Goal: Task Accomplishment & Management: Manage account settings

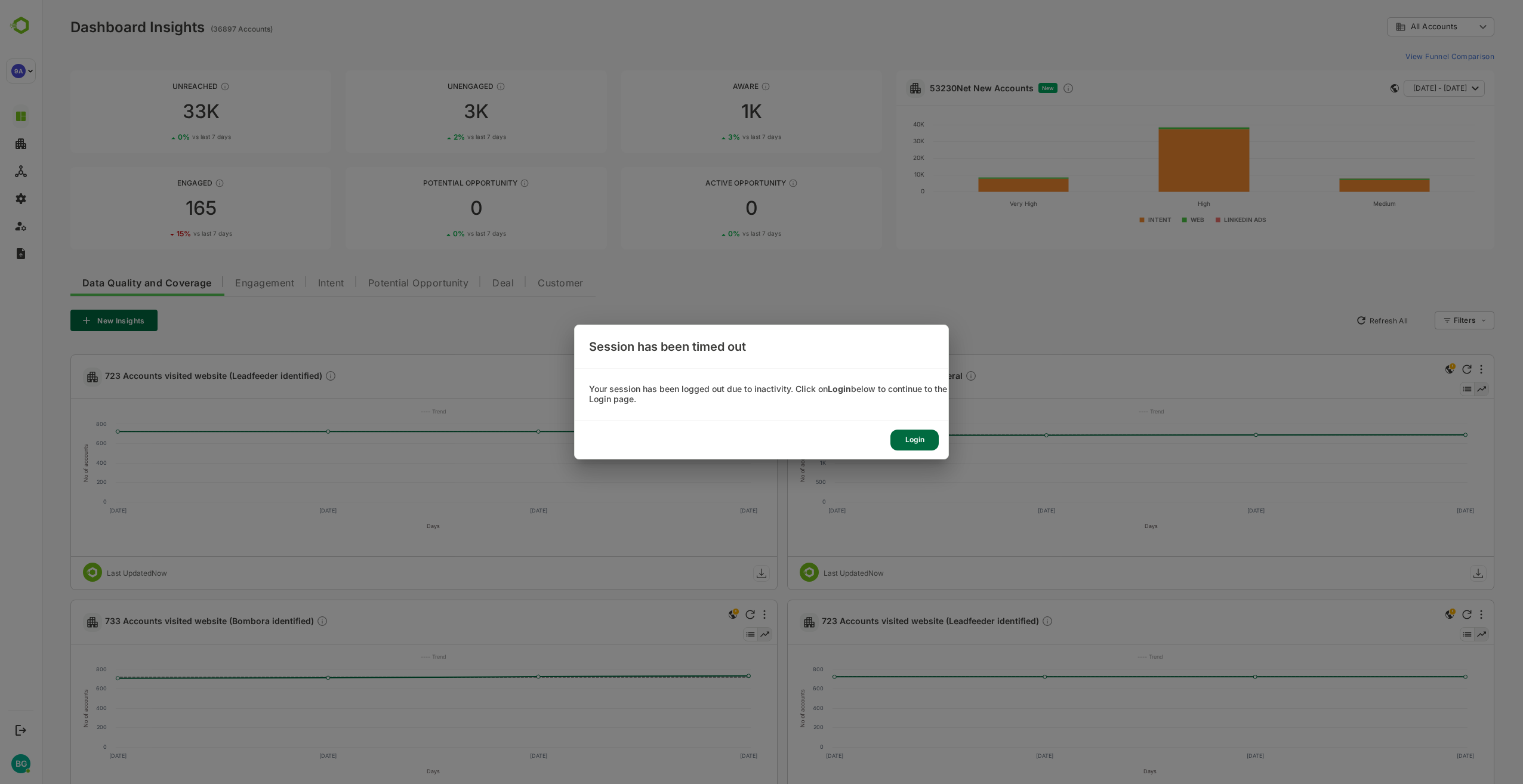
click at [920, 445] on div "Login" at bounding box center [914, 439] width 48 height 21
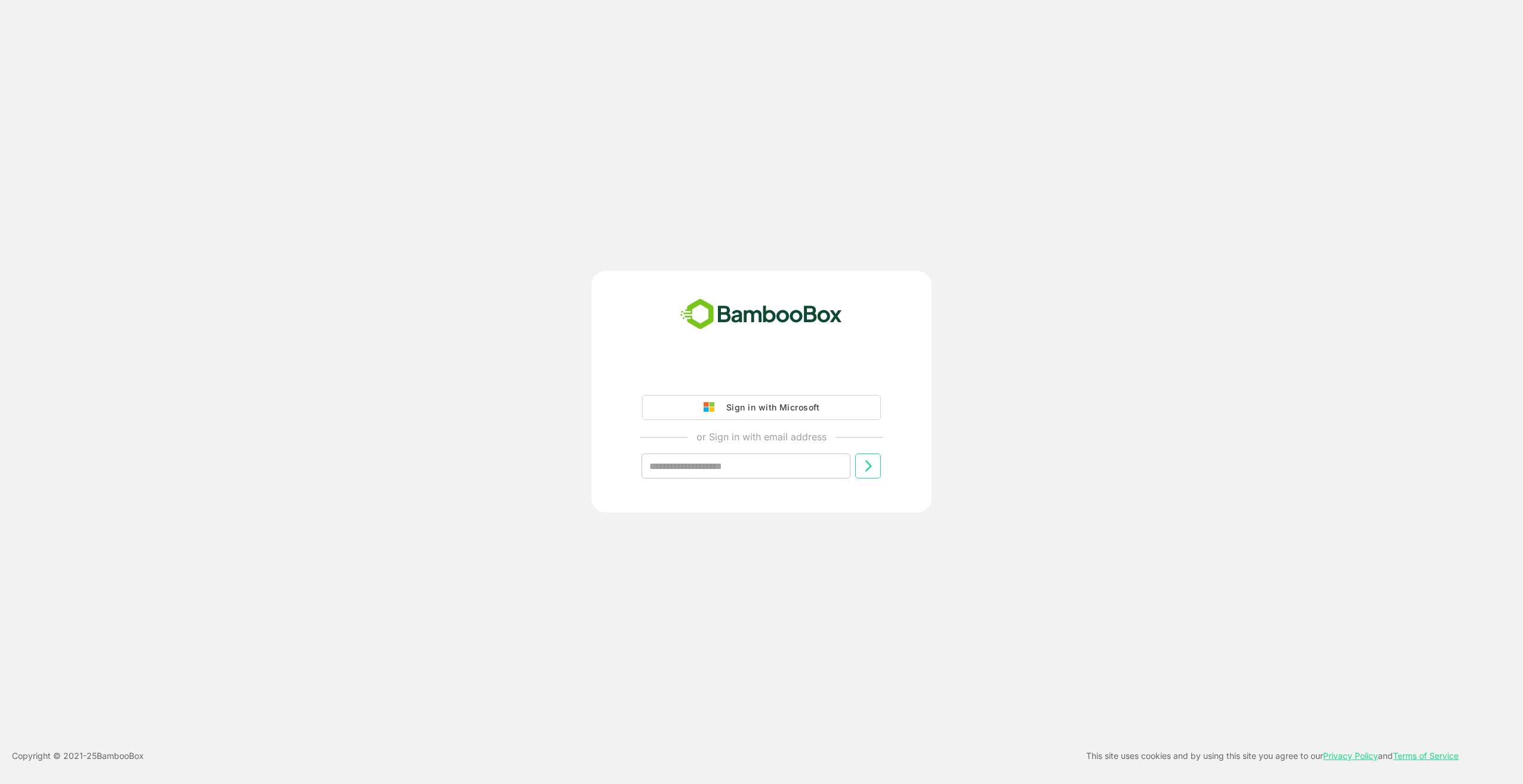
click at [773, 412] on div "Sign in with Microsoft" at bounding box center [769, 408] width 99 height 16
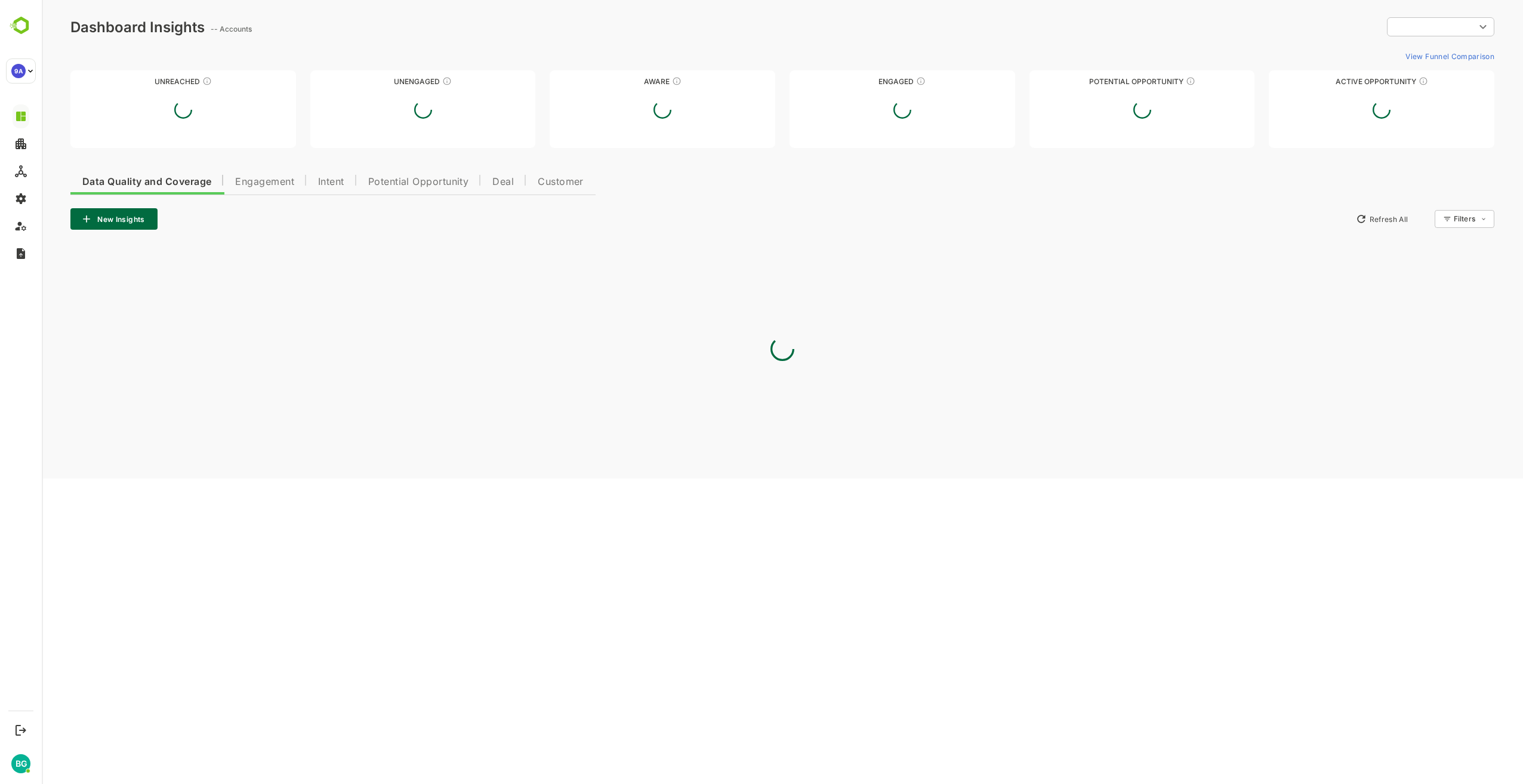
type input "**********"
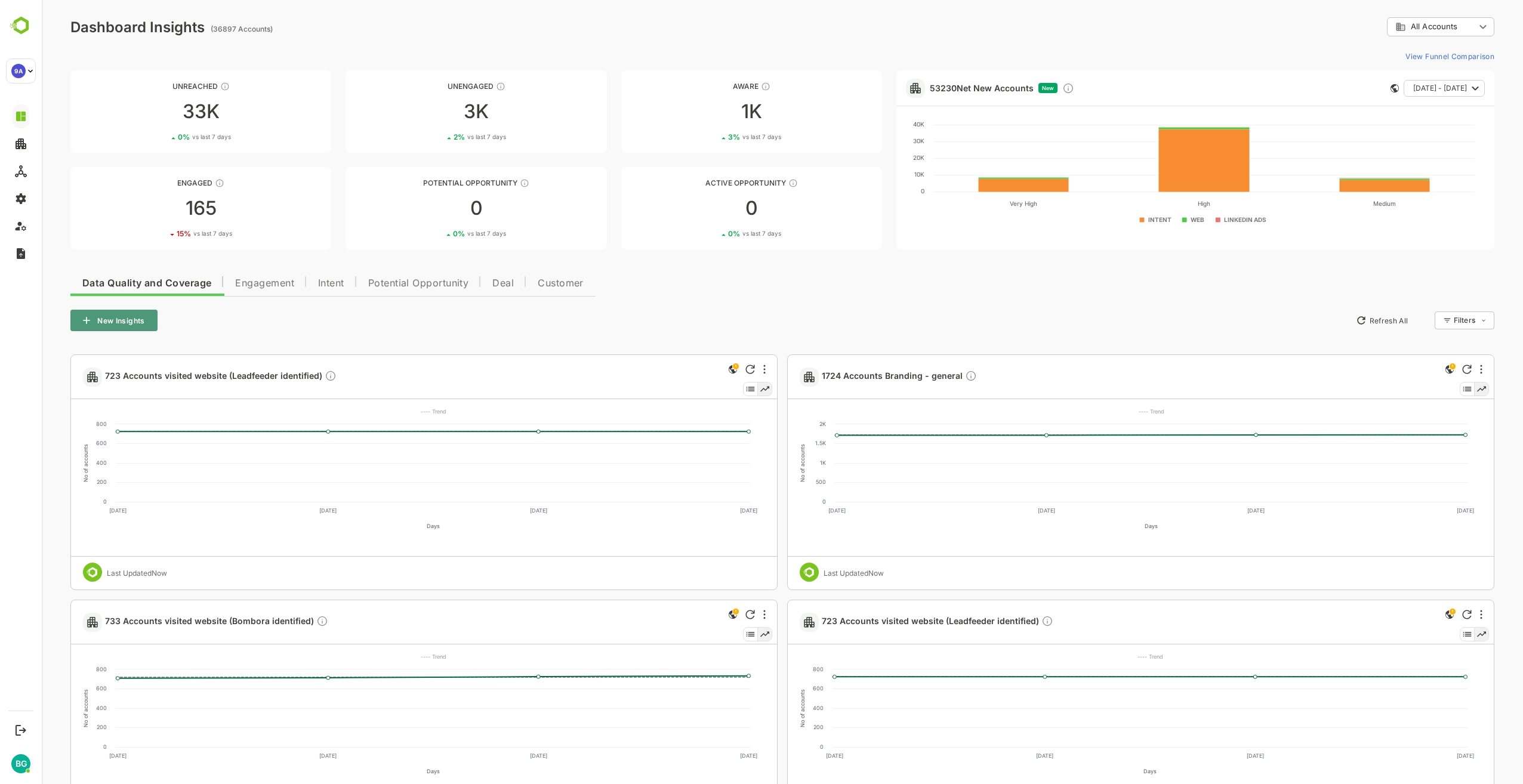
click at [135, 322] on button "New Insights" at bounding box center [114, 320] width 87 height 21
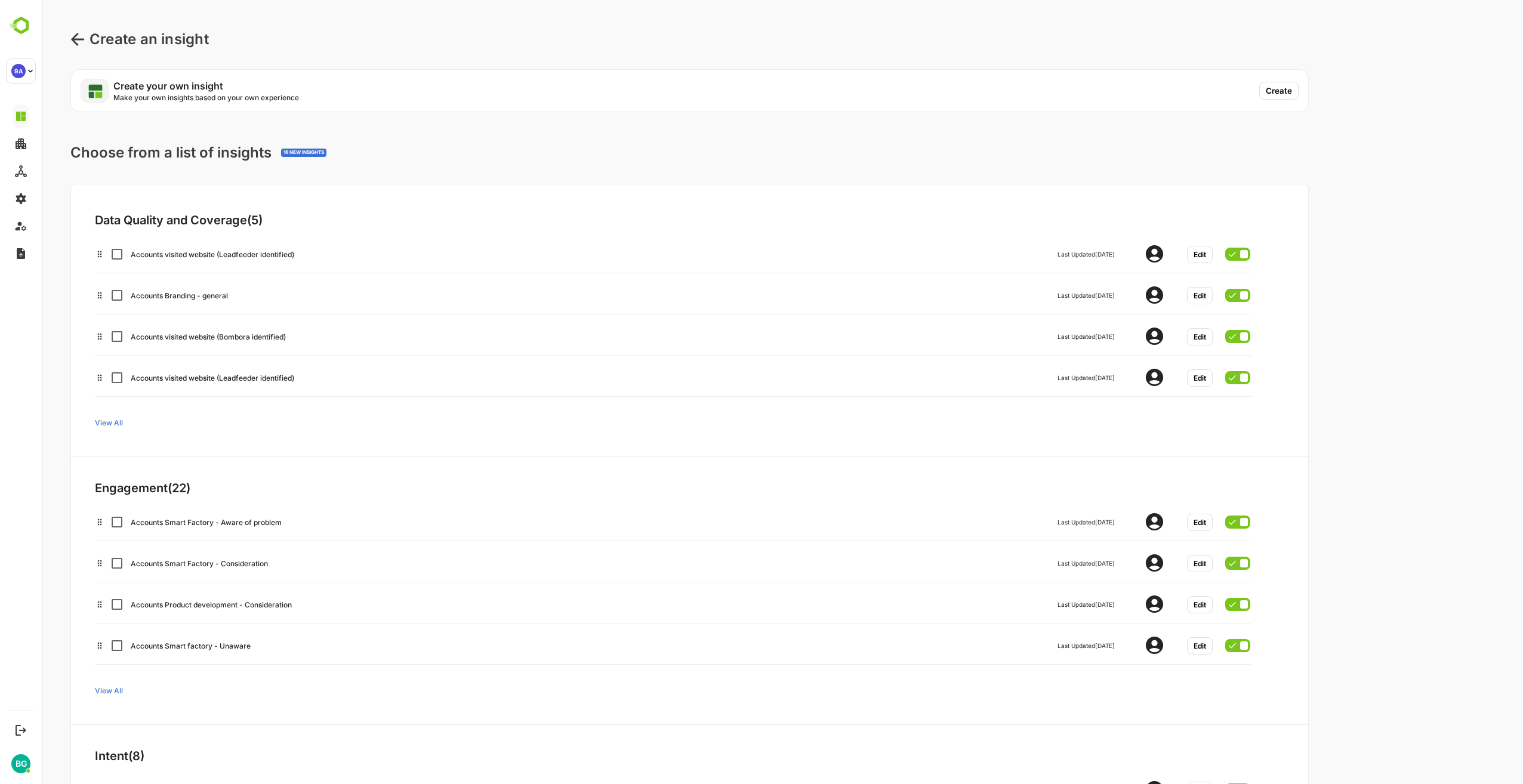
click at [1274, 91] on button "Create" at bounding box center [1279, 90] width 40 height 18
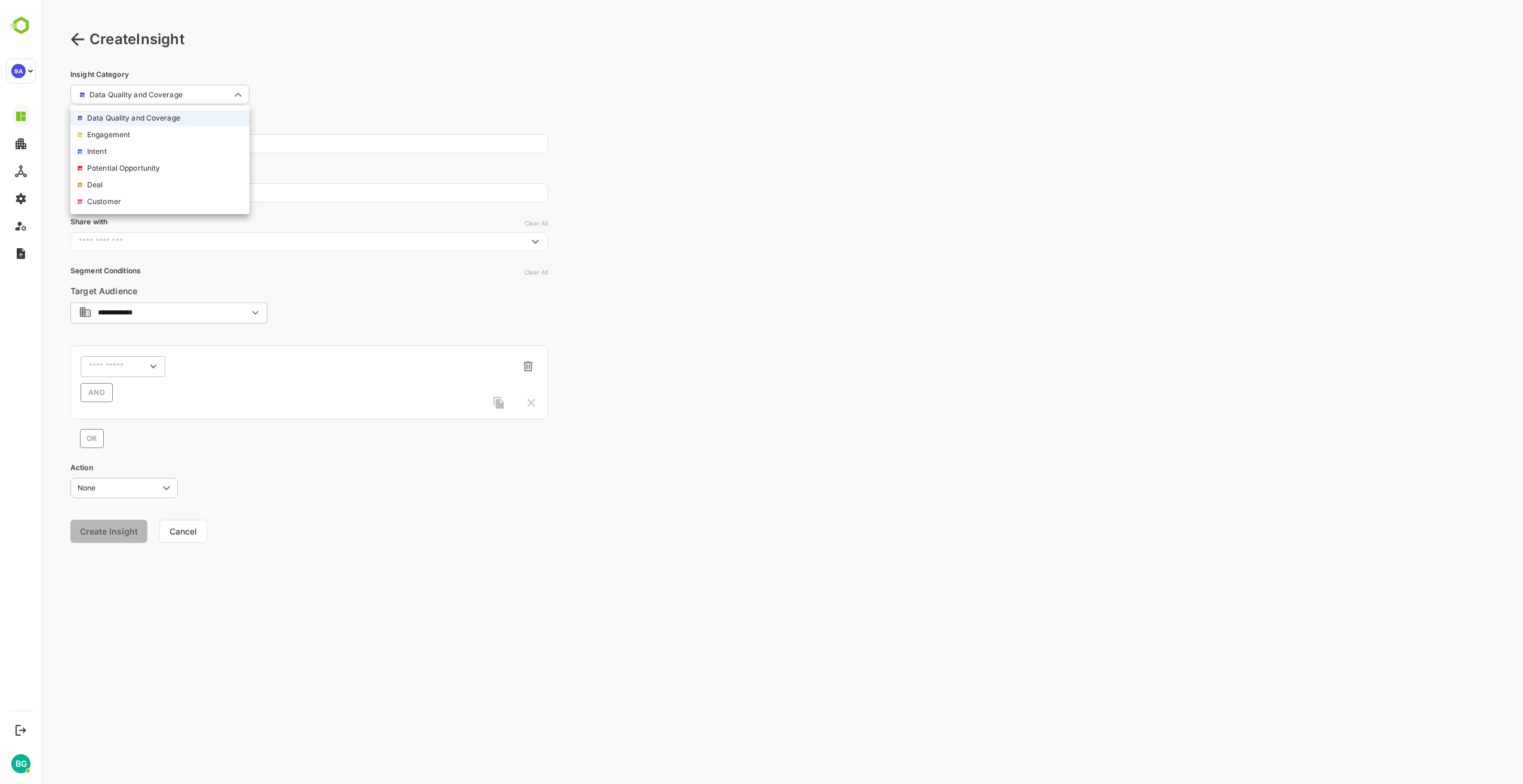
click at [240, 93] on body "**********" at bounding box center [782, 392] width 1481 height 784
click at [134, 135] on li "Engagement" at bounding box center [160, 135] width 179 height 16
click at [242, 94] on body "**********" at bounding box center [782, 392] width 1481 height 784
click at [179, 117] on li "Data Quality and Coverage" at bounding box center [160, 119] width 179 height 16
type input "**********"
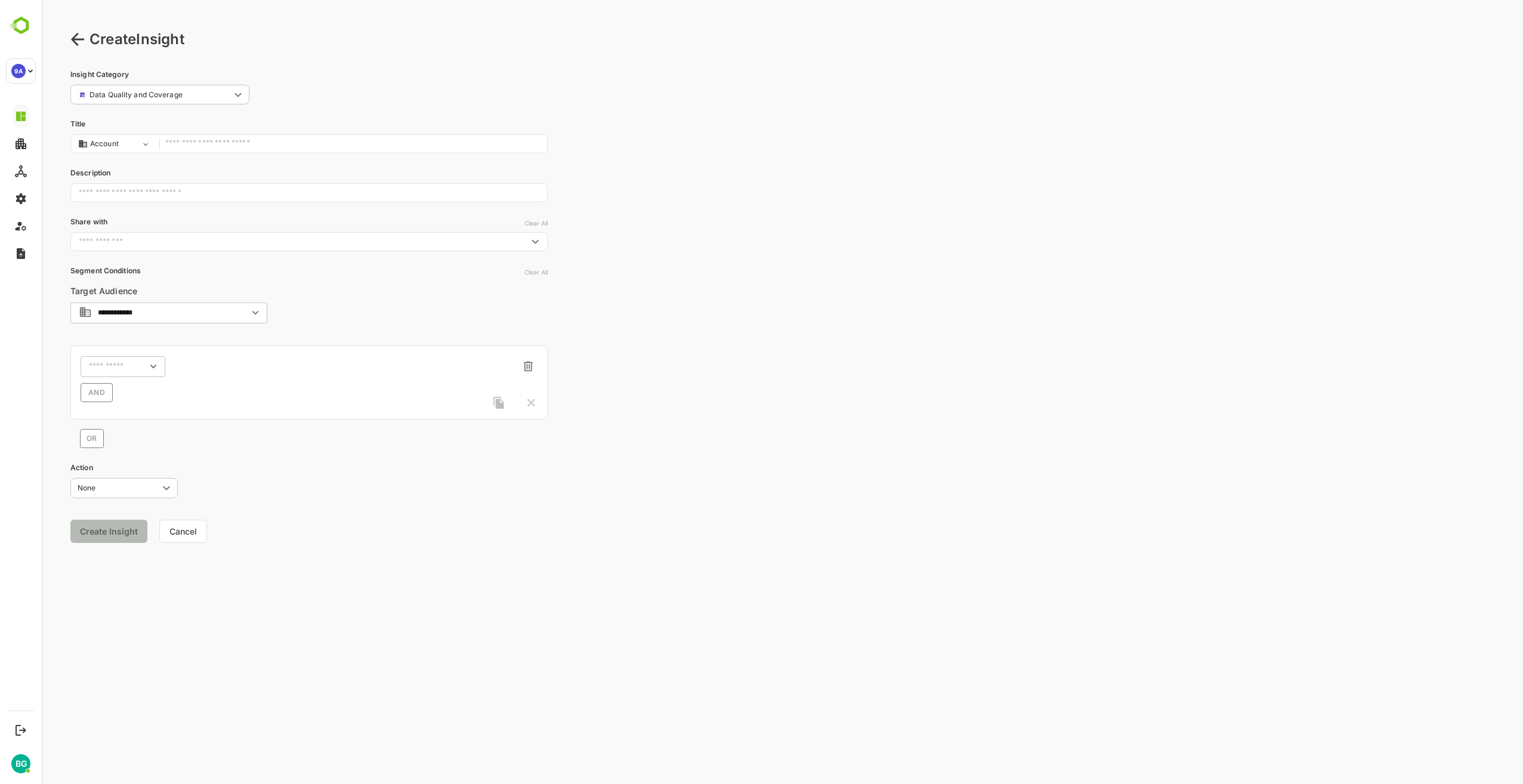
click at [237, 93] on body "**********" at bounding box center [782, 392] width 1481 height 784
click at [237, 93] on div at bounding box center [782, 392] width 1481 height 784
click at [328, 87] on div "**********" at bounding box center [309, 87] width 478 height 36
click at [74, 43] on icon at bounding box center [77, 40] width 14 height 14
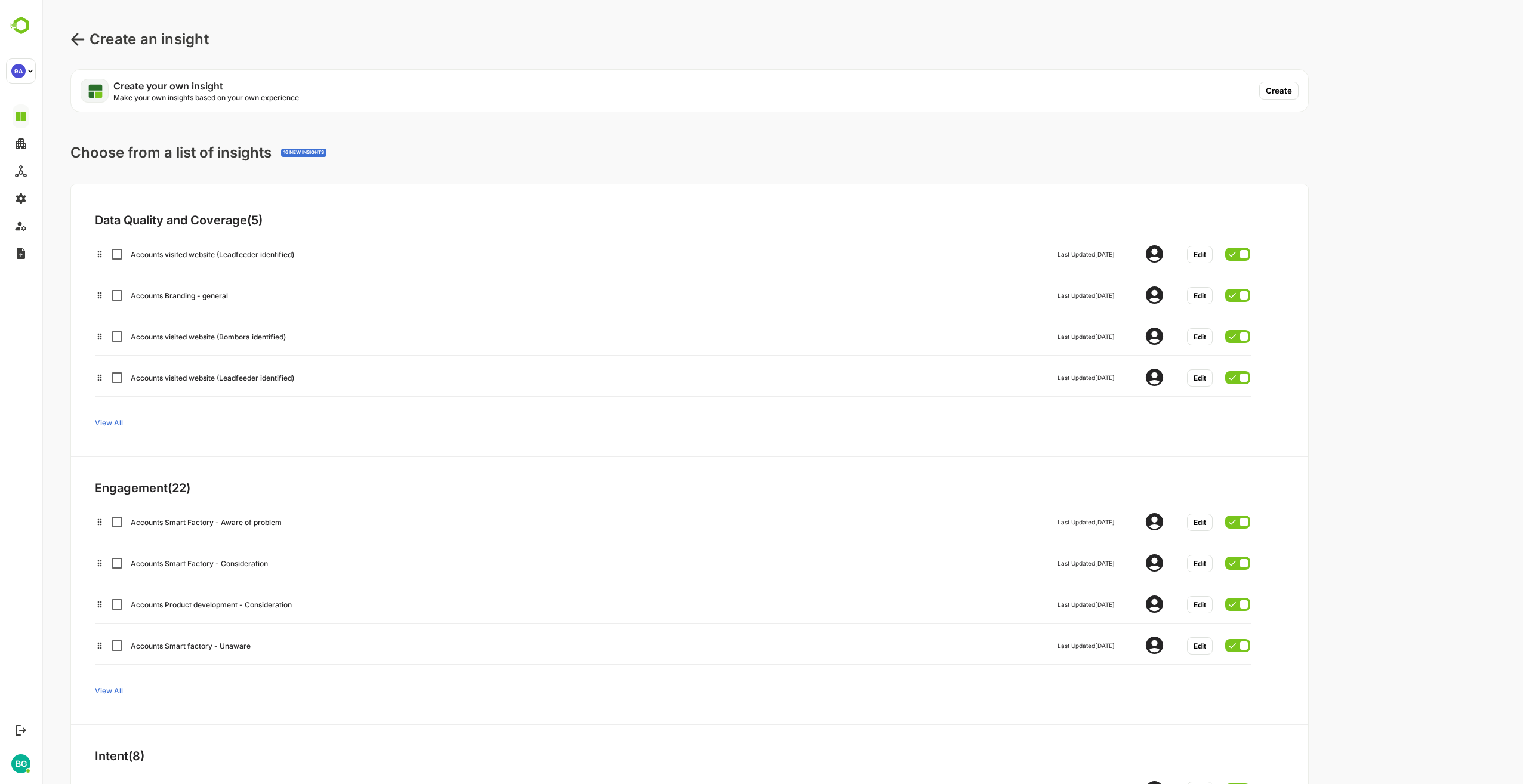
click at [76, 43] on icon at bounding box center [77, 40] width 13 height 13
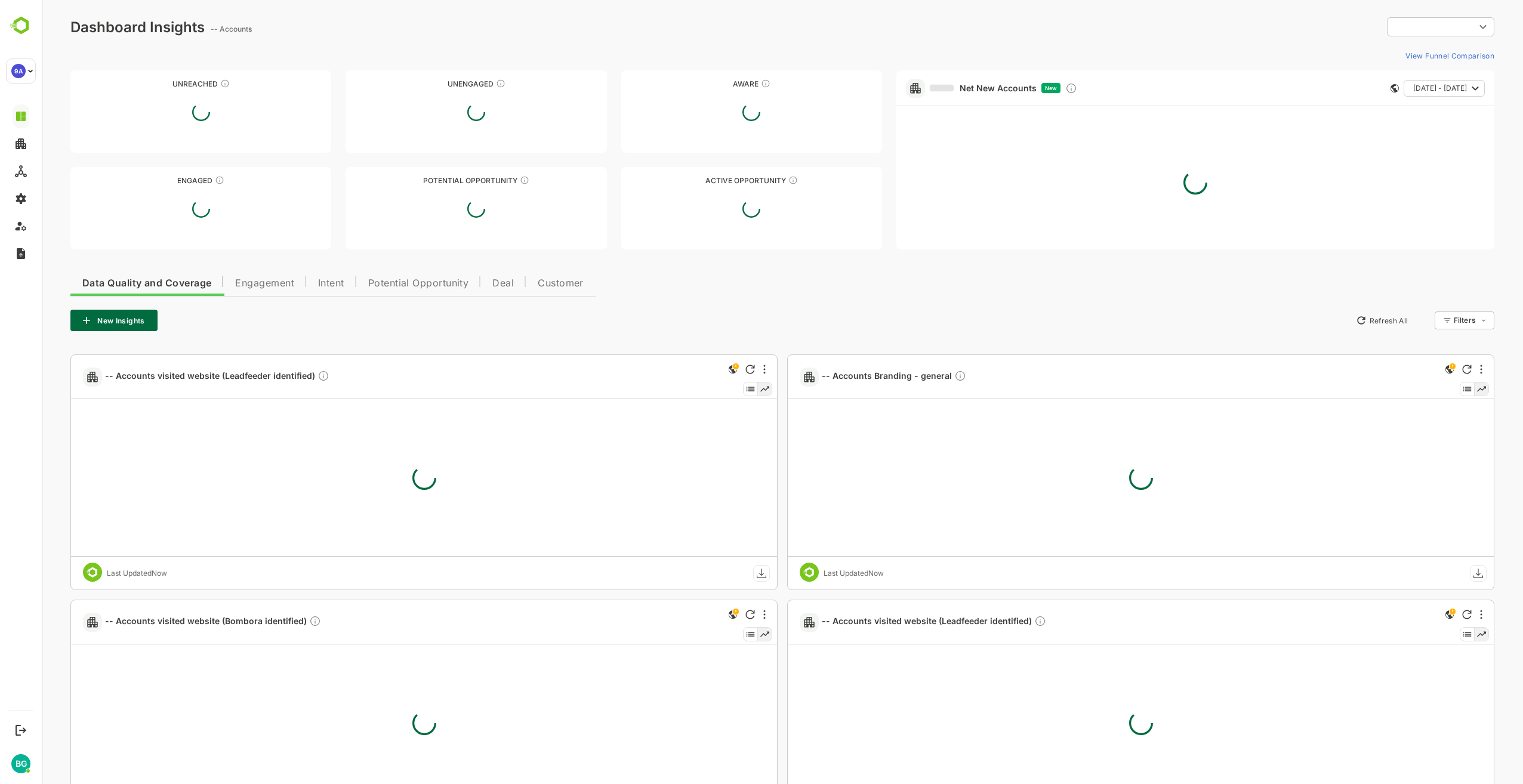
type input "**********"
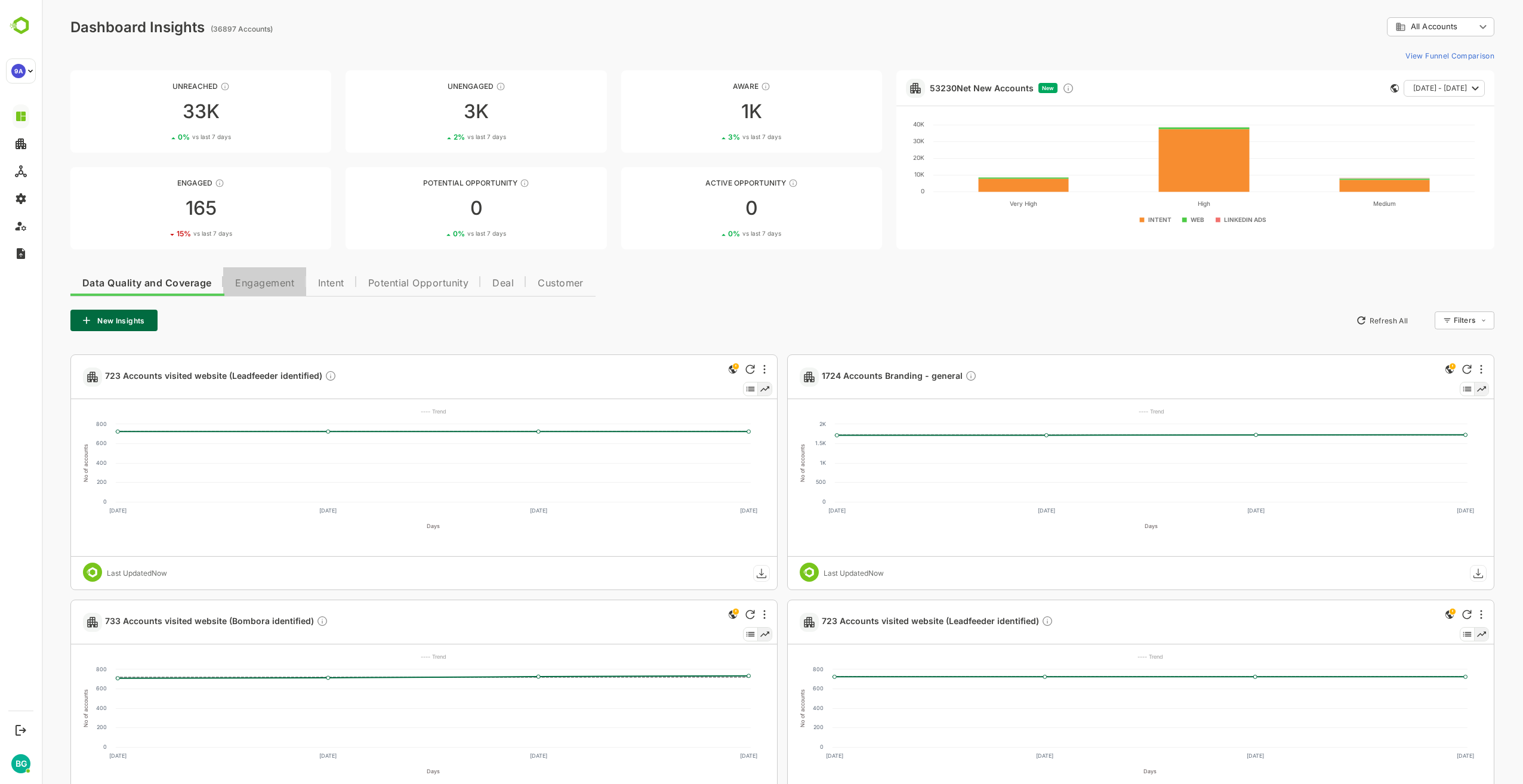
click at [266, 283] on span "Engagement" at bounding box center [264, 283] width 59 height 9
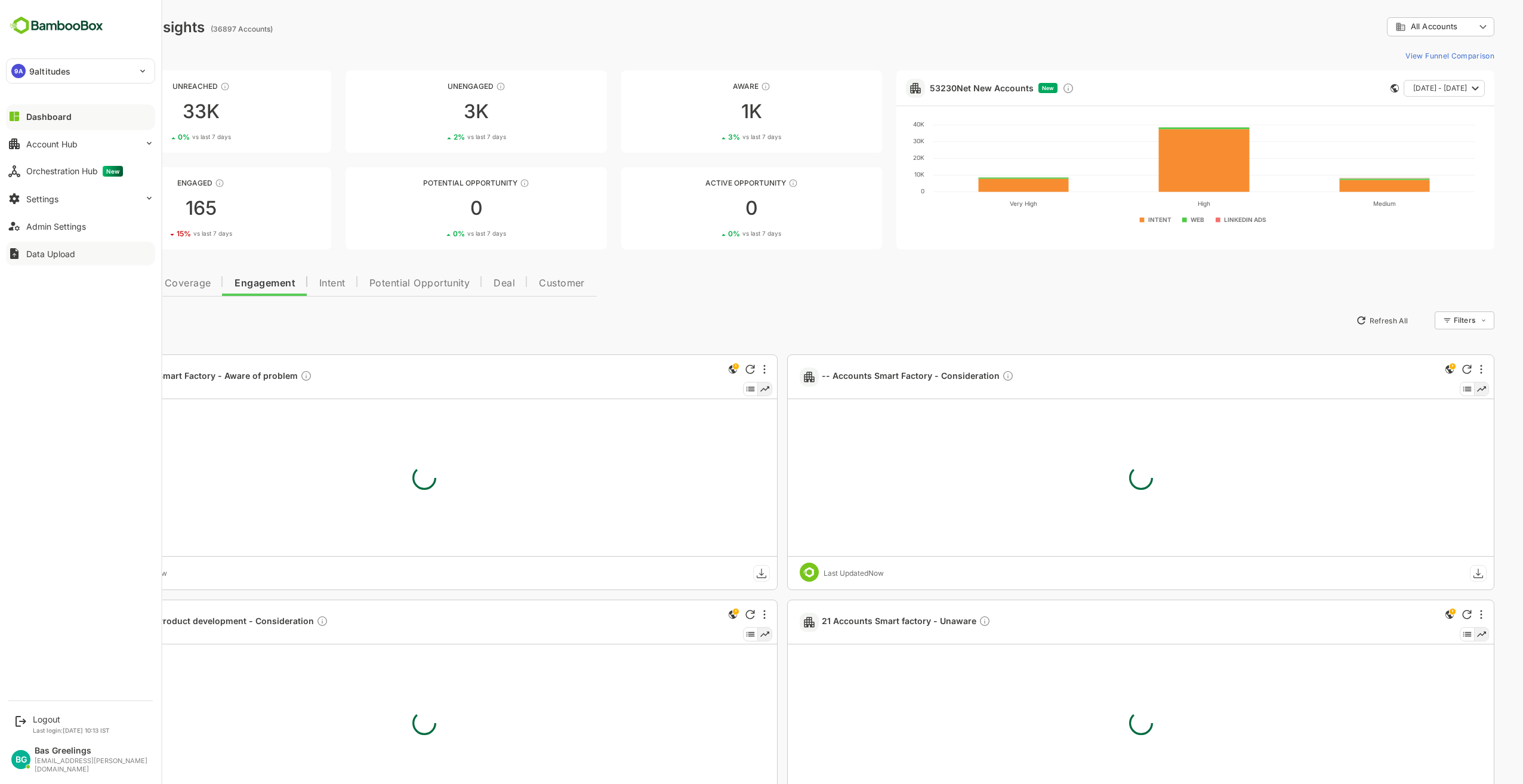
click at [33, 253] on div "Data Upload" at bounding box center [51, 254] width 49 height 10
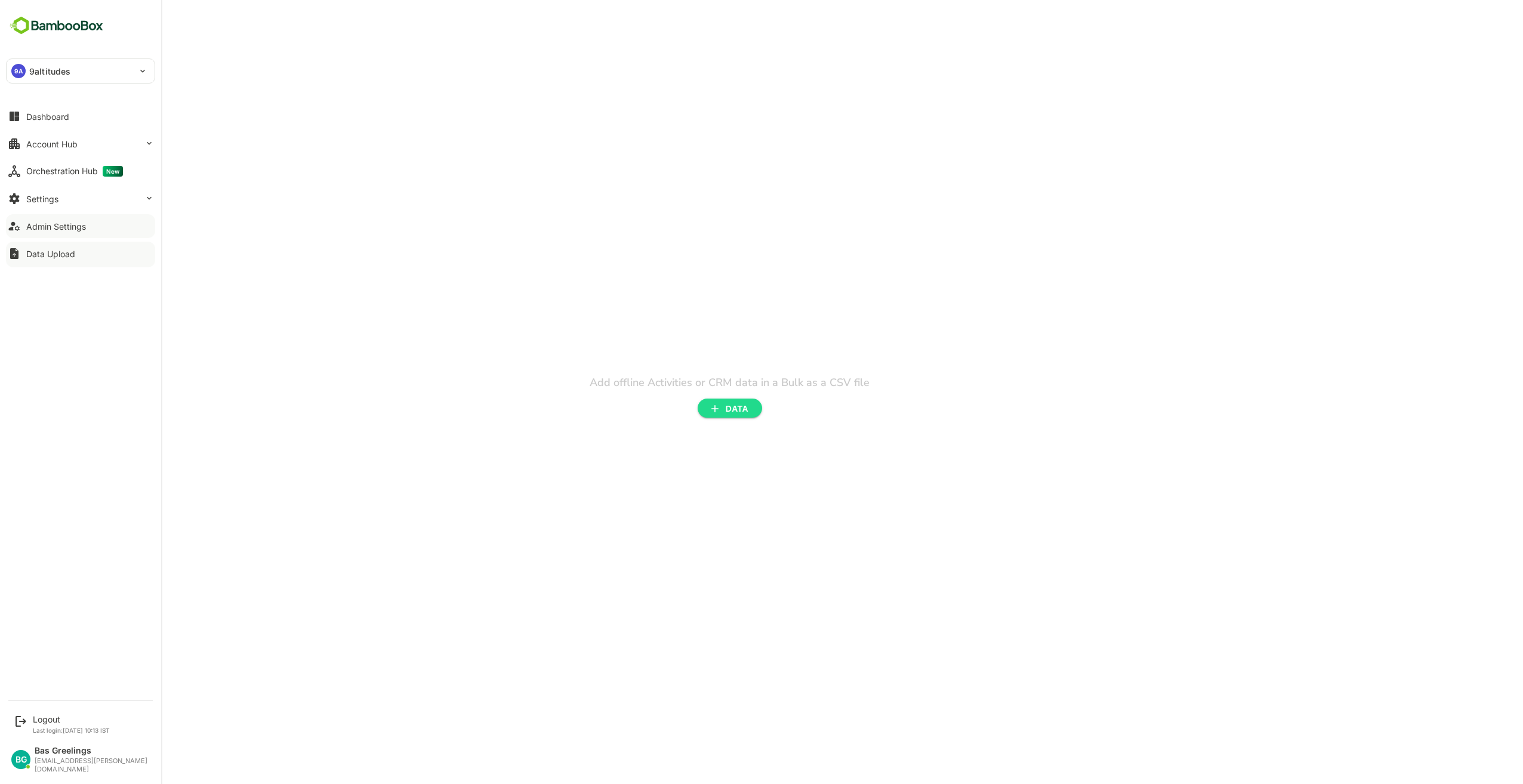
click at [73, 228] on div "Admin Settings" at bounding box center [55, 226] width 59 height 10
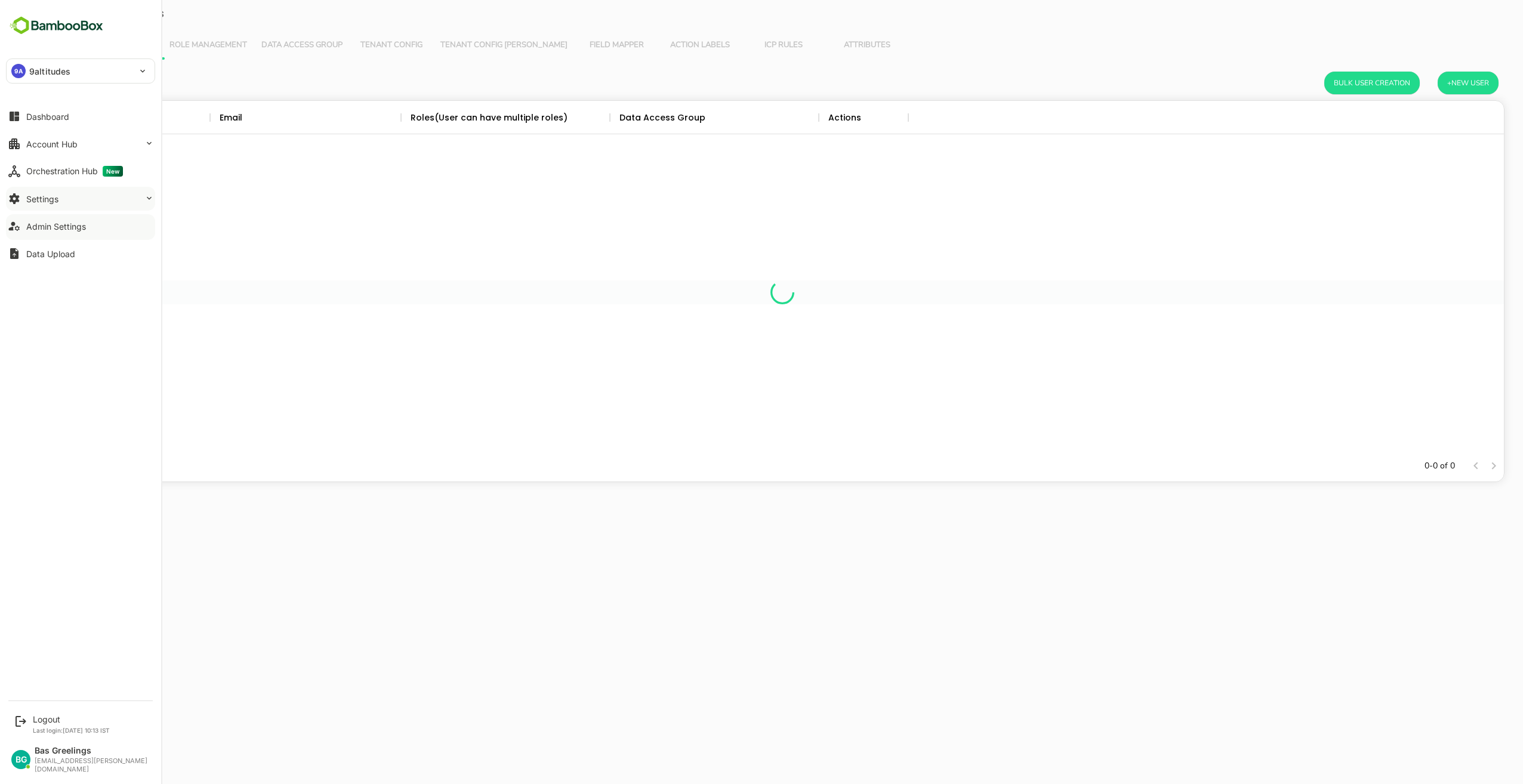
scroll to position [341, 1434]
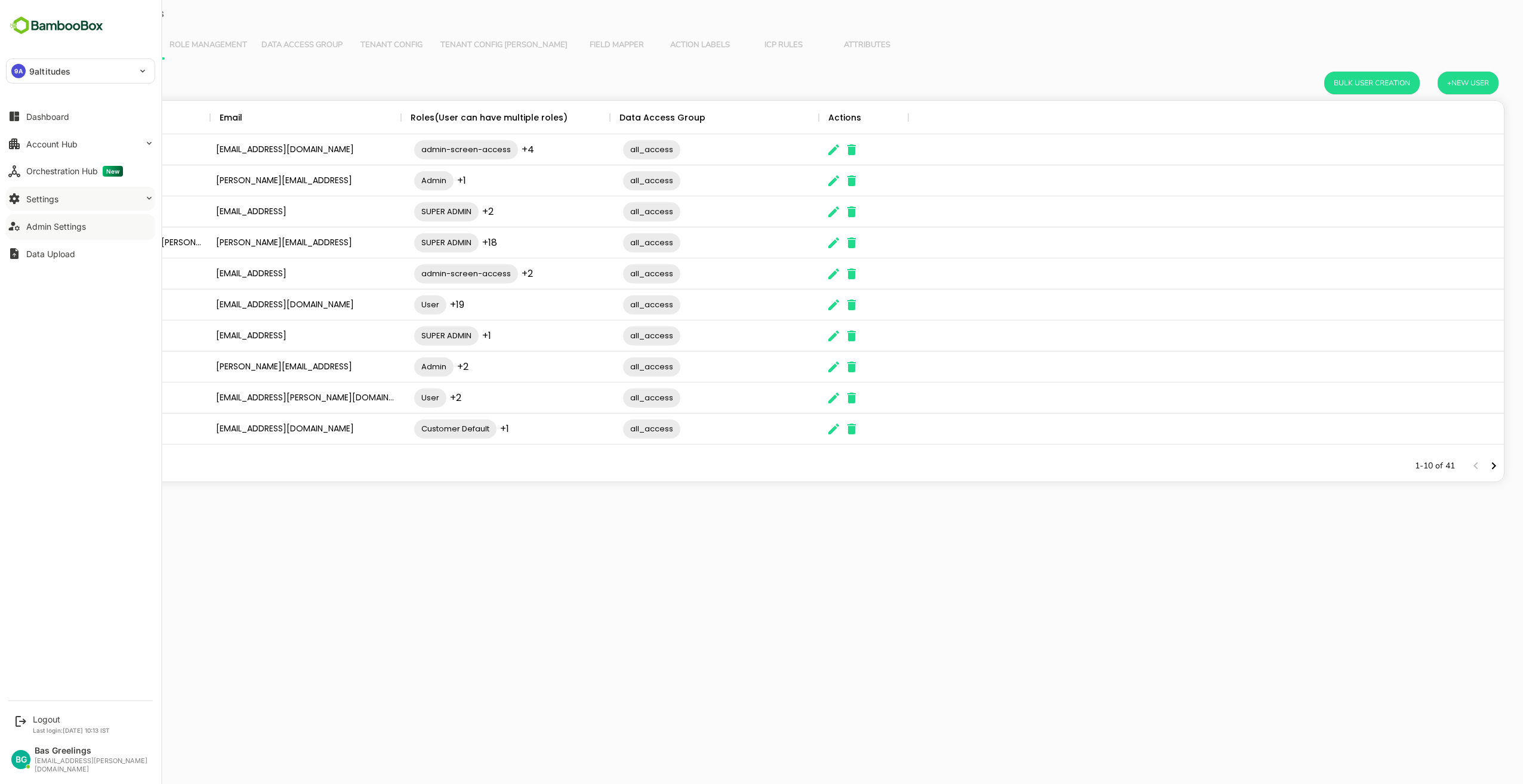
click at [59, 202] on button "Settings" at bounding box center [81, 198] width 149 height 24
click at [59, 288] on div "Profile Configuration" at bounding box center [81, 293] width 135 height 22
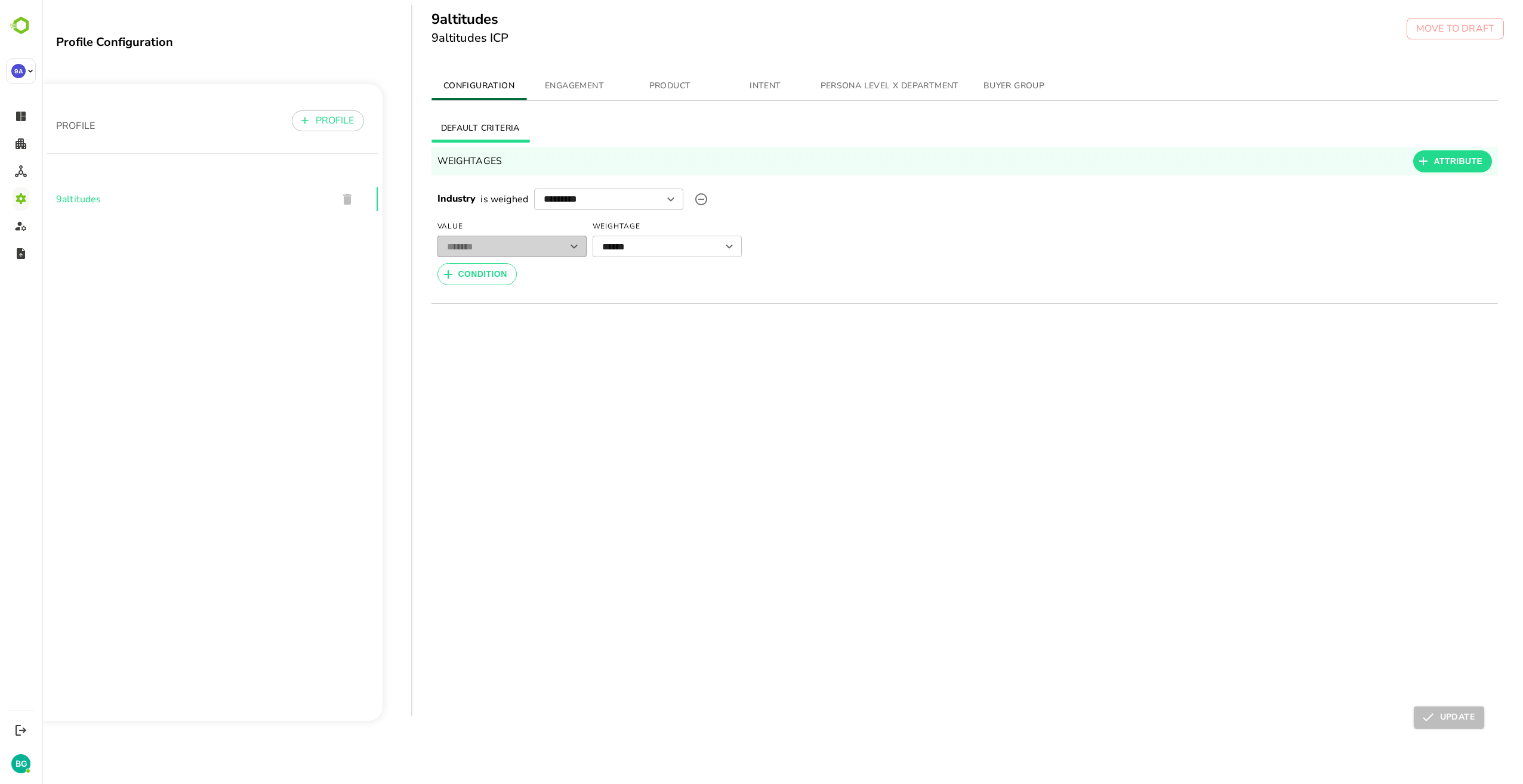
click at [584, 83] on span "ENGAGEMENT" at bounding box center [574, 86] width 81 height 15
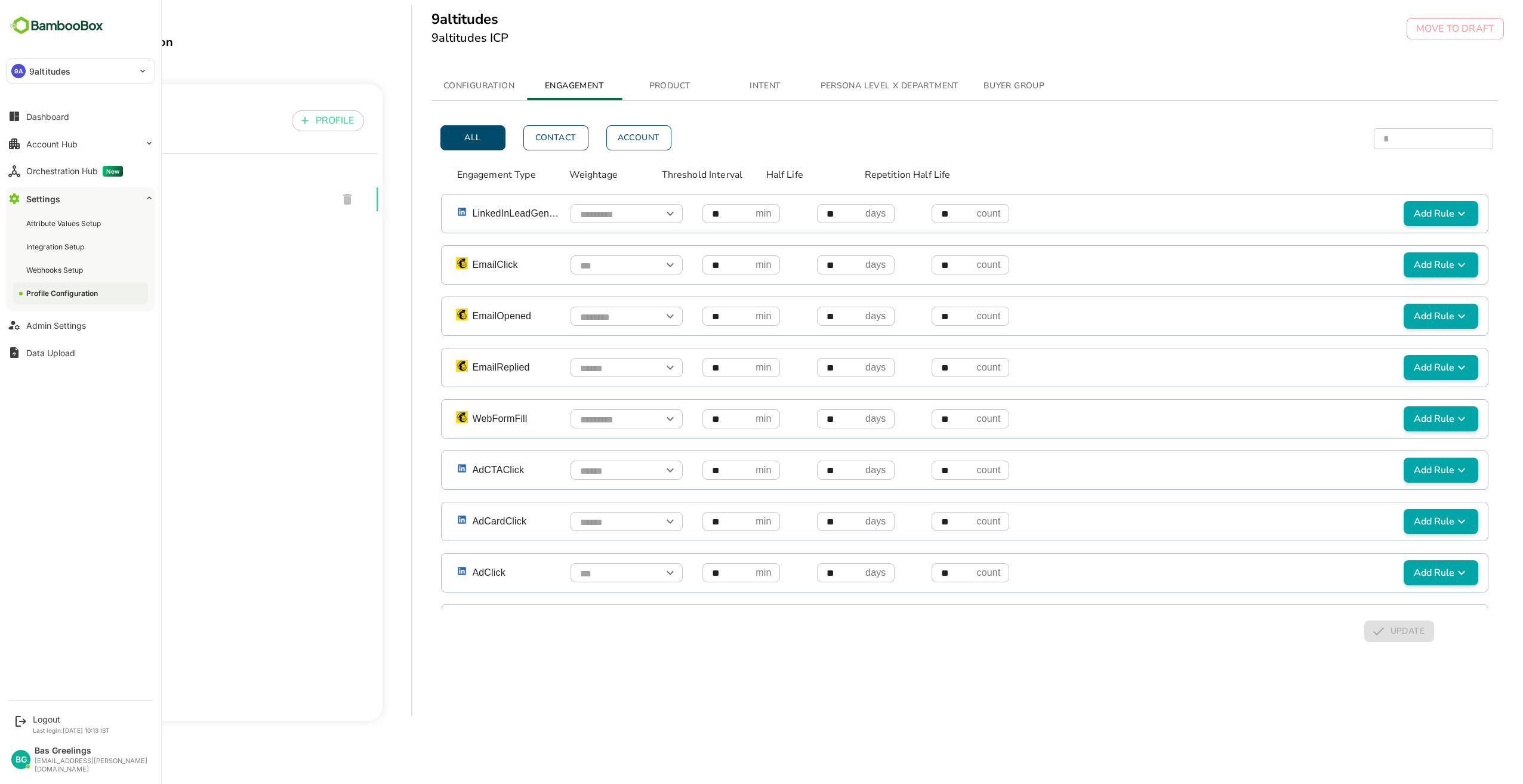
click at [74, 198] on button "Settings" at bounding box center [81, 198] width 149 height 24
click at [66, 149] on div "Account Hub" at bounding box center [51, 144] width 51 height 10
click at [51, 193] on div "Segment Manager" at bounding box center [59, 191] width 65 height 10
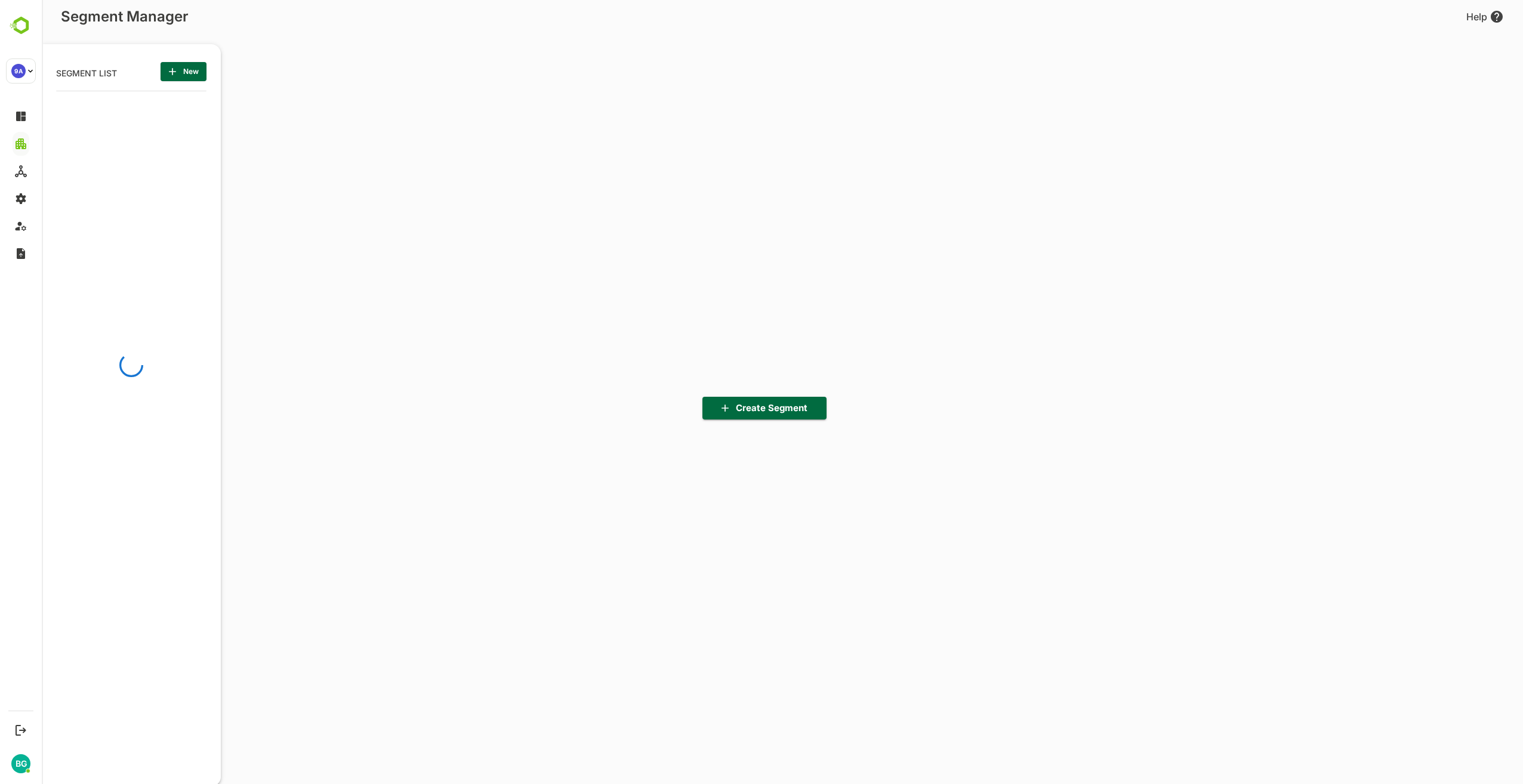
scroll to position [546, 147]
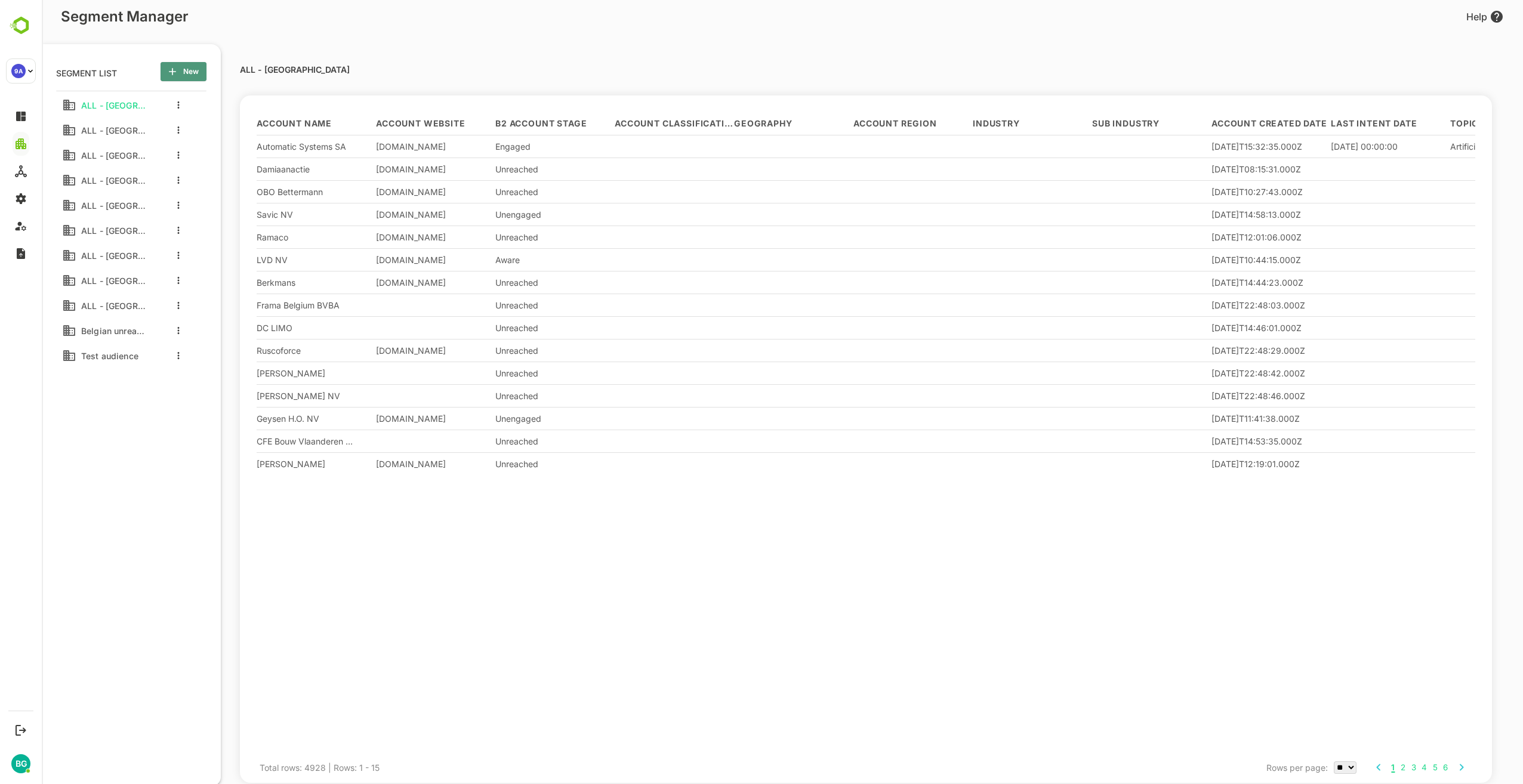
click at [197, 72] on span "New" at bounding box center [183, 72] width 27 height 16
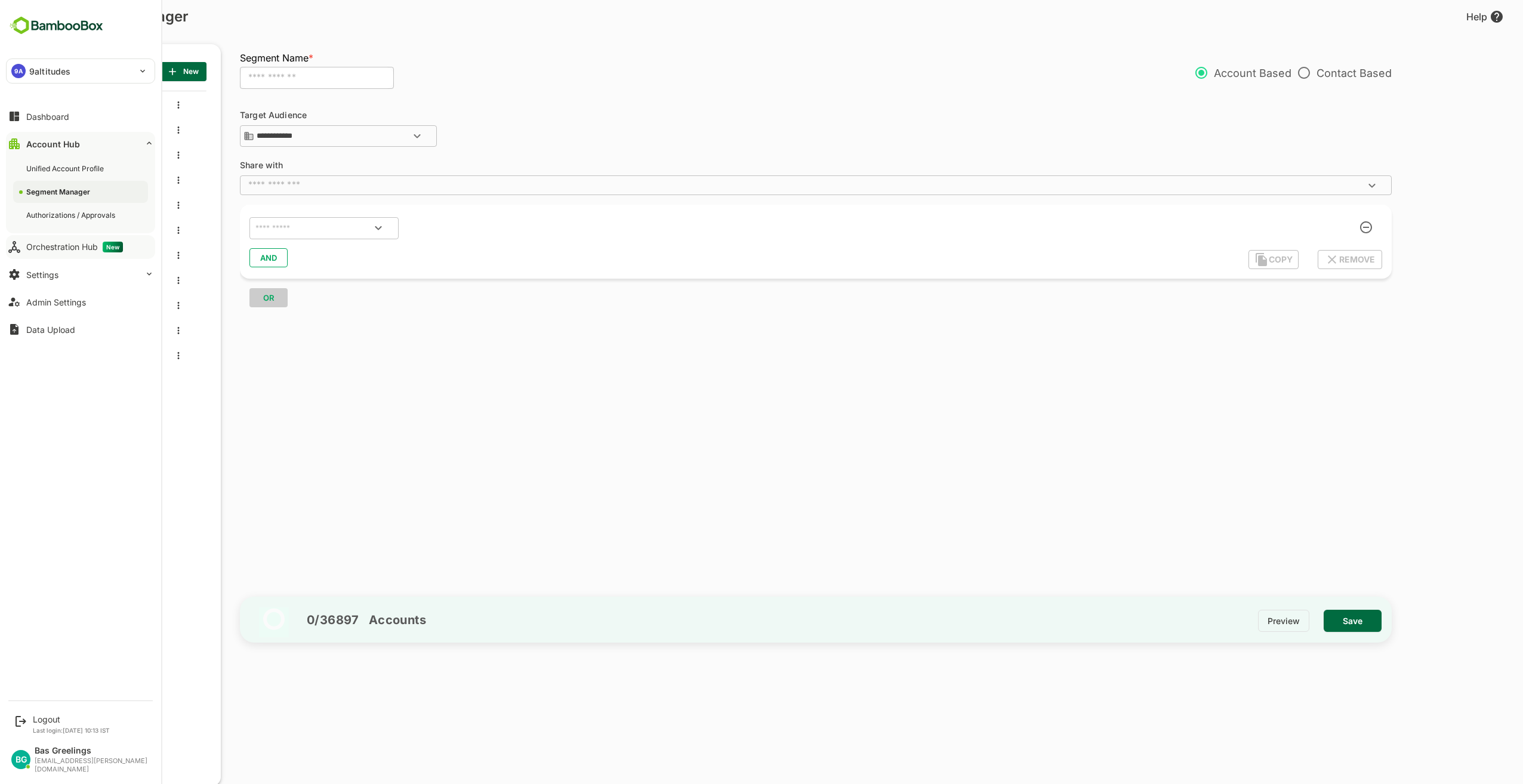
click at [56, 249] on div "Orchestration Hub New" at bounding box center [74, 247] width 96 height 11
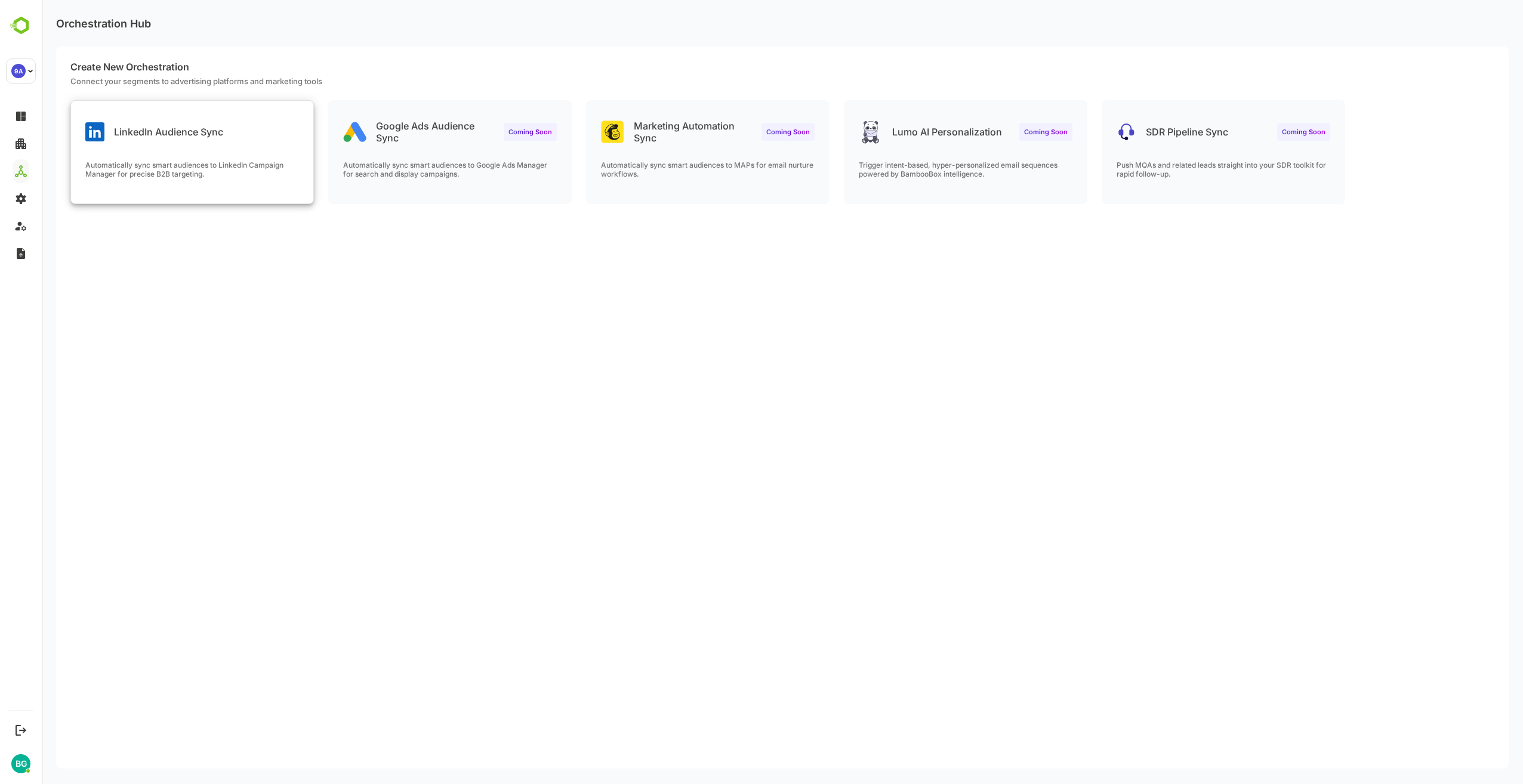
click at [234, 160] on p "Automatically sync smart audiences to LinkedIn Campaign Manager for precise B2B…" at bounding box center [192, 169] width 214 height 18
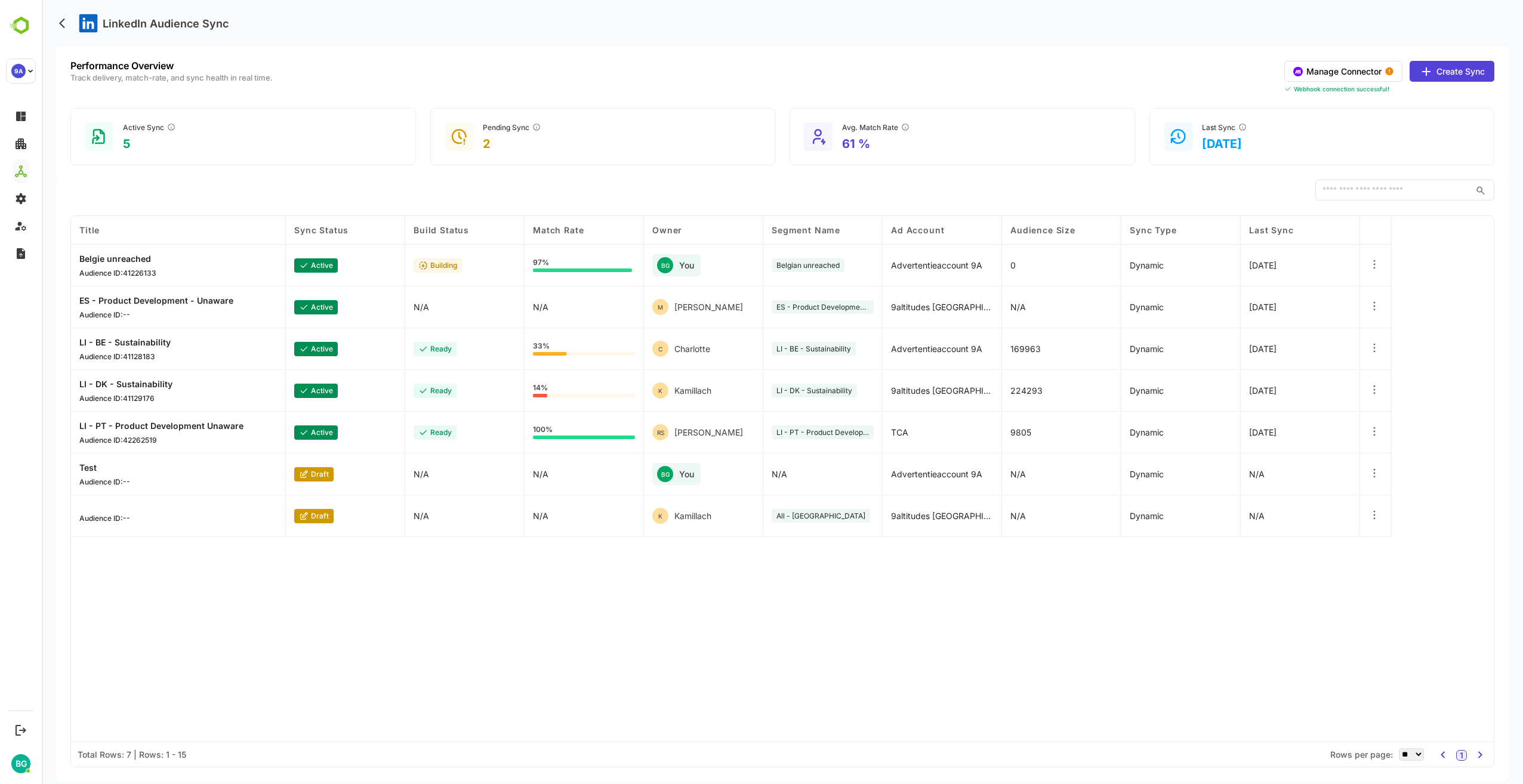
click at [65, 21] on icon "back" at bounding box center [65, 23] width 12 height 12
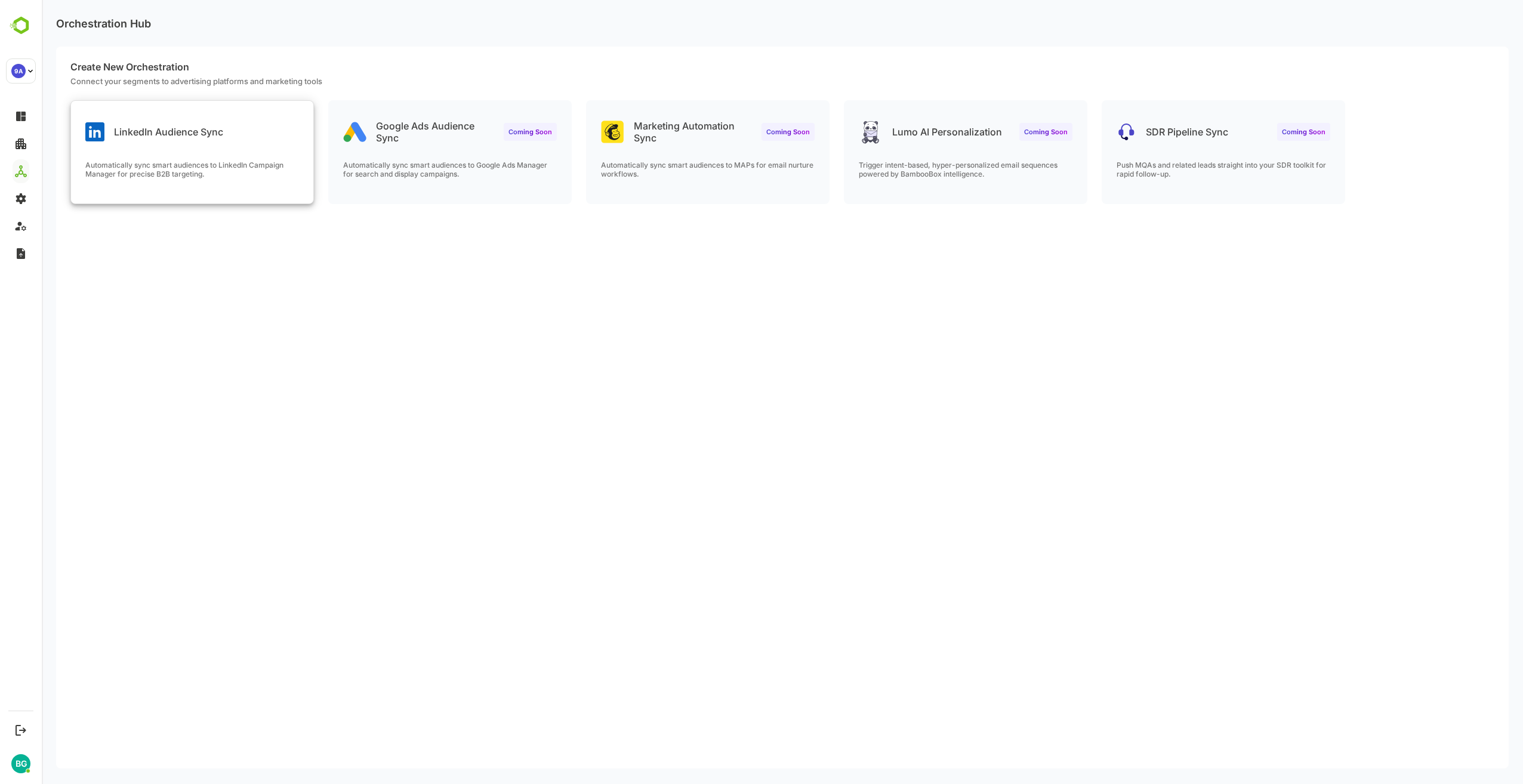
click at [202, 146] on div "LinkedIn Audience Sync Automatically sync smart audiences to LinkedIn Campaign …" at bounding box center [192, 153] width 242 height 103
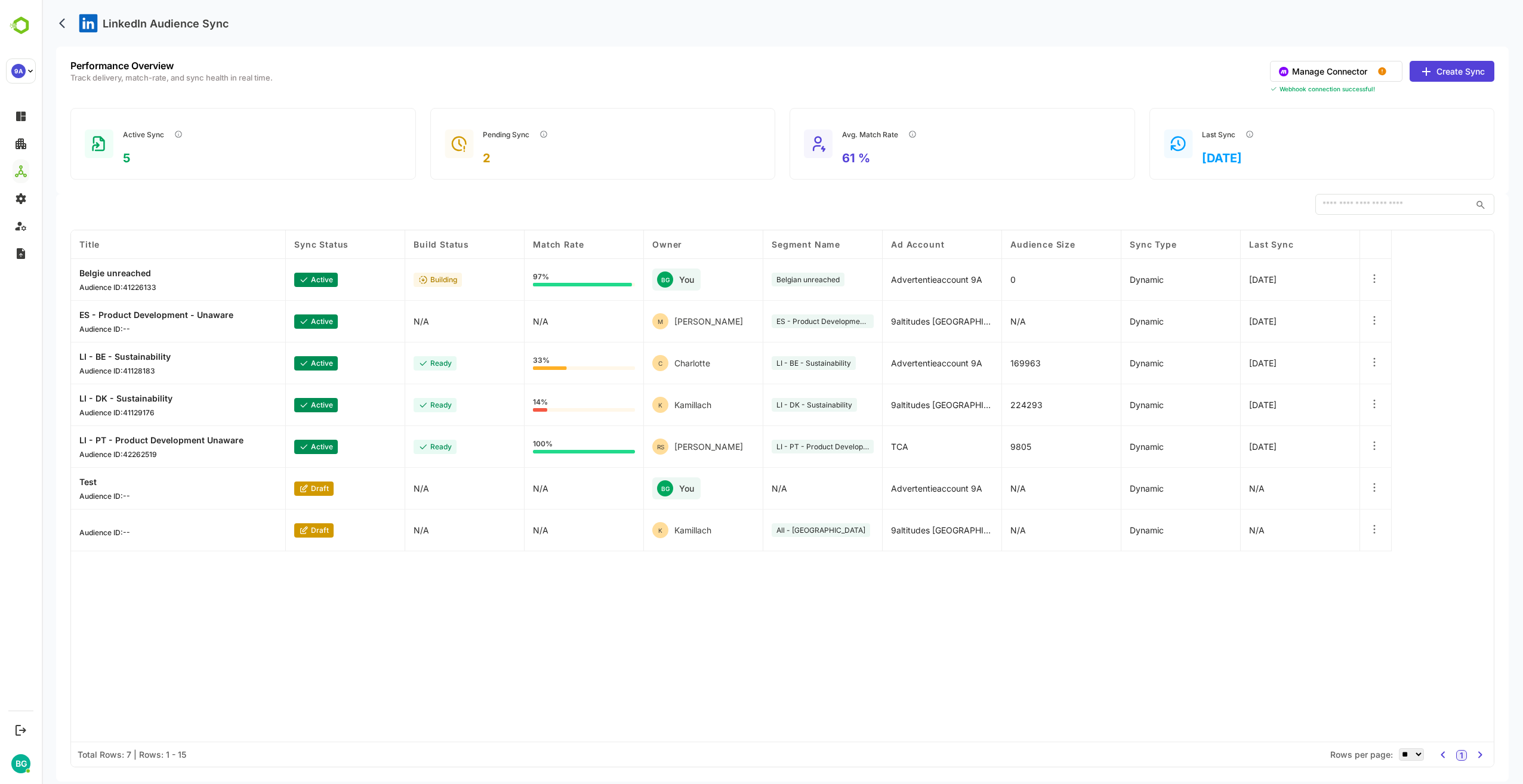
click at [1372, 488] on icon at bounding box center [1374, 487] width 12 height 12
click at [1316, 533] on div "Delete Orchestration" at bounding box center [1301, 532] width 104 height 21
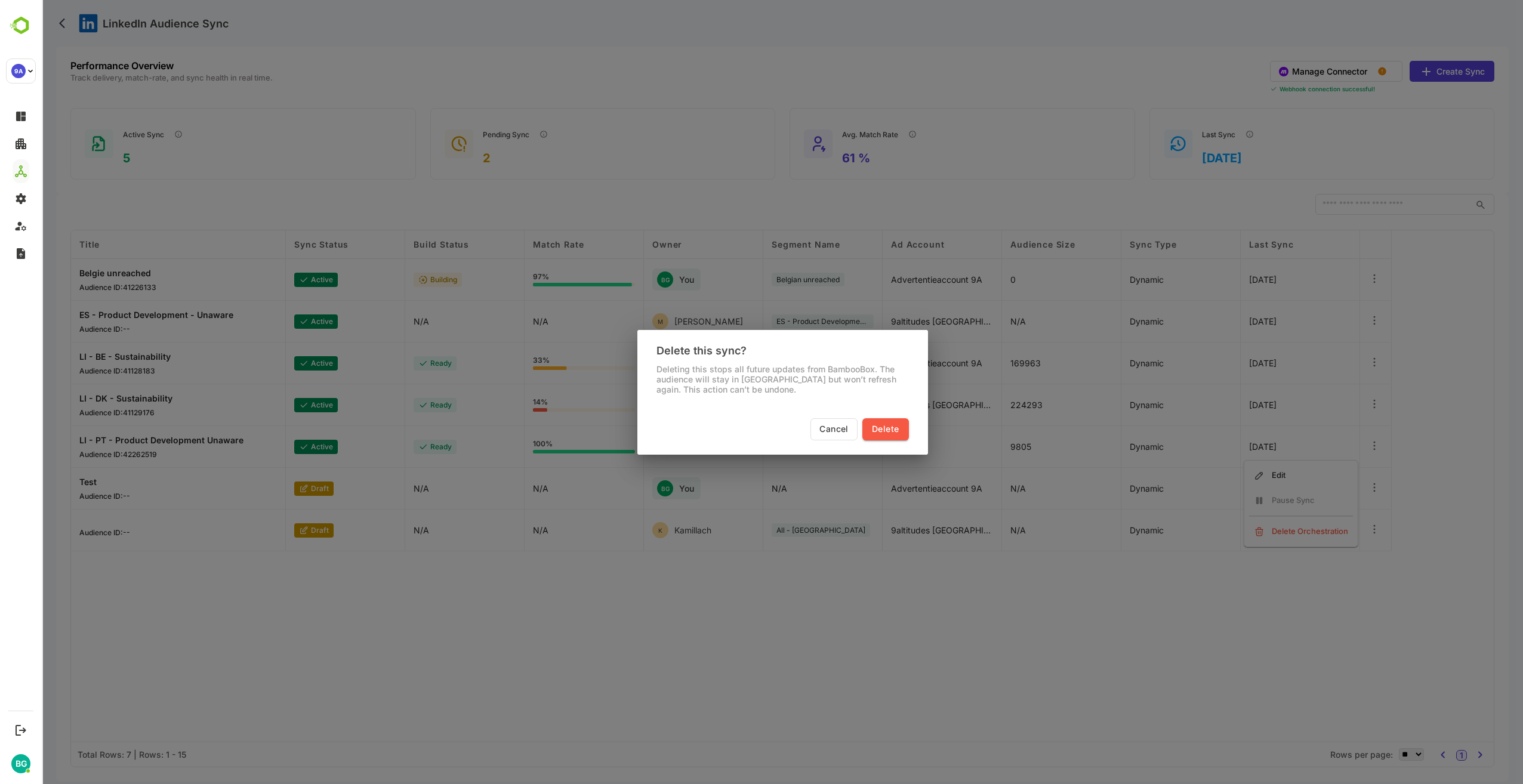
click at [894, 429] on span "Delete" at bounding box center [886, 429] width 27 height 15
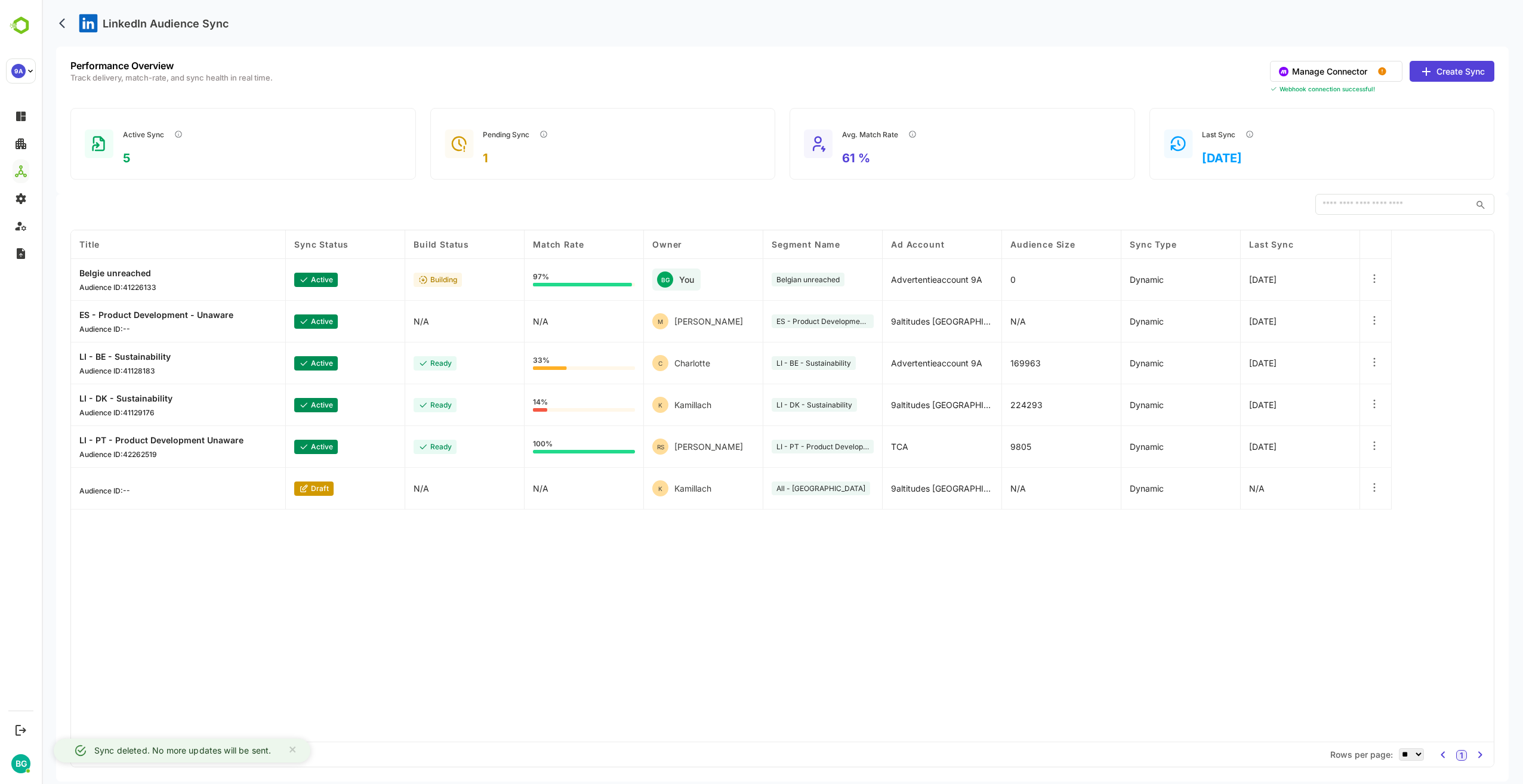
click at [1370, 484] on icon at bounding box center [1374, 487] width 12 height 12
click at [1123, 571] on div "Title Sync Status Build Status Match Rate Owner Segment Name Ad Account Audienc…" at bounding box center [782, 485] width 1423 height 511
click at [1359, 70] on button "Manage Connector" at bounding box center [1336, 71] width 133 height 21
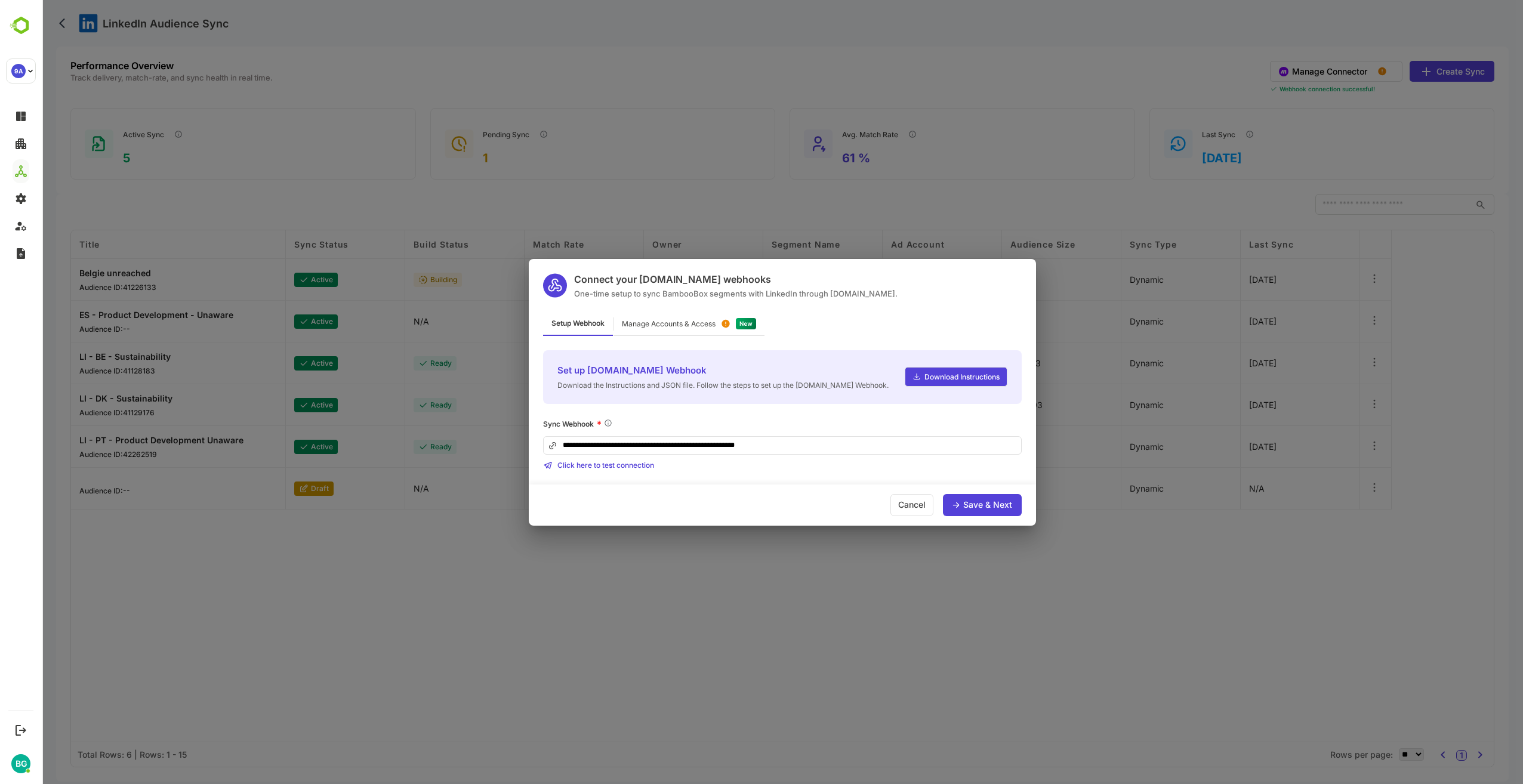
click at [684, 330] on div "Manage Accounts & Access" at bounding box center [689, 323] width 151 height 23
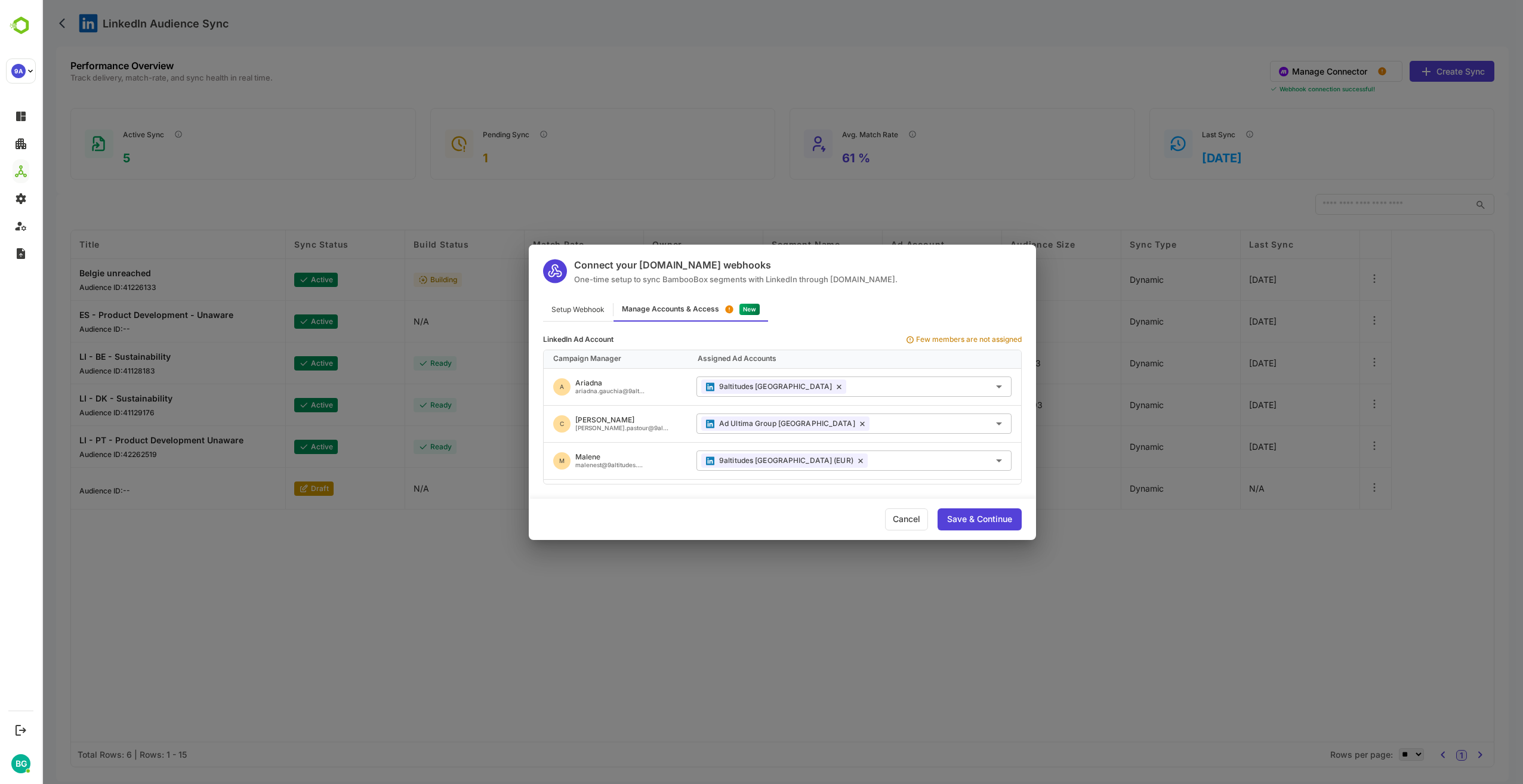
click at [591, 315] on div "Setup Webhook" at bounding box center [578, 309] width 70 height 23
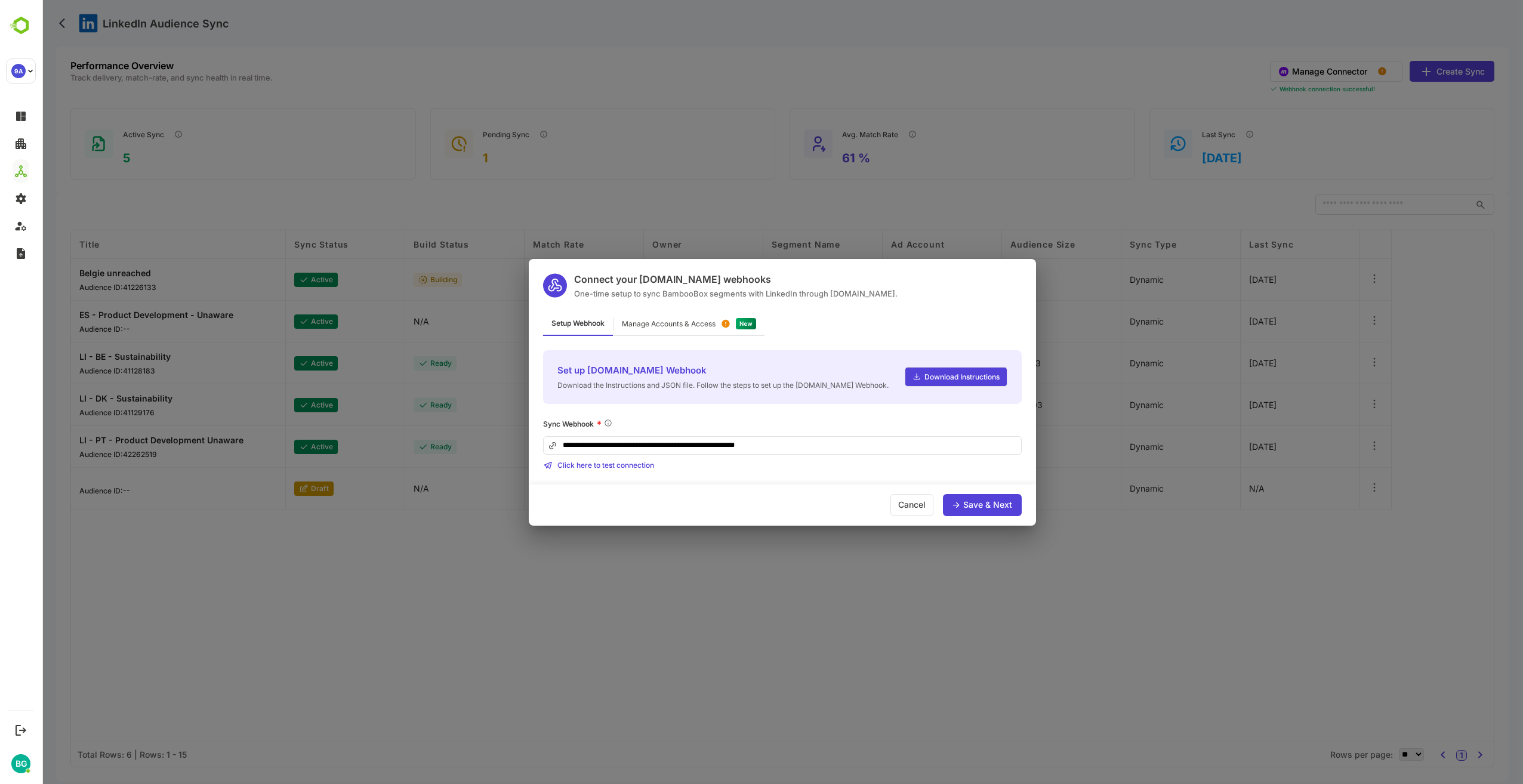
click at [694, 327] on div "Manage Accounts & Access" at bounding box center [689, 323] width 151 height 23
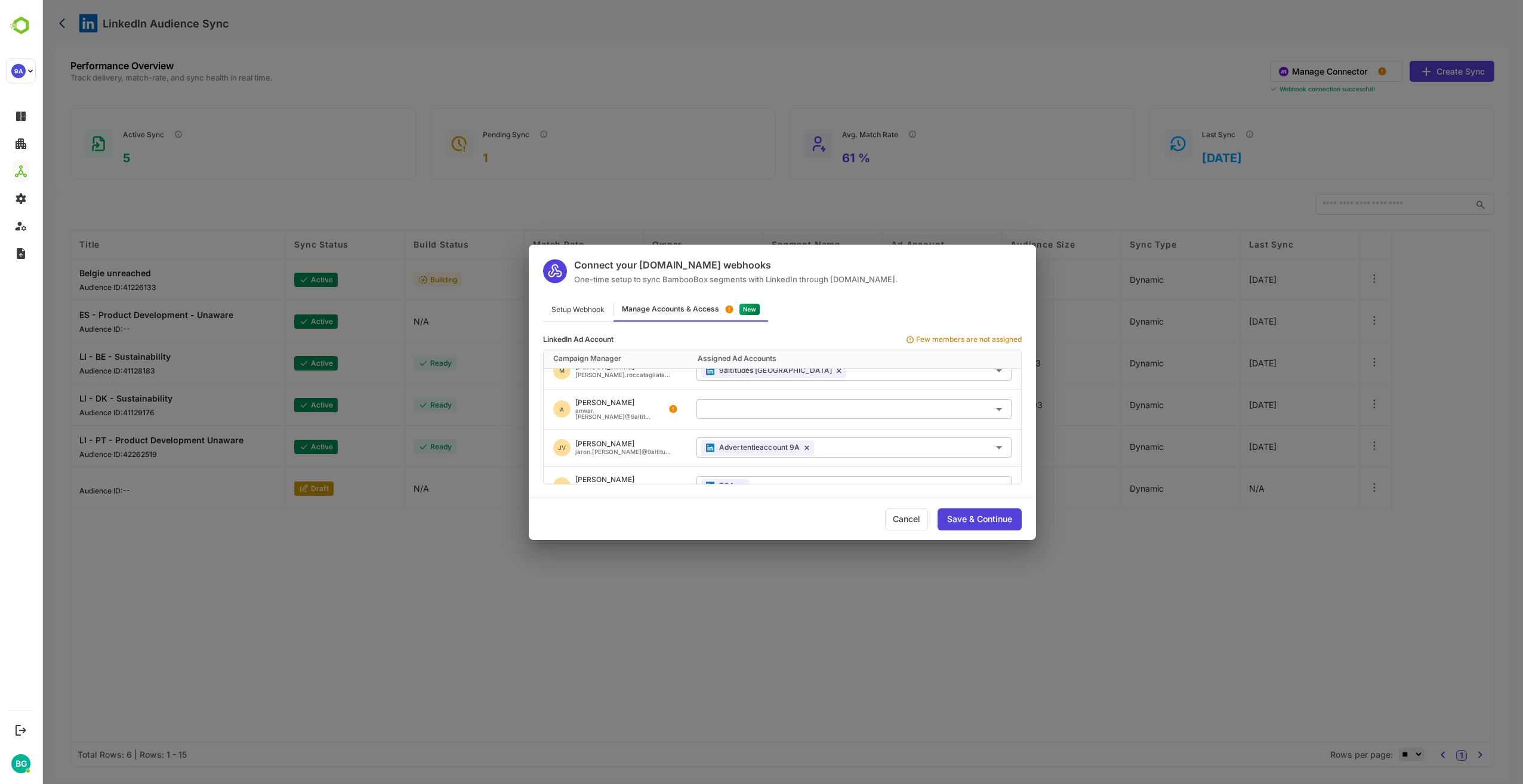
scroll to position [446, 0]
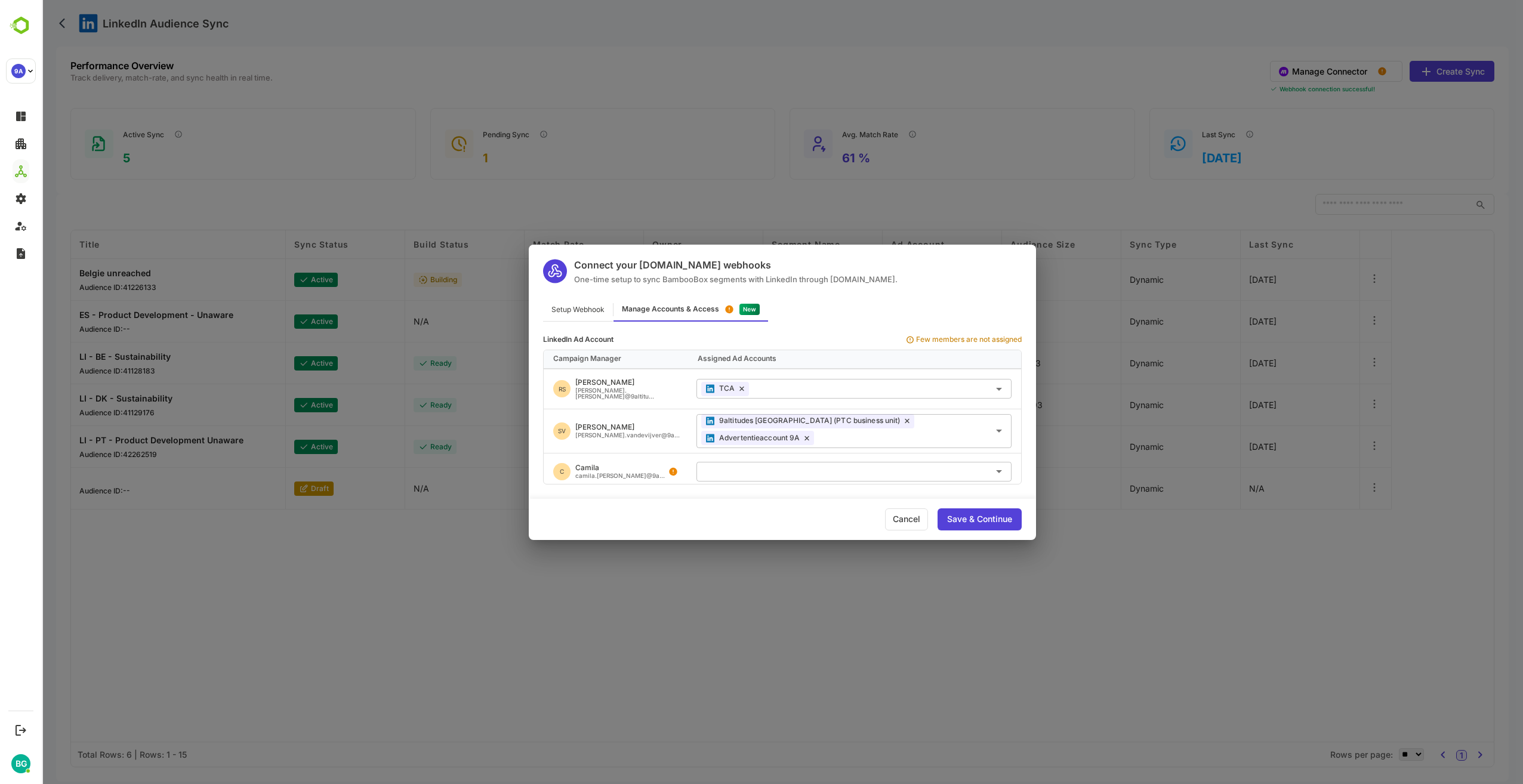
click at [716, 466] on input "text" at bounding box center [854, 471] width 305 height 20
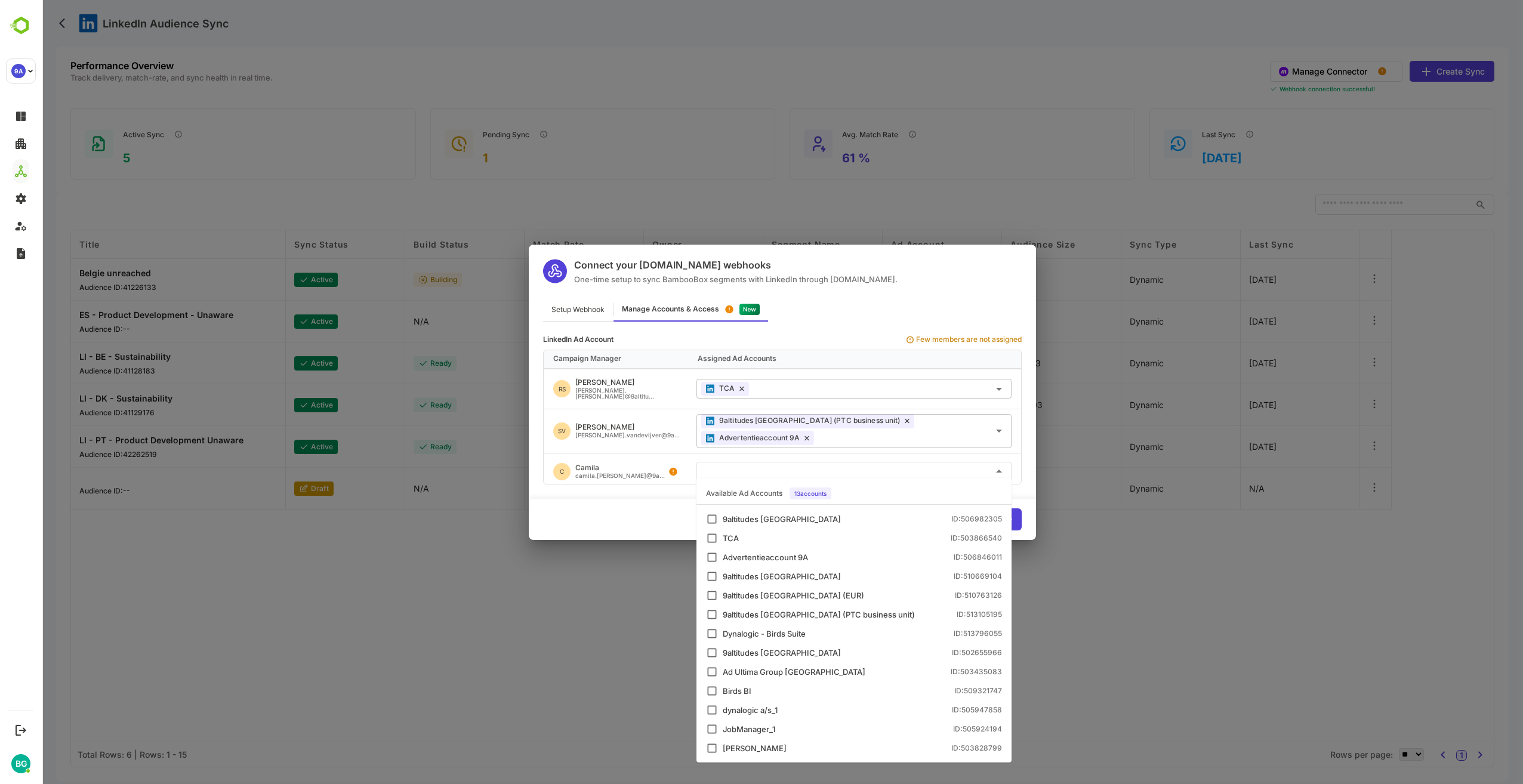
click at [716, 466] on input "text" at bounding box center [854, 471] width 305 height 20
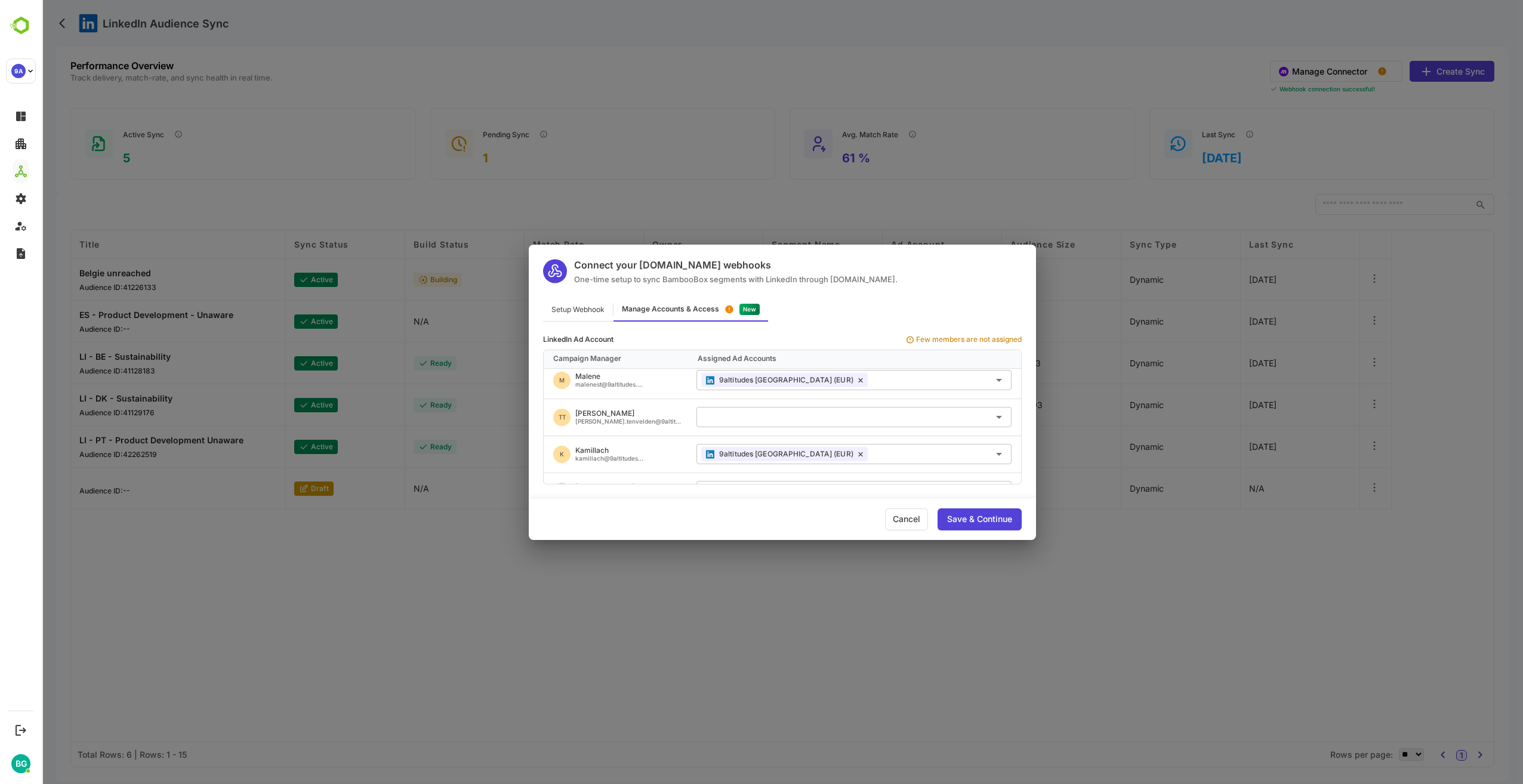
scroll to position [59, 0]
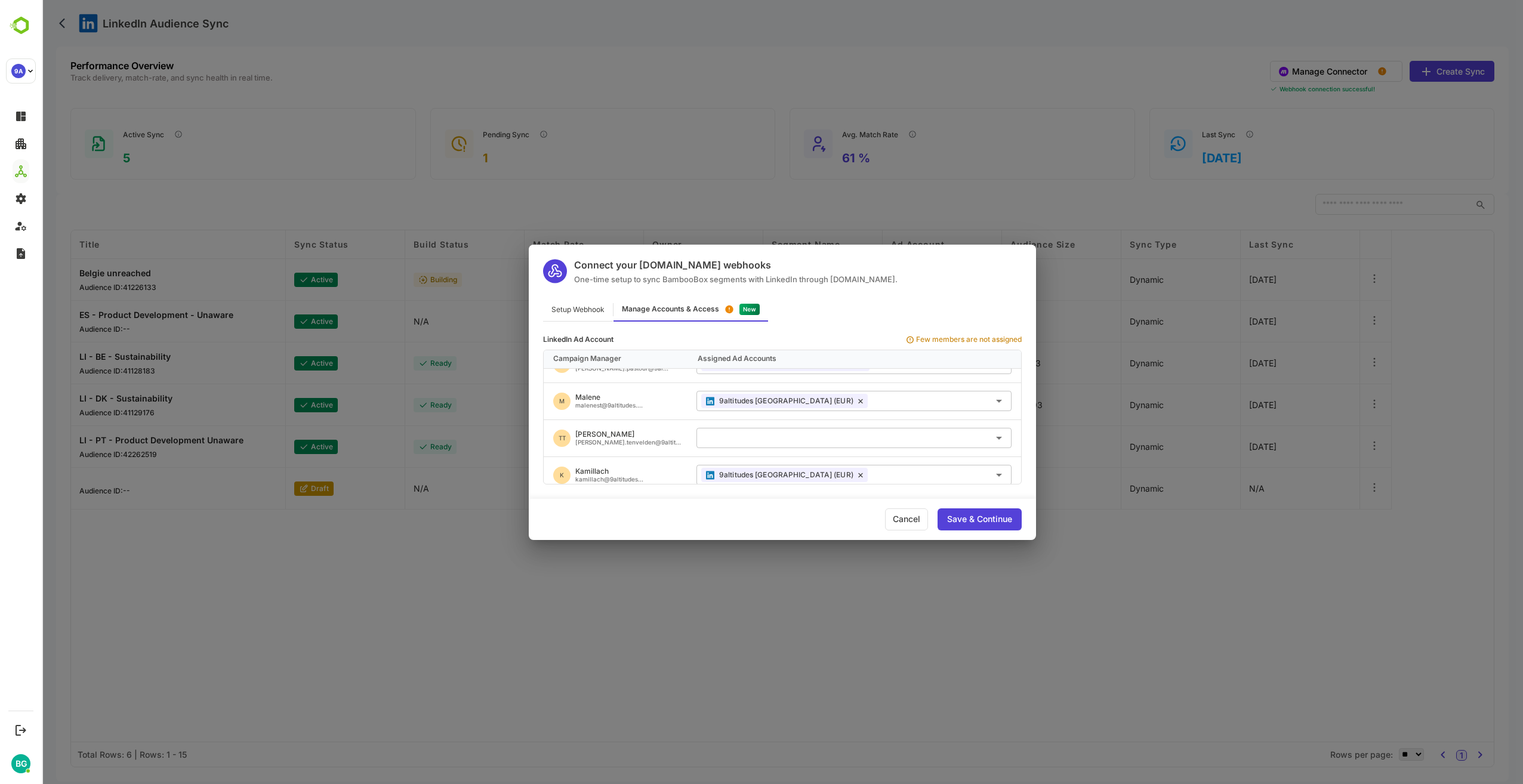
click at [709, 441] on input "text" at bounding box center [854, 437] width 305 height 20
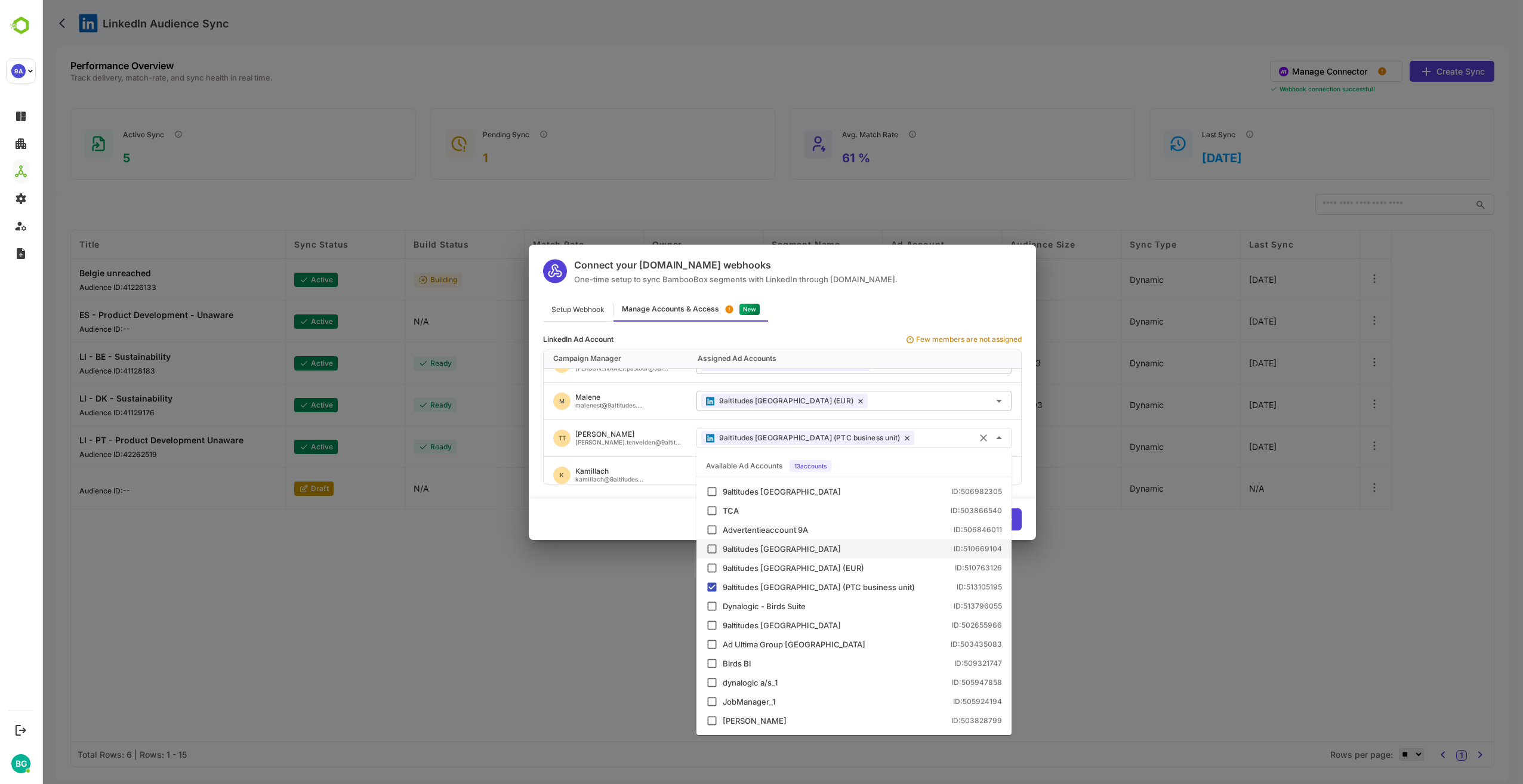
click at [664, 465] on div "K Kamillach kamillach@9altitudes..." at bounding box center [614, 475] width 143 height 36
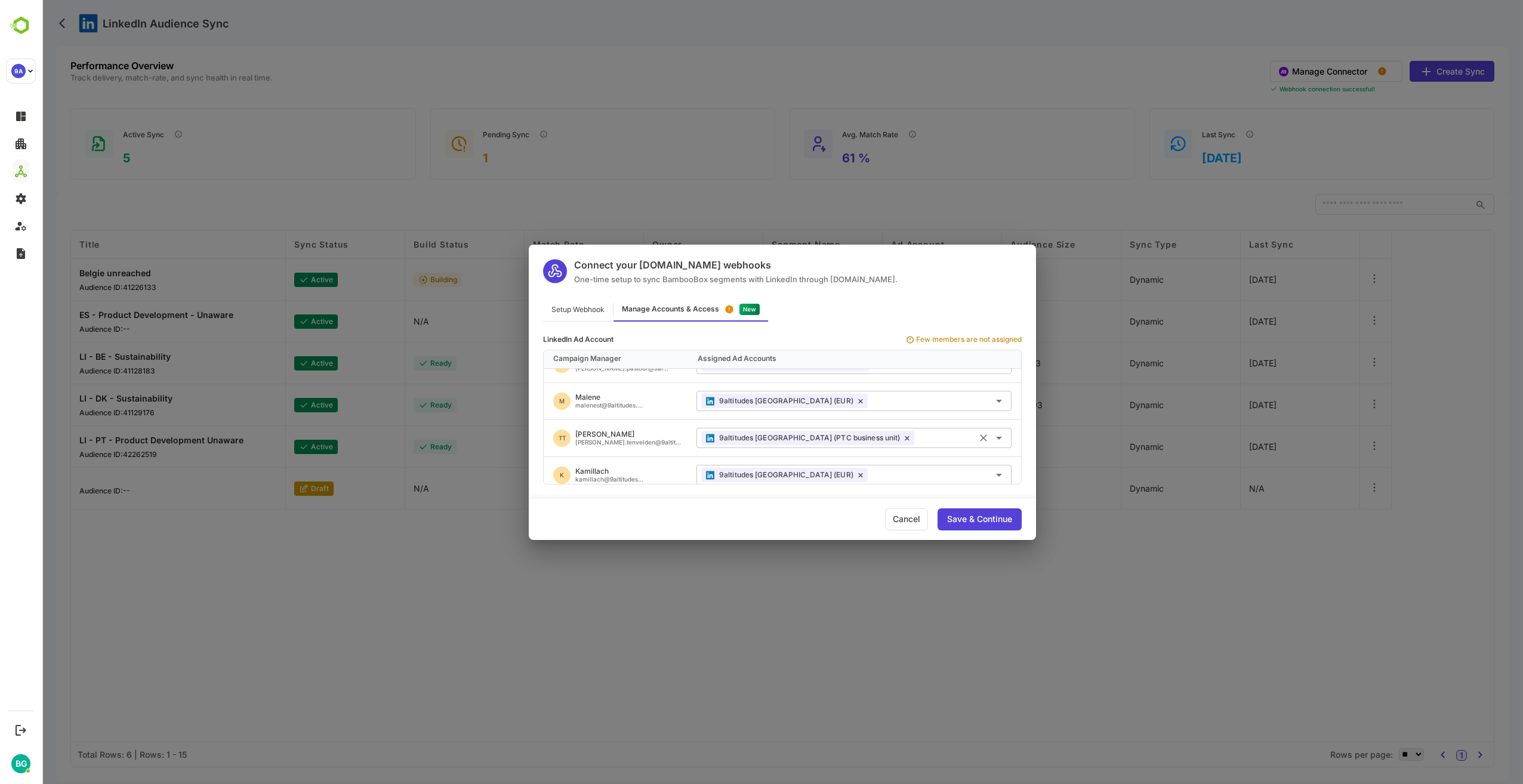
click at [905, 439] on icon at bounding box center [907, 438] width 5 height 6
click at [996, 439] on icon "Open" at bounding box center [999, 438] width 14 height 14
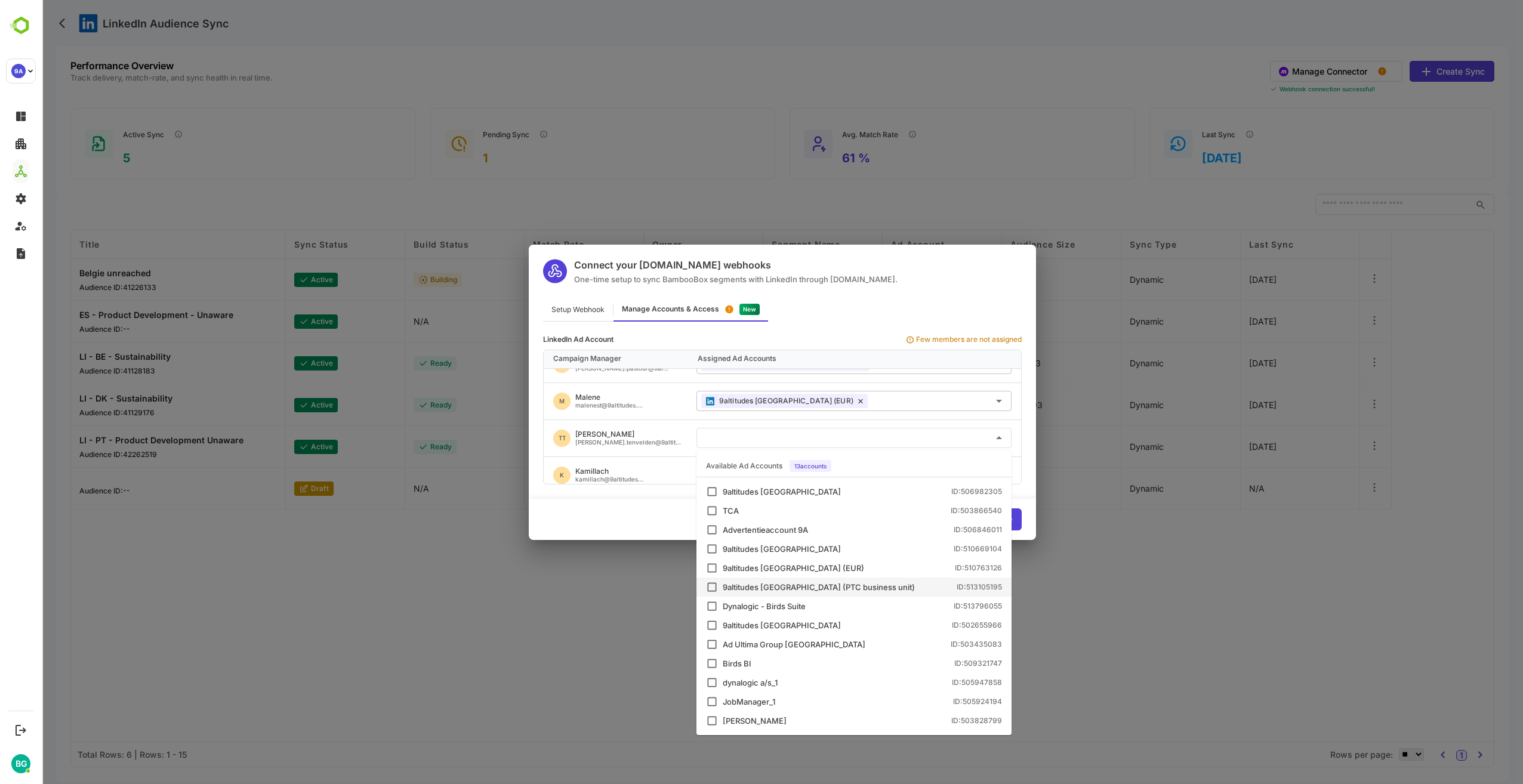
click at [811, 586] on div "9altitudes [GEOGRAPHIC_DATA] (PTC business unit)" at bounding box center [818, 587] width 192 height 8
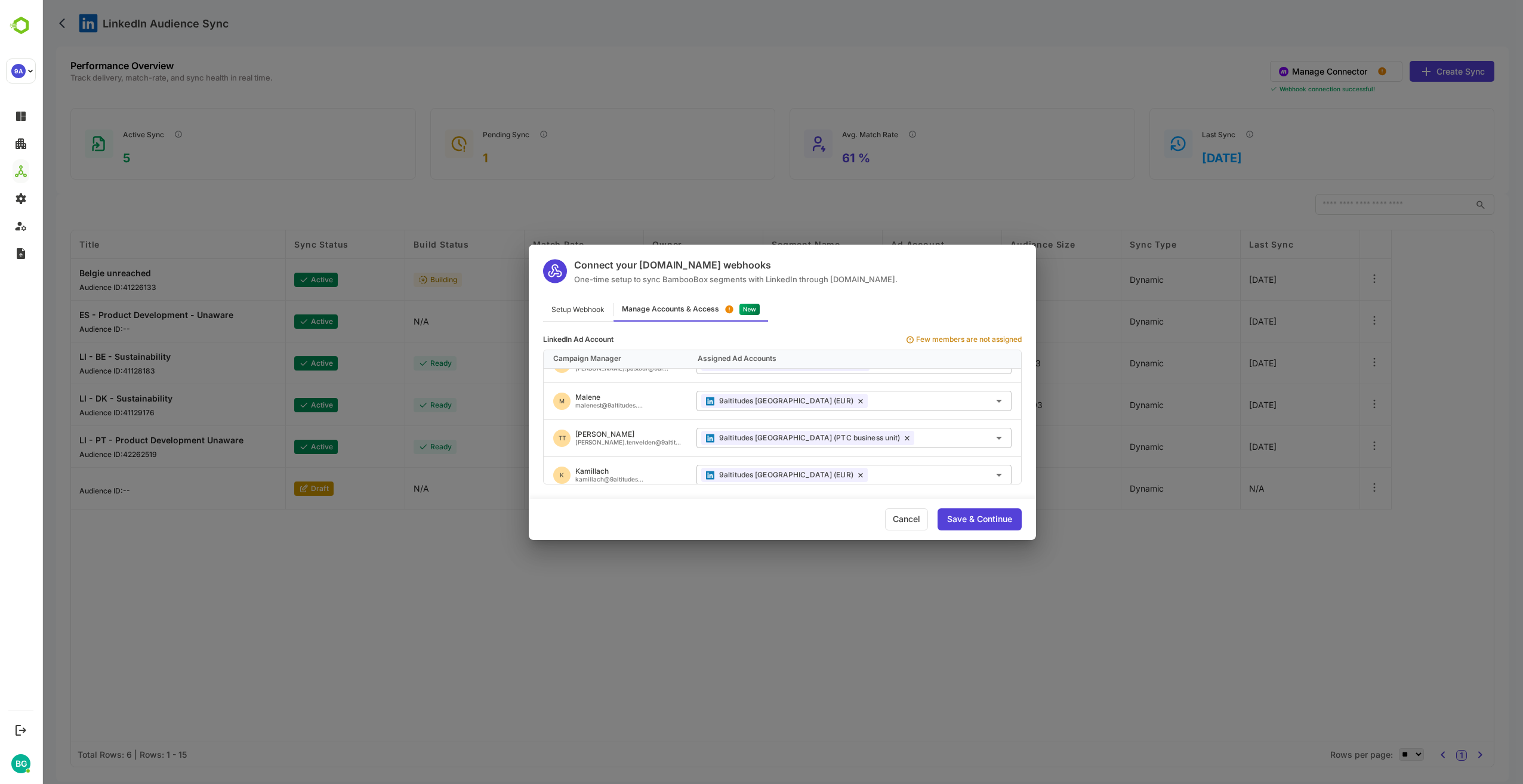
click at [410, 573] on div "Connect your [DOMAIN_NAME] webhooks One-time setup to sync BambooBox segments w…" at bounding box center [782, 392] width 1481 height 784
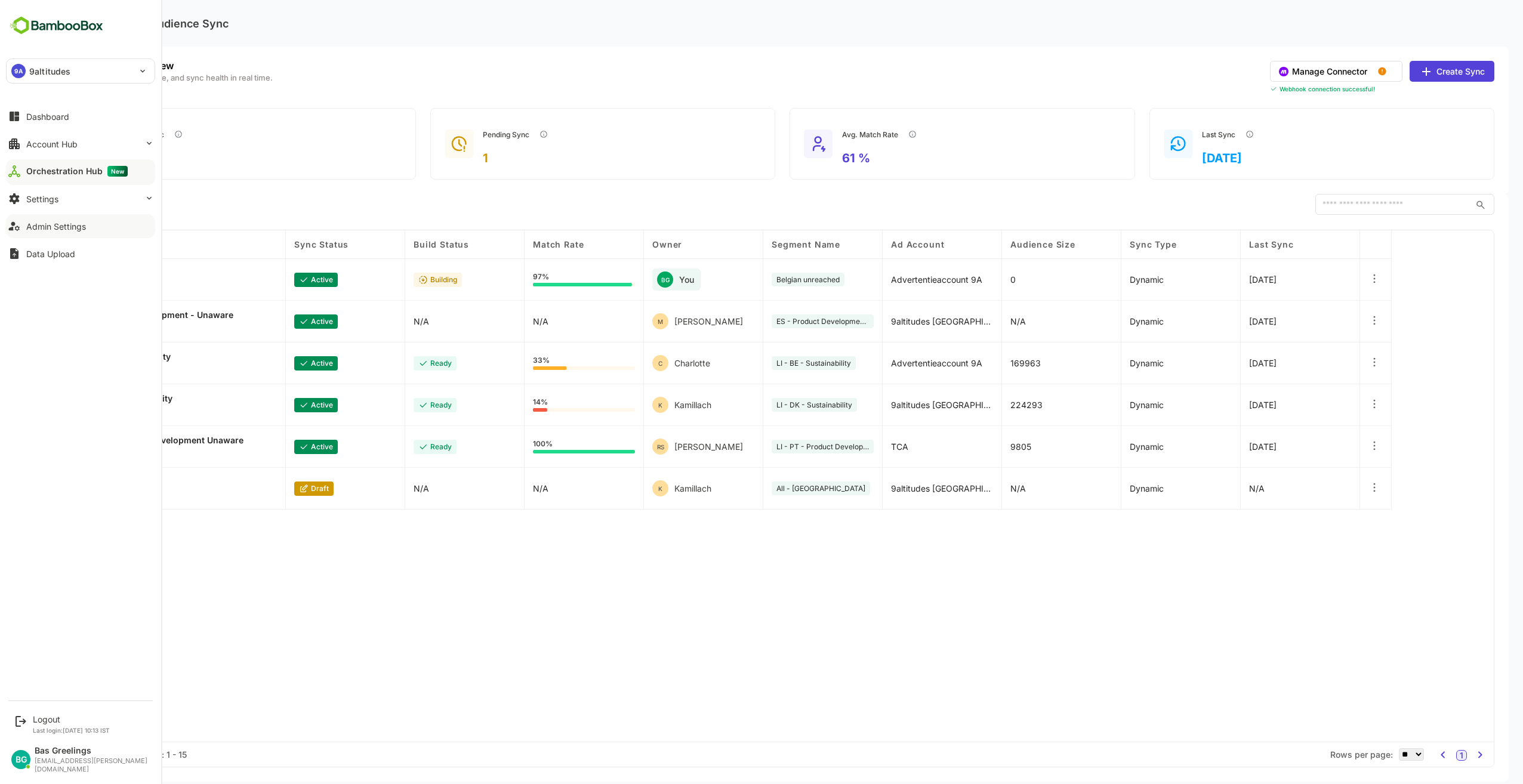
click at [66, 227] on div "Admin Settings" at bounding box center [55, 226] width 59 height 10
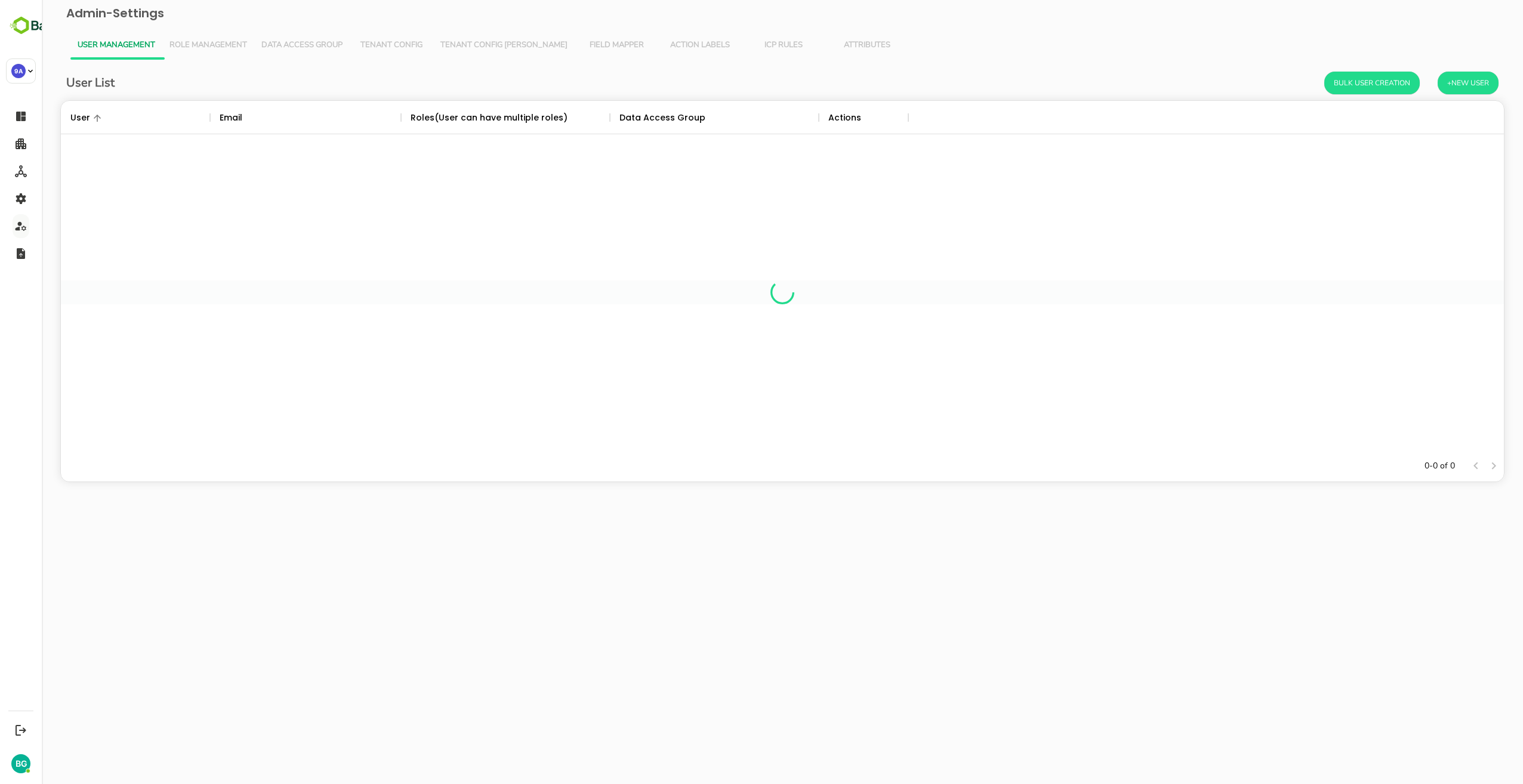
scroll to position [341, 1434]
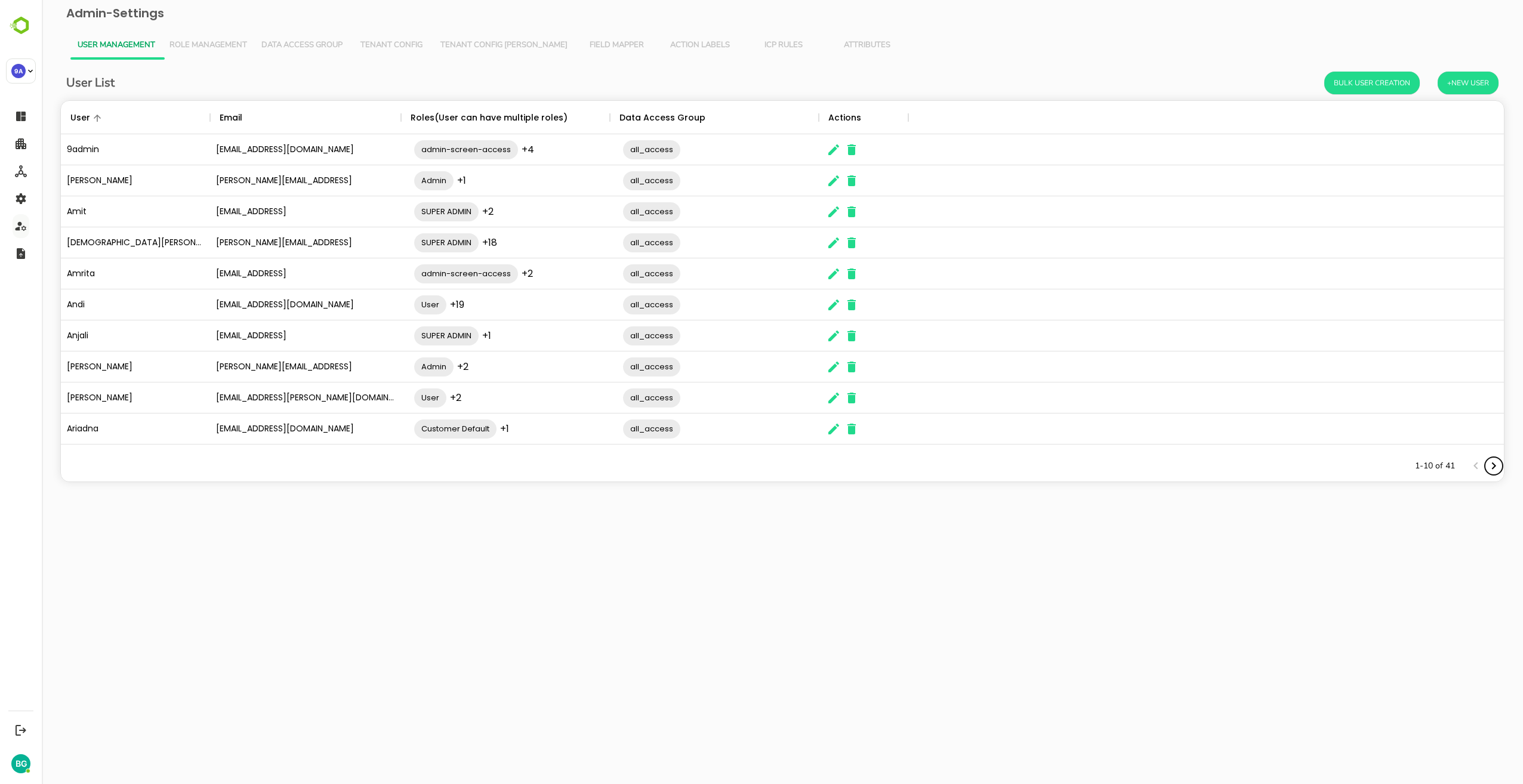
click at [1492, 463] on icon "Next page" at bounding box center [1494, 466] width 4 height 7
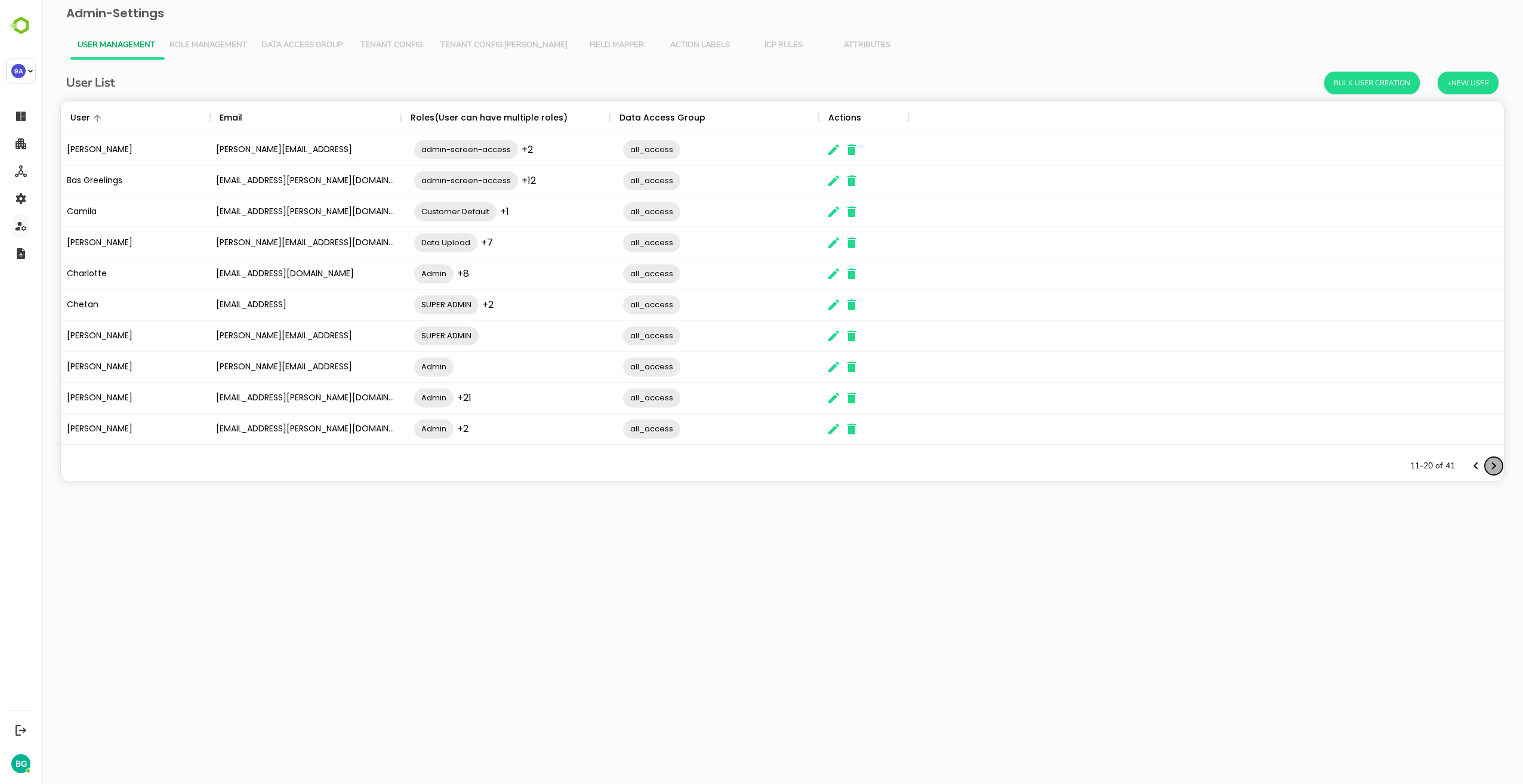
click at [1492, 463] on icon "Next page" at bounding box center [1494, 466] width 4 height 7
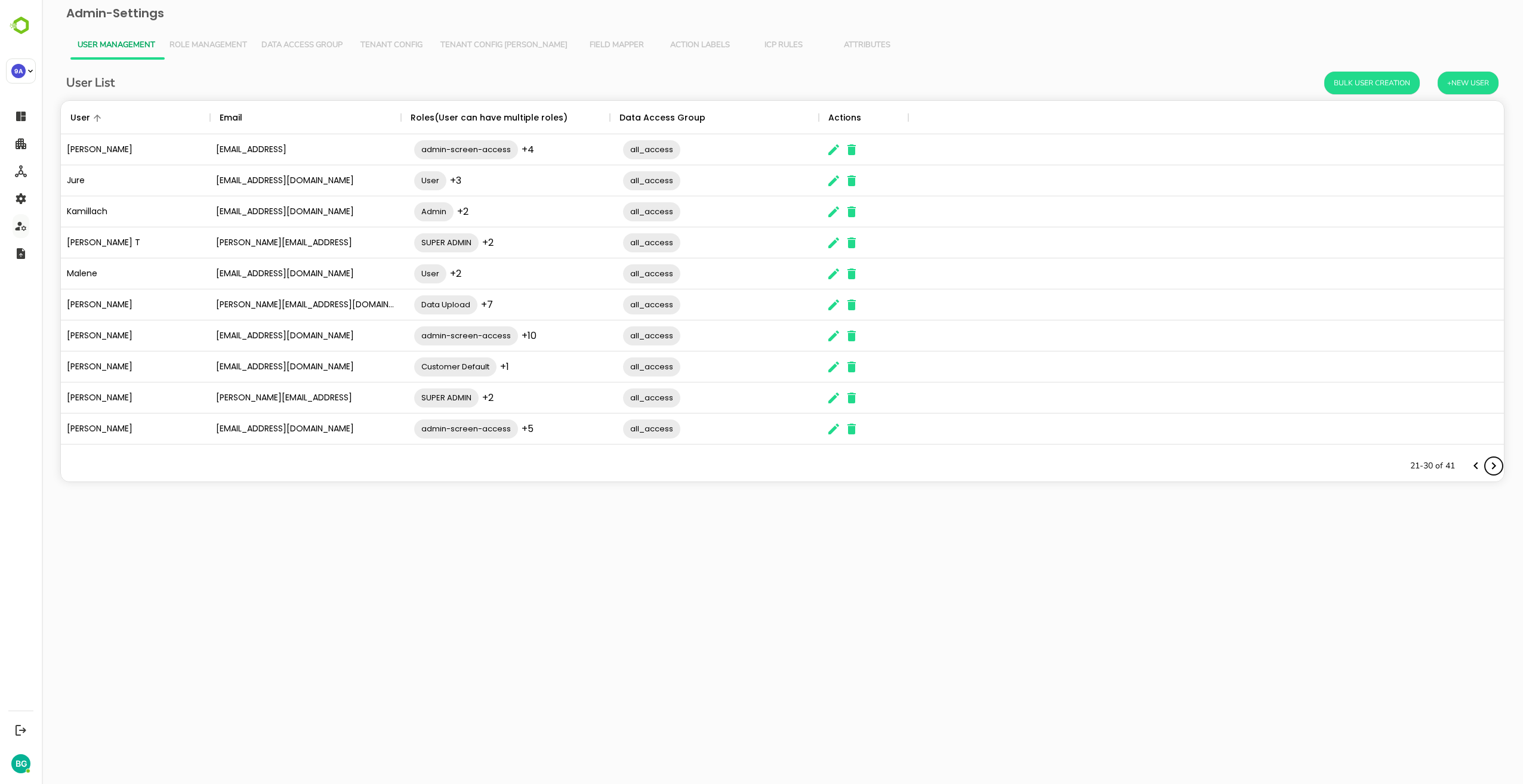
click at [1492, 463] on icon "Next page" at bounding box center [1494, 466] width 4 height 7
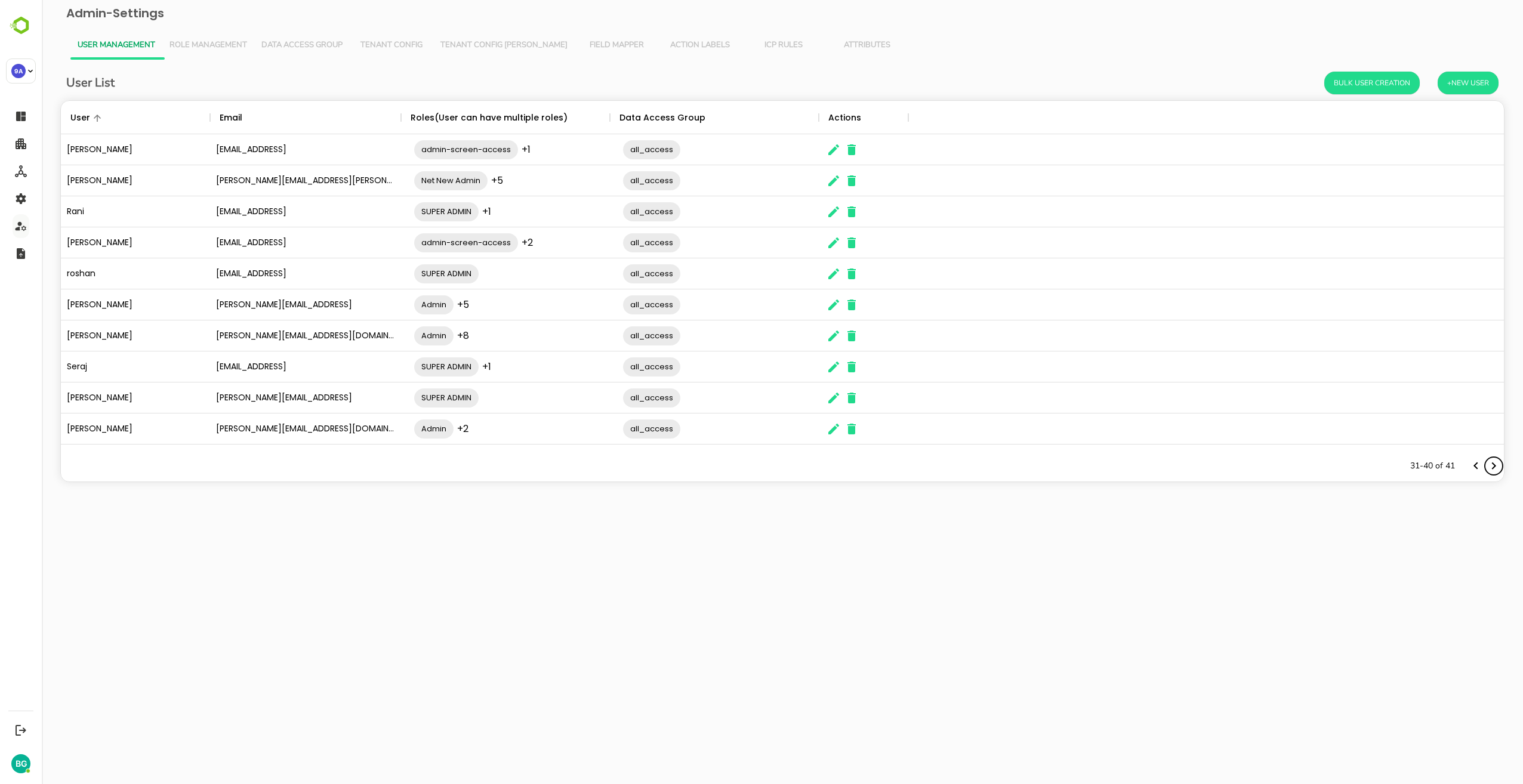
click at [1492, 463] on icon "Next page" at bounding box center [1494, 466] width 4 height 7
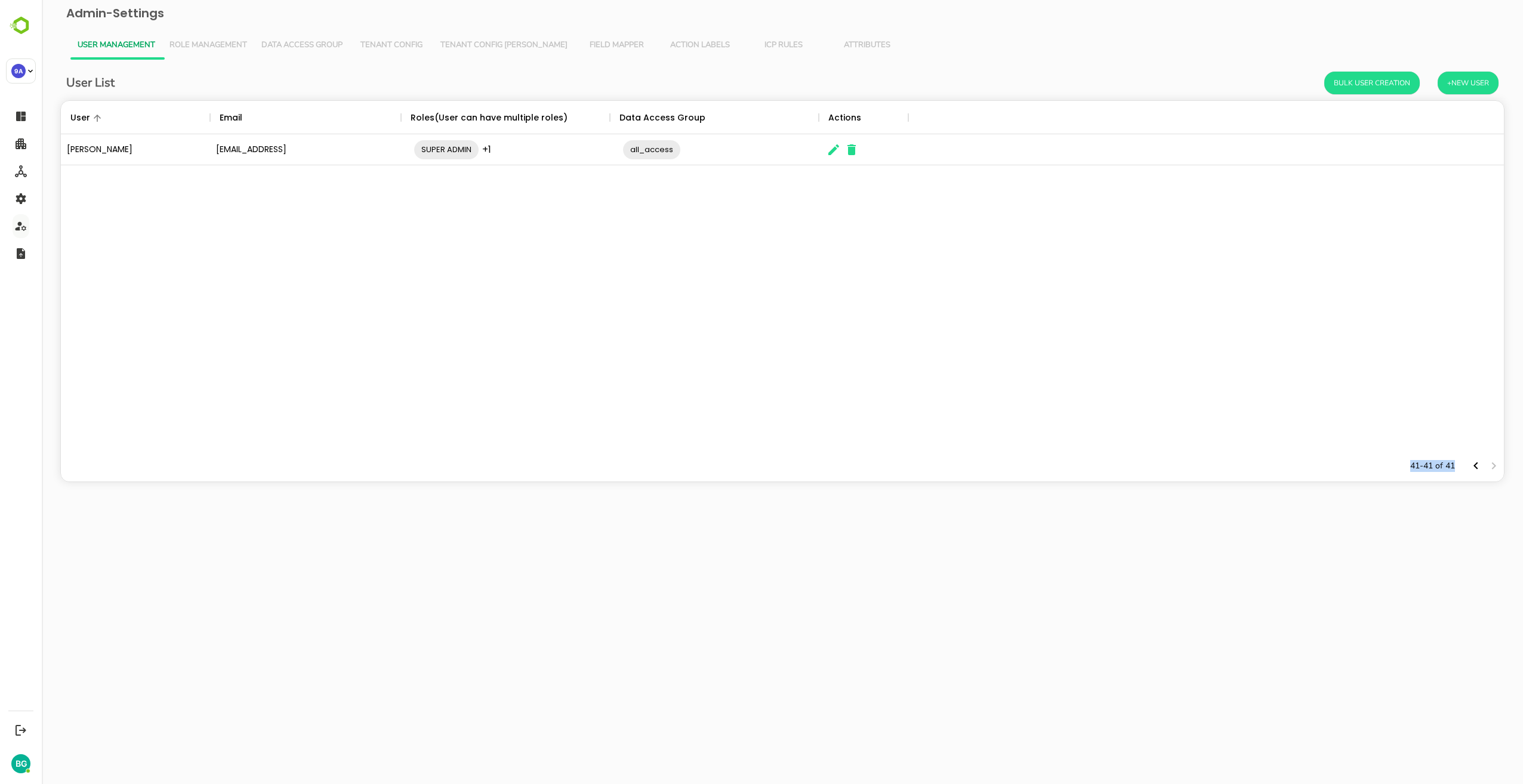
click at [1492, 463] on div "The User Data" at bounding box center [1484, 466] width 36 height 18
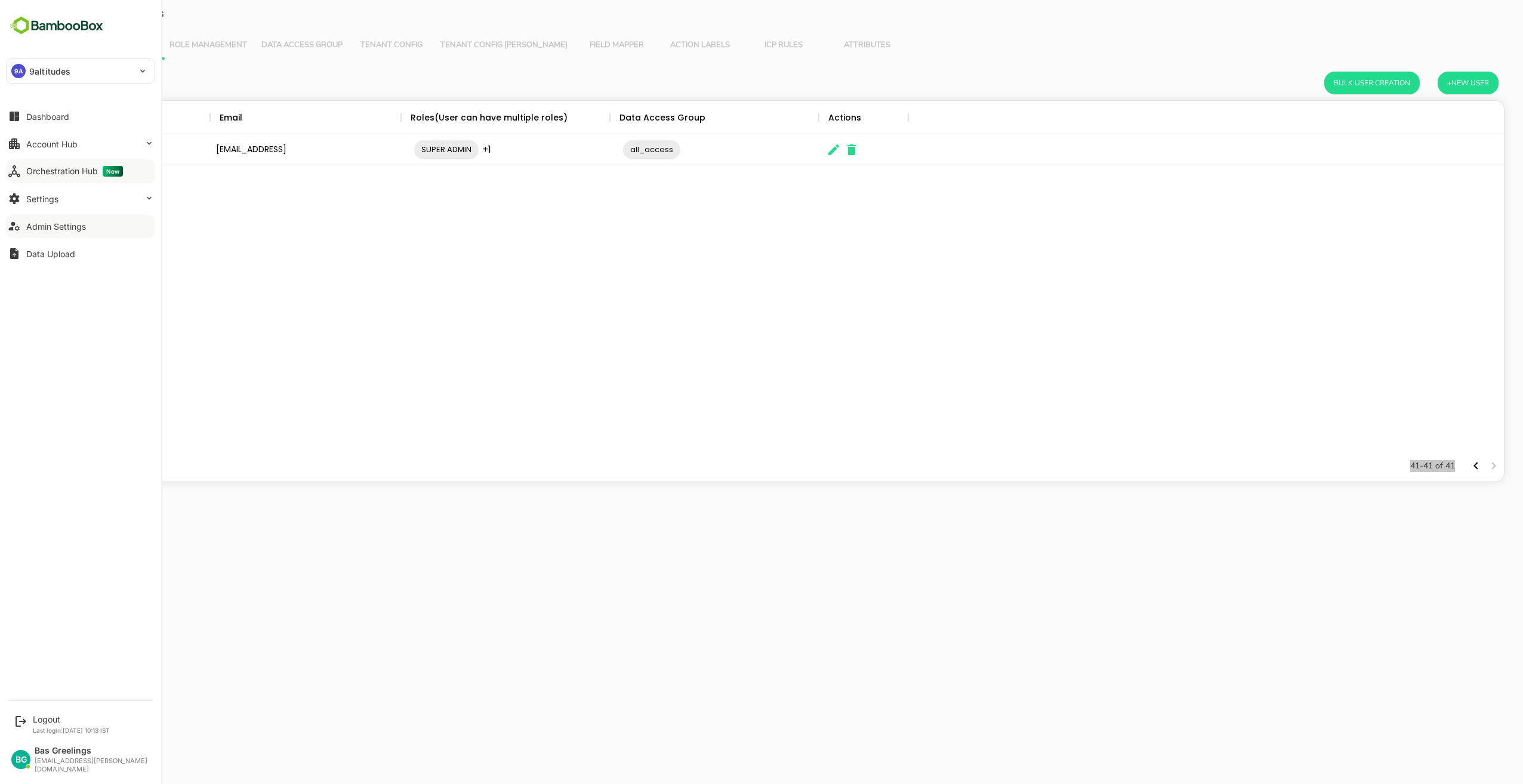
click at [66, 164] on button "Orchestration Hub New" at bounding box center [81, 171] width 149 height 24
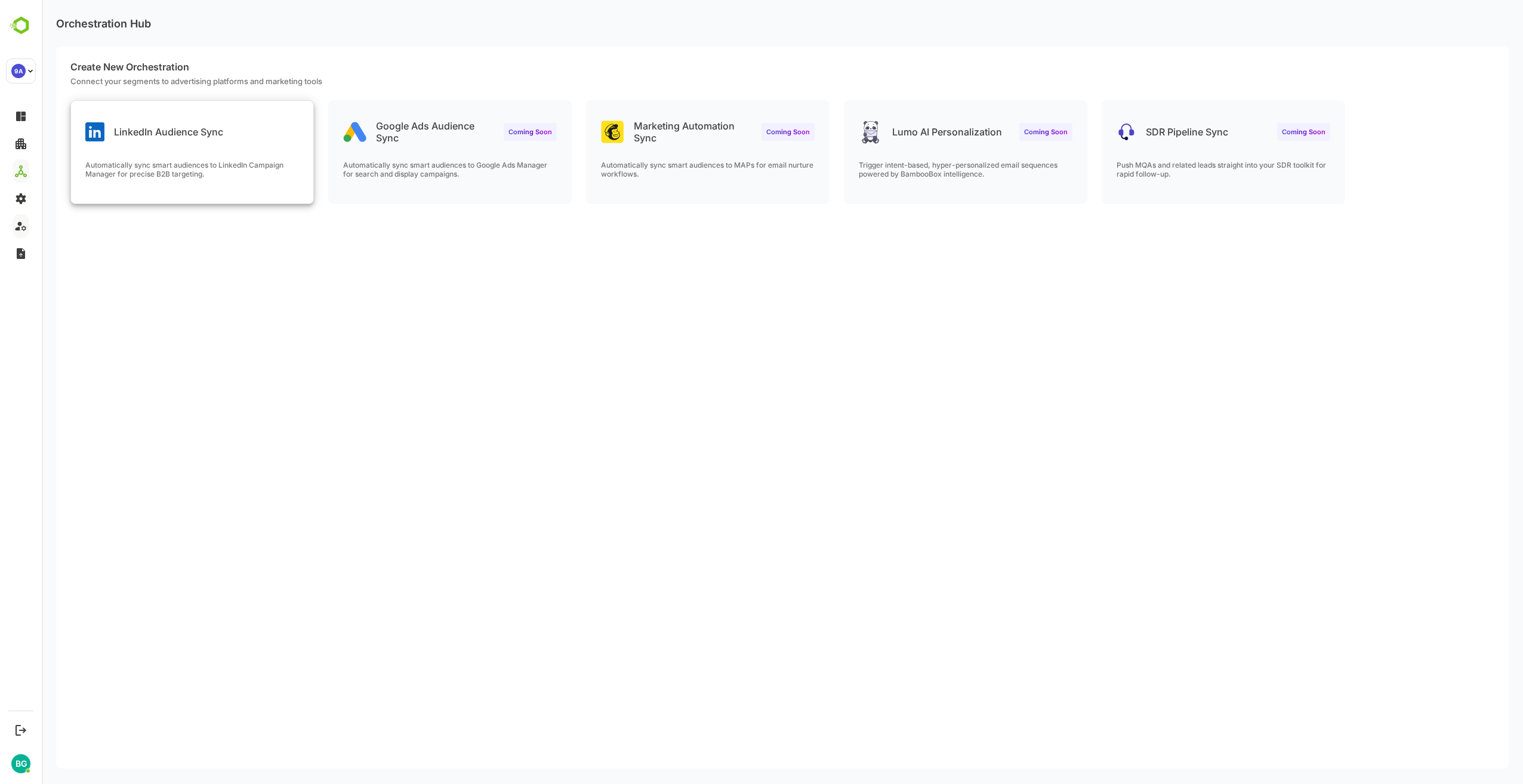
click at [156, 161] on p "Automatically sync smart audiences to LinkedIn Campaign Manager for precise B2B…" at bounding box center [192, 169] width 214 height 18
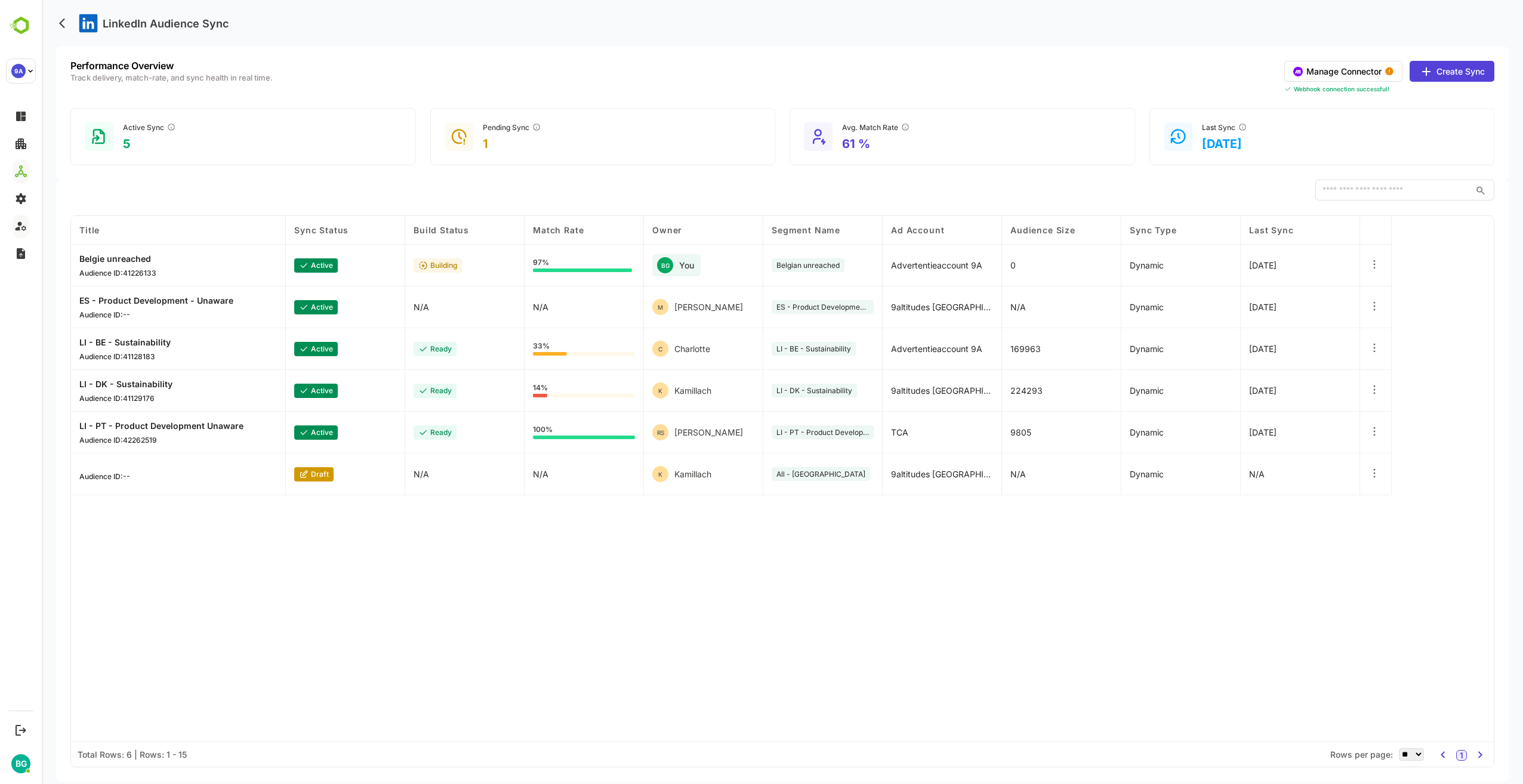
click at [1366, 71] on button "Manage Connector" at bounding box center [1343, 71] width 118 height 21
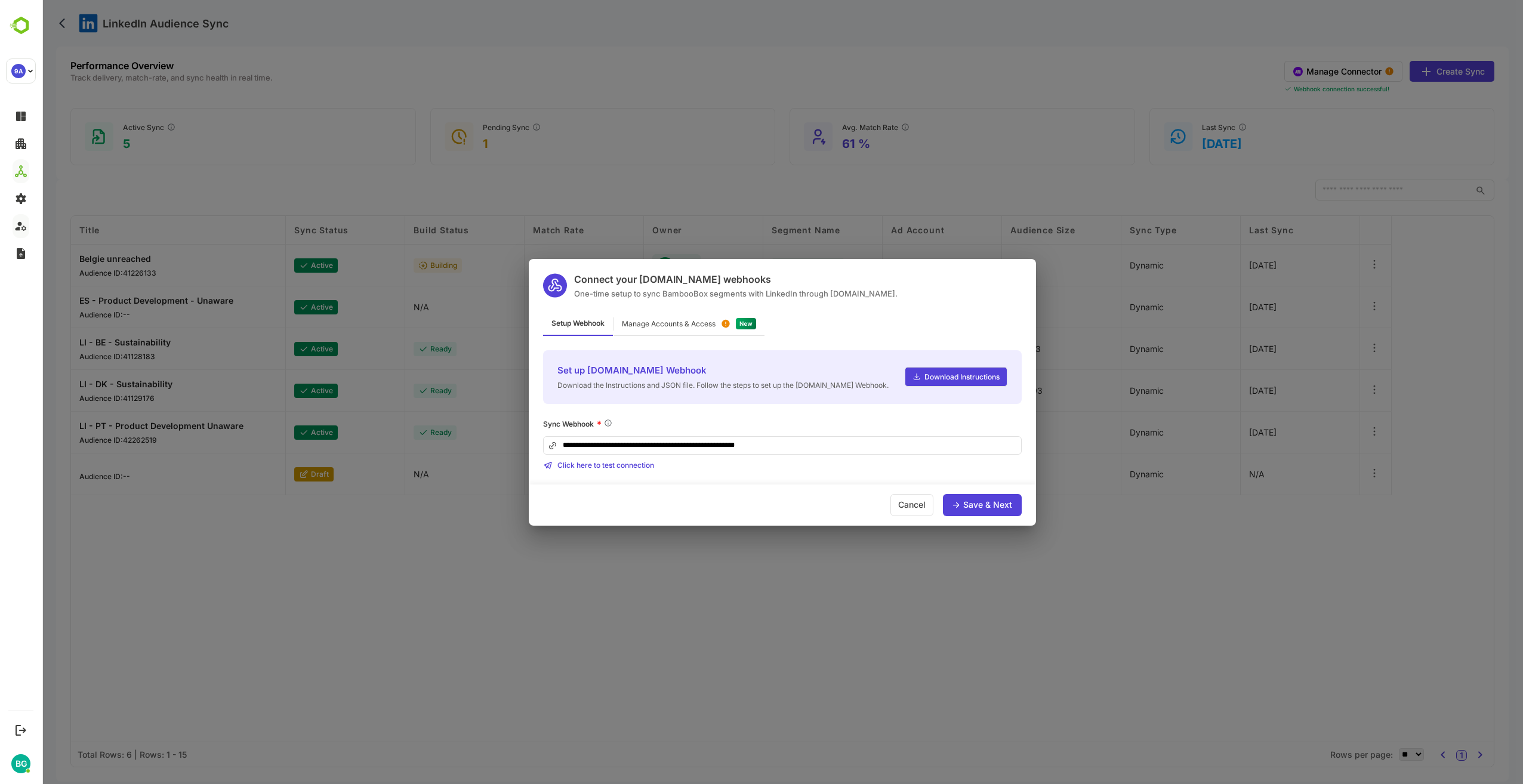
click at [985, 507] on div "Save & Next" at bounding box center [988, 504] width 49 height 9
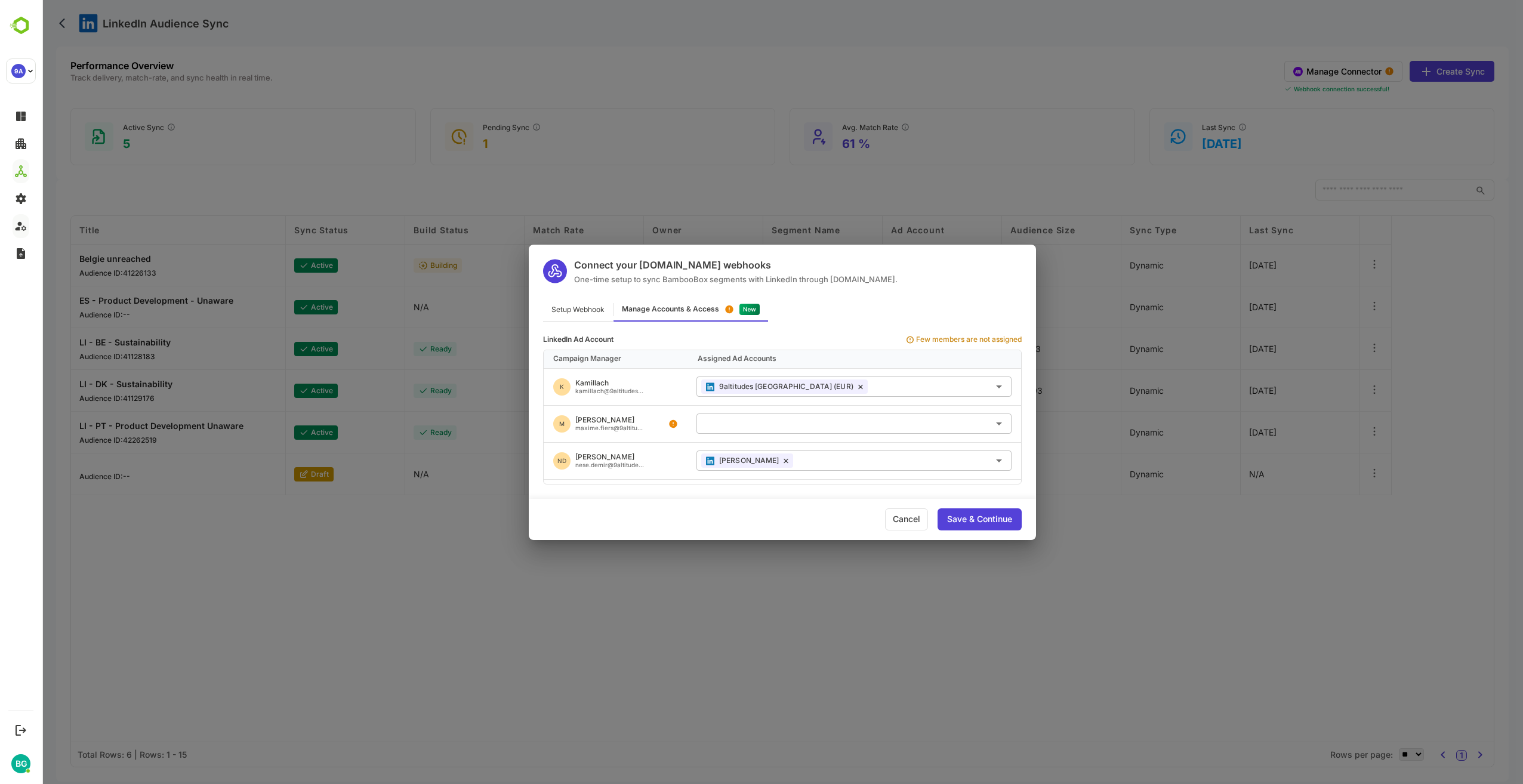
click at [548, 524] on div "Cancel Save & Continue" at bounding box center [782, 519] width 507 height 41
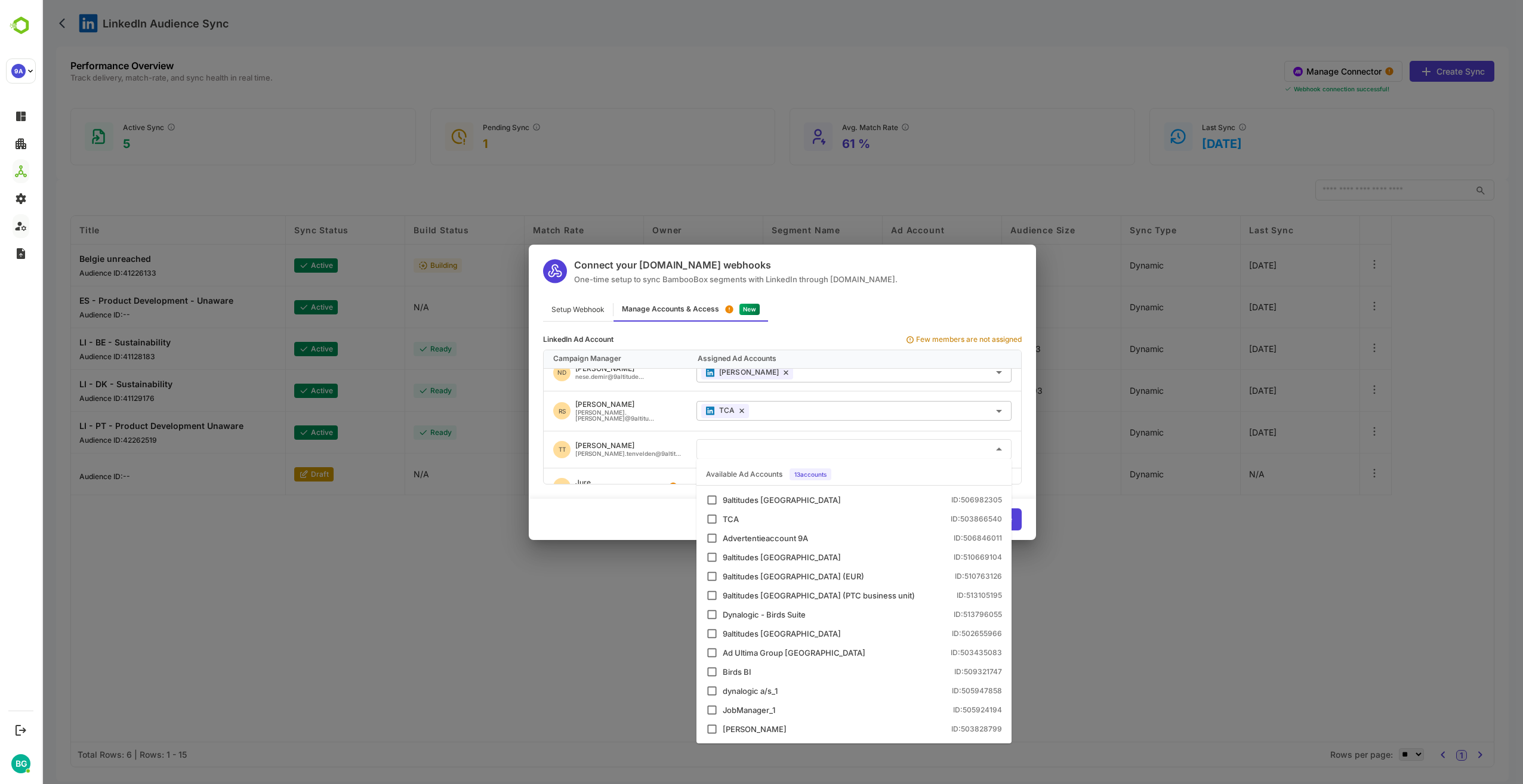
click at [768, 451] on input "text" at bounding box center [854, 448] width 305 height 20
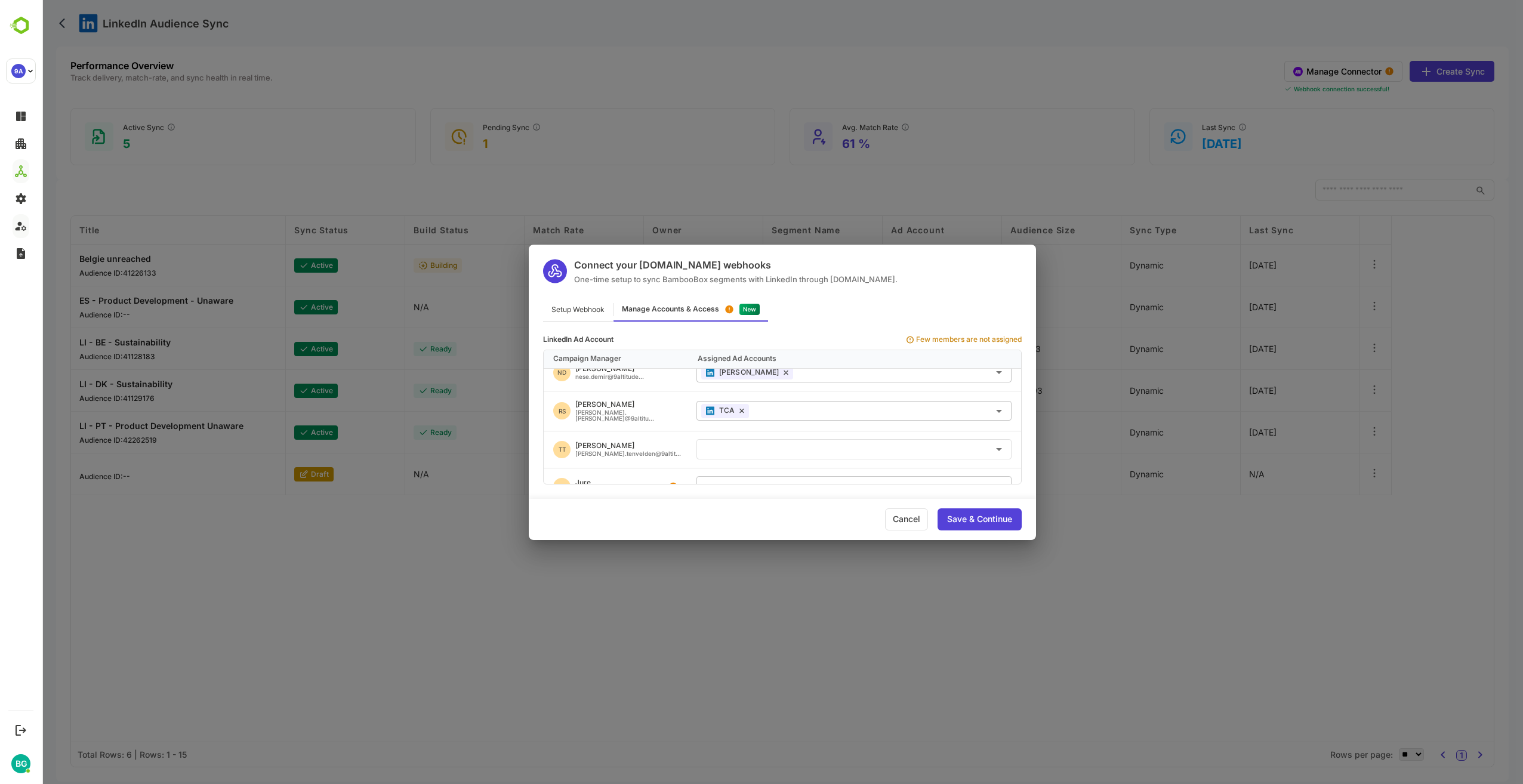
click at [999, 448] on icon "Open" at bounding box center [1000, 450] width 6 height 3
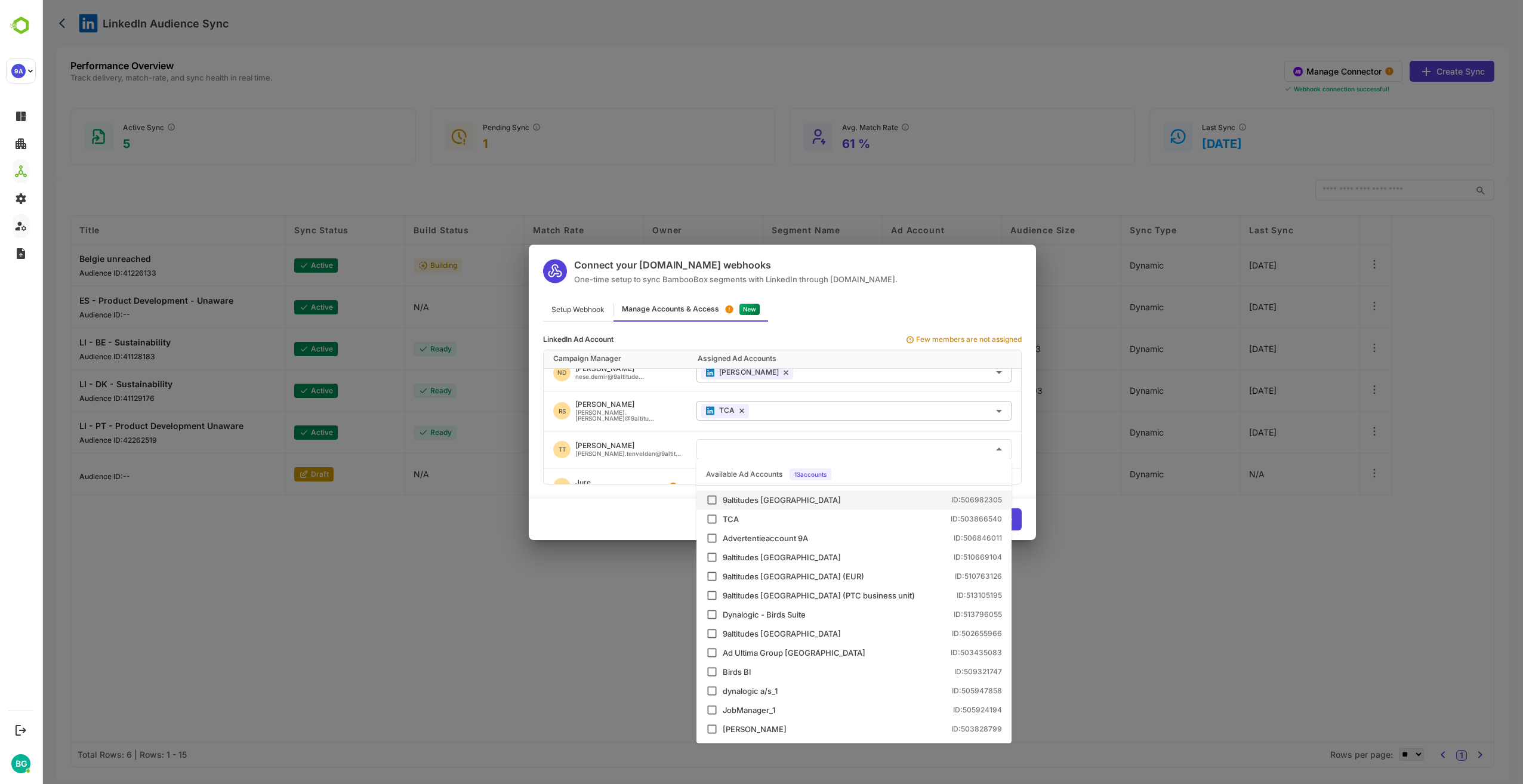
click at [876, 443] on input "text" at bounding box center [854, 448] width 305 height 20
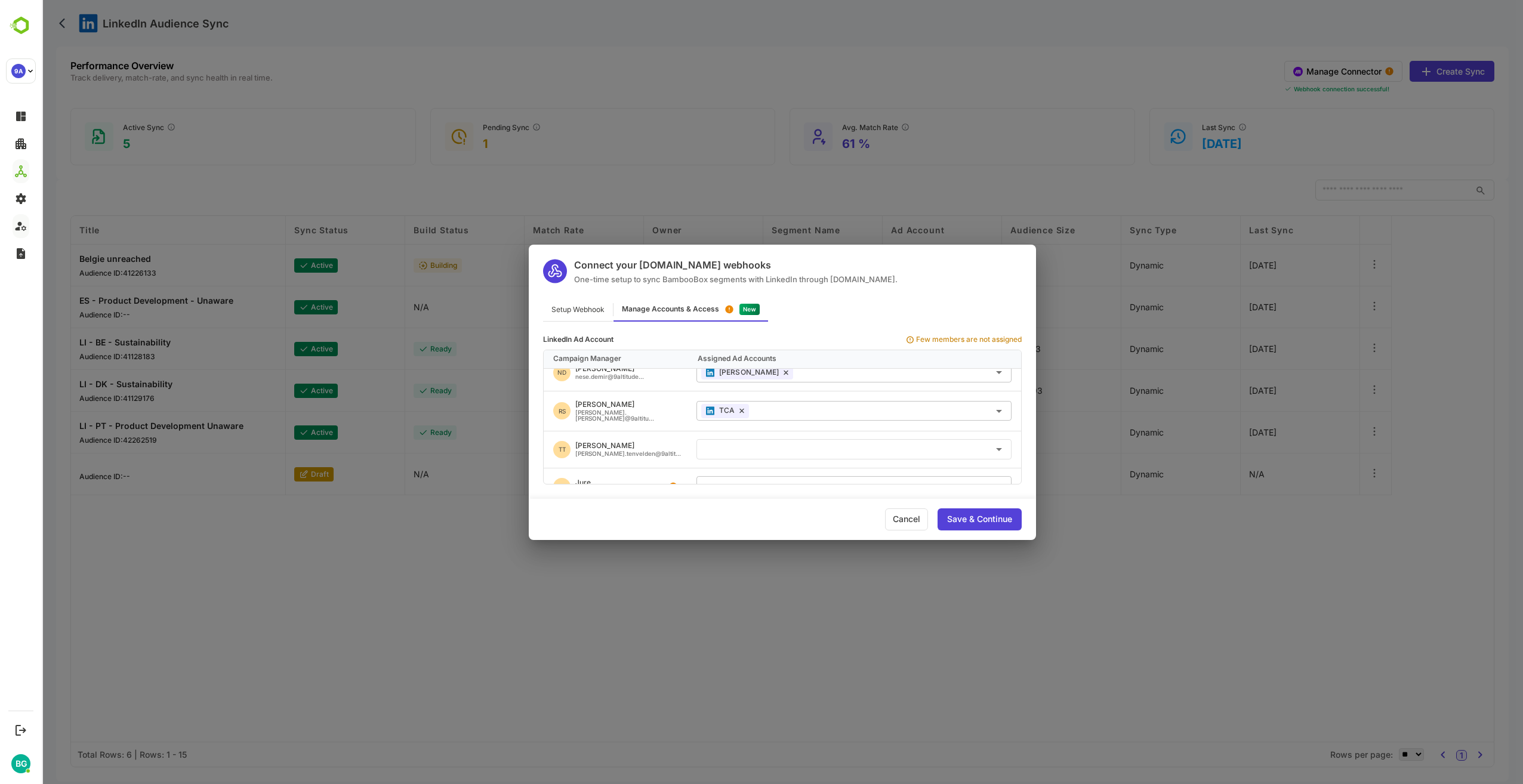
drag, startPoint x: 874, startPoint y: 444, endPoint x: 879, endPoint y: 446, distance: 5.4
click at [875, 446] on input "text" at bounding box center [854, 448] width 305 height 20
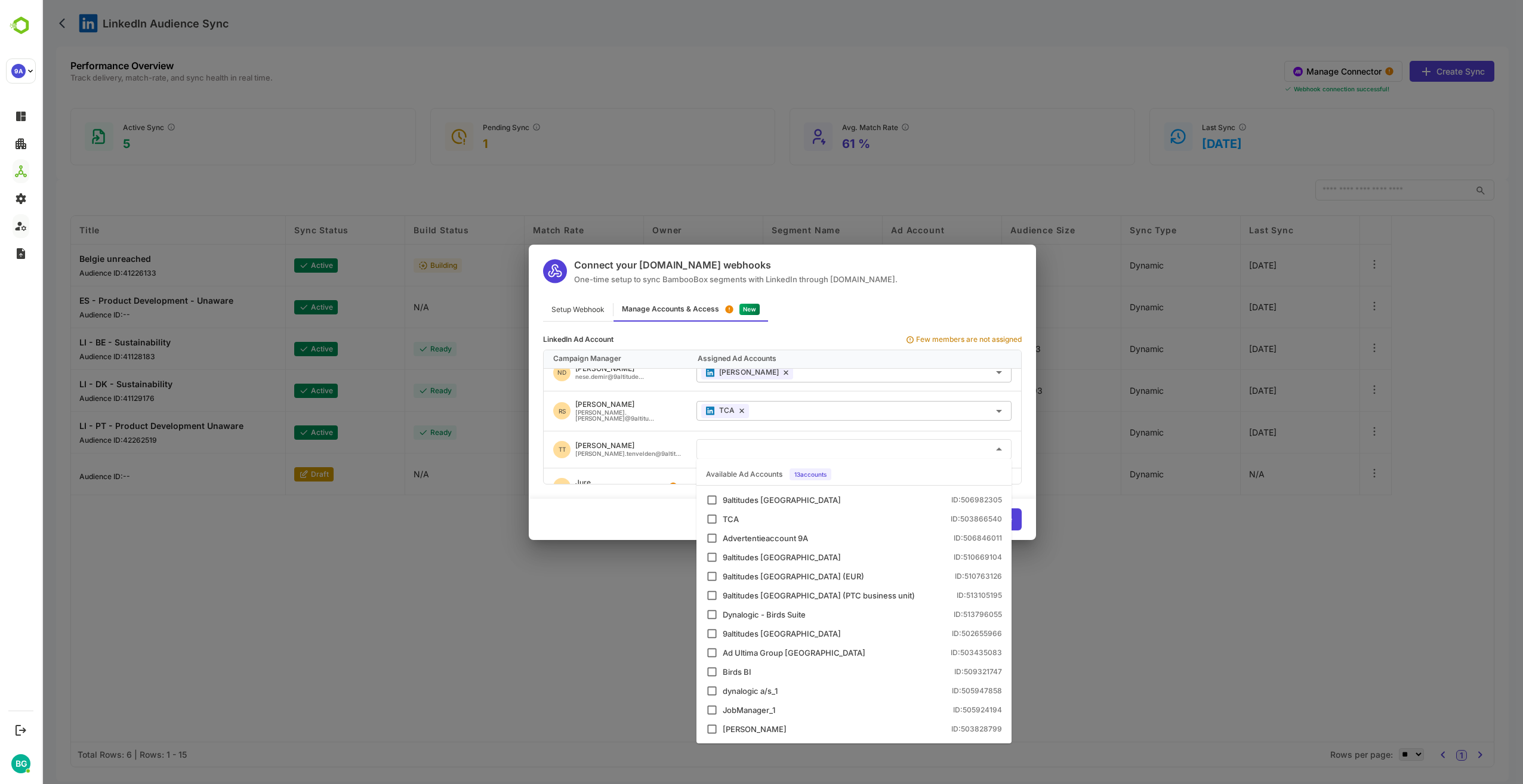
click at [855, 443] on input "text" at bounding box center [854, 448] width 305 height 20
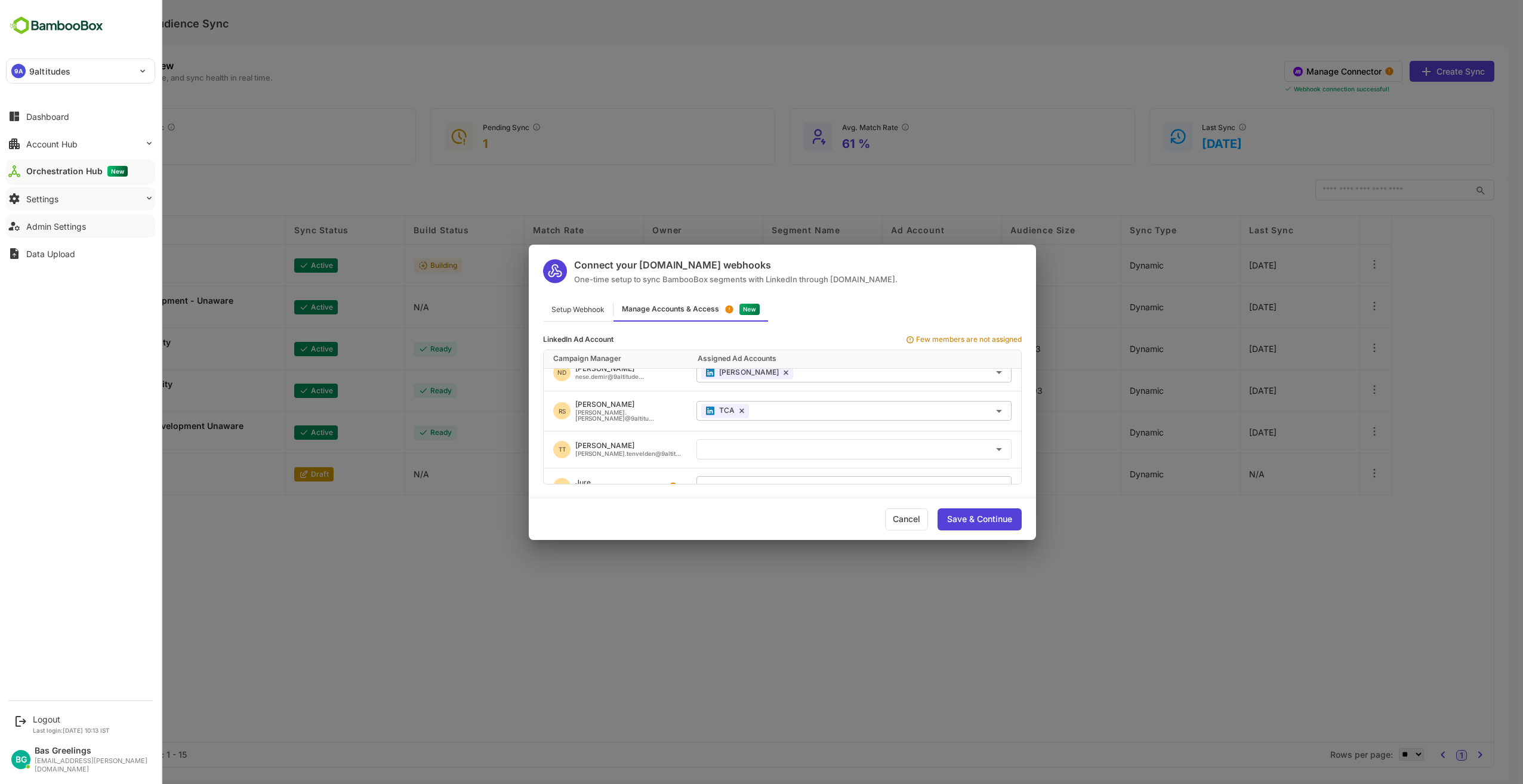
click at [51, 202] on div "Settings" at bounding box center [42, 198] width 32 height 10
click at [58, 266] on div "Webhooks Setup" at bounding box center [55, 270] width 59 height 10
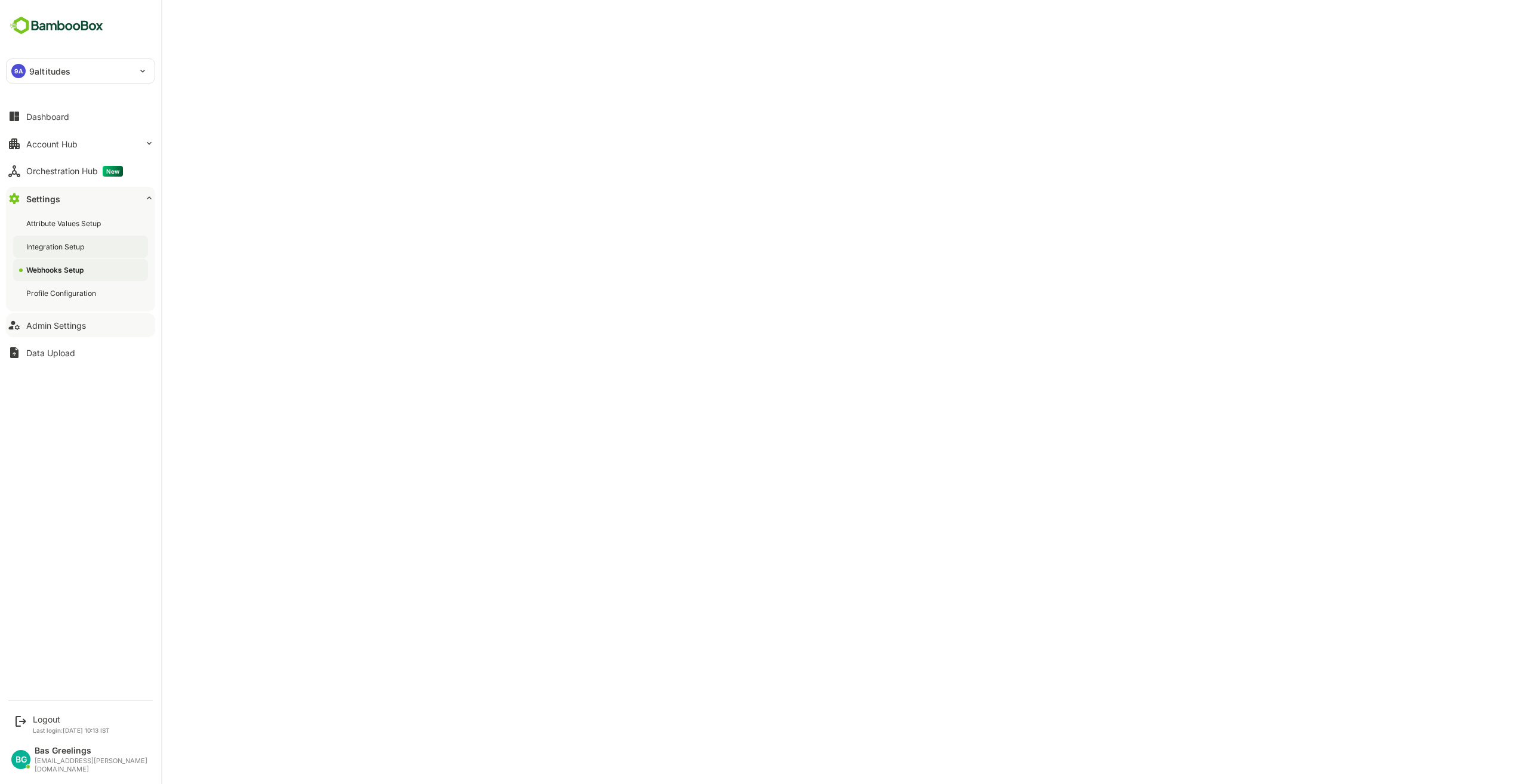
click at [66, 247] on div "Integration Setup" at bounding box center [56, 247] width 60 height 10
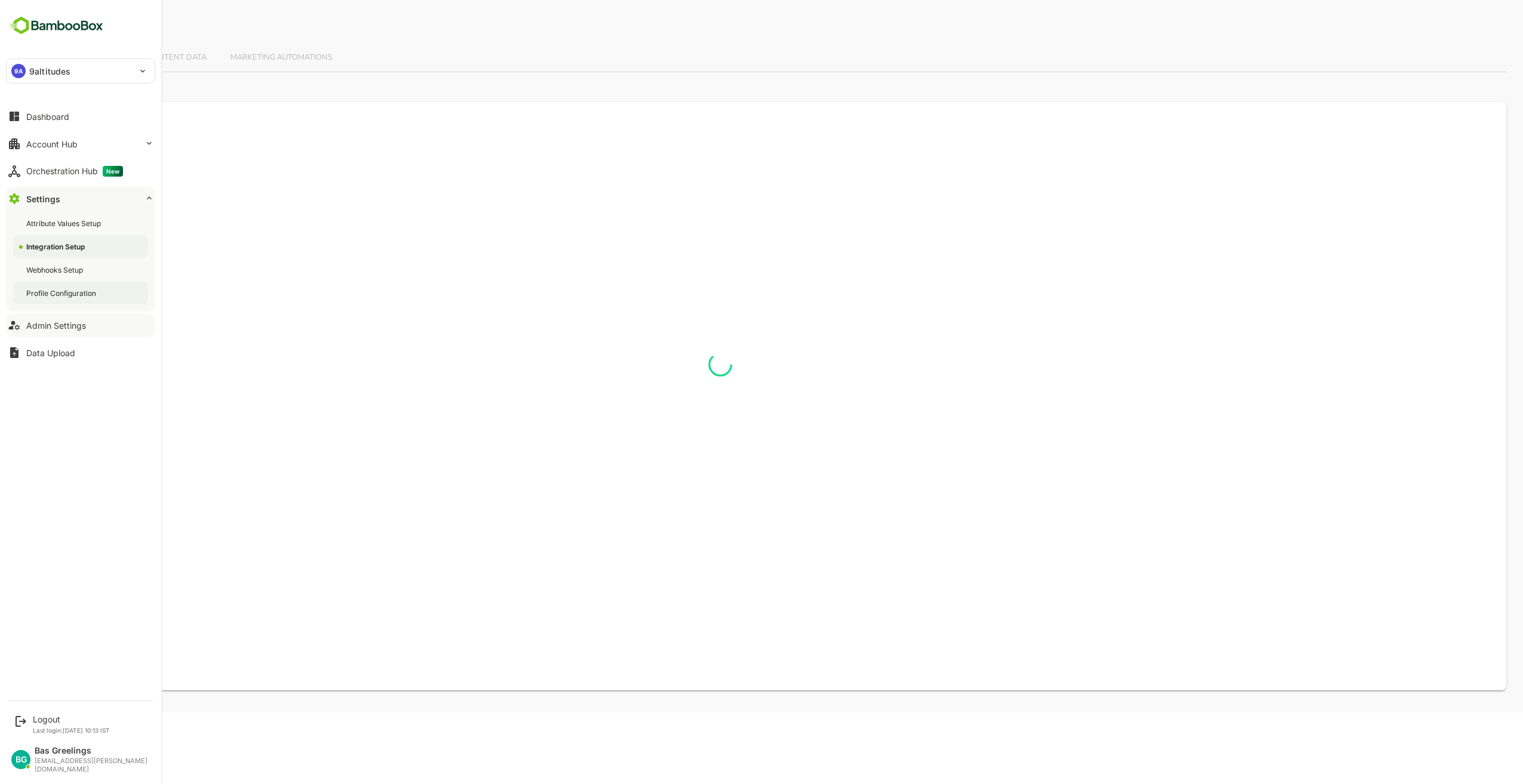
click at [53, 289] on div "Profile Configuration" at bounding box center [62, 293] width 72 height 10
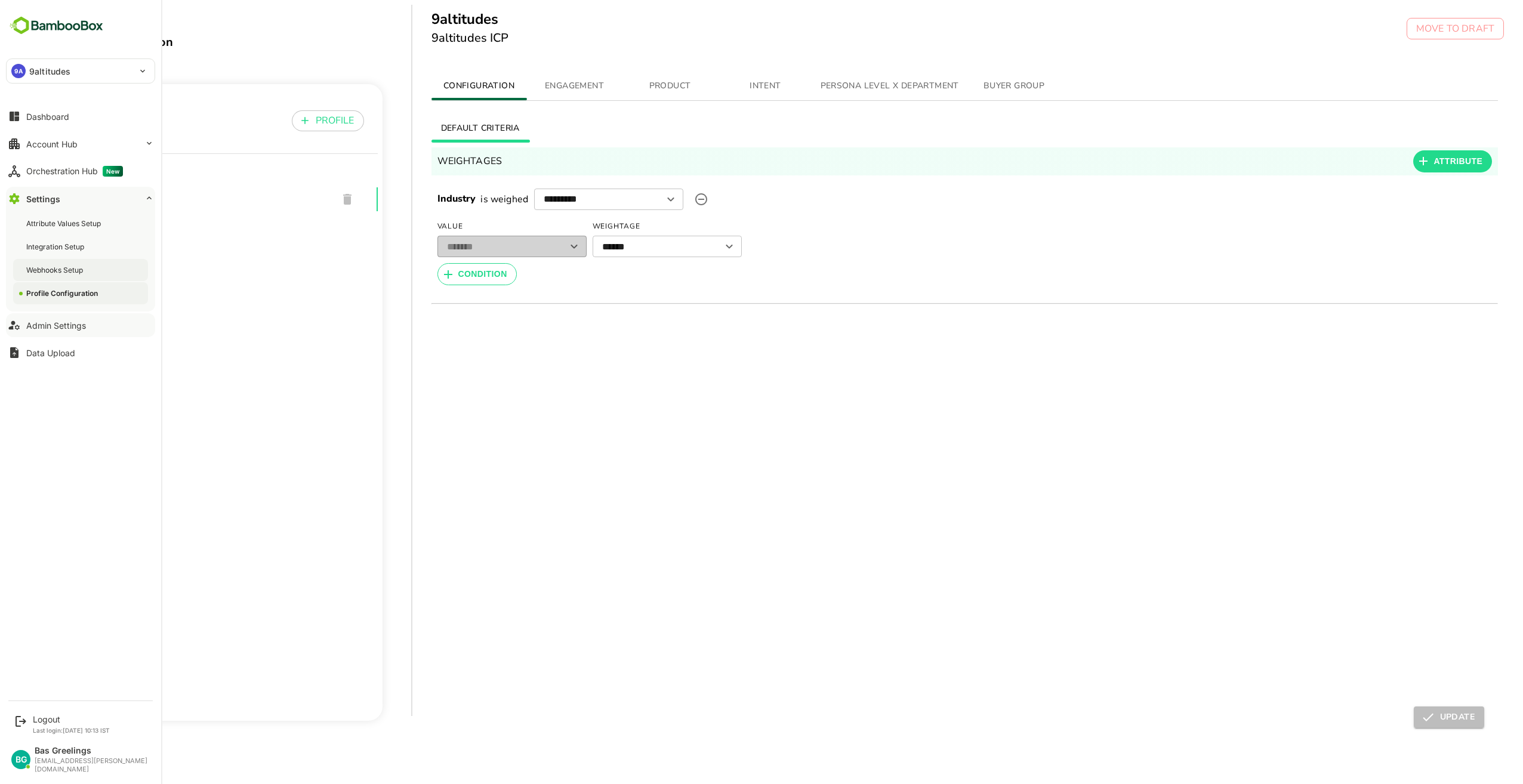
click at [59, 268] on div "Webhooks Setup" at bounding box center [55, 270] width 59 height 10
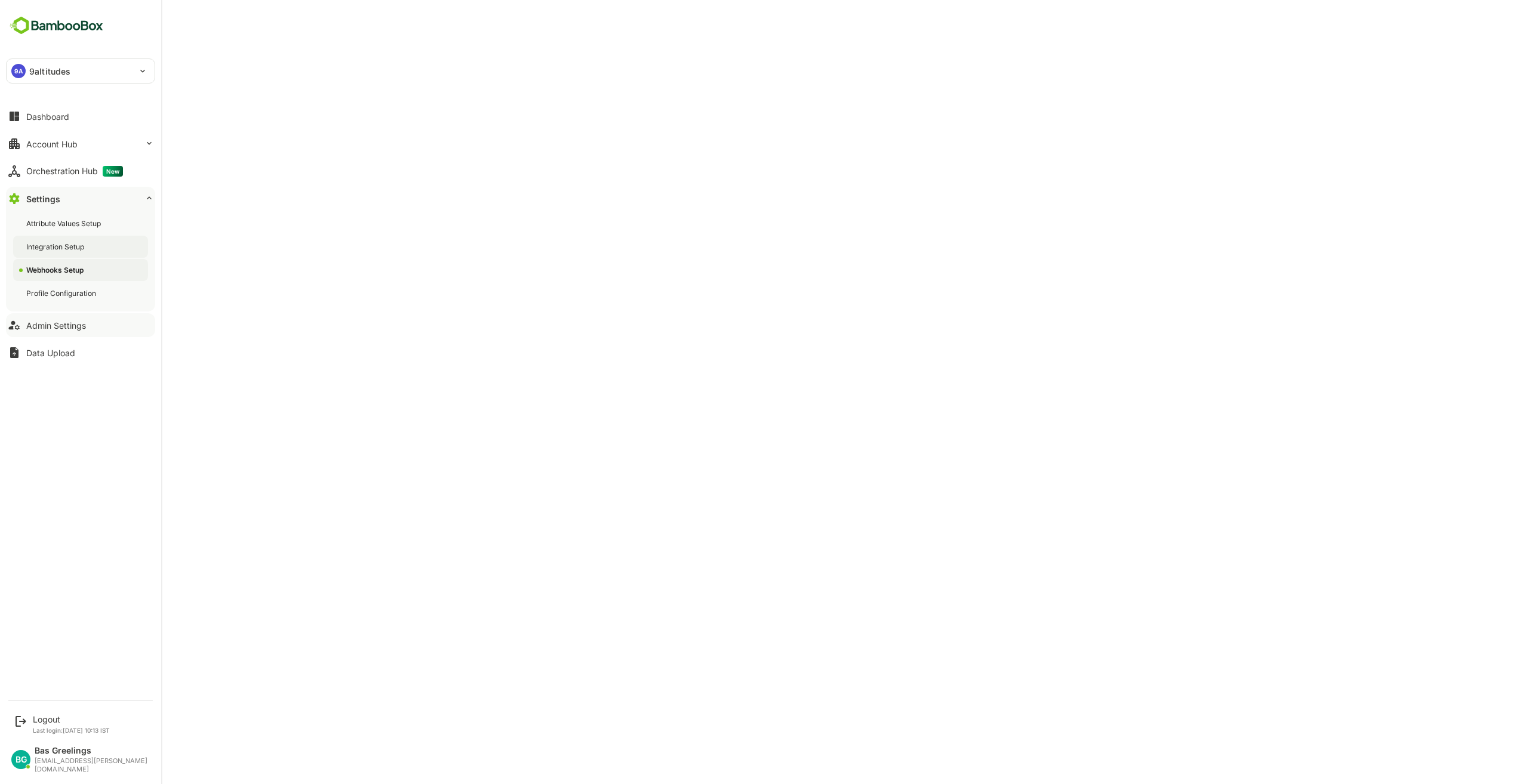
click at [62, 246] on div "Integration Setup" at bounding box center [56, 247] width 60 height 10
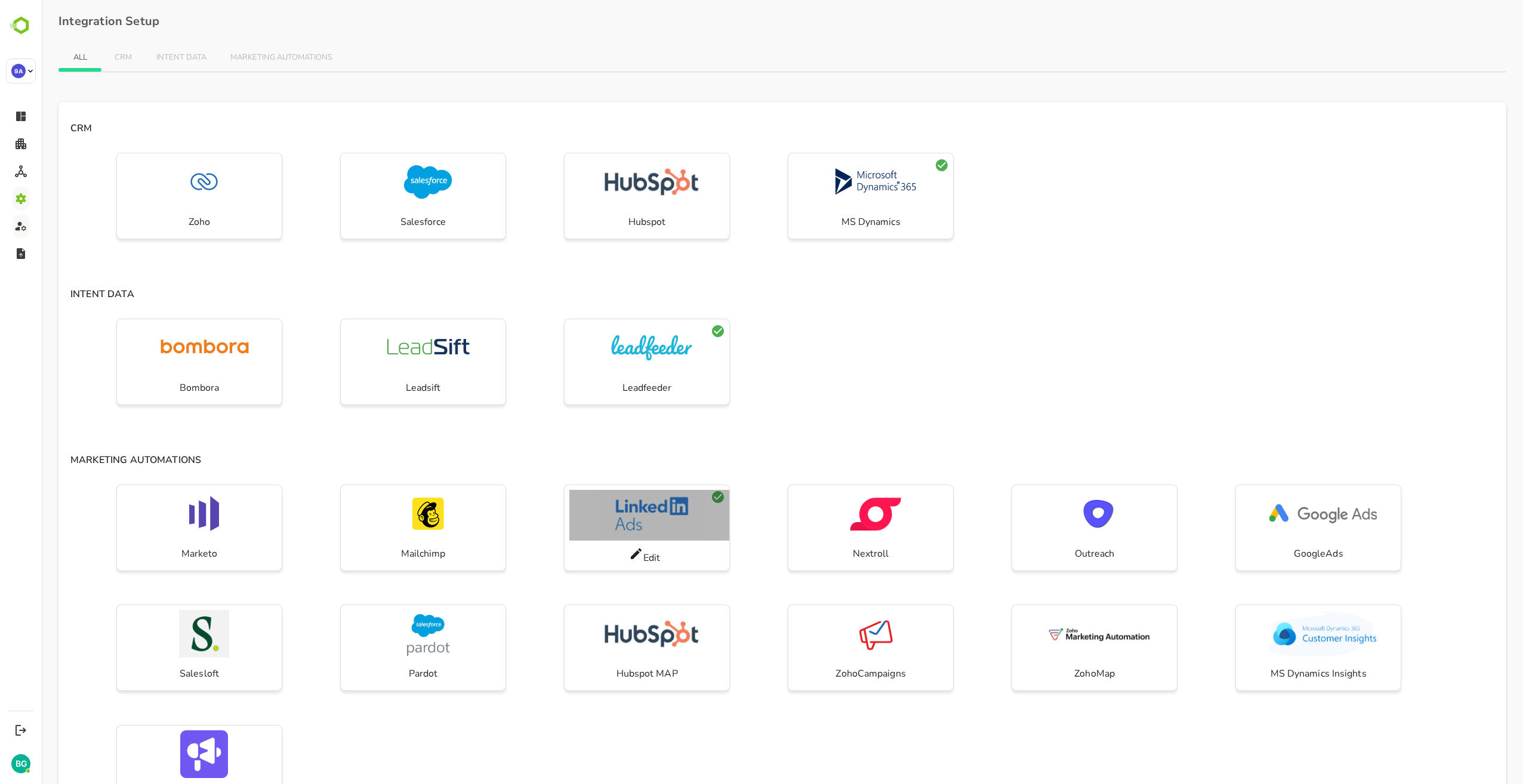
click at [669, 526] on img "button" at bounding box center [652, 514] width 108 height 47
click at [653, 558] on div "Edit" at bounding box center [644, 555] width 32 height 18
click at [712, 500] on icon "button" at bounding box center [718, 497] width 14 height 14
click at [663, 516] on img "button" at bounding box center [652, 514] width 108 height 47
click at [648, 561] on div "Edit" at bounding box center [644, 555] width 32 height 18
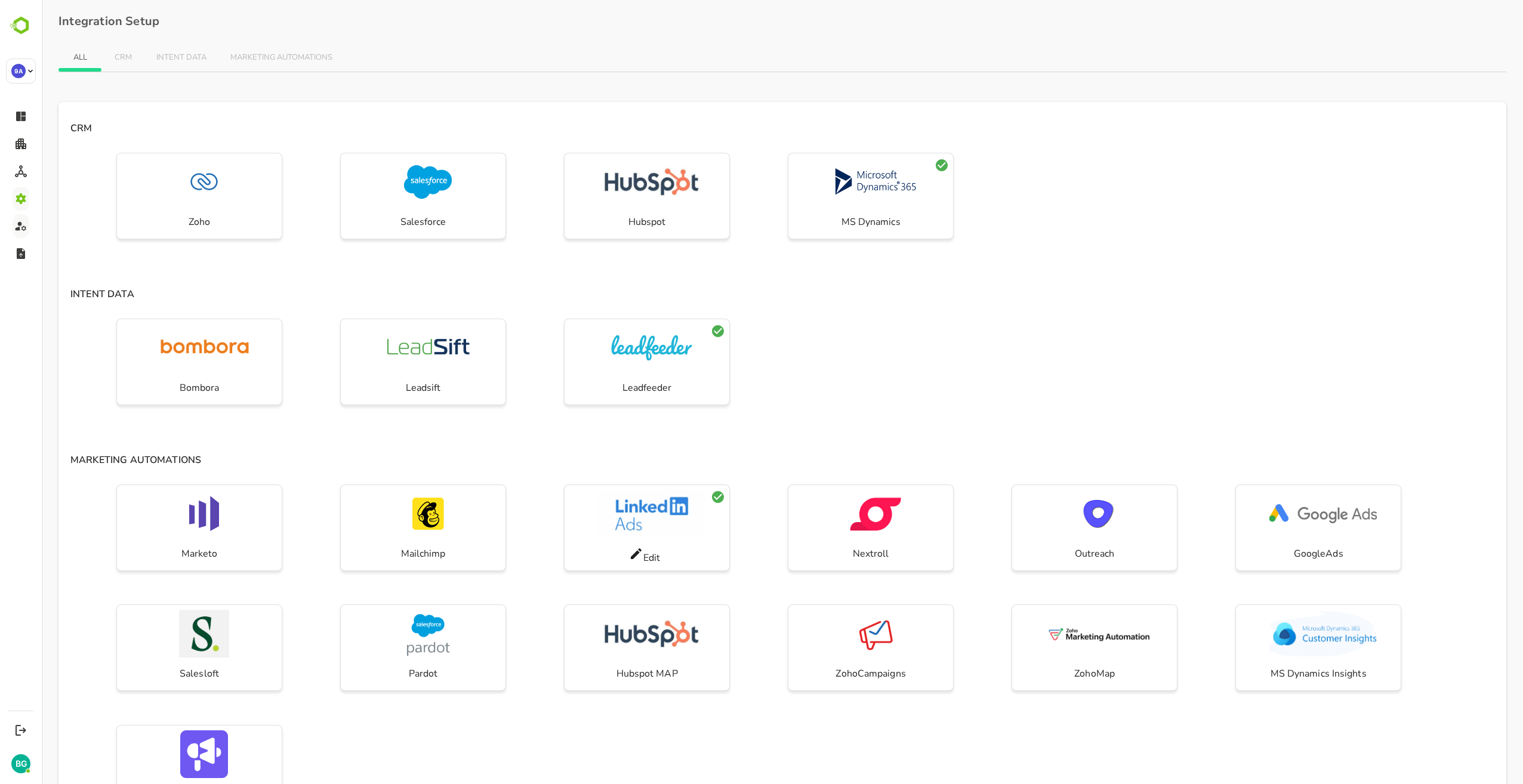
click at [651, 557] on div "Edit" at bounding box center [644, 555] width 32 height 18
click at [635, 552] on icon at bounding box center [637, 554] width 11 height 11
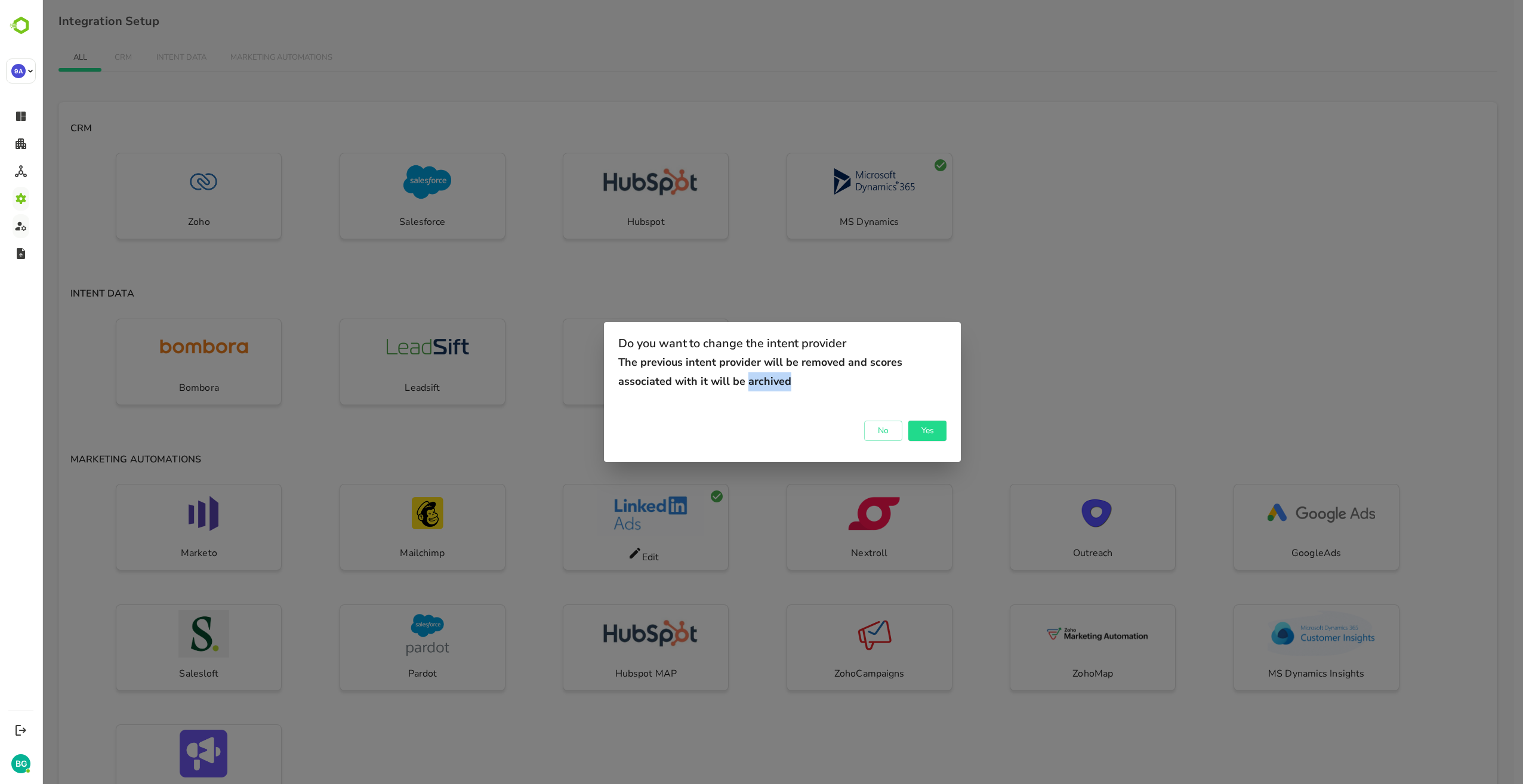
click at [635, 552] on div "Do you want to change the intent provider The previous intent provider will be …" at bounding box center [782, 392] width 1481 height 784
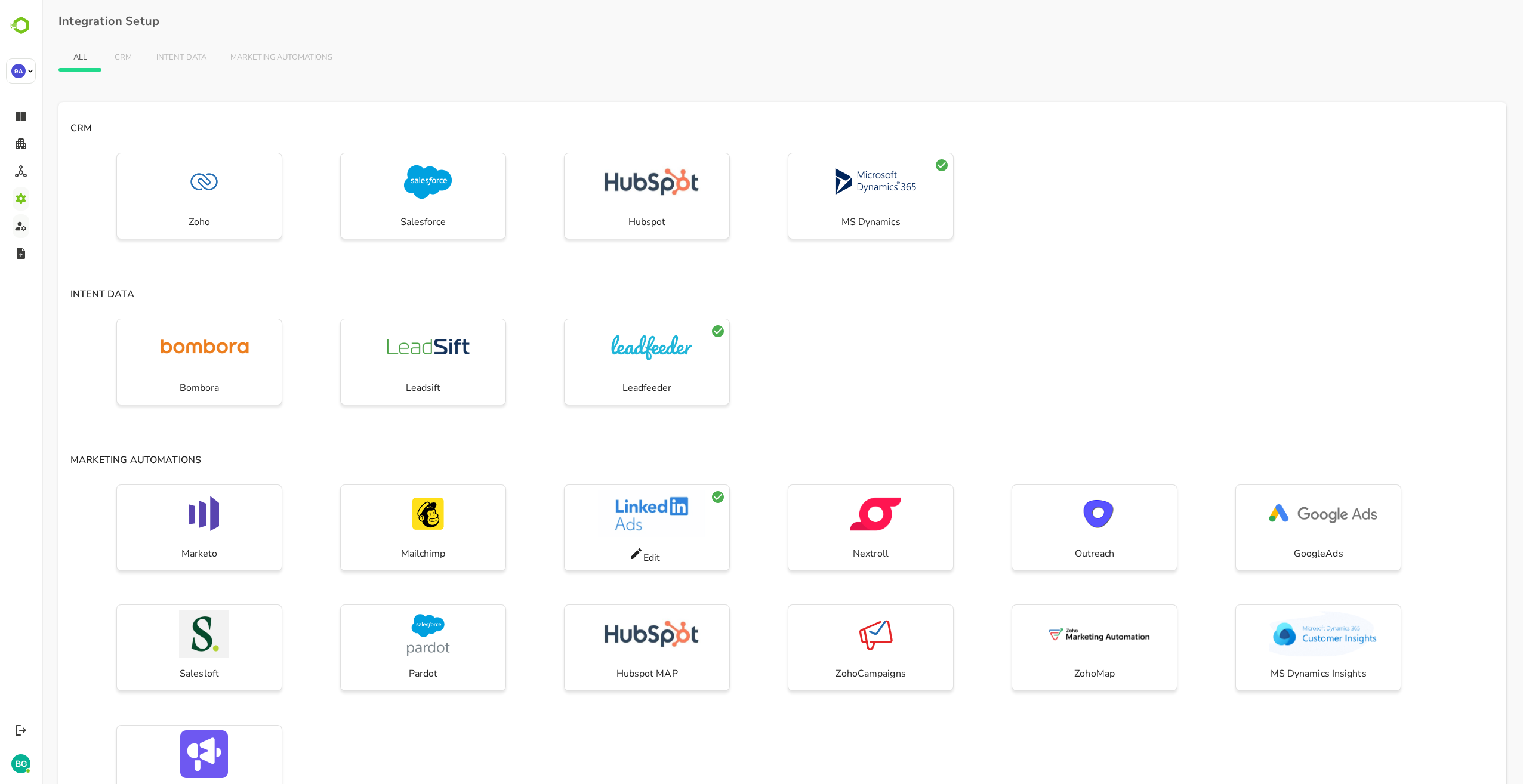
click at [636, 557] on icon at bounding box center [636, 553] width 14 height 14
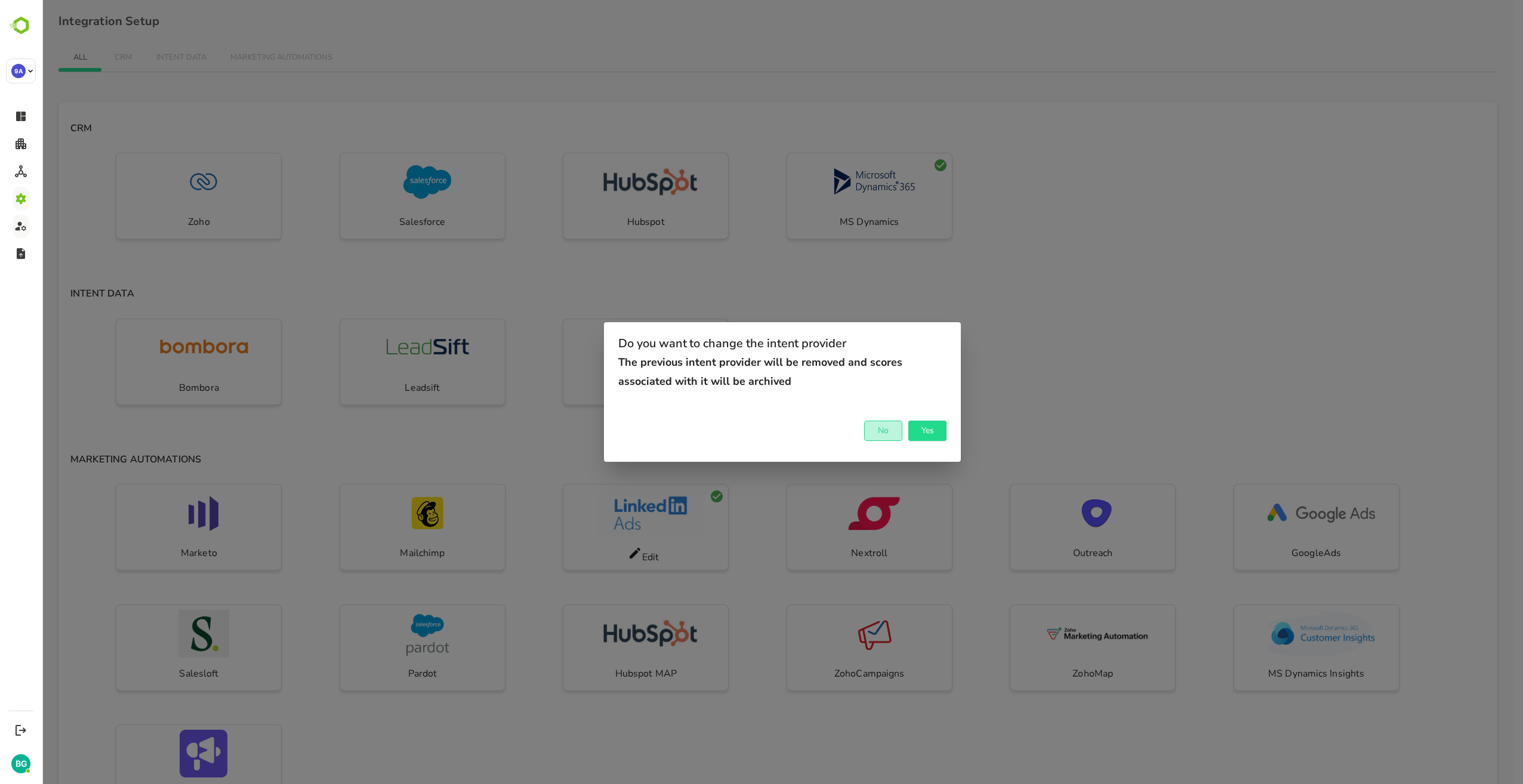
click at [888, 433] on span "No" at bounding box center [882, 431] width 26 height 16
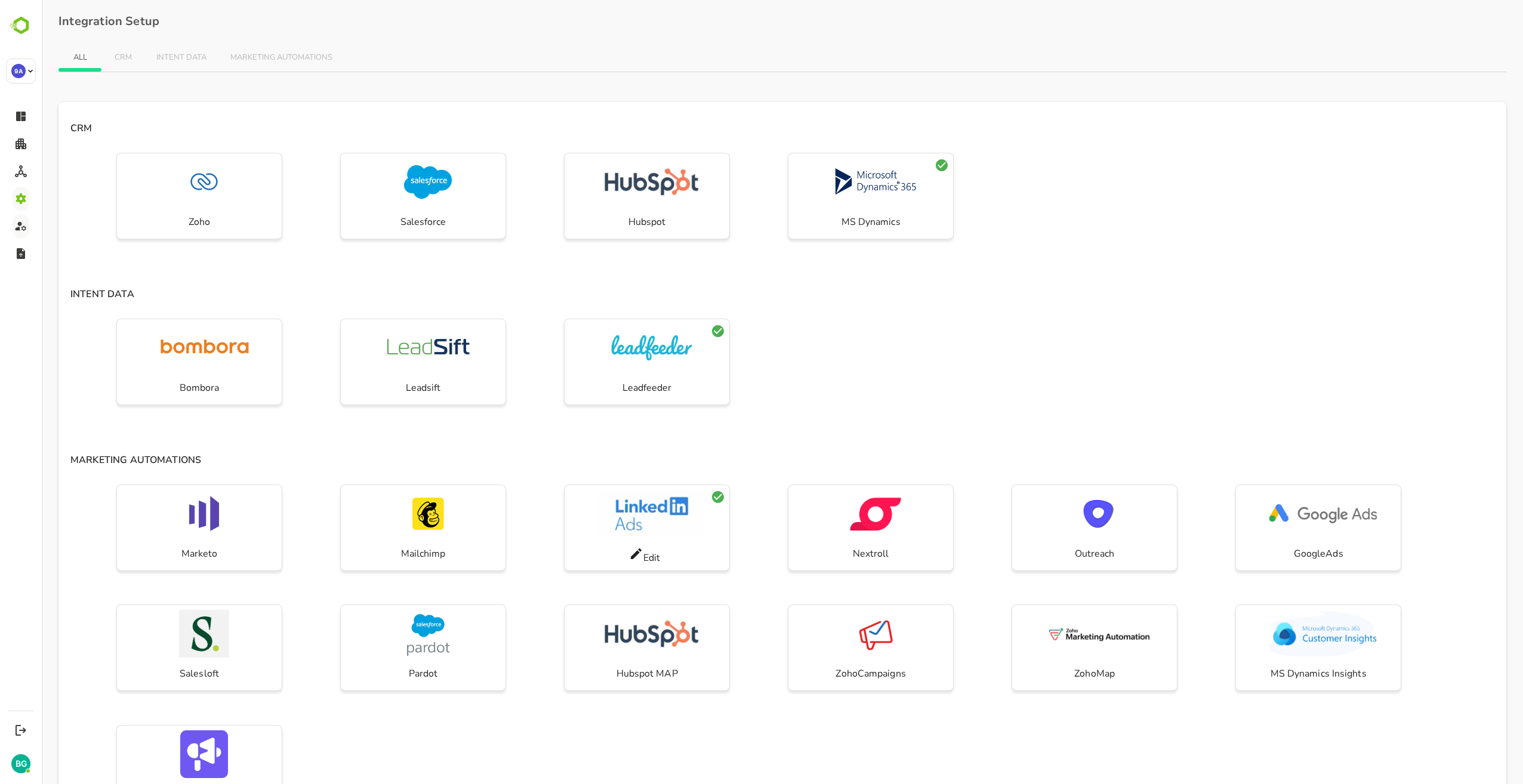
click at [635, 556] on icon at bounding box center [637, 554] width 11 height 11
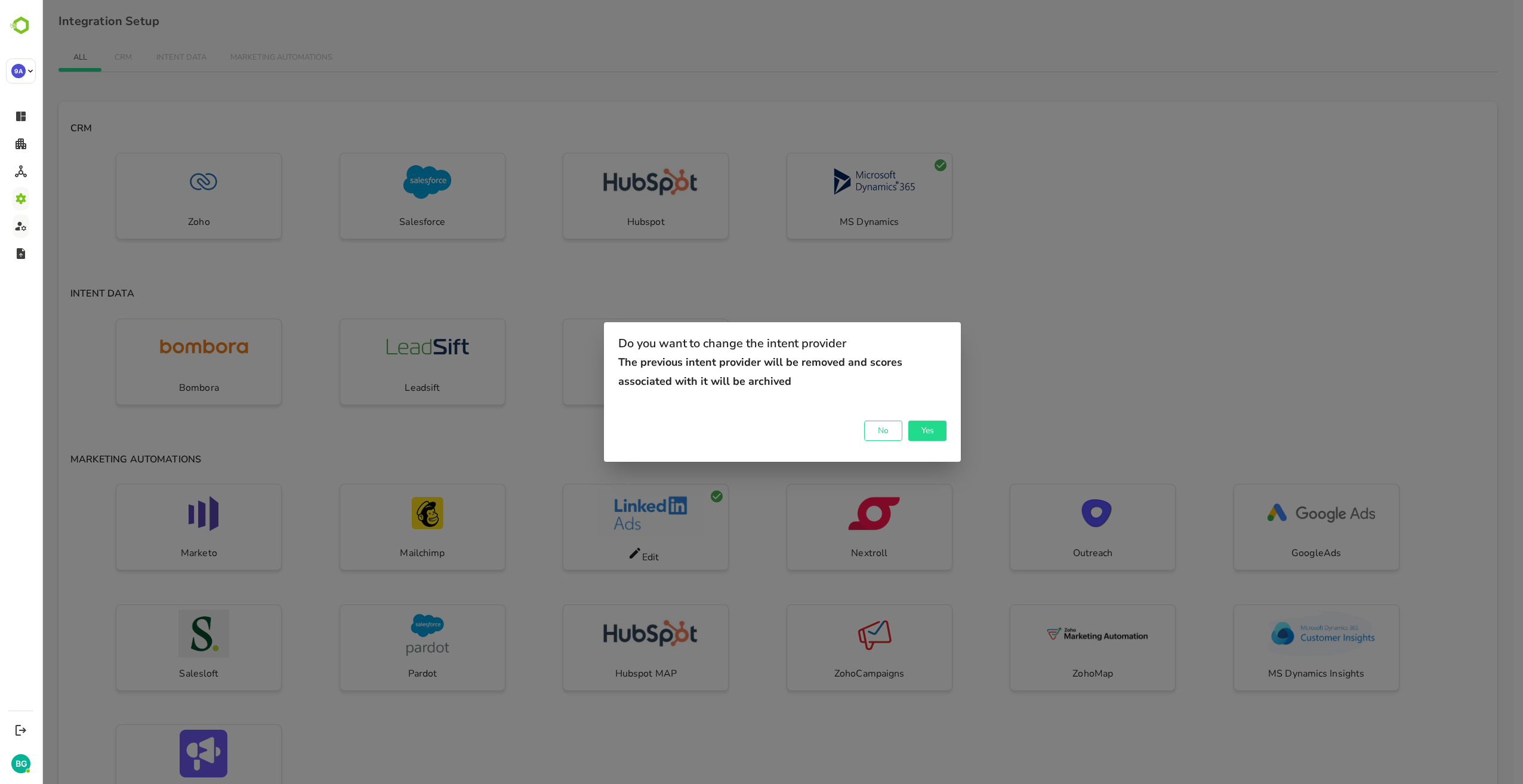
click at [876, 429] on span "No" at bounding box center [882, 431] width 26 height 16
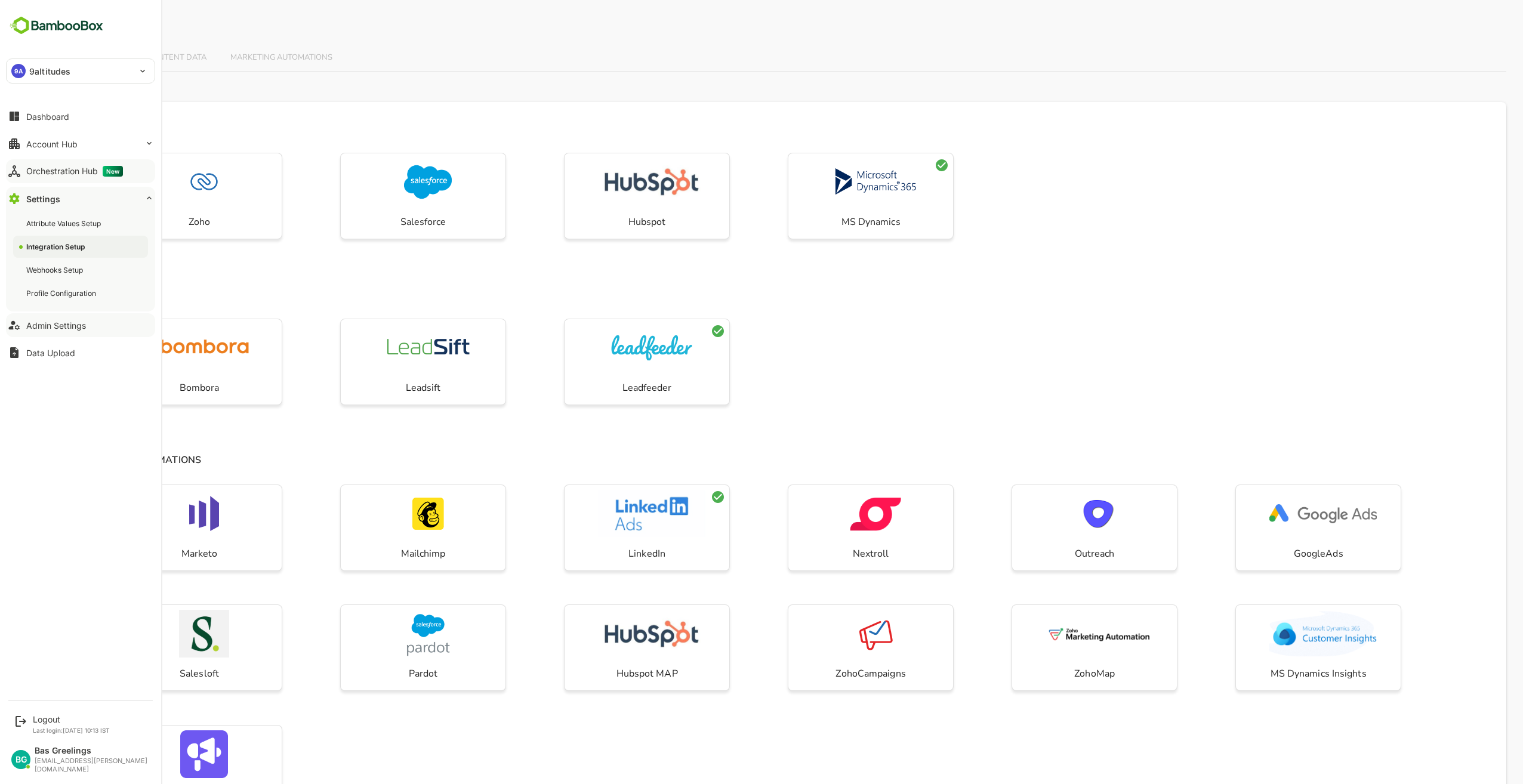
click at [64, 169] on div "Orchestration Hub New" at bounding box center [74, 172] width 96 height 11
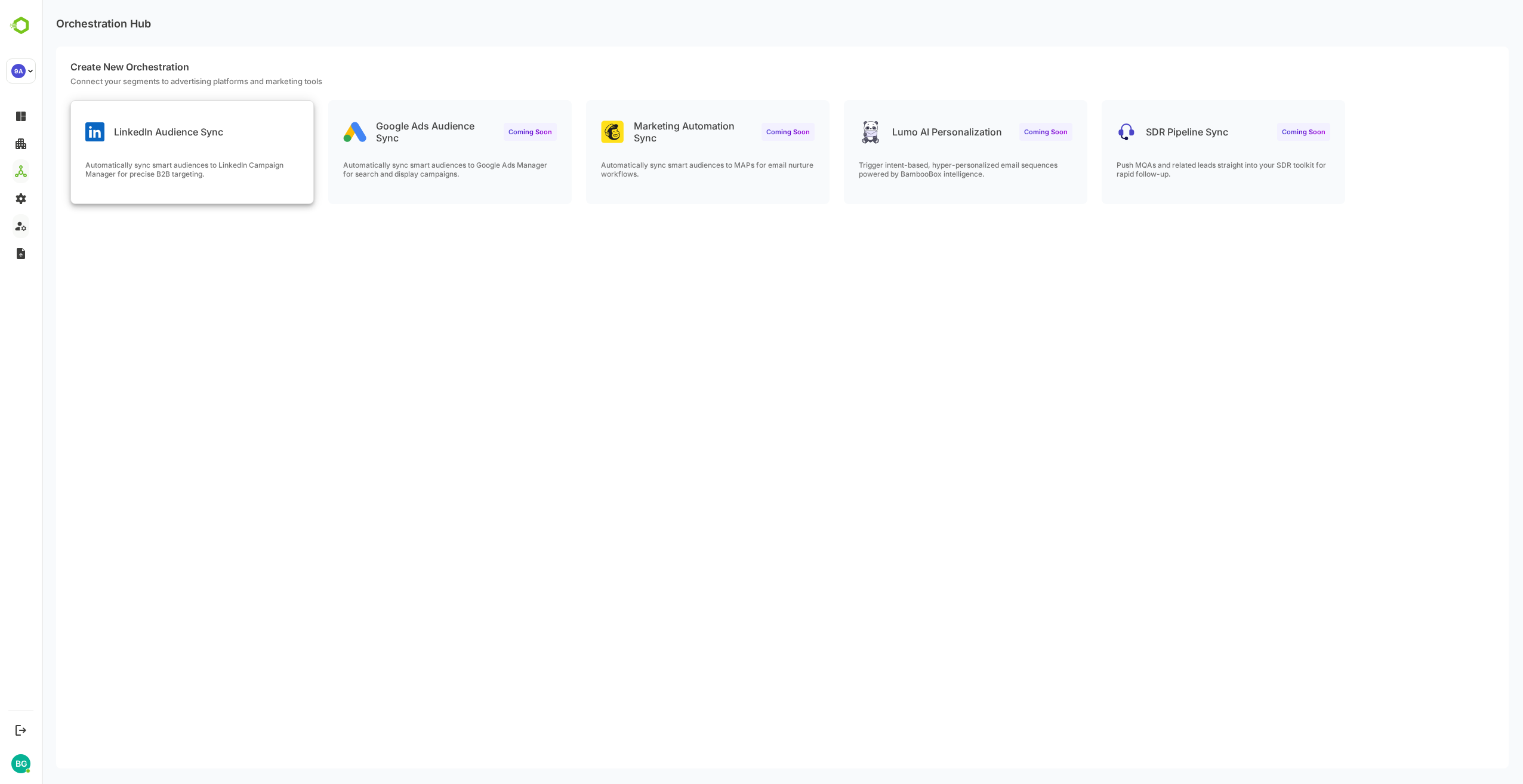
click at [183, 153] on div "LinkedIn Audience Sync Automatically sync smart audiences to LinkedIn Campaign …" at bounding box center [192, 153] width 242 height 103
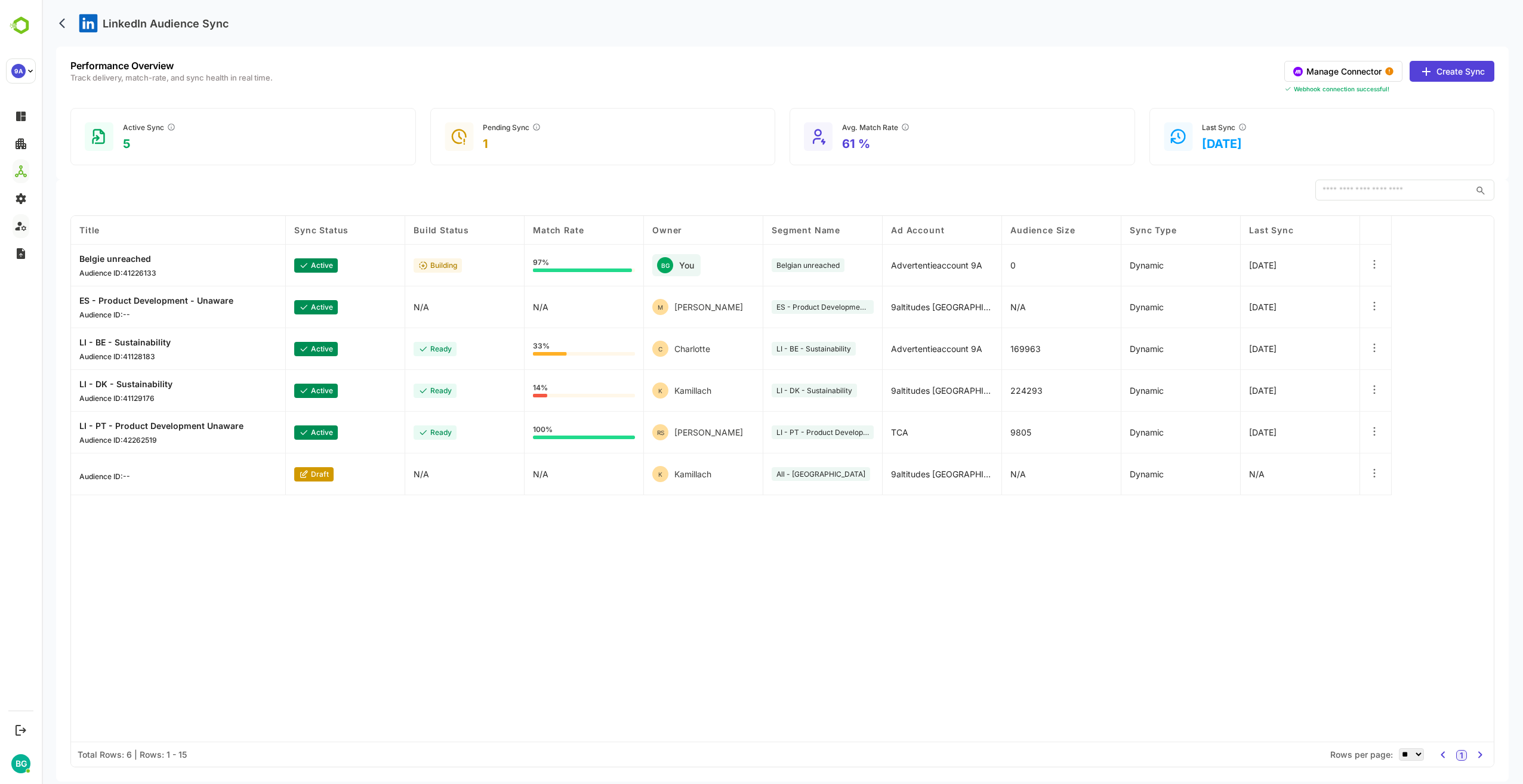
click at [1374, 72] on button "Manage Connector" at bounding box center [1343, 71] width 118 height 21
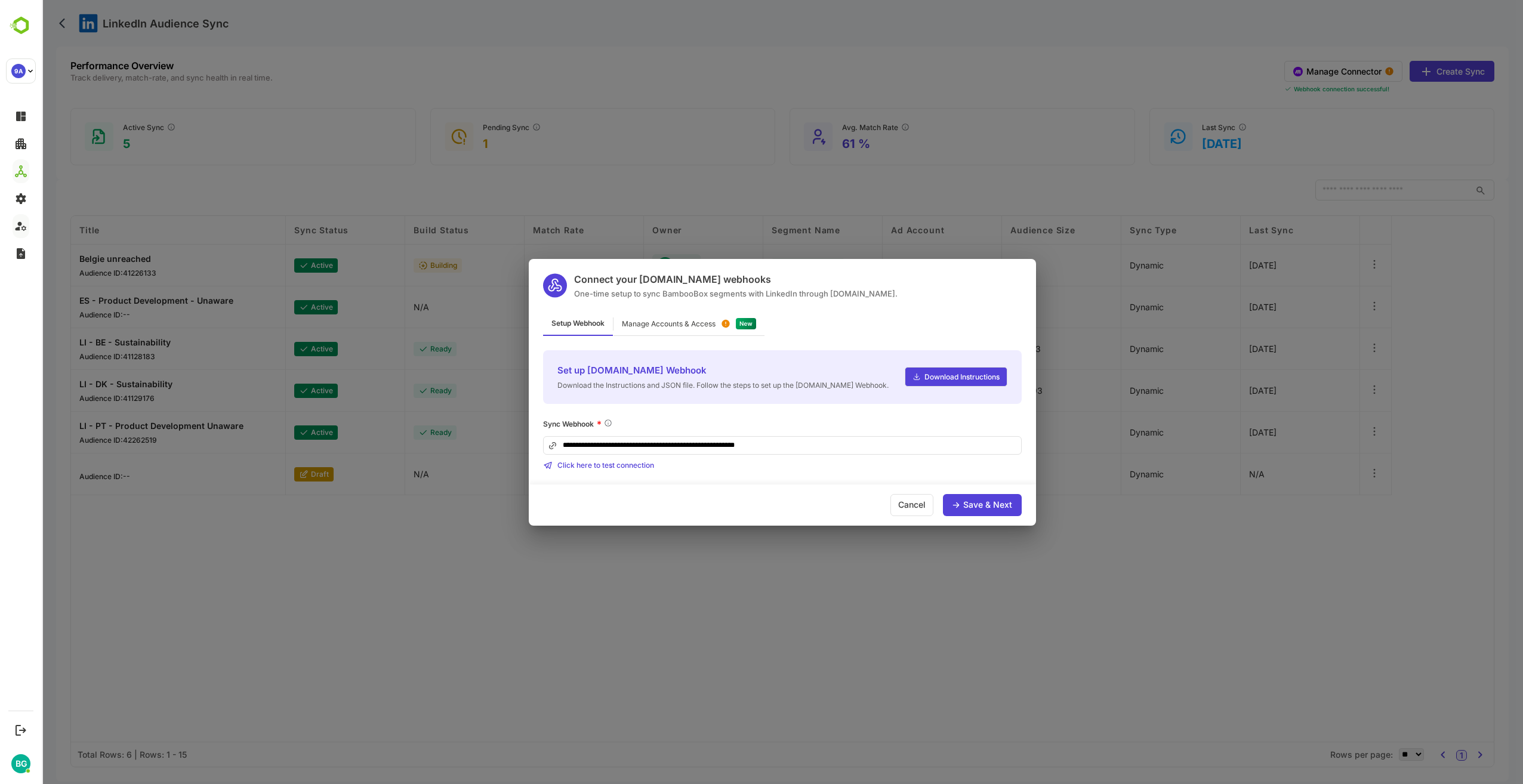
click at [672, 328] on div "Manage Accounts & Access" at bounding box center [689, 323] width 151 height 23
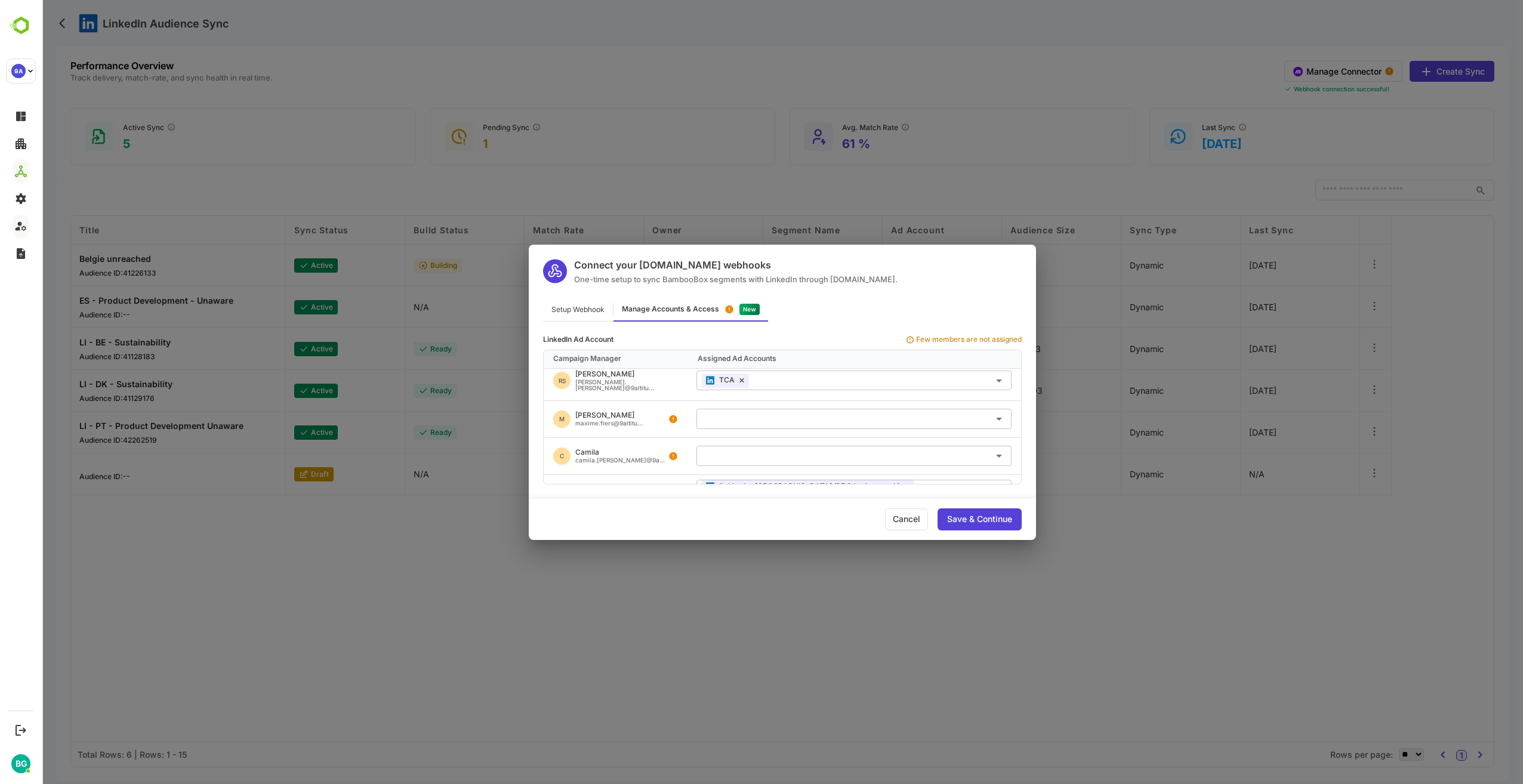
scroll to position [446, 0]
click at [578, 609] on div "Connect your [DOMAIN_NAME] webhooks One-time setup to sync BambooBox segments w…" at bounding box center [782, 392] width 1481 height 784
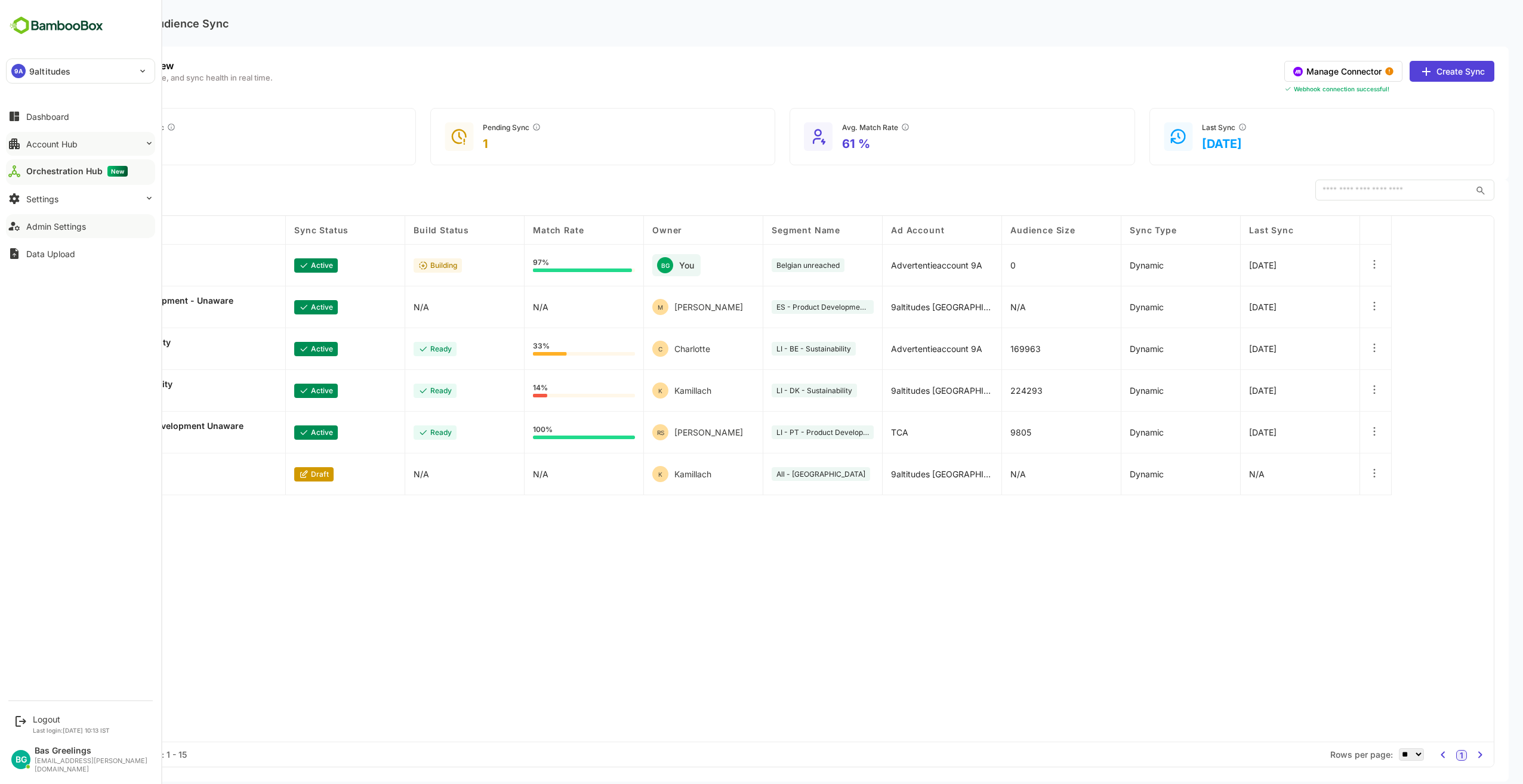
click at [49, 144] on div "Account Hub" at bounding box center [51, 144] width 51 height 10
click at [57, 194] on div "Segment Manager" at bounding box center [59, 191] width 65 height 10
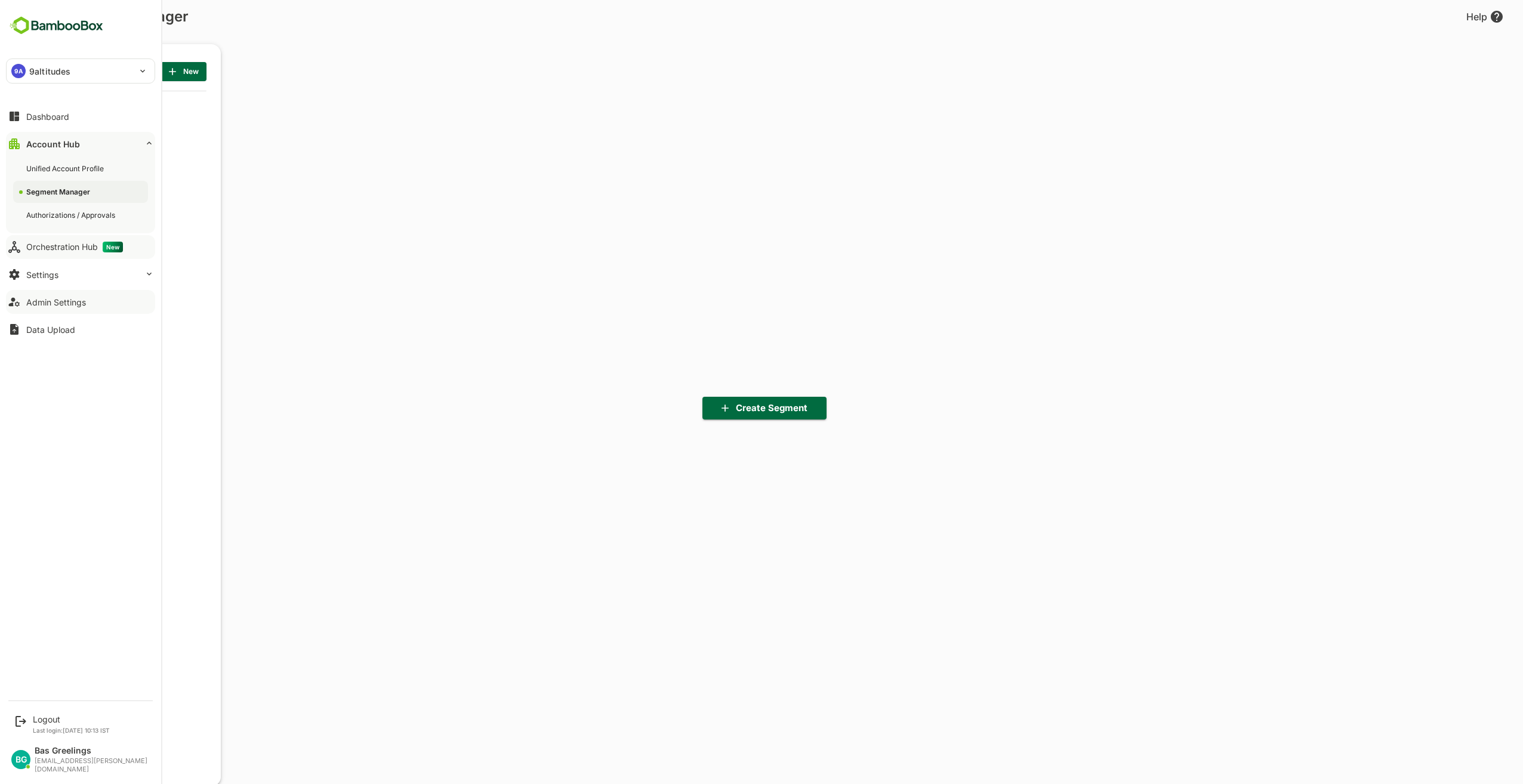
scroll to position [546, 147]
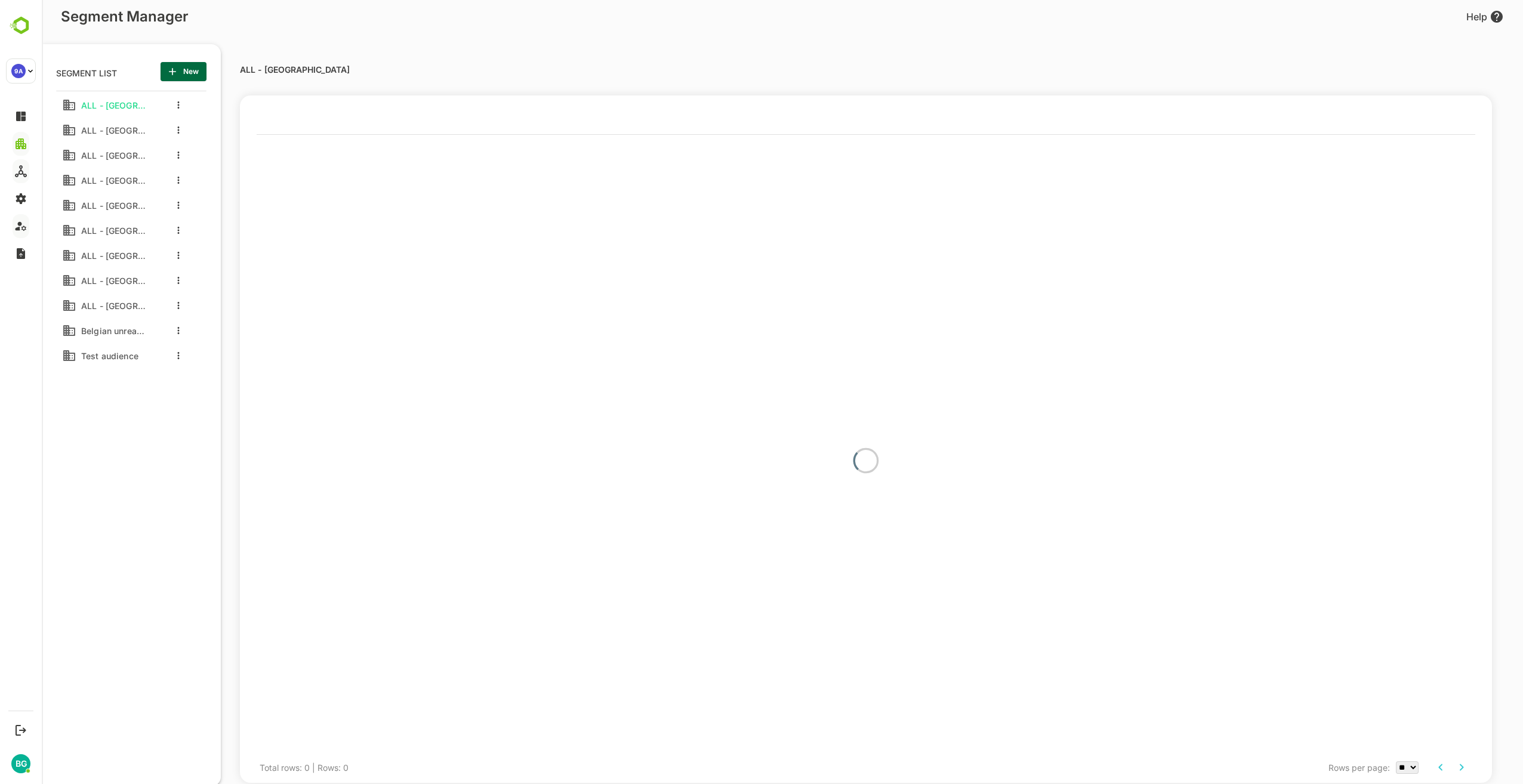
click at [196, 70] on span "New" at bounding box center [183, 72] width 27 height 16
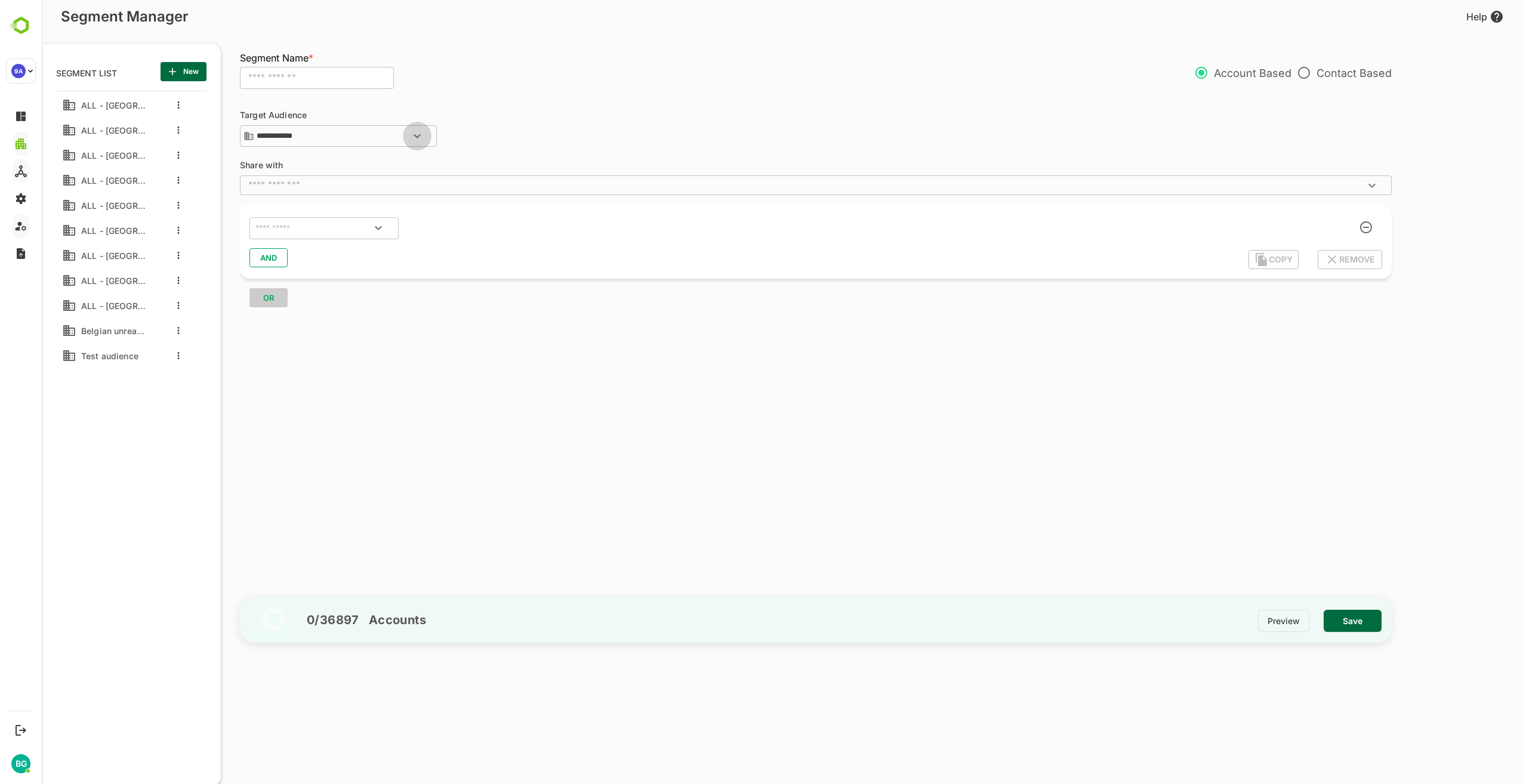
click at [418, 134] on icon "Open" at bounding box center [417, 136] width 14 height 14
click at [310, 161] on div "All Accounts" at bounding box center [289, 158] width 44 height 11
click at [179, 427] on div "ALL - [GEOGRAPHIC_DATA] ALL - [GEOGRAPHIC_DATA] ALL - [GEOGRAPHIC_DATA] ALL - […" at bounding box center [131, 365] width 150 height 548
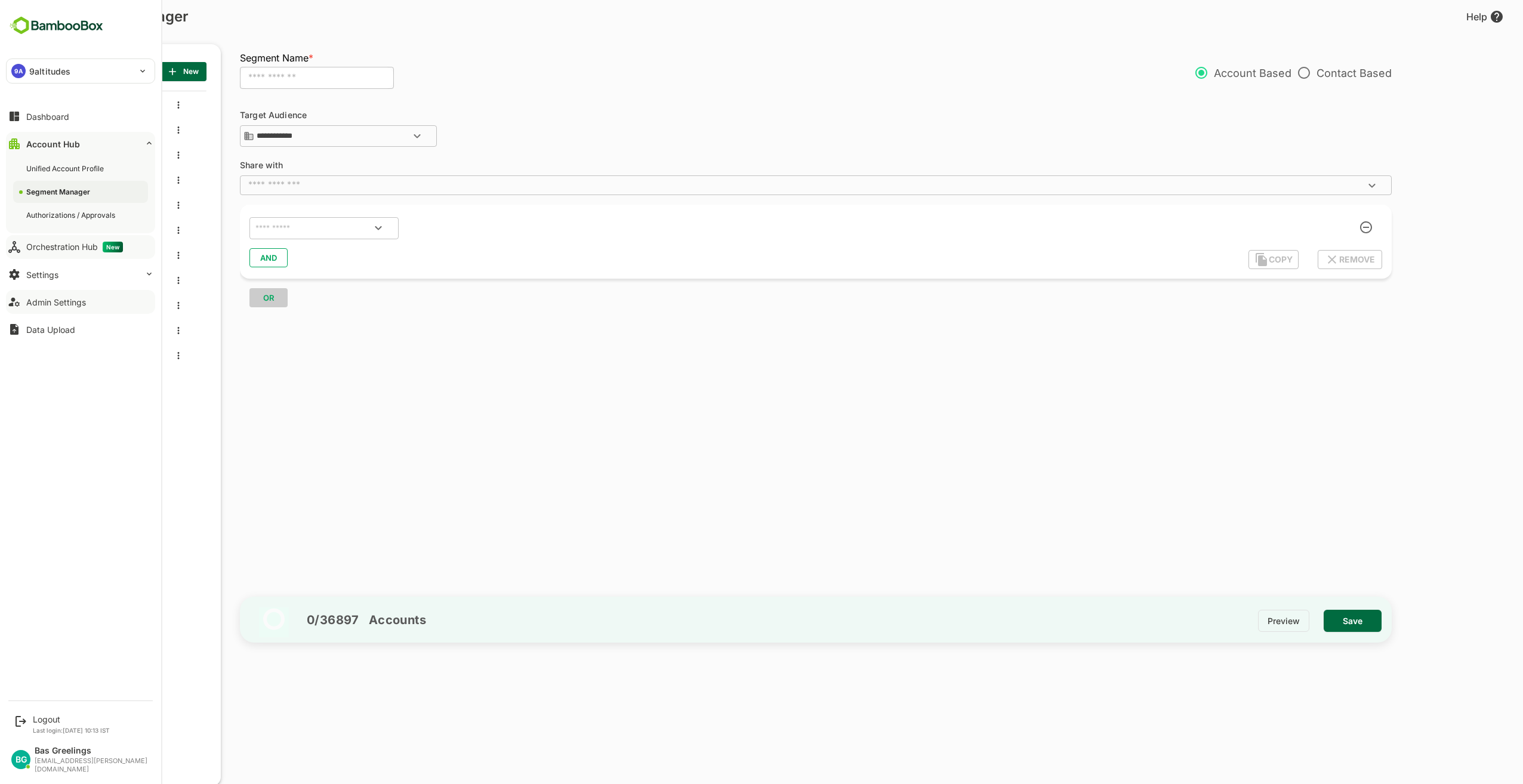
click at [67, 243] on div "Orchestration Hub New" at bounding box center [74, 247] width 96 height 11
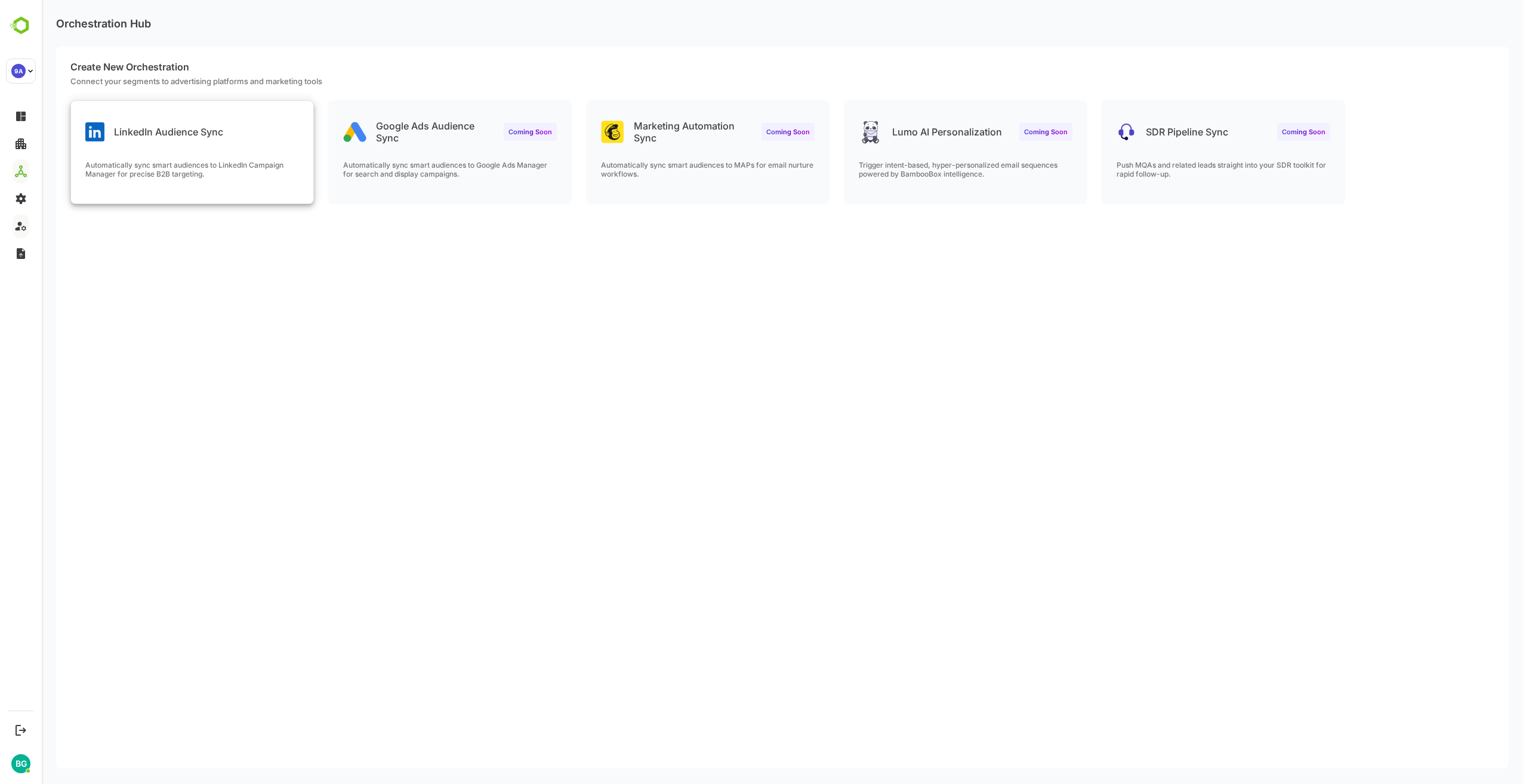
click at [244, 136] on div "LinkedIn Audience Sync" at bounding box center [192, 122] width 242 height 43
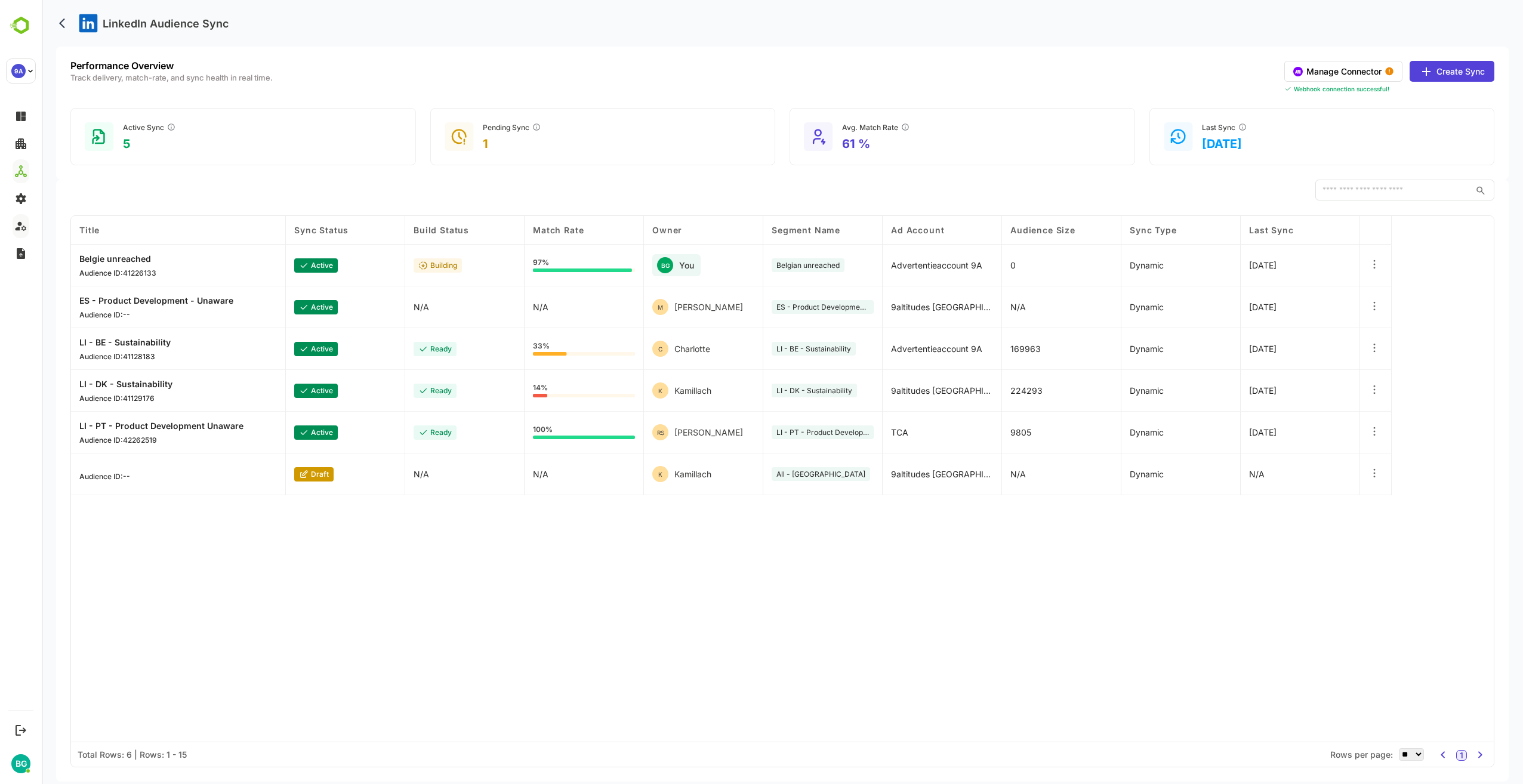
click at [1450, 74] on button "Create Sync" at bounding box center [1452, 71] width 85 height 21
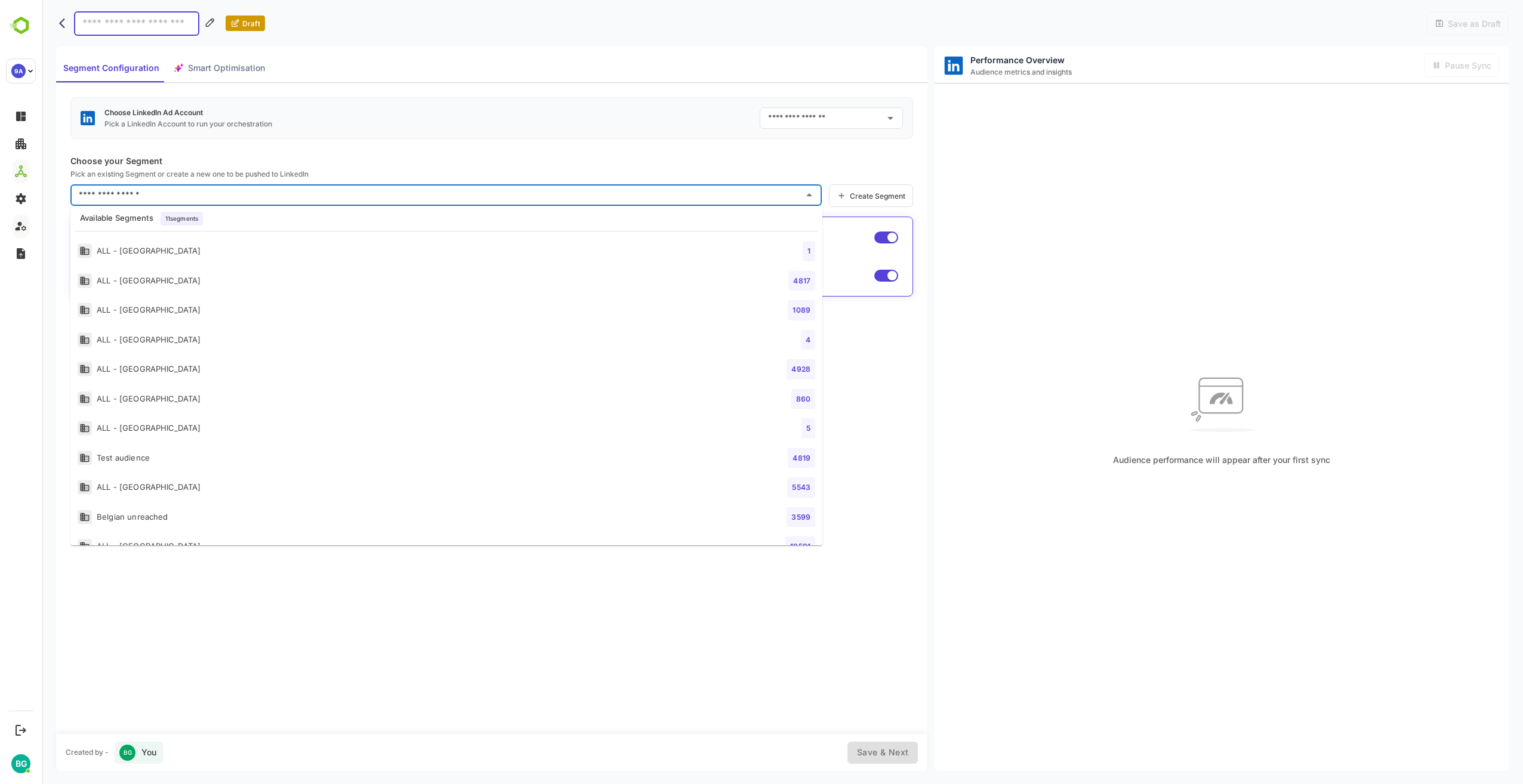
click at [153, 195] on input "text" at bounding box center [437, 195] width 723 height 19
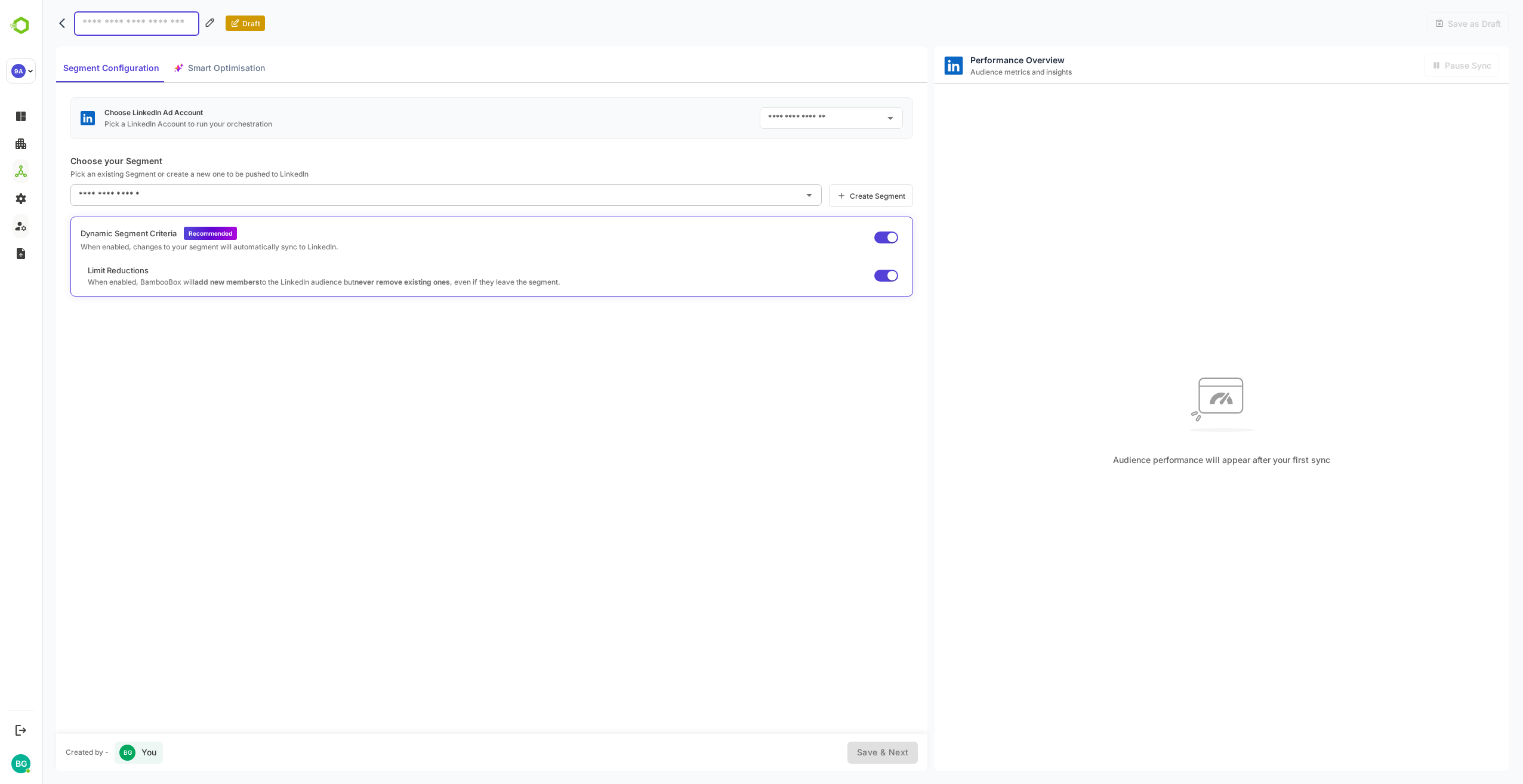
click at [884, 482] on div "Choose LinkedIn Ad Account Pick a LinkedIn Account to run your orchestration ​ …" at bounding box center [492, 408] width 871 height 650
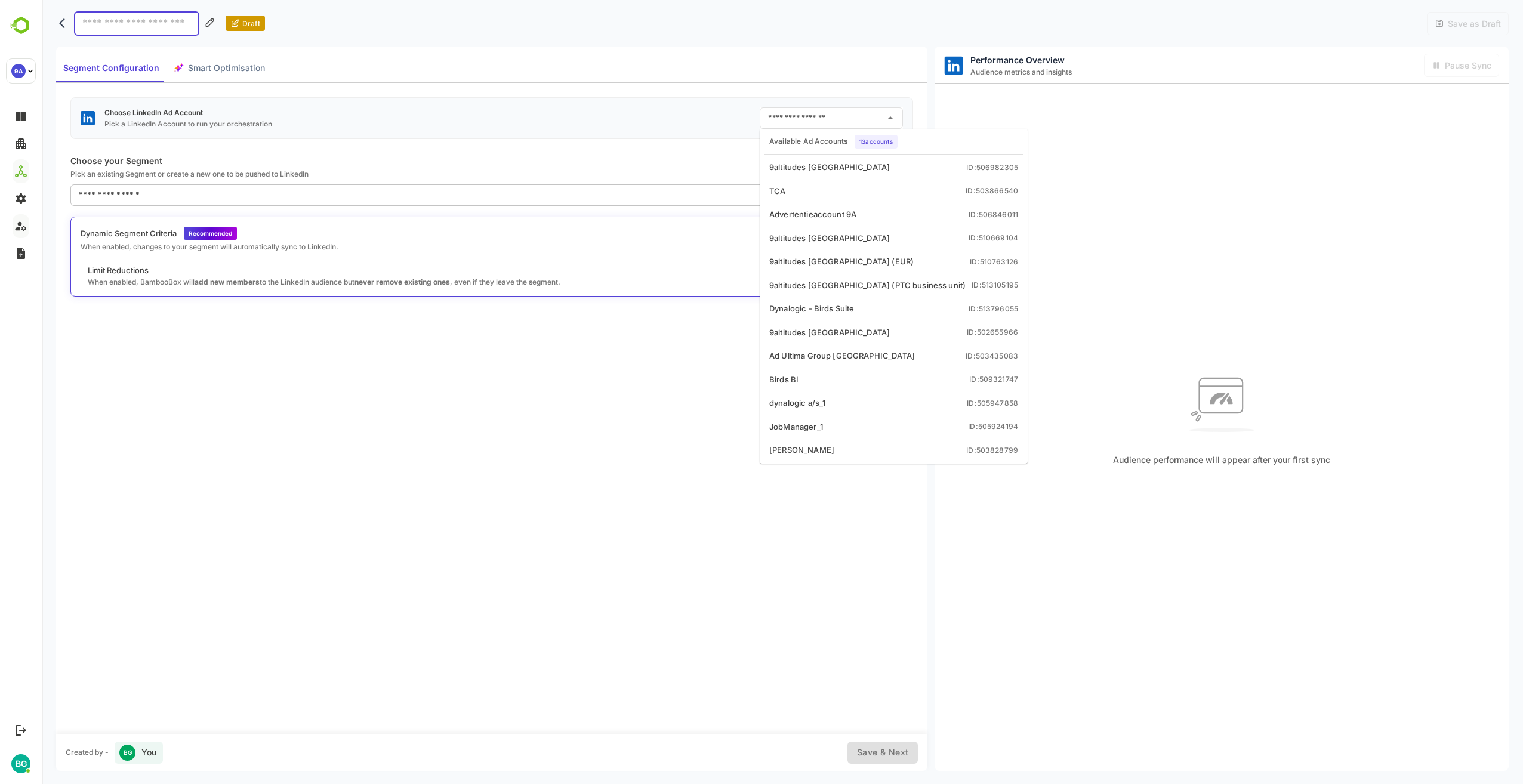
click at [846, 115] on input "text" at bounding box center [822, 118] width 115 height 19
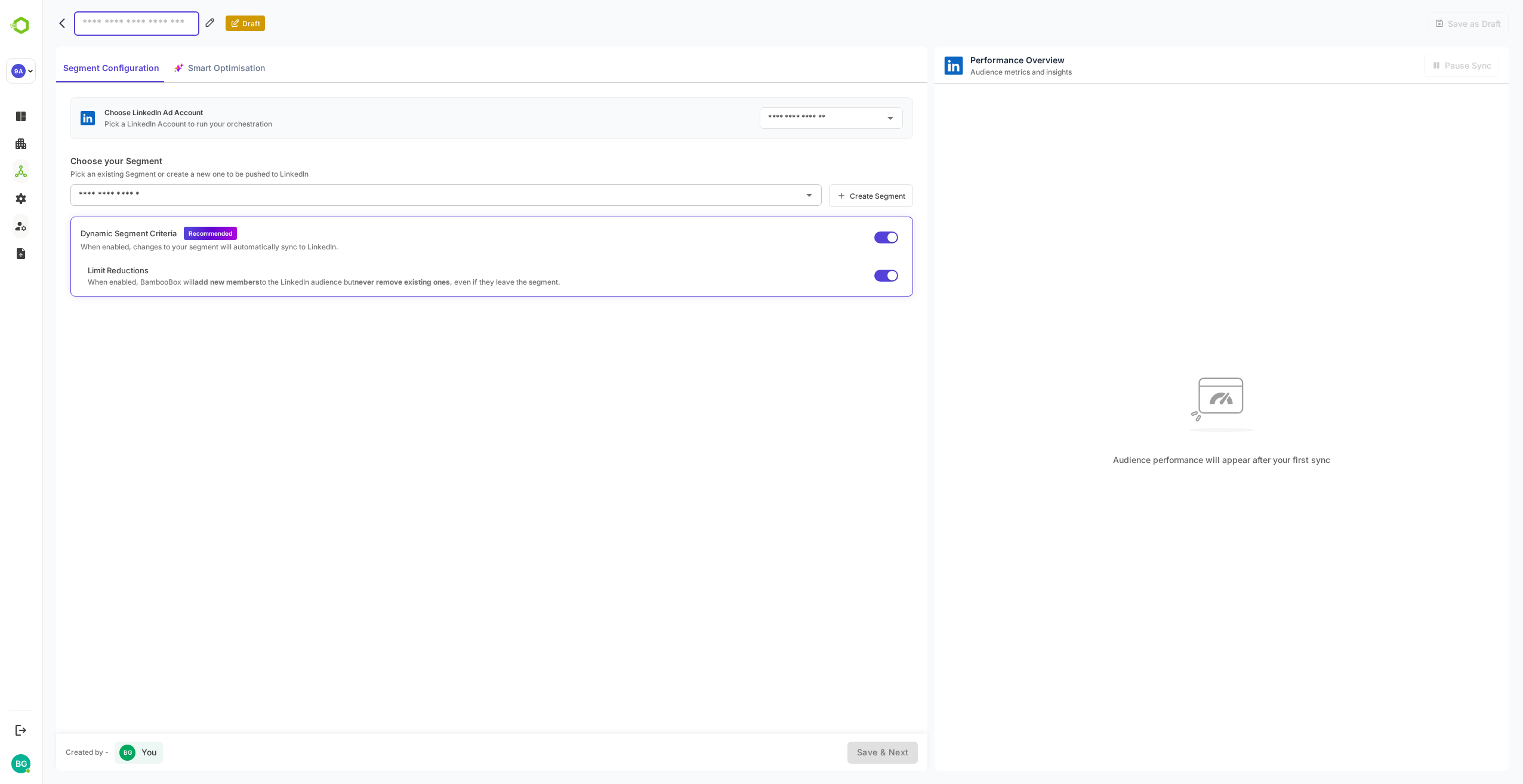
click at [662, 417] on div "Choose LinkedIn Ad Account Pick a LinkedIn Account to run your orchestration ​ …" at bounding box center [492, 408] width 871 height 650
click at [332, 367] on div "Choose LinkedIn Ad Account Pick a LinkedIn Account to run your orchestration ​ …" at bounding box center [492, 408] width 871 height 650
click at [225, 68] on div "Segment Configuration Smart Optimisation" at bounding box center [164, 68] width 216 height 28
click at [217, 68] on div "Segment Configuration Smart Optimisation" at bounding box center [164, 68] width 216 height 28
click at [130, 69] on span "Segment Configuration" at bounding box center [111, 68] width 96 height 15
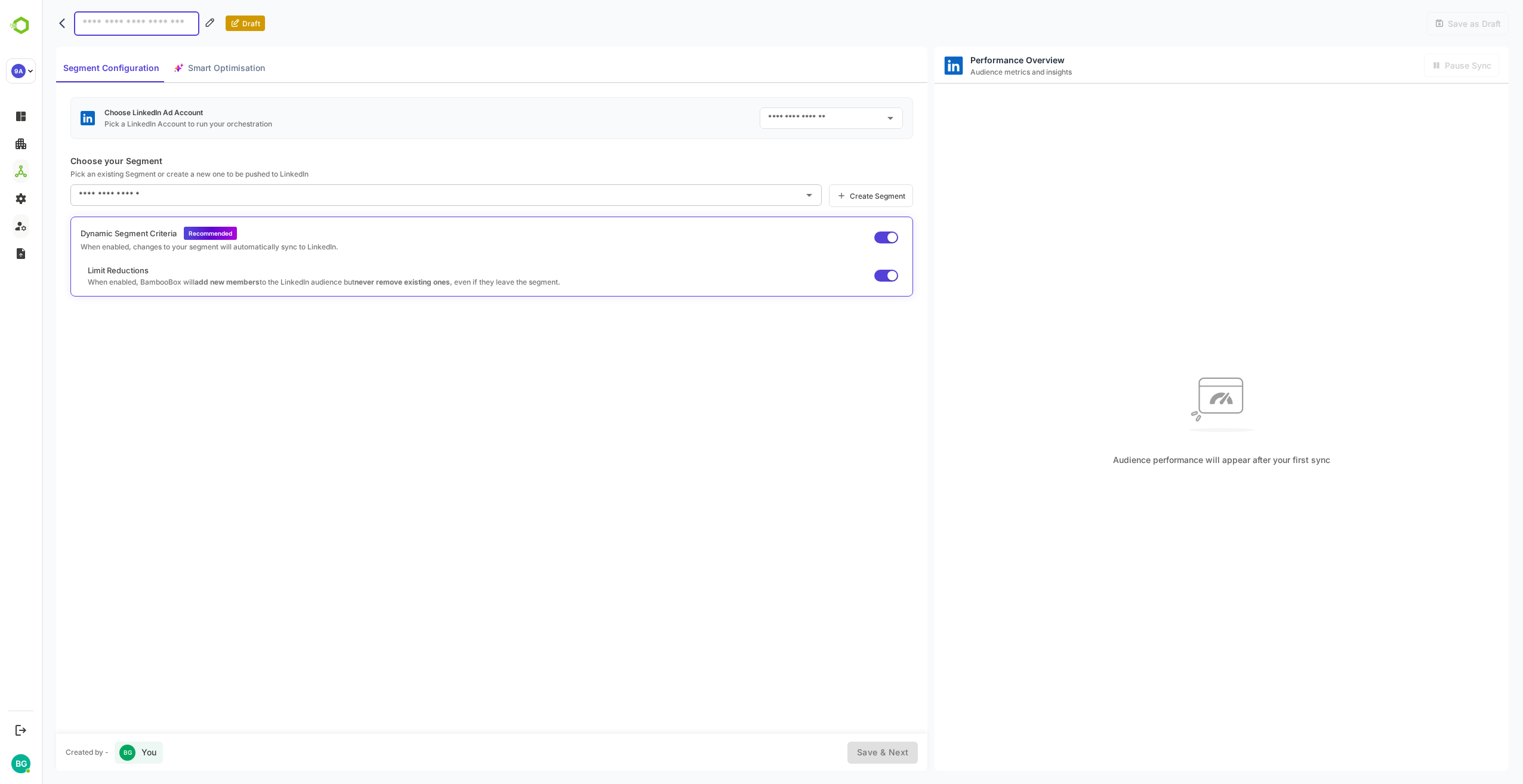
click at [209, 69] on div "Segment Configuration Smart Optimisation" at bounding box center [164, 68] width 216 height 28
click at [894, 120] on icon "Open" at bounding box center [890, 118] width 14 height 14
click at [361, 341] on div "Choose LinkedIn Ad Account Pick a LinkedIn Account to run your orchestration ​ …" at bounding box center [492, 408] width 871 height 650
click at [331, 335] on div "Choose LinkedIn Ad Account Pick a LinkedIn Account to run your orchestration ​ …" at bounding box center [492, 408] width 871 height 650
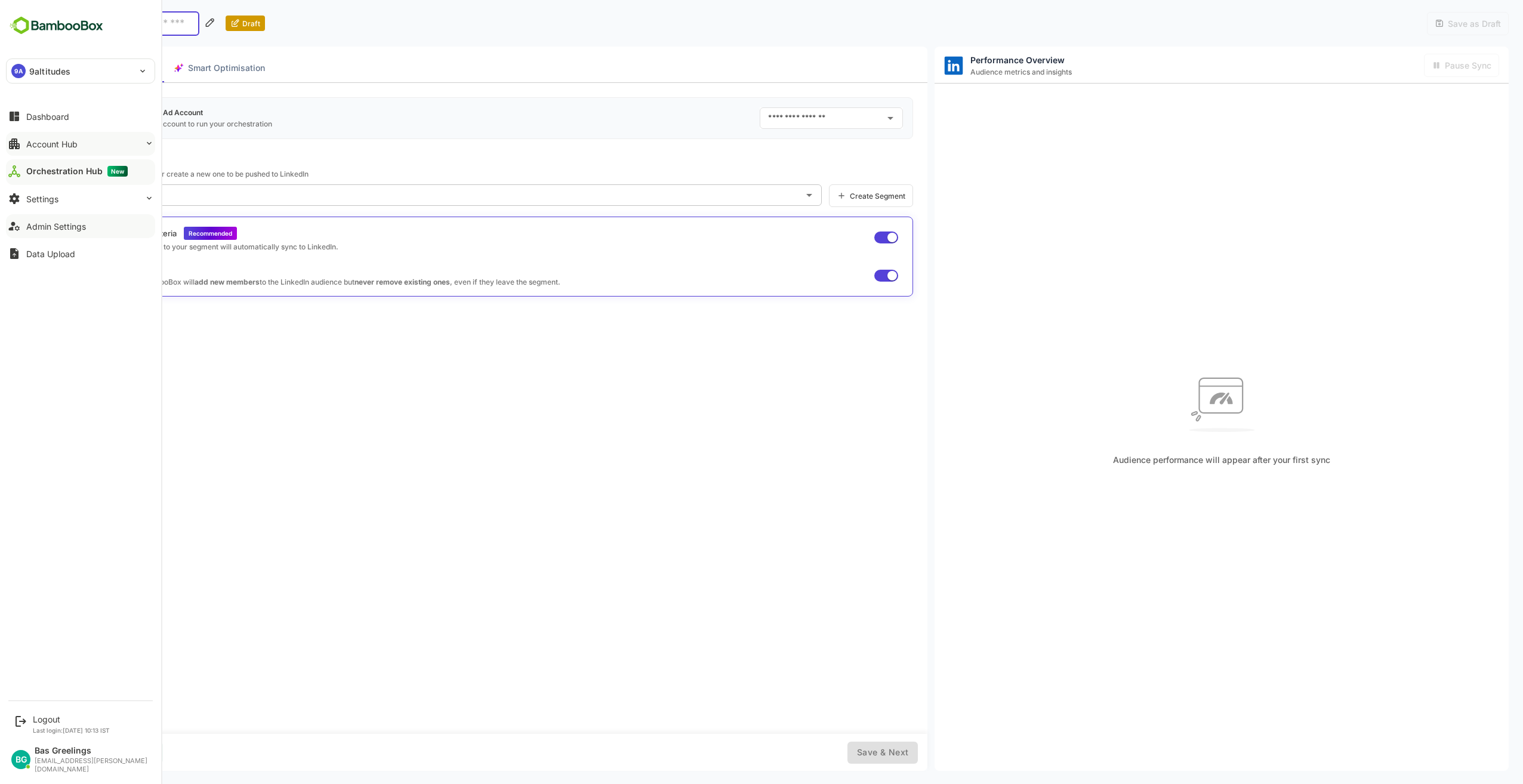
click at [66, 145] on div "Account Hub" at bounding box center [51, 144] width 51 height 10
click at [65, 164] on div "Unified Account Profile" at bounding box center [66, 168] width 80 height 10
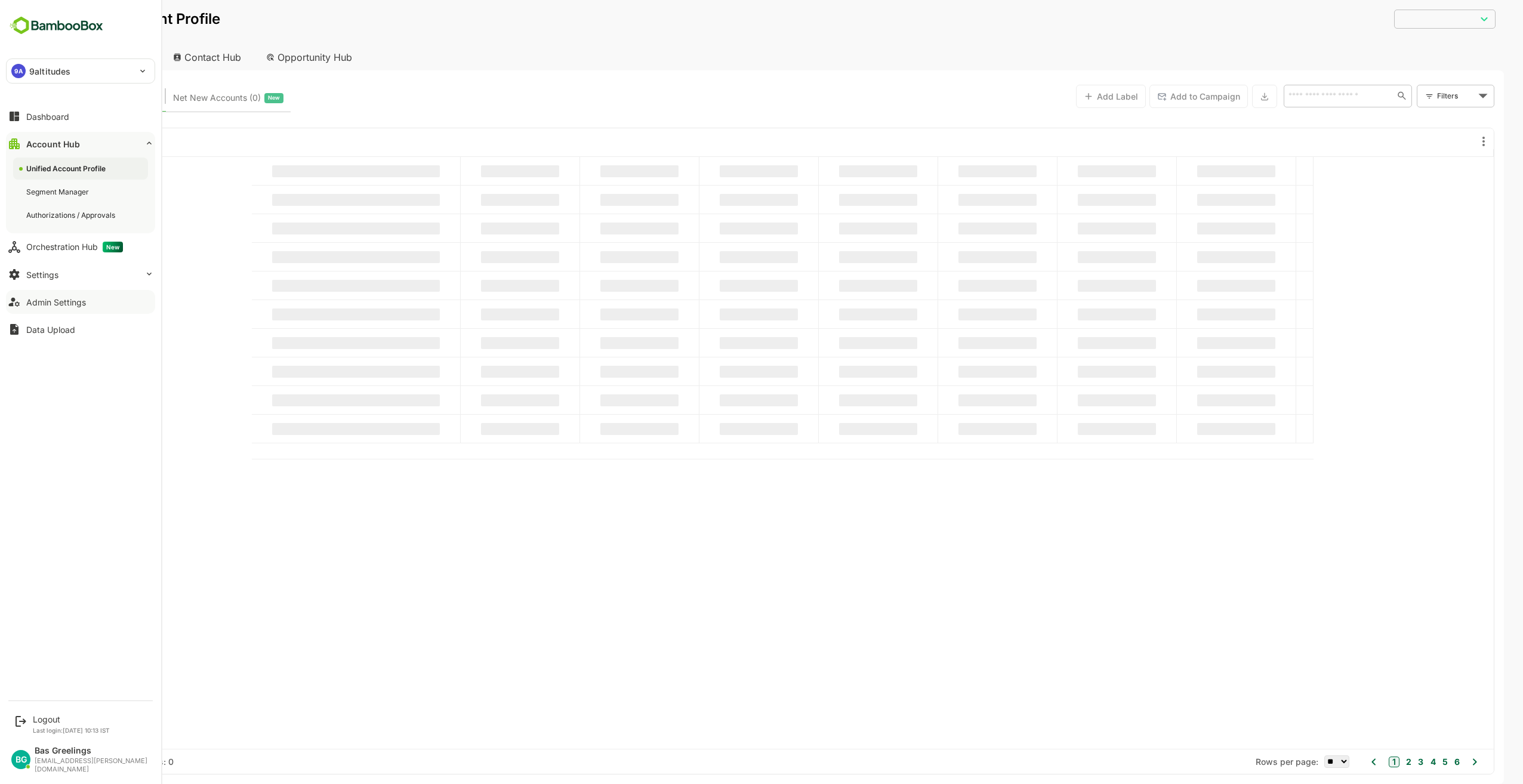
type input "**********"
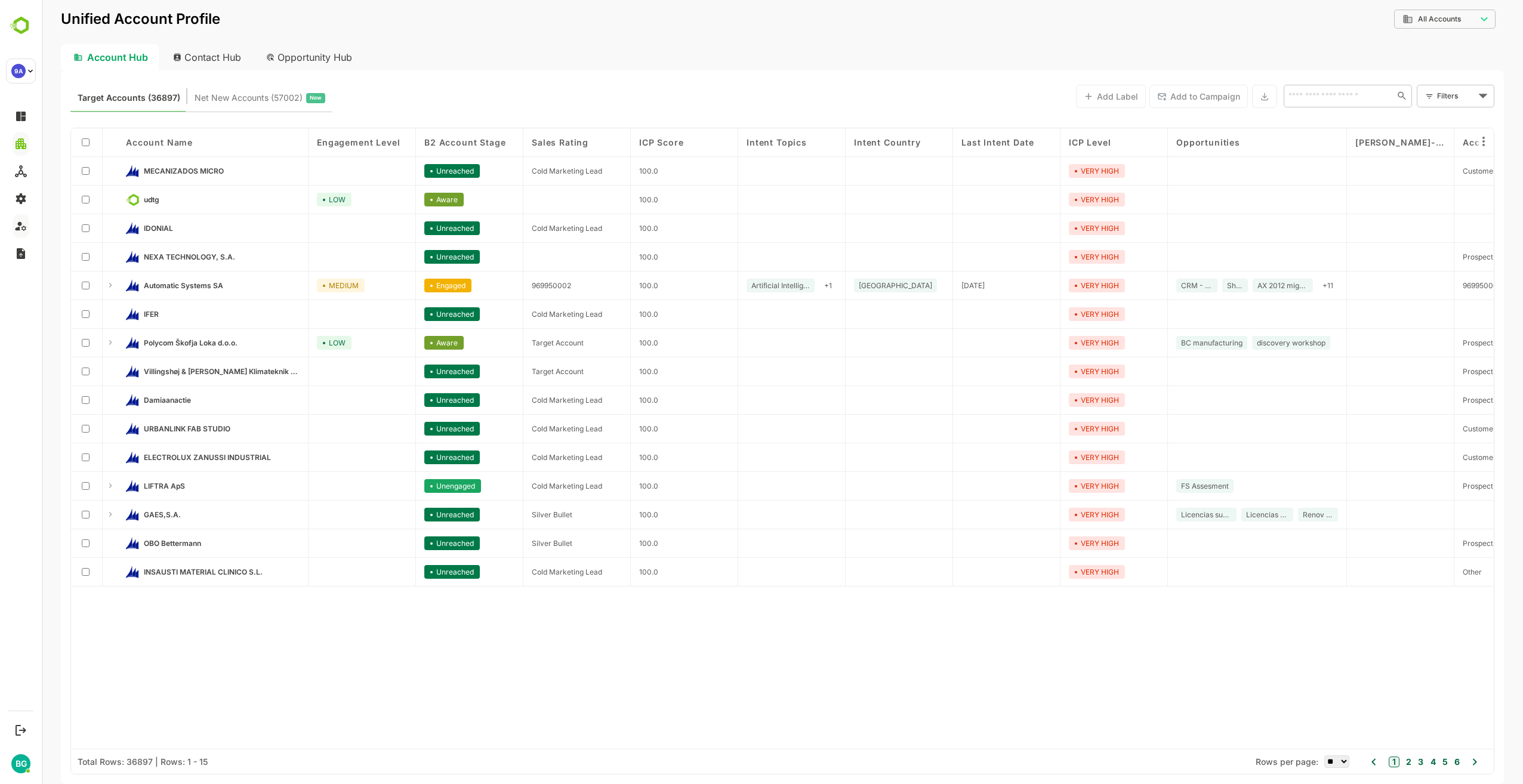
click at [474, 142] on span "B2 Account Stage" at bounding box center [465, 142] width 81 height 10
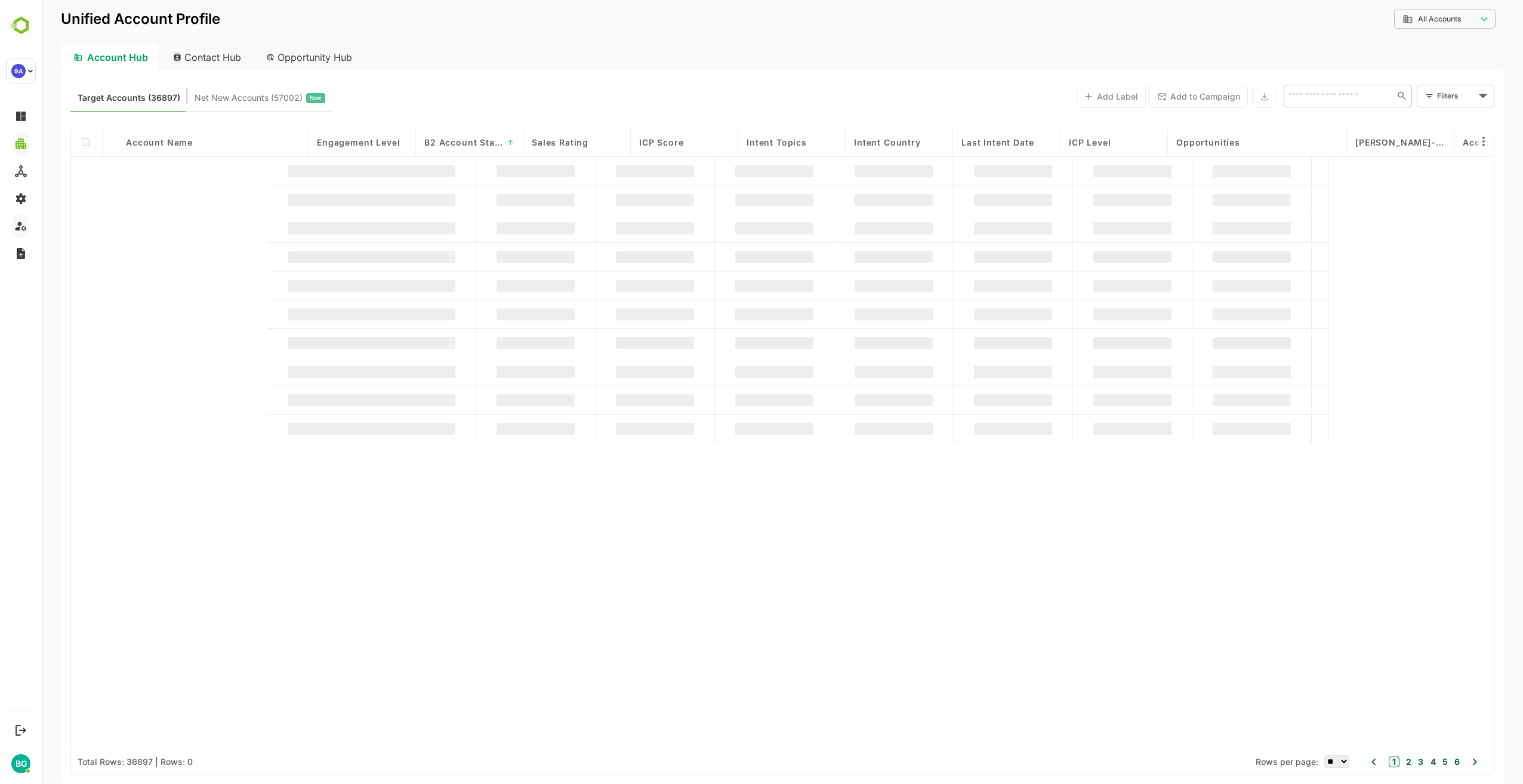
click at [364, 145] on span "Engagement Level" at bounding box center [358, 142] width 83 height 10
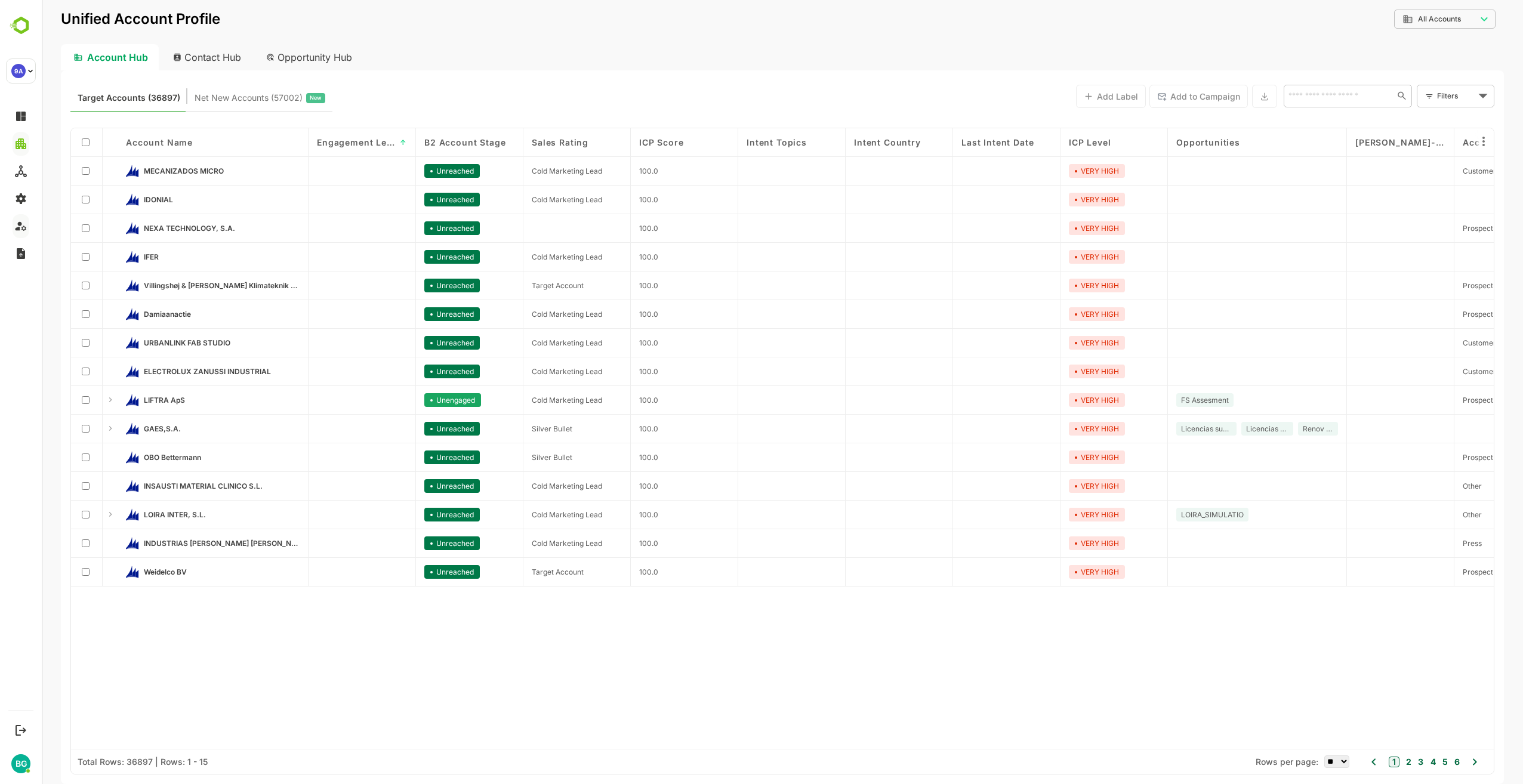
click at [363, 142] on span "Engagement Level" at bounding box center [357, 142] width 79 height 10
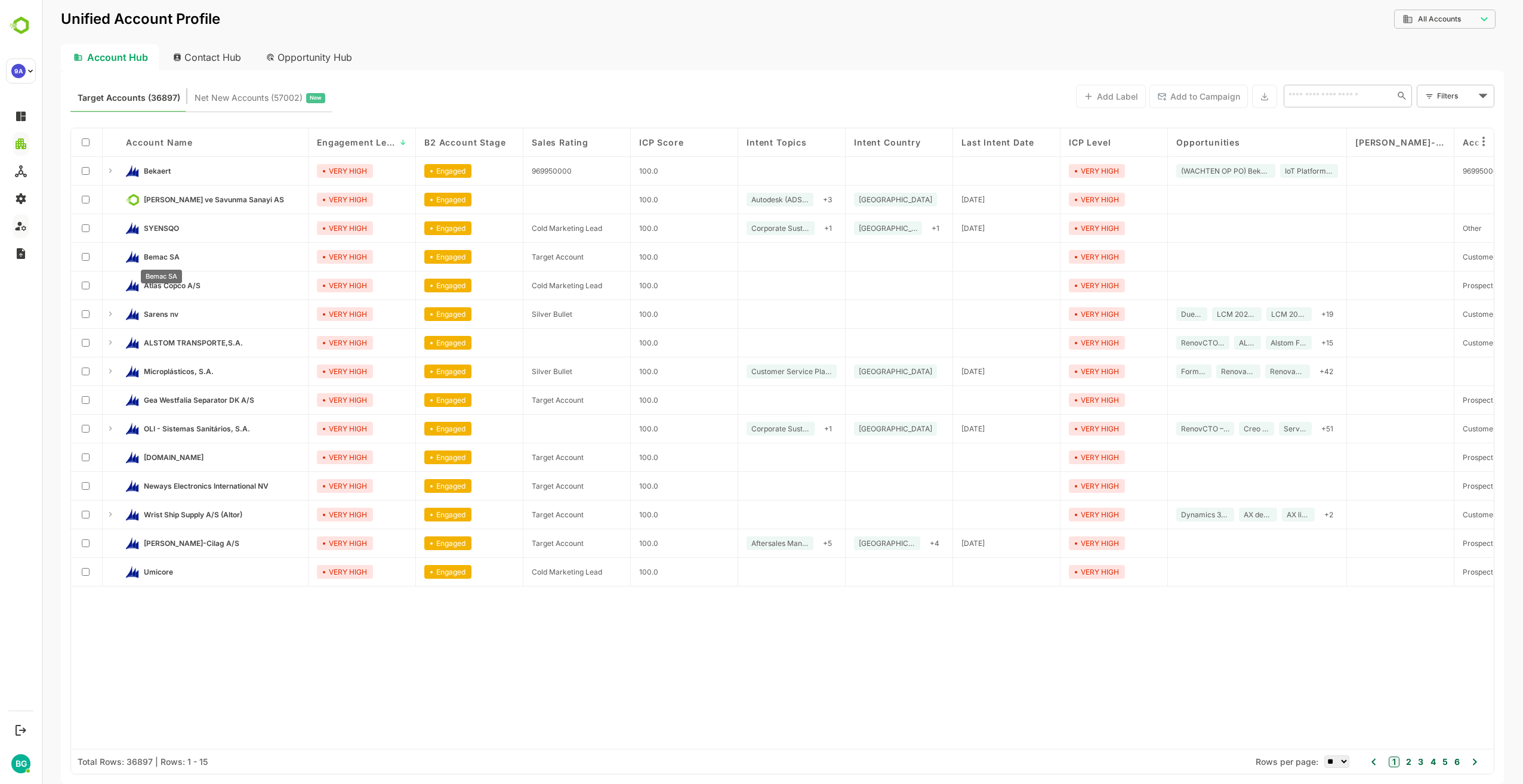
click at [170, 259] on span "Bemac SA" at bounding box center [161, 256] width 36 height 9
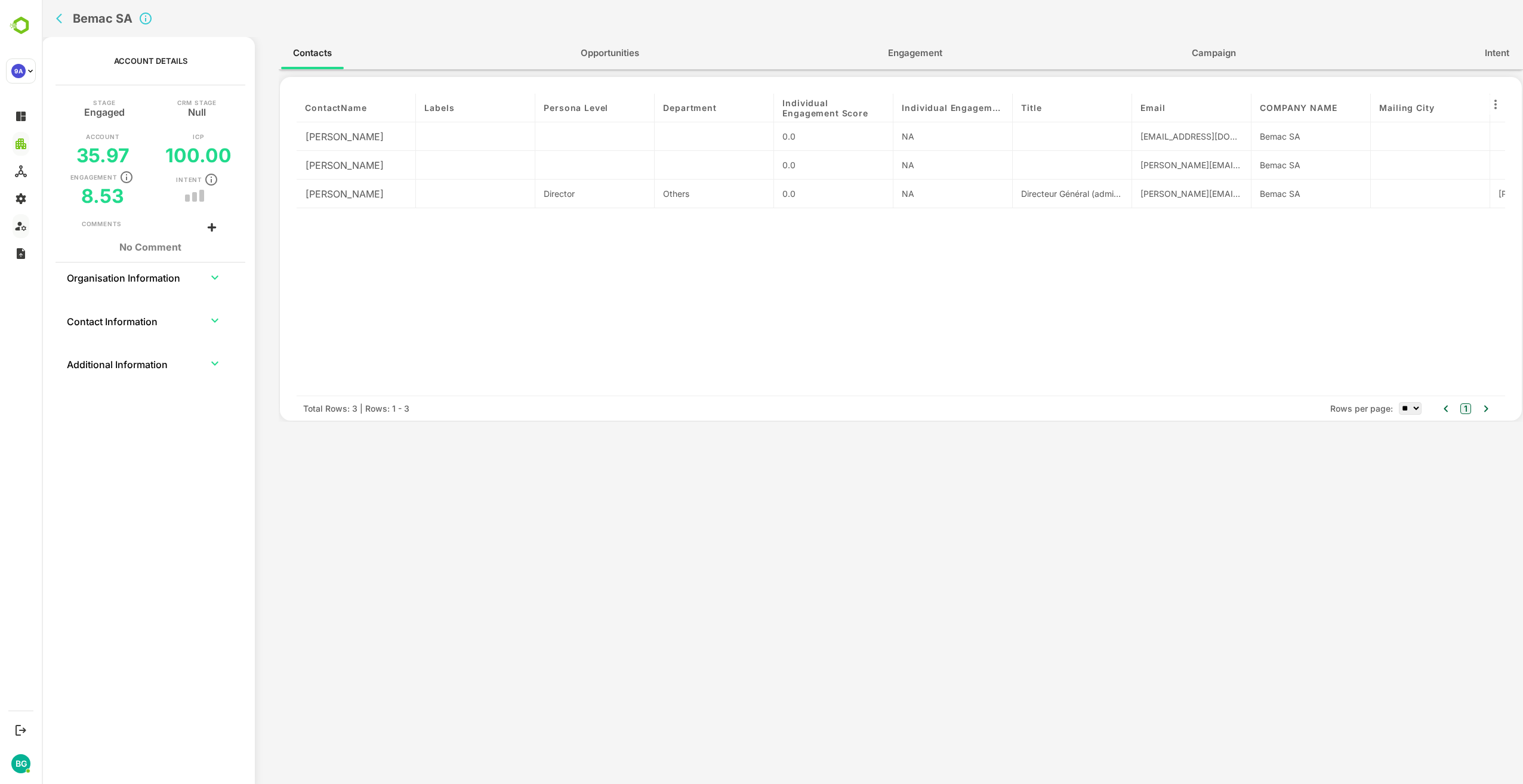
click at [219, 278] on icon "expand row" at bounding box center [215, 277] width 14 height 14
click at [215, 278] on icon "expand row" at bounding box center [215, 277] width 14 height 14
click at [213, 321] on icon "expand row" at bounding box center [214, 320] width 7 height 4
click at [212, 322] on icon "expand row" at bounding box center [215, 320] width 14 height 14
click at [214, 356] on button "expand row" at bounding box center [214, 363] width 18 height 18
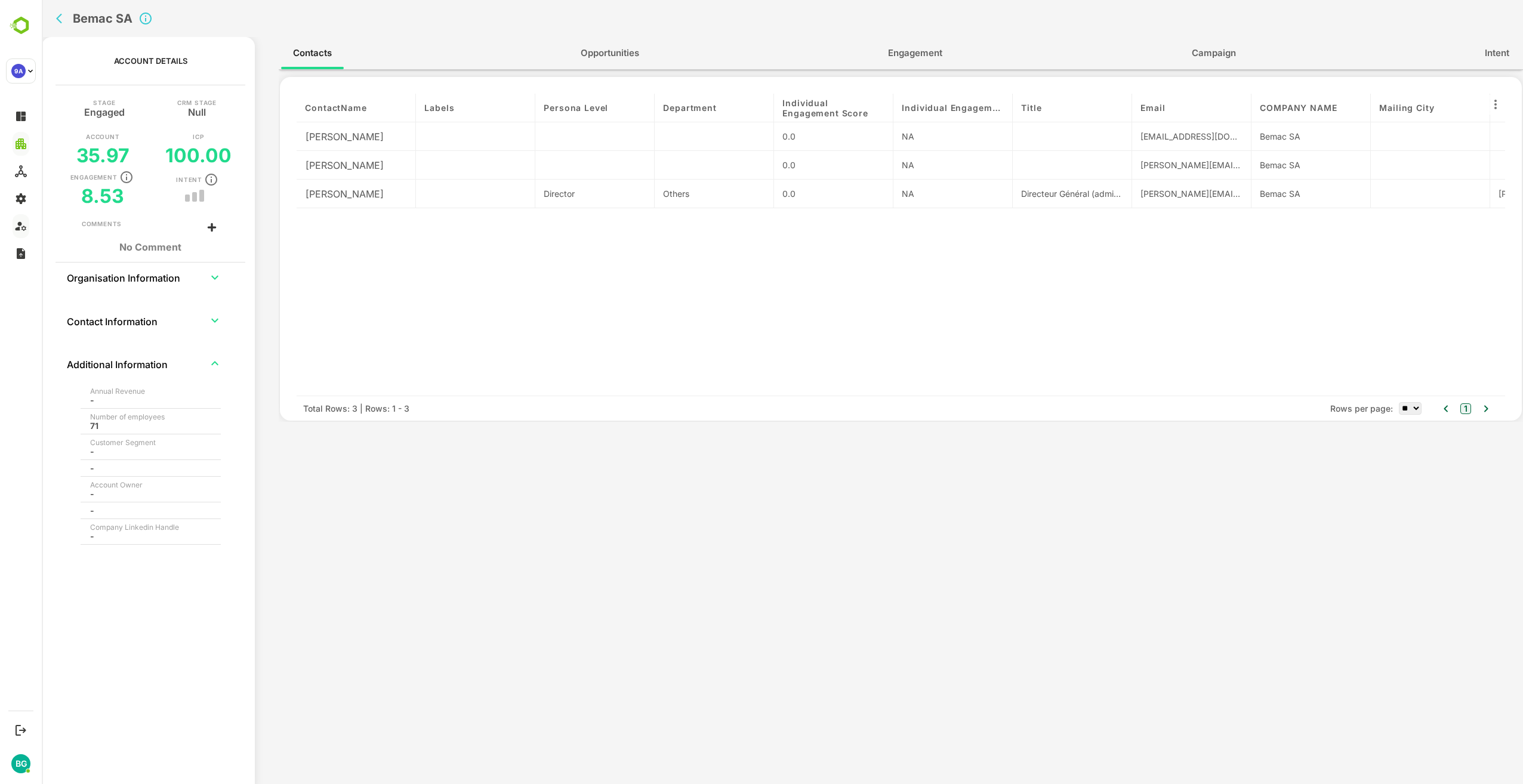
click at [214, 364] on icon "expand row" at bounding box center [215, 364] width 14 height 14
click at [624, 57] on span "Opportunities" at bounding box center [610, 53] width 59 height 16
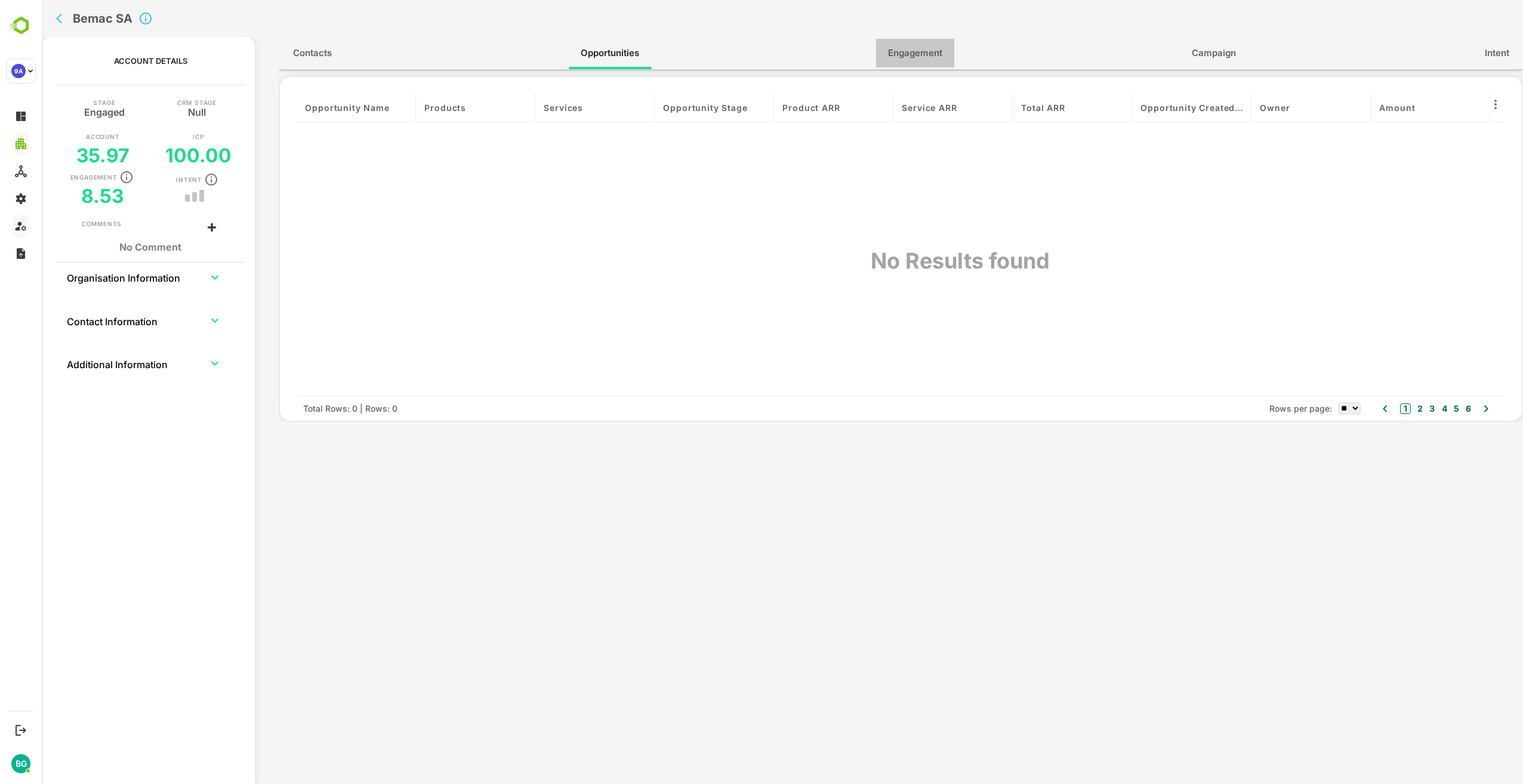
click at [949, 55] on button "Engagement" at bounding box center [915, 53] width 78 height 28
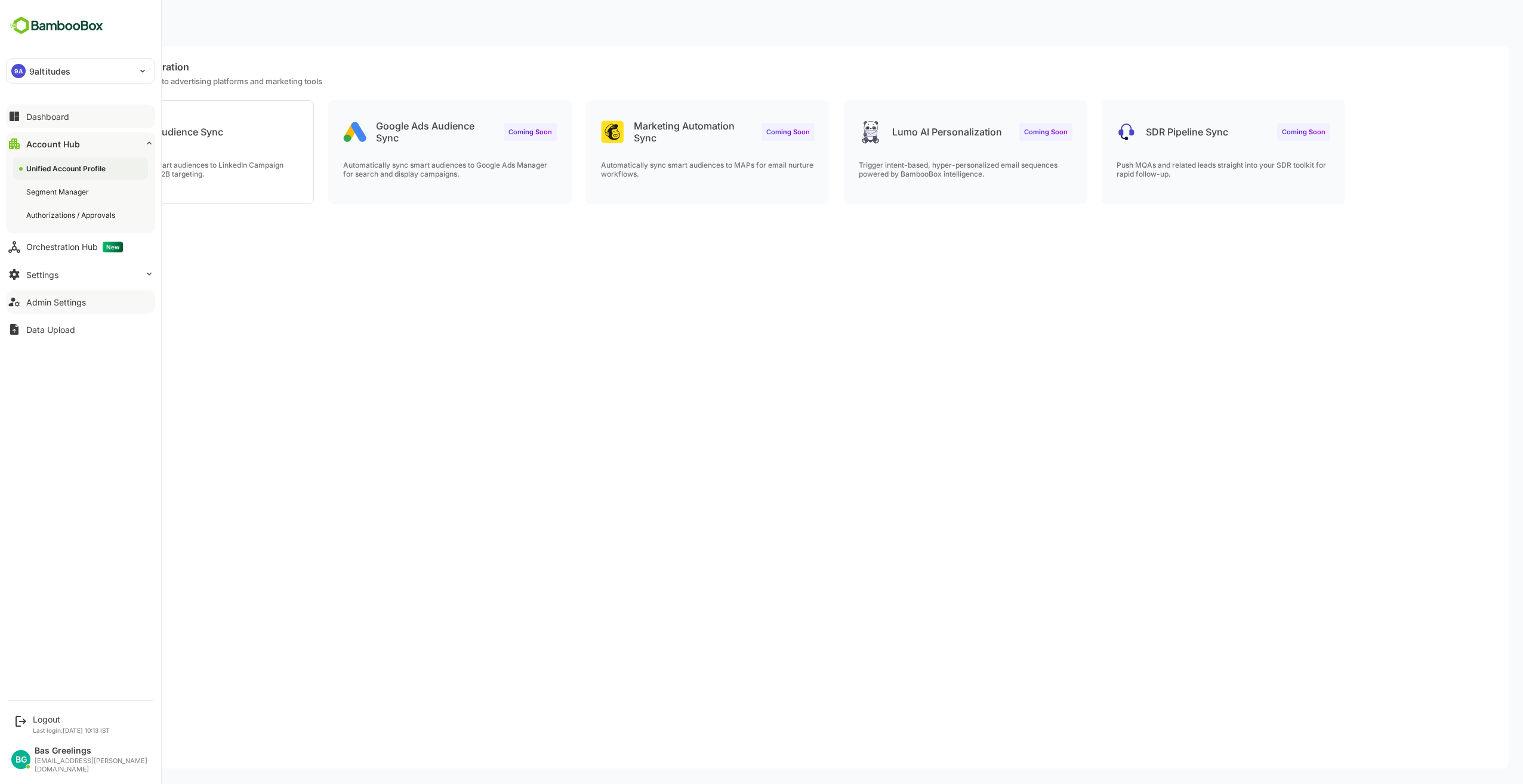
click at [33, 117] on div "Dashboard" at bounding box center [47, 116] width 43 height 10
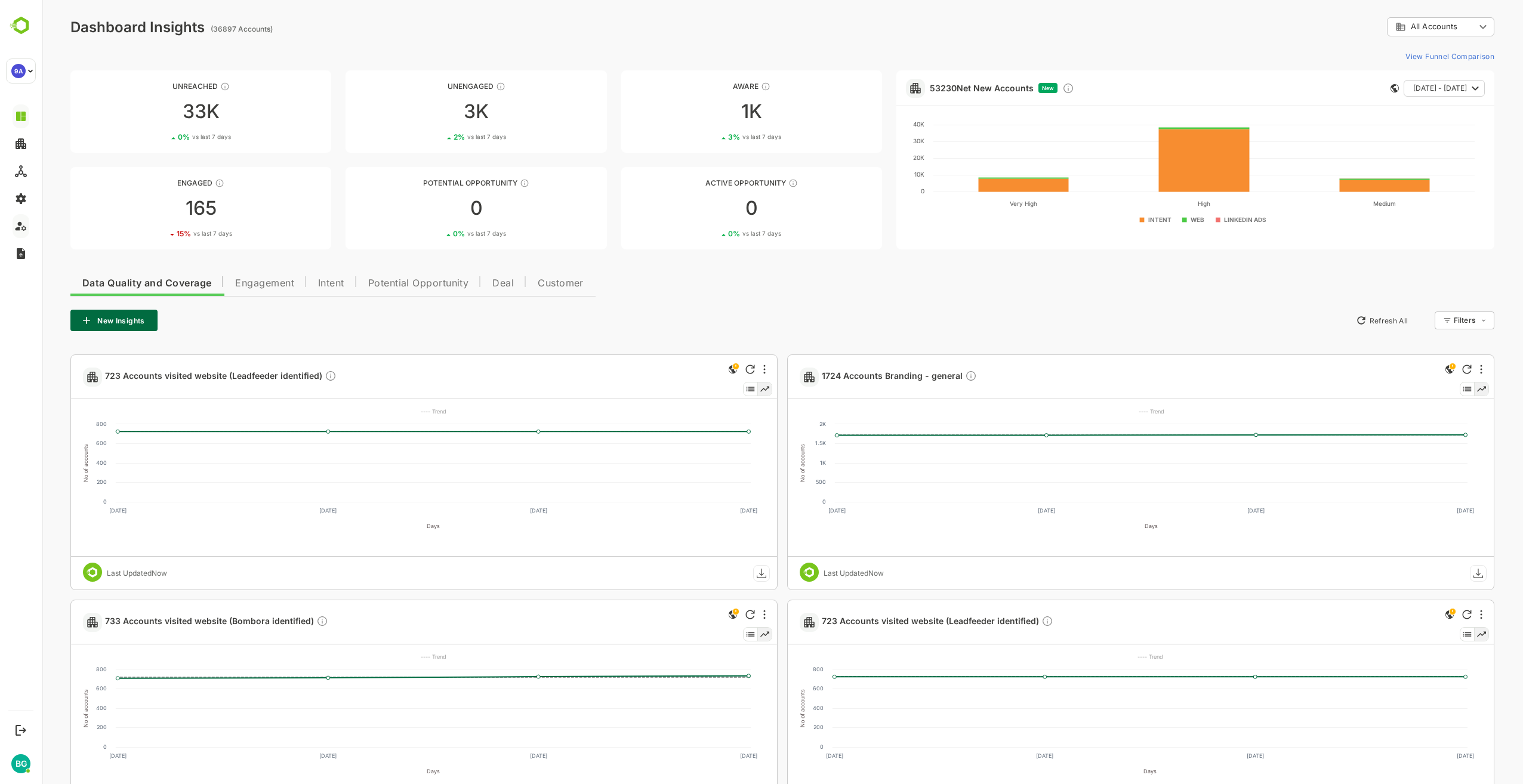
click at [261, 284] on span "Engagement" at bounding box center [264, 283] width 59 height 9
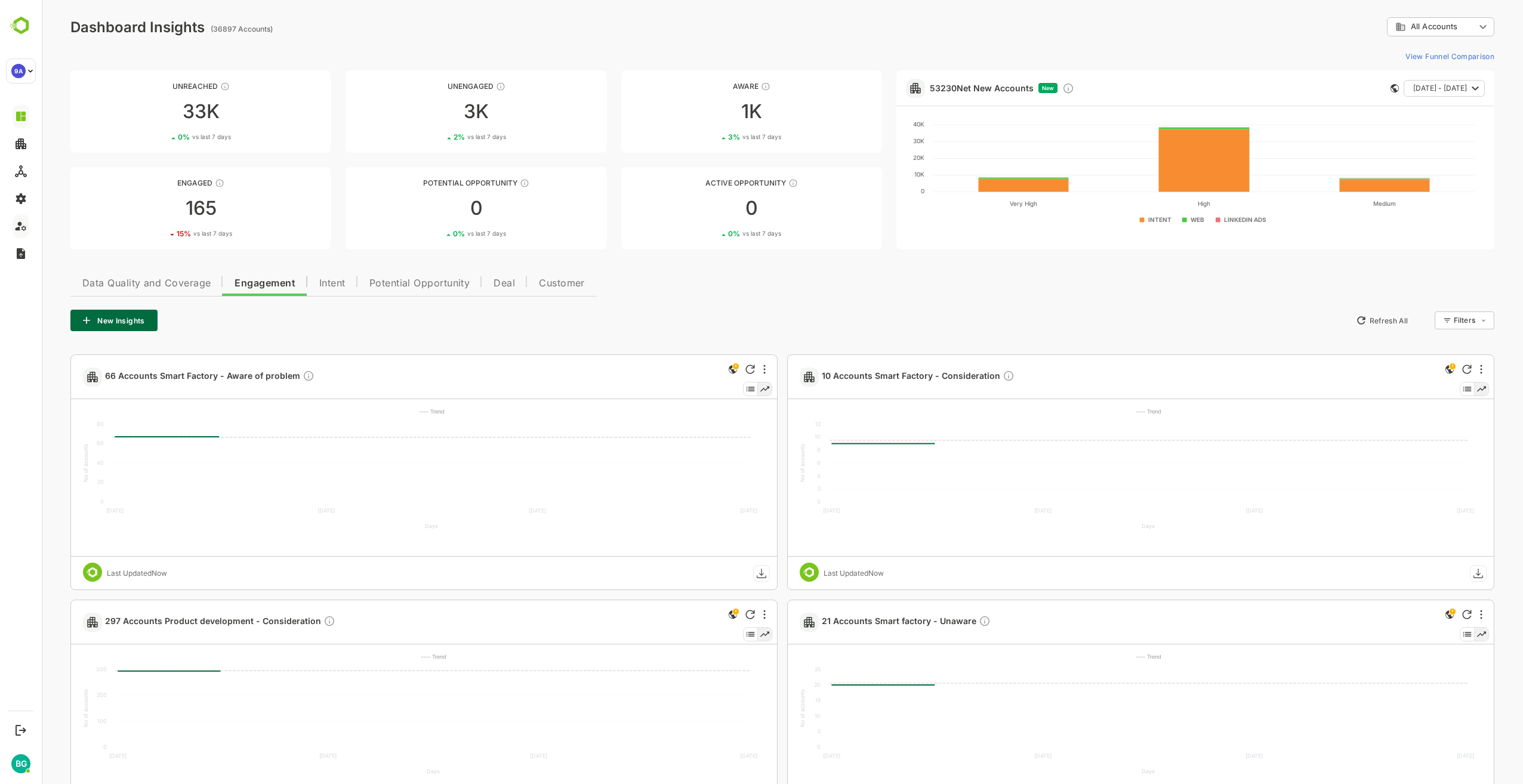
click at [155, 278] on span "Data Quality and Coverage" at bounding box center [146, 283] width 128 height 9
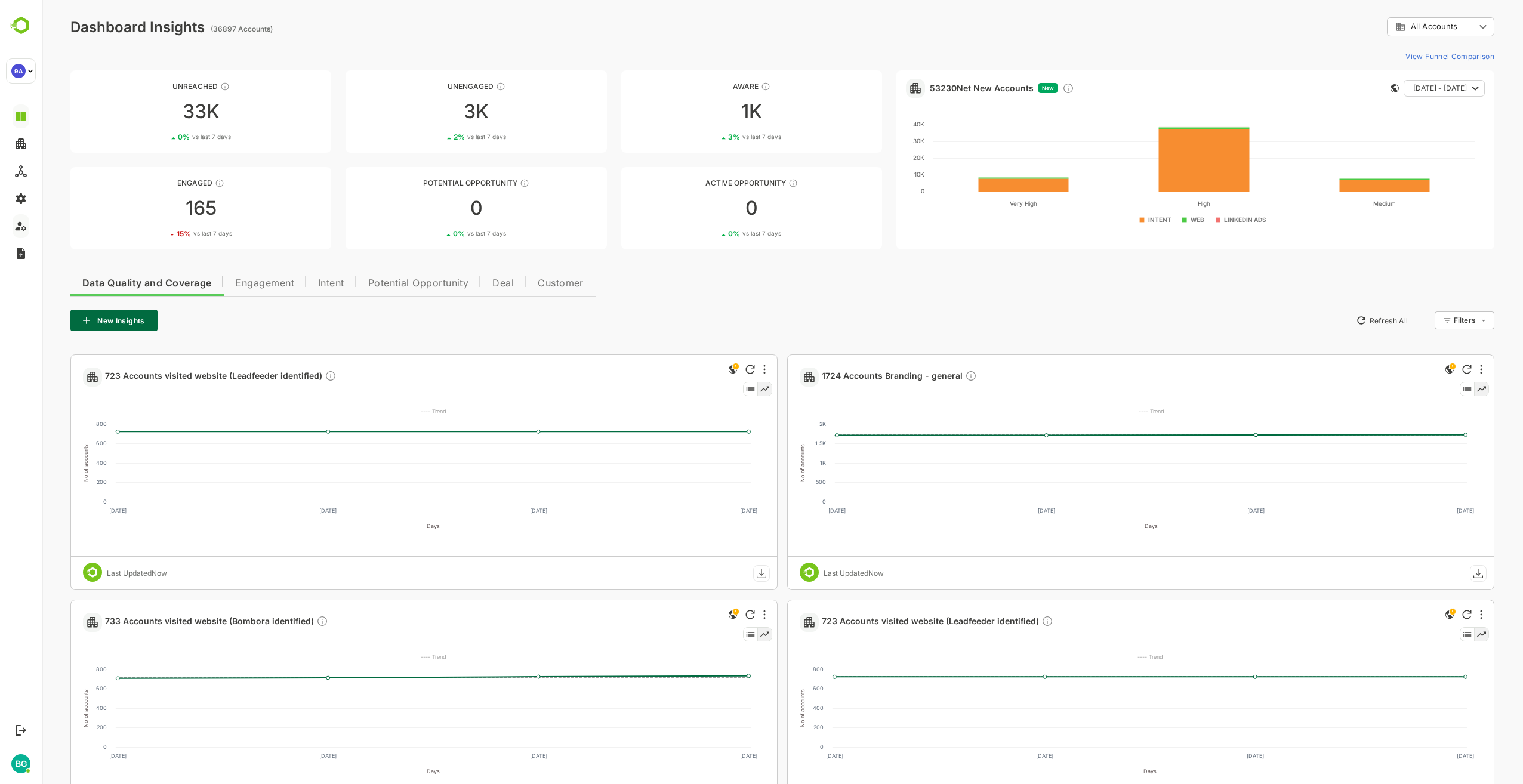
click at [249, 281] on span "Engagement" at bounding box center [264, 283] width 59 height 9
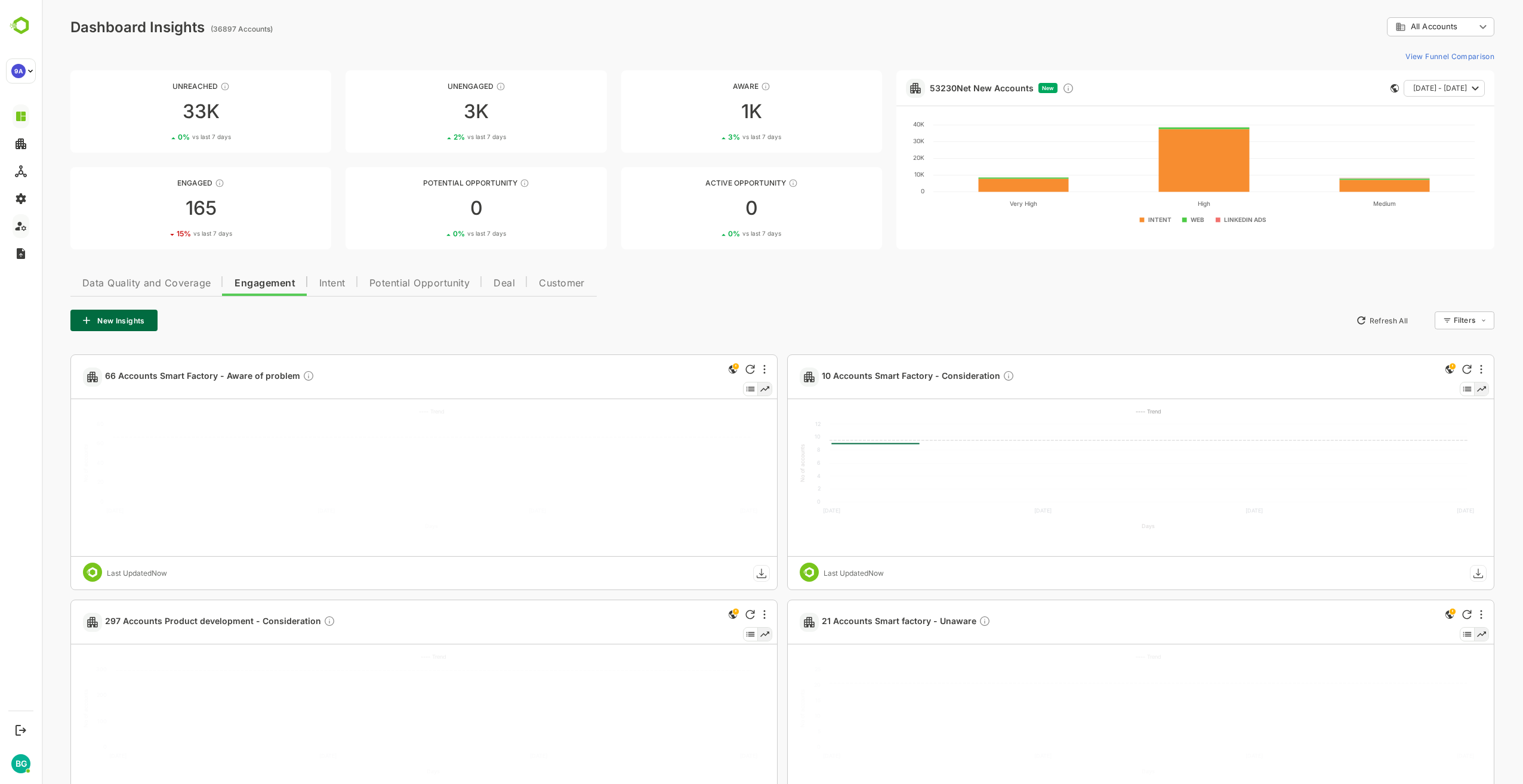
click at [328, 281] on span "Intent" at bounding box center [332, 283] width 26 height 9
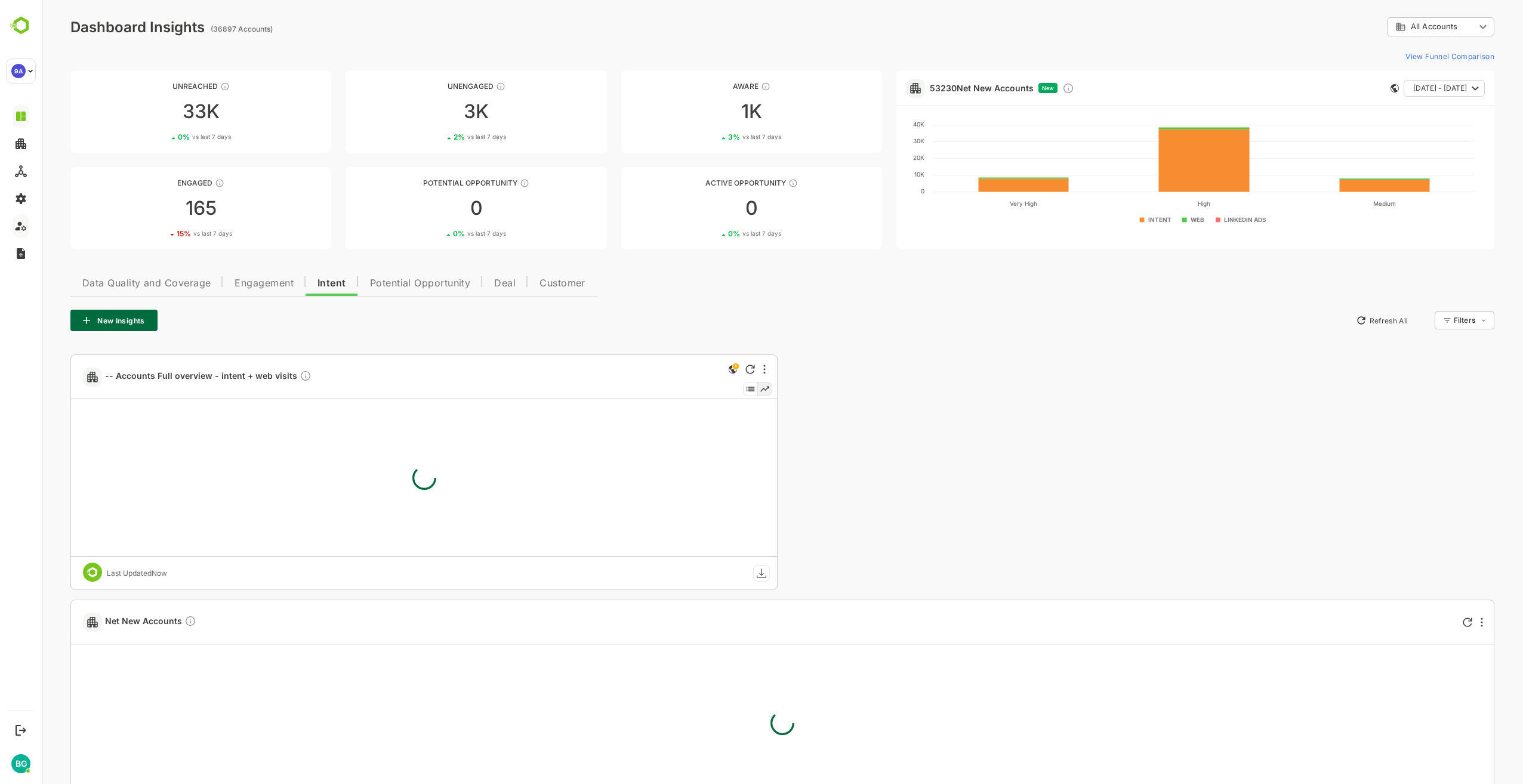
click at [414, 282] on span "Potential Opportunity" at bounding box center [421, 283] width 101 height 9
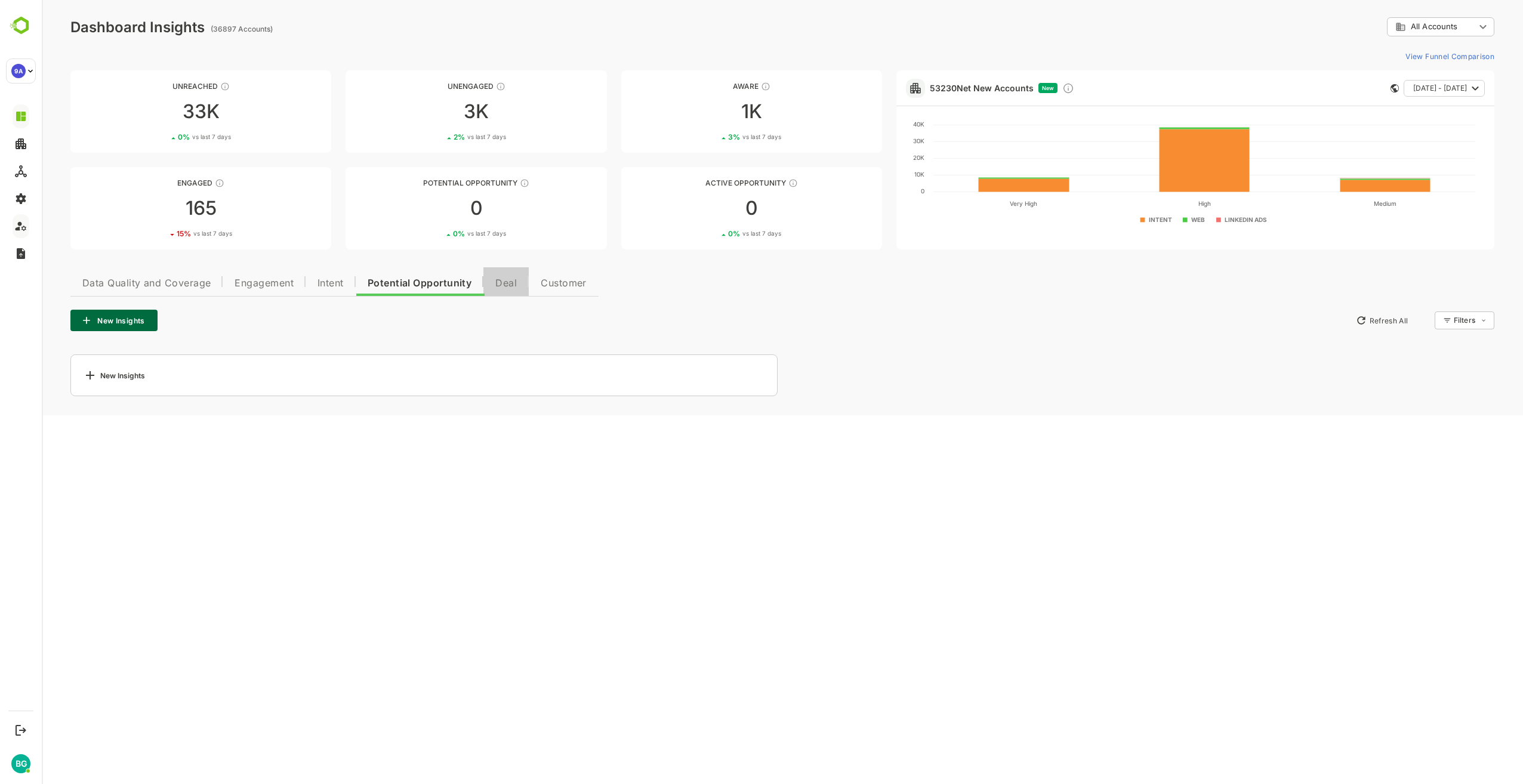
click at [512, 292] on button "Deal" at bounding box center [505, 281] width 45 height 28
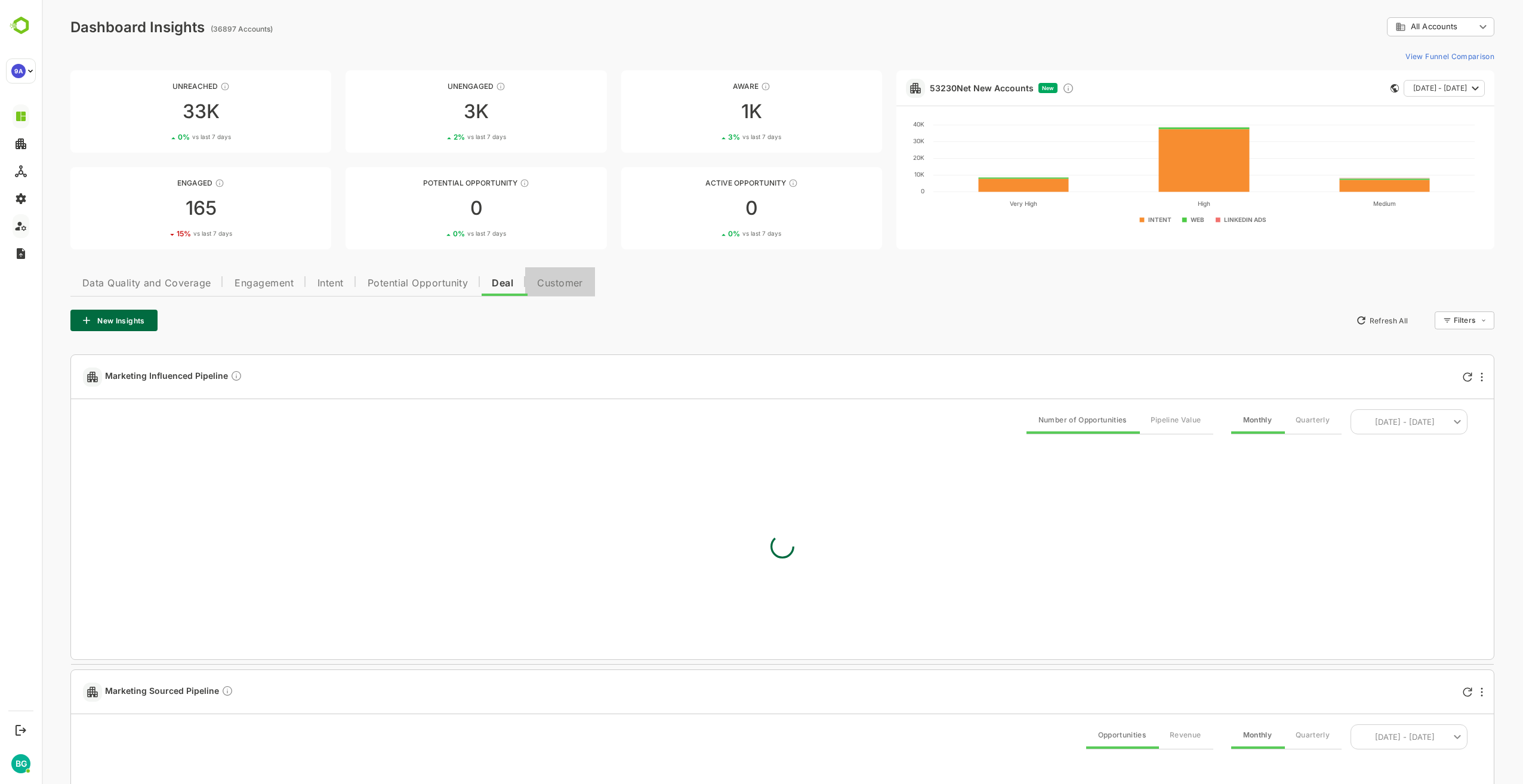
click at [558, 285] on span "Customer" at bounding box center [560, 283] width 46 height 9
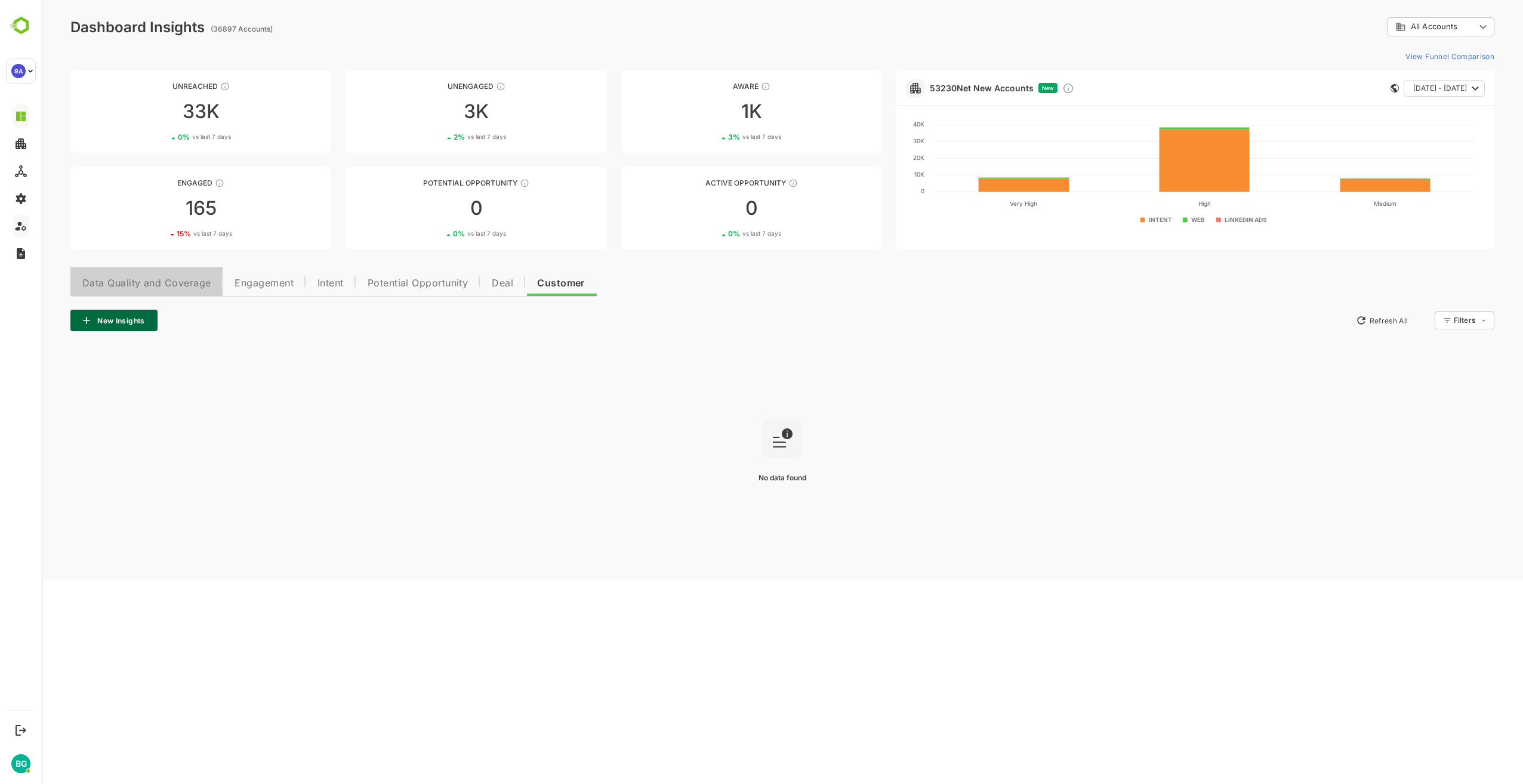
click at [134, 284] on span "Data Quality and Coverage" at bounding box center [146, 283] width 128 height 9
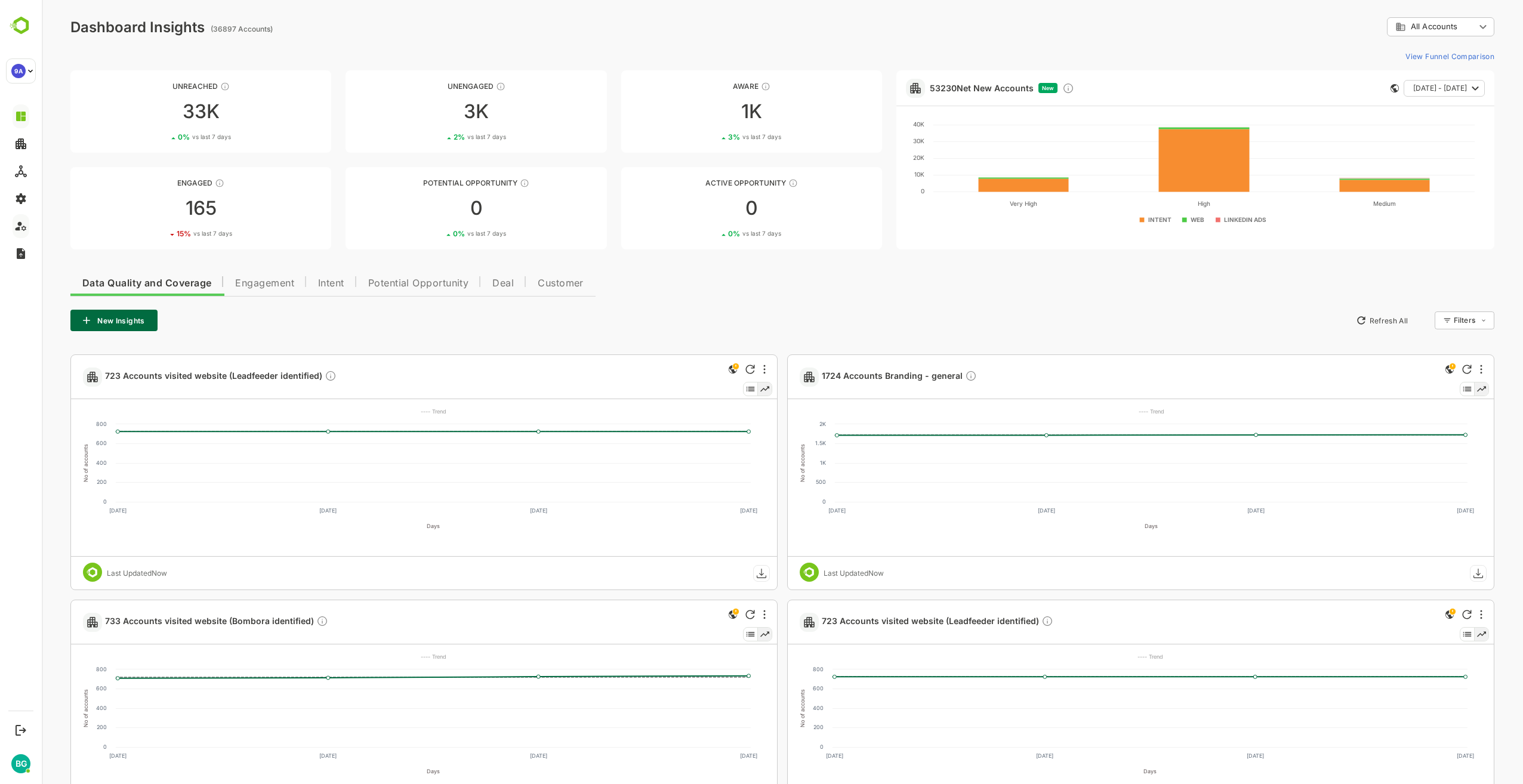
click at [665, 297] on div "Data Quality and Coverage Engagement Intent Potential Opportunity Deal Customer…" at bounding box center [782, 673] width 1424 height 813
click at [251, 224] on link "Engaged 165 15 % vs last 7 days" at bounding box center [201, 208] width 261 height 82
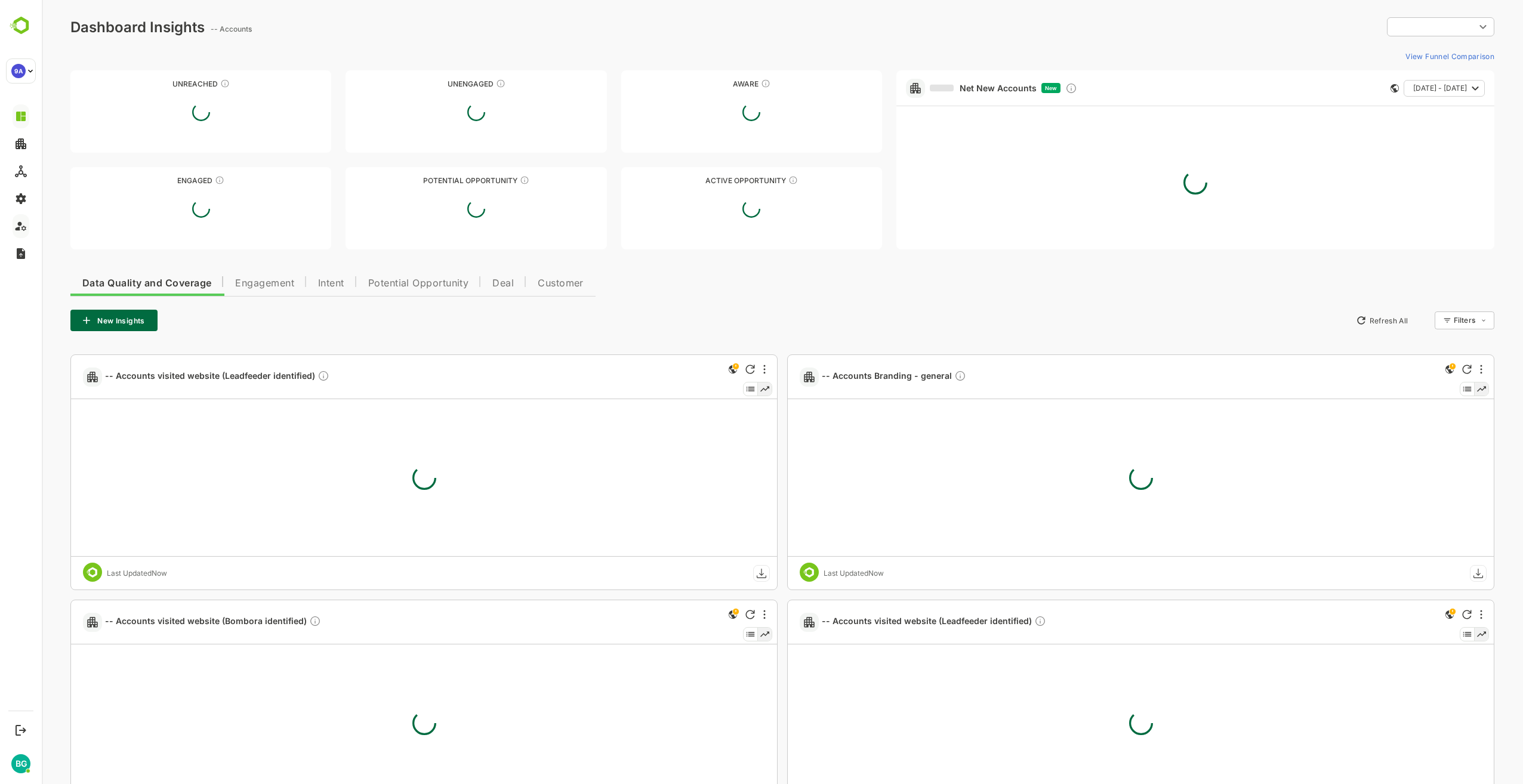
type input "**********"
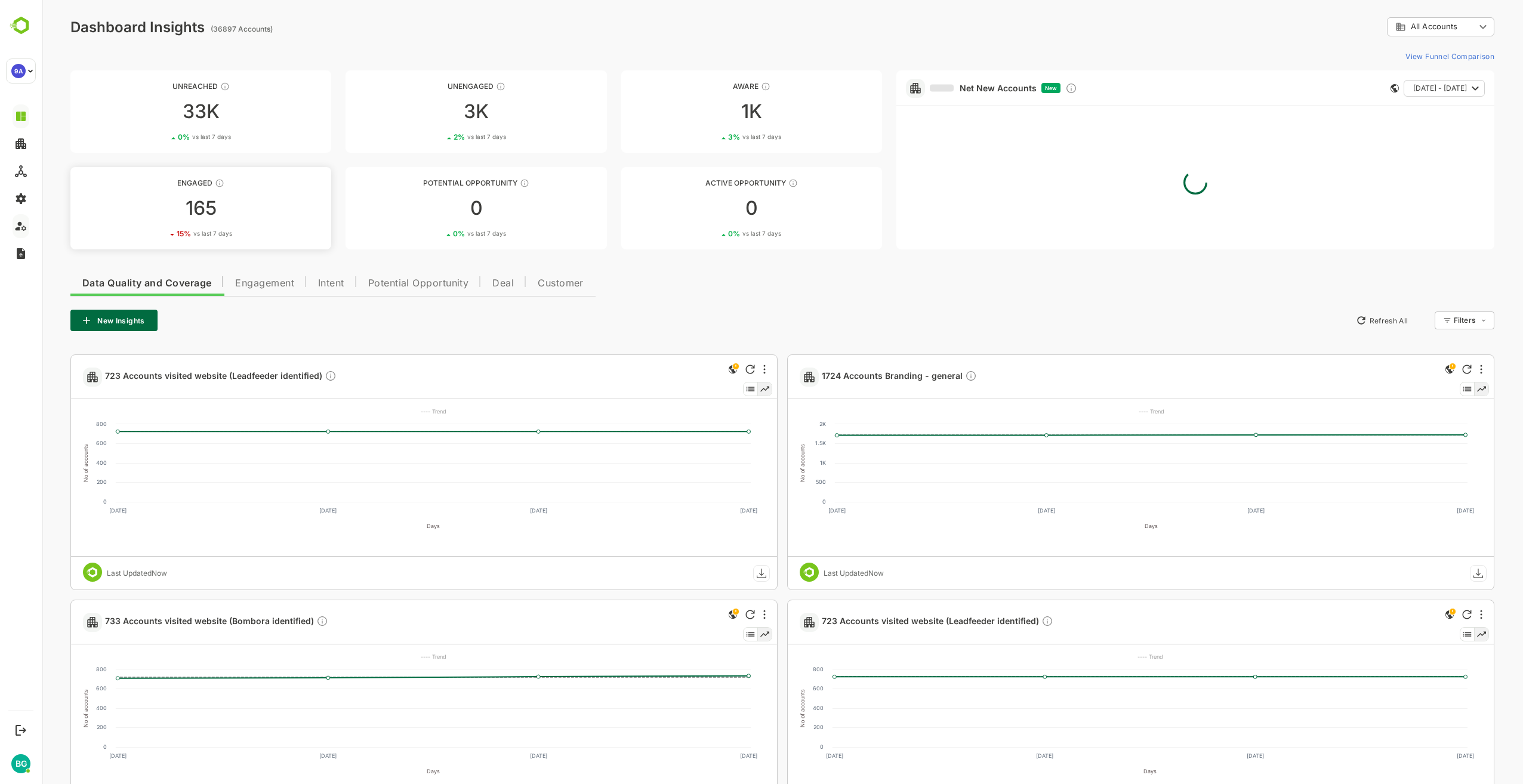
click at [266, 216] on div "165" at bounding box center [201, 208] width 261 height 19
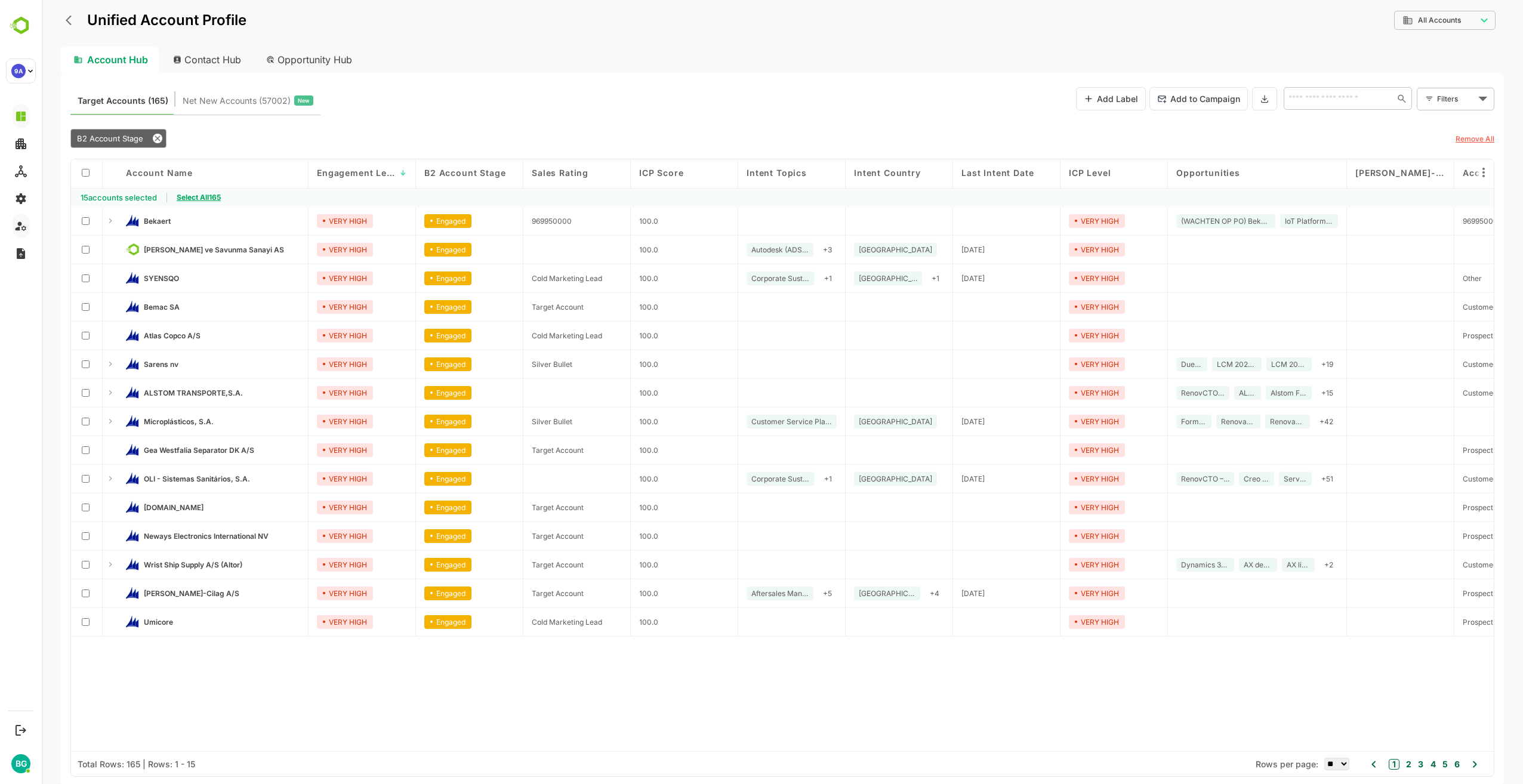
click at [217, 195] on span "Select All 165" at bounding box center [198, 197] width 44 height 9
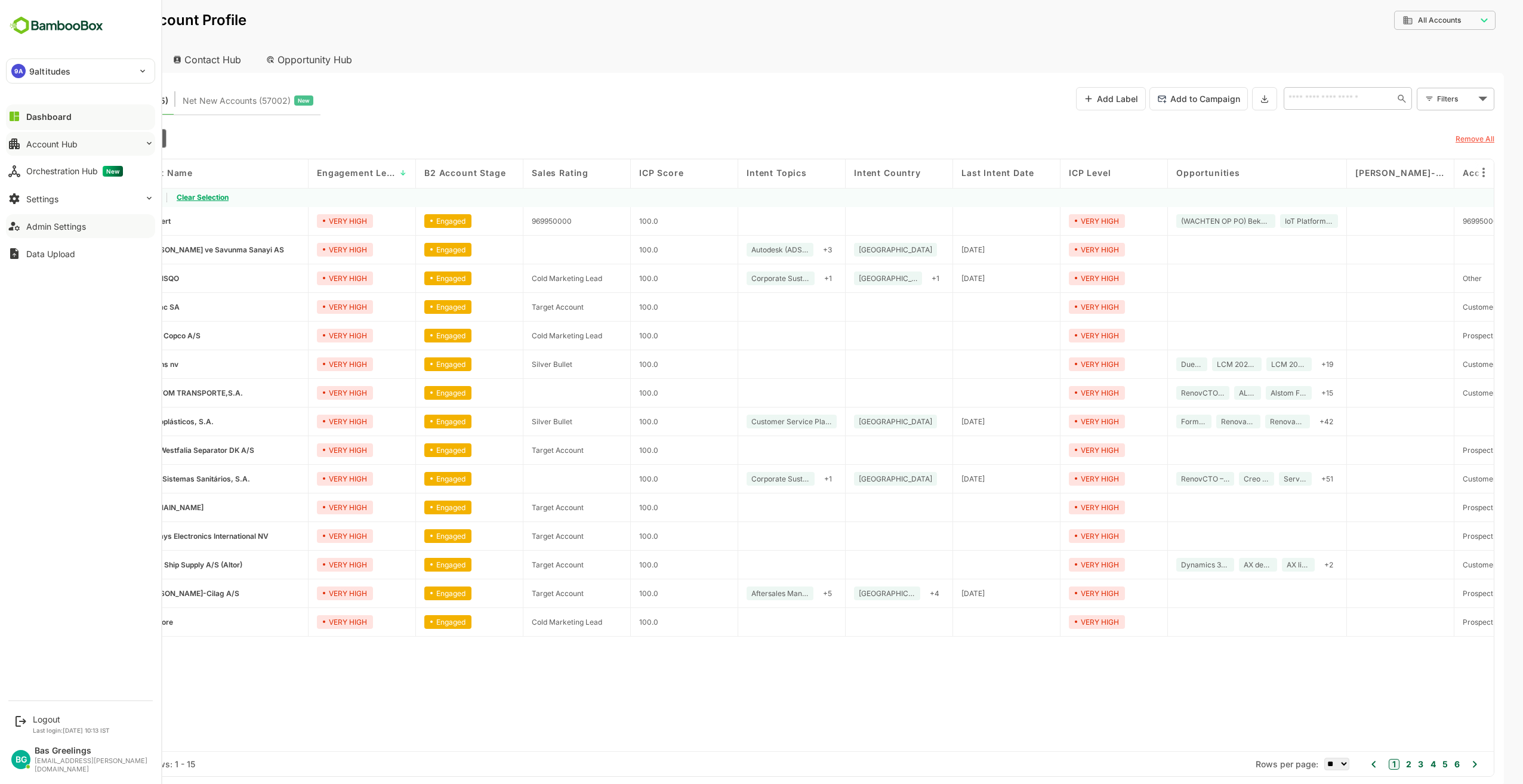
click at [97, 142] on button "Account Hub" at bounding box center [81, 144] width 149 height 24
click at [76, 186] on div "Segment Manager" at bounding box center [81, 192] width 135 height 22
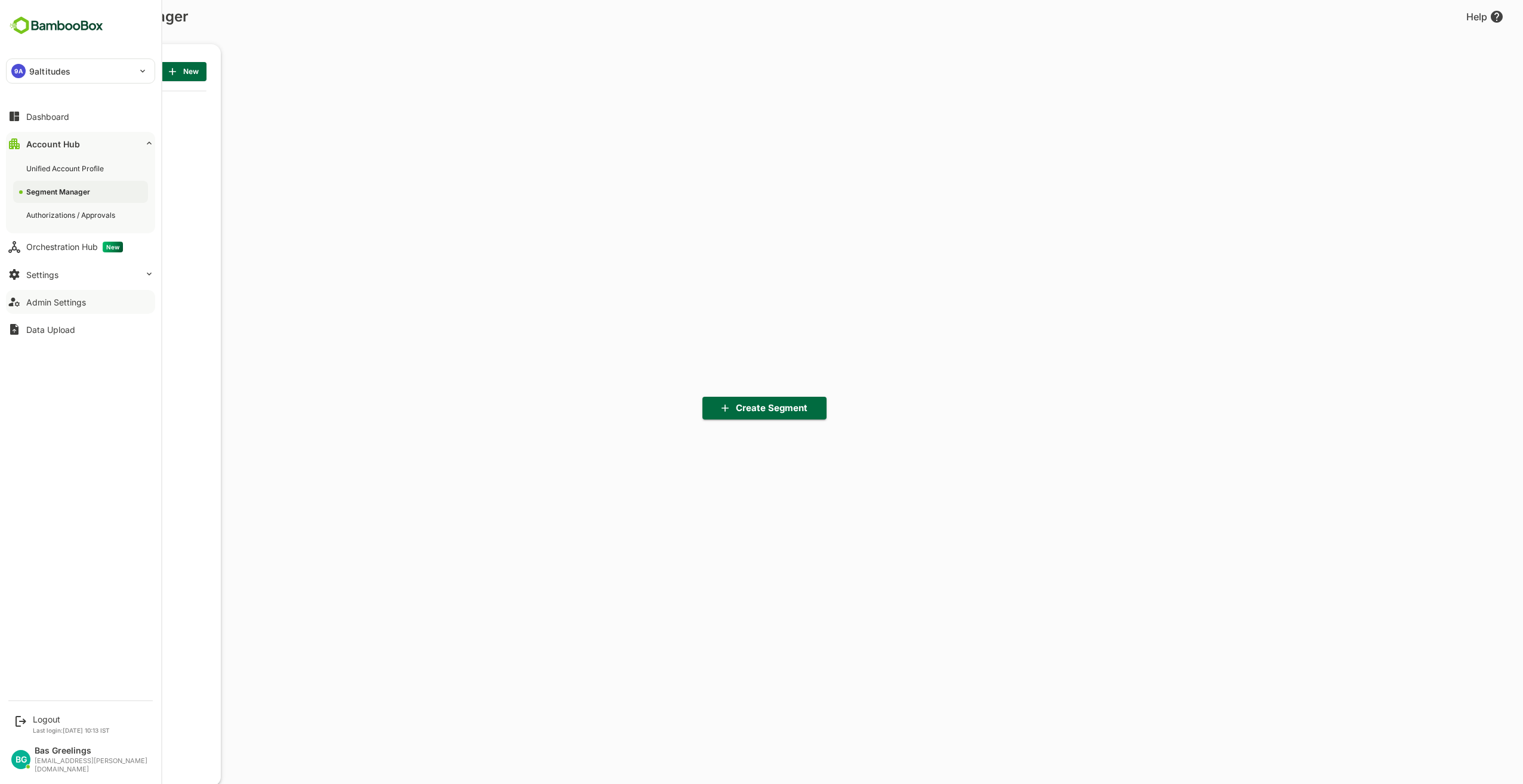
scroll to position [546, 147]
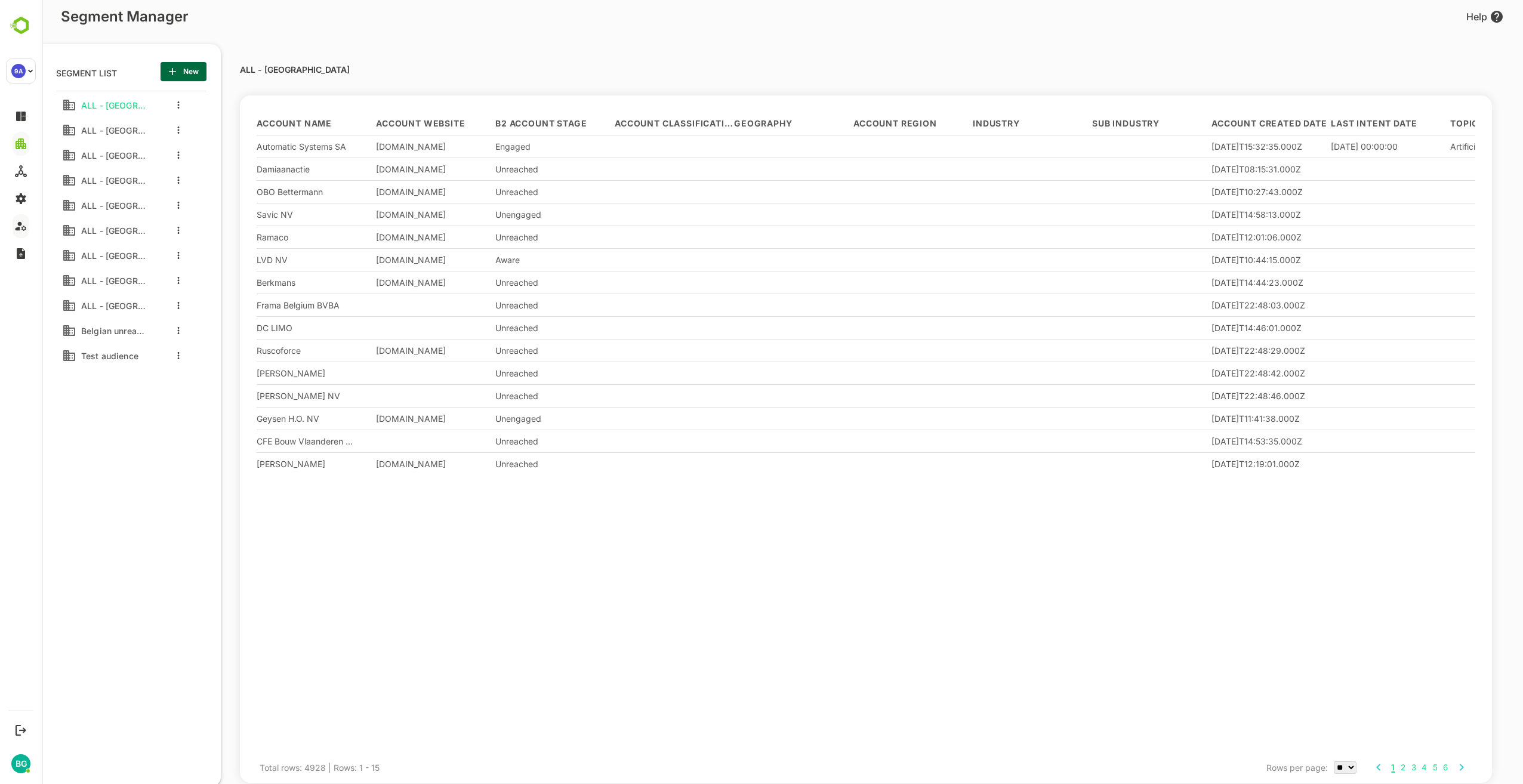
click at [178, 72] on icon "button" at bounding box center [172, 71] width 12 height 12
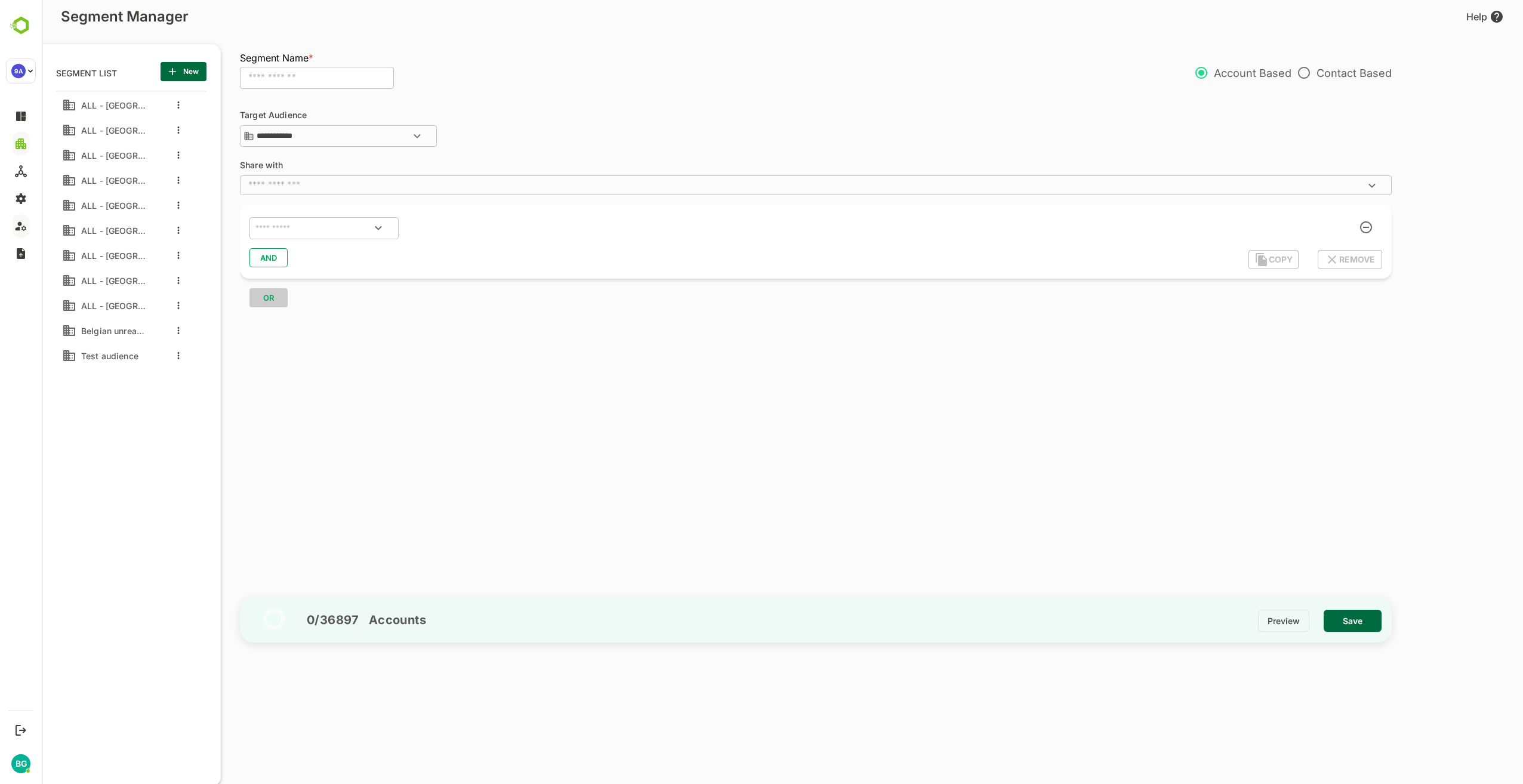
click at [341, 73] on input "text" at bounding box center [316, 78] width 154 height 23
type input "*"
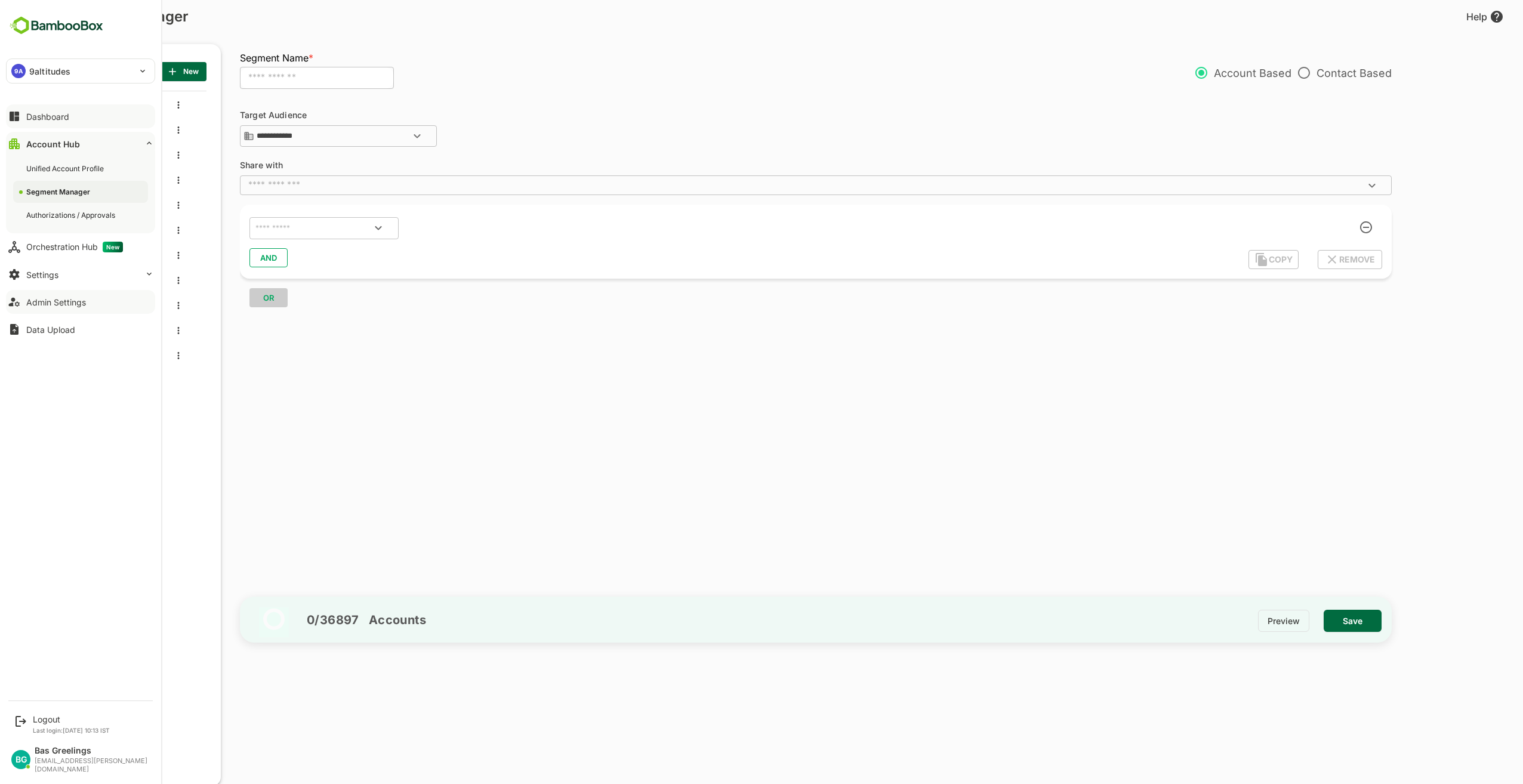
click at [22, 119] on button "Dashboard" at bounding box center [81, 116] width 149 height 24
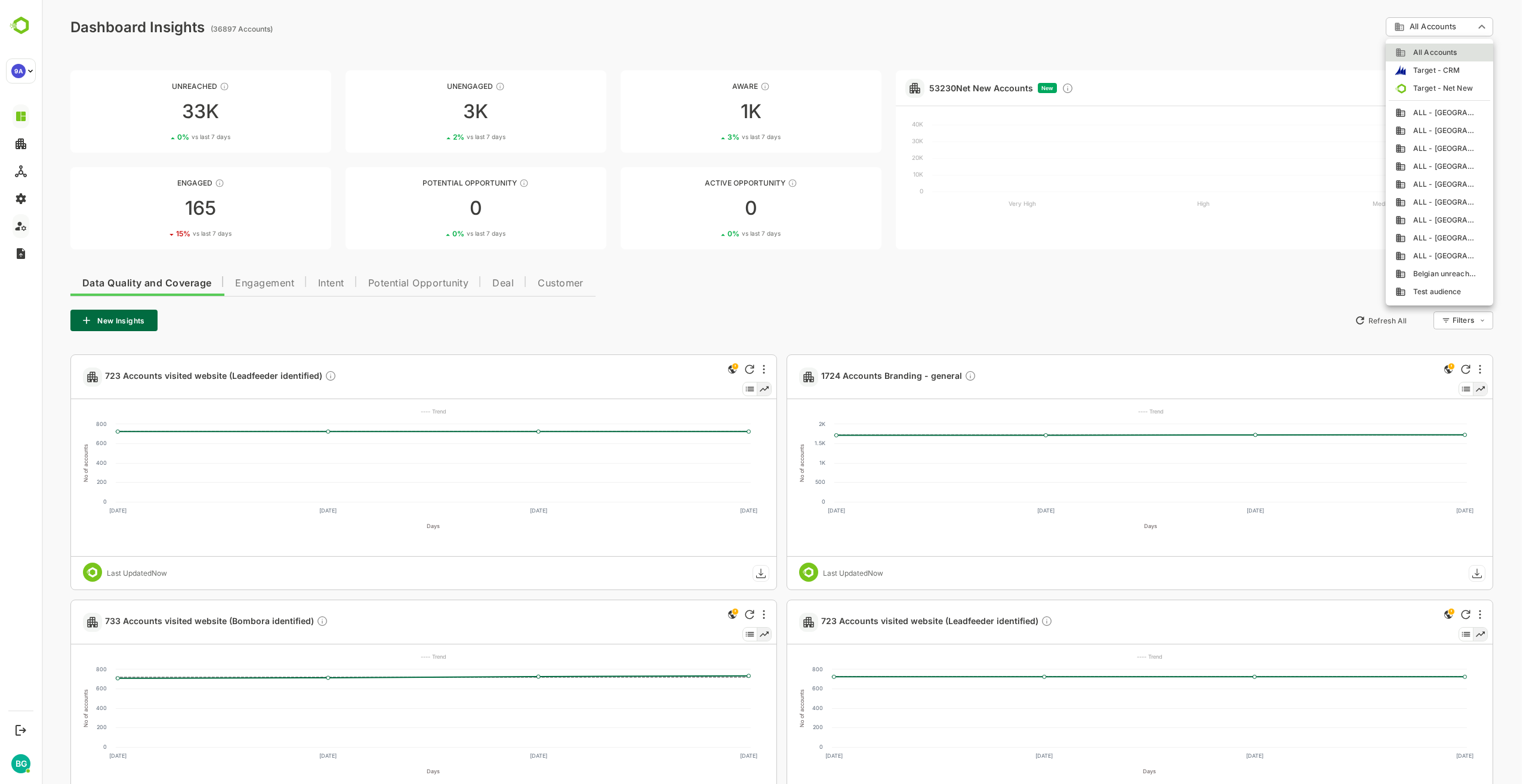
click at [1483, 25] on body "**********" at bounding box center [782, 549] width 1481 height 1099
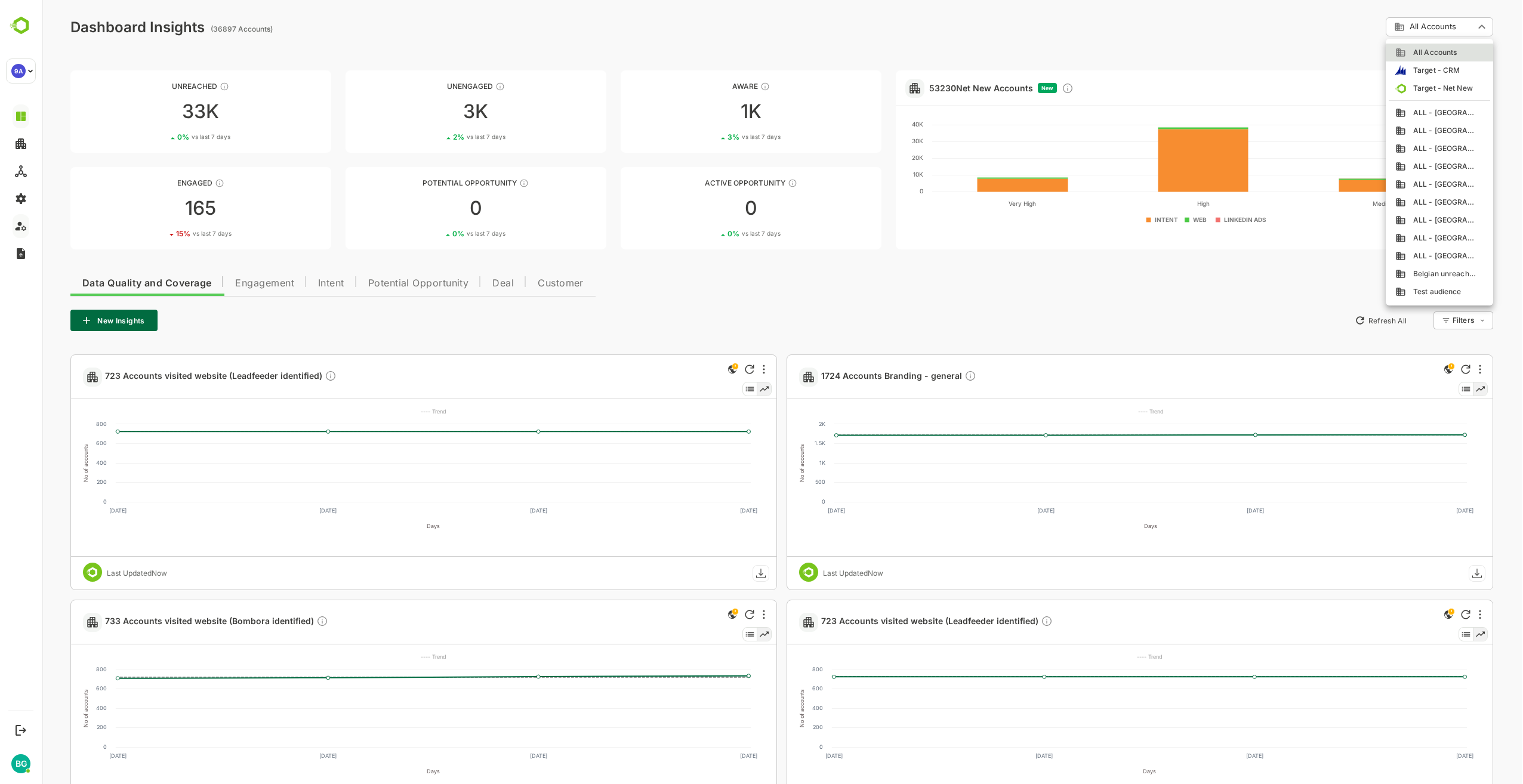
click at [1446, 115] on span "ALL - [GEOGRAPHIC_DATA]" at bounding box center [1441, 113] width 70 height 11
type input "**********"
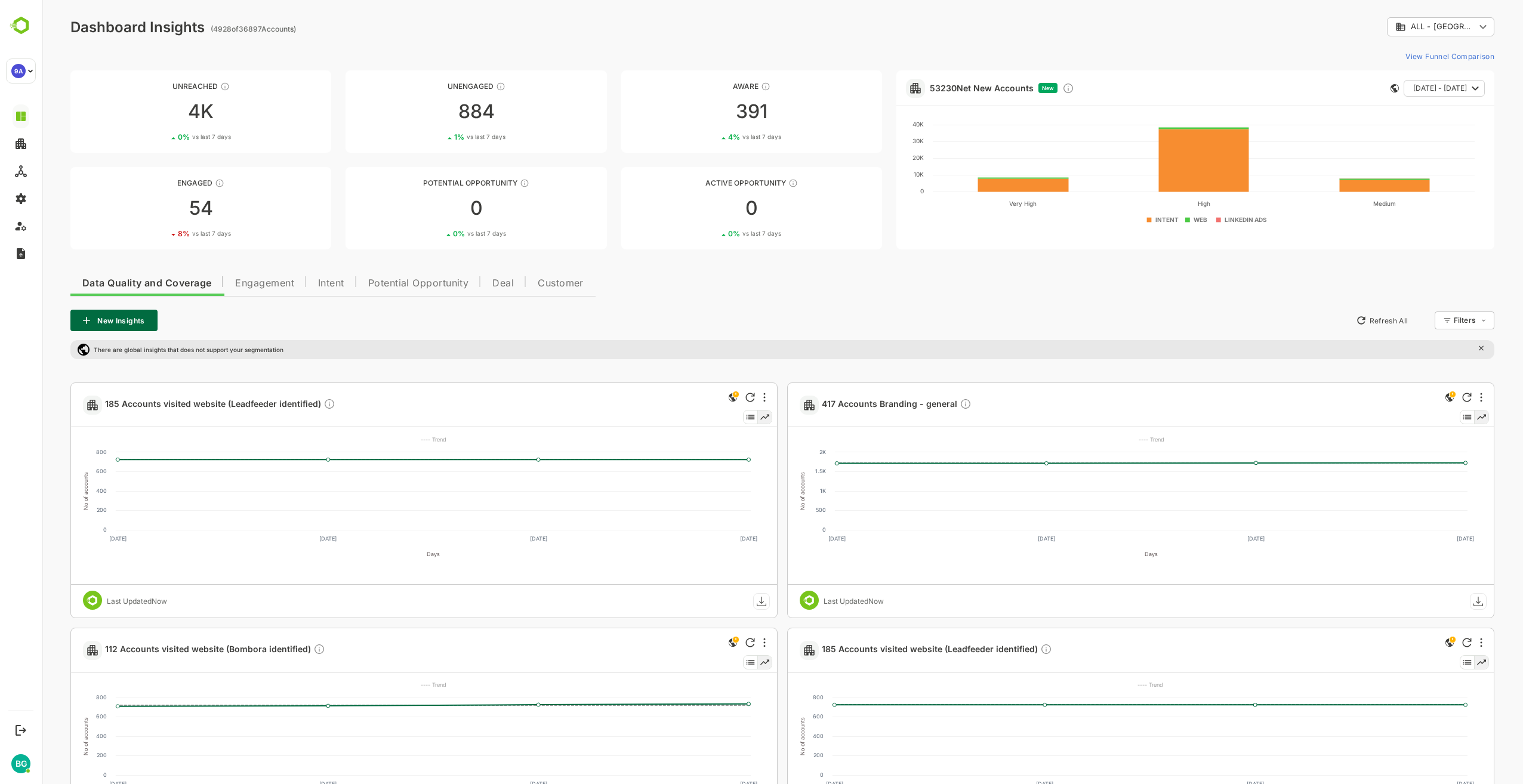
click at [762, 317] on div "New Insights Refresh All Filters ​" at bounding box center [782, 320] width 1424 height 21
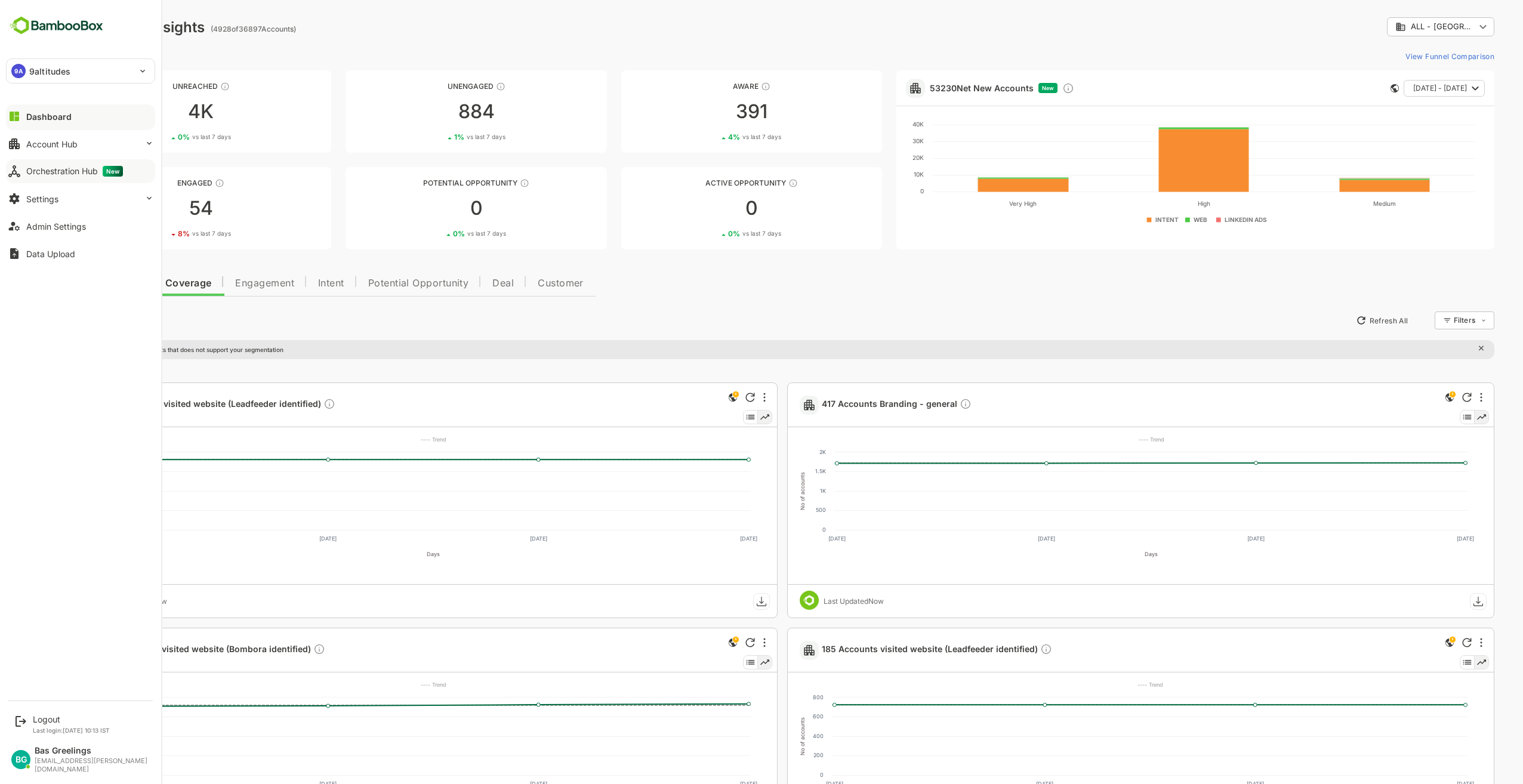
click at [52, 170] on div "Orchestration Hub New" at bounding box center [74, 172] width 96 height 11
click at [61, 203] on button "Settings" at bounding box center [81, 198] width 149 height 24
click at [65, 198] on button "Settings" at bounding box center [81, 198] width 149 height 24
click at [93, 170] on div "Orchestration Hub New" at bounding box center [77, 172] width 101 height 11
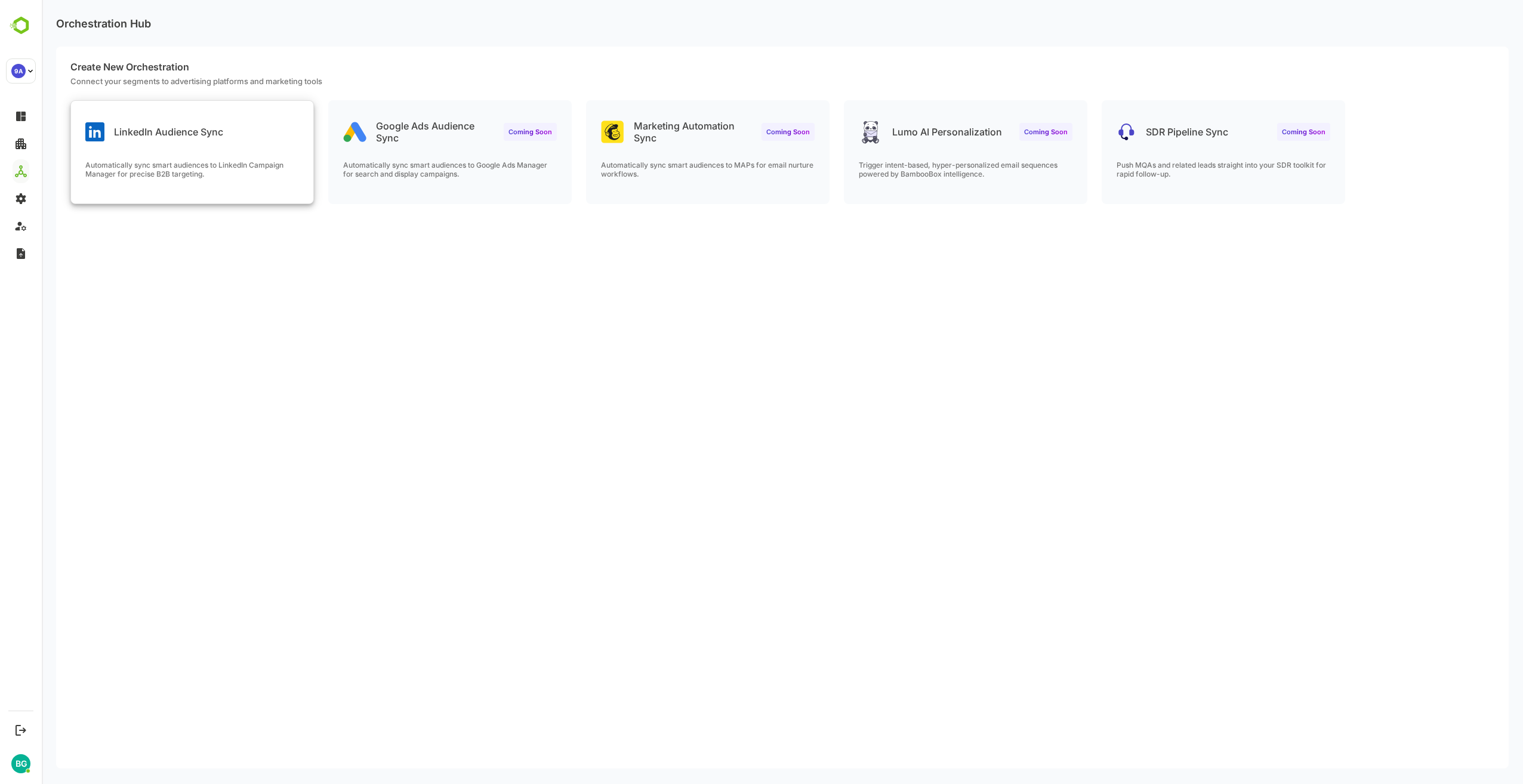
click at [195, 155] on div "LinkedIn Audience Sync Automatically sync smart audiences to LinkedIn Campaign …" at bounding box center [192, 153] width 242 height 103
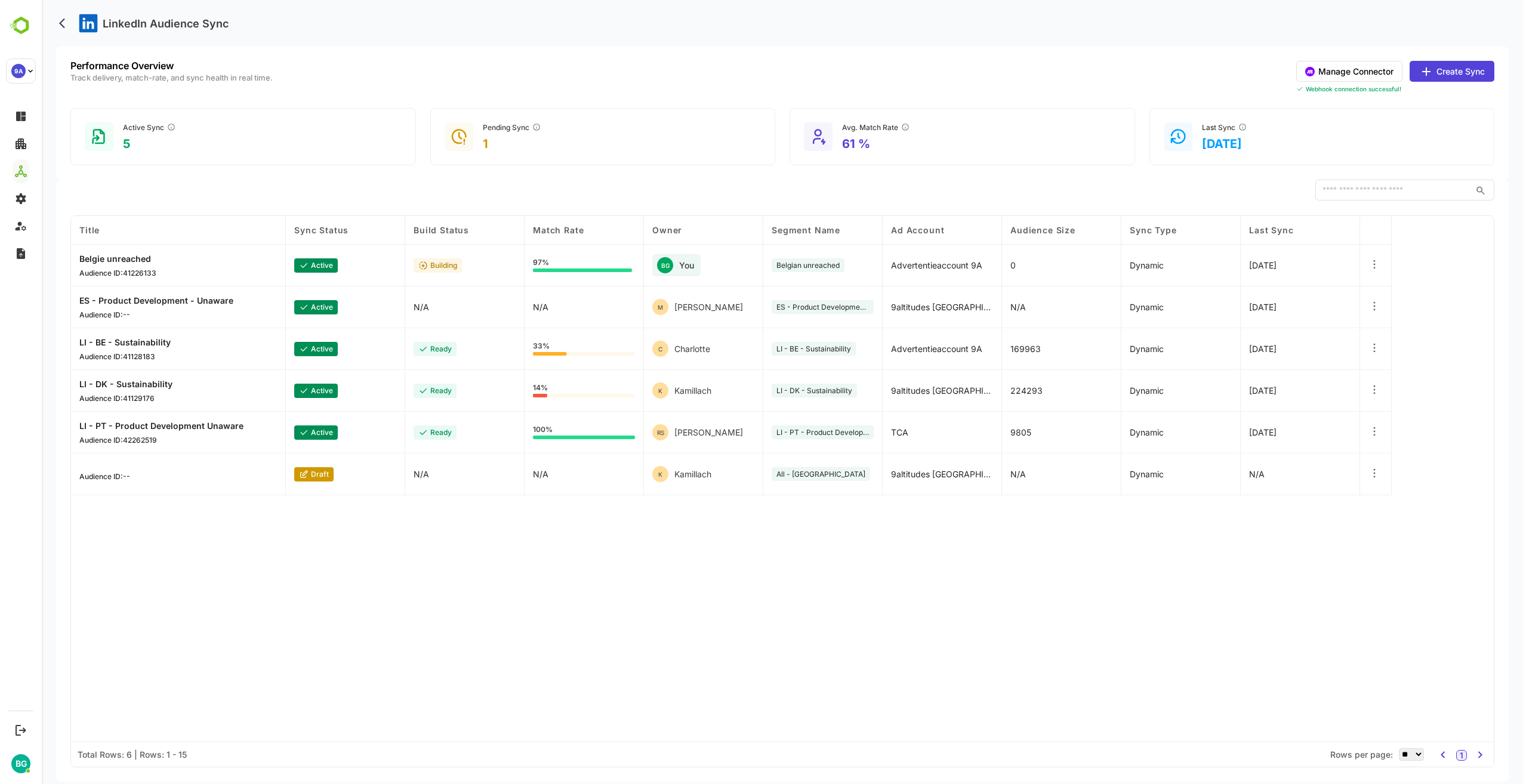
click at [523, 641] on div "Title Sync Status Build Status Match Rate Owner Segment Name Ad Account Audienc…" at bounding box center [782, 478] width 1423 height 526
click at [1347, 149] on div "Last Sync 2025-10-01" at bounding box center [1321, 137] width 346 height 57
click at [926, 145] on div "Avg. Match Rate 61 %" at bounding box center [962, 137] width 346 height 57
click at [645, 139] on div "Pending Sync 1" at bounding box center [603, 137] width 346 height 57
click at [318, 153] on div "Active Sync 5" at bounding box center [243, 137] width 346 height 57
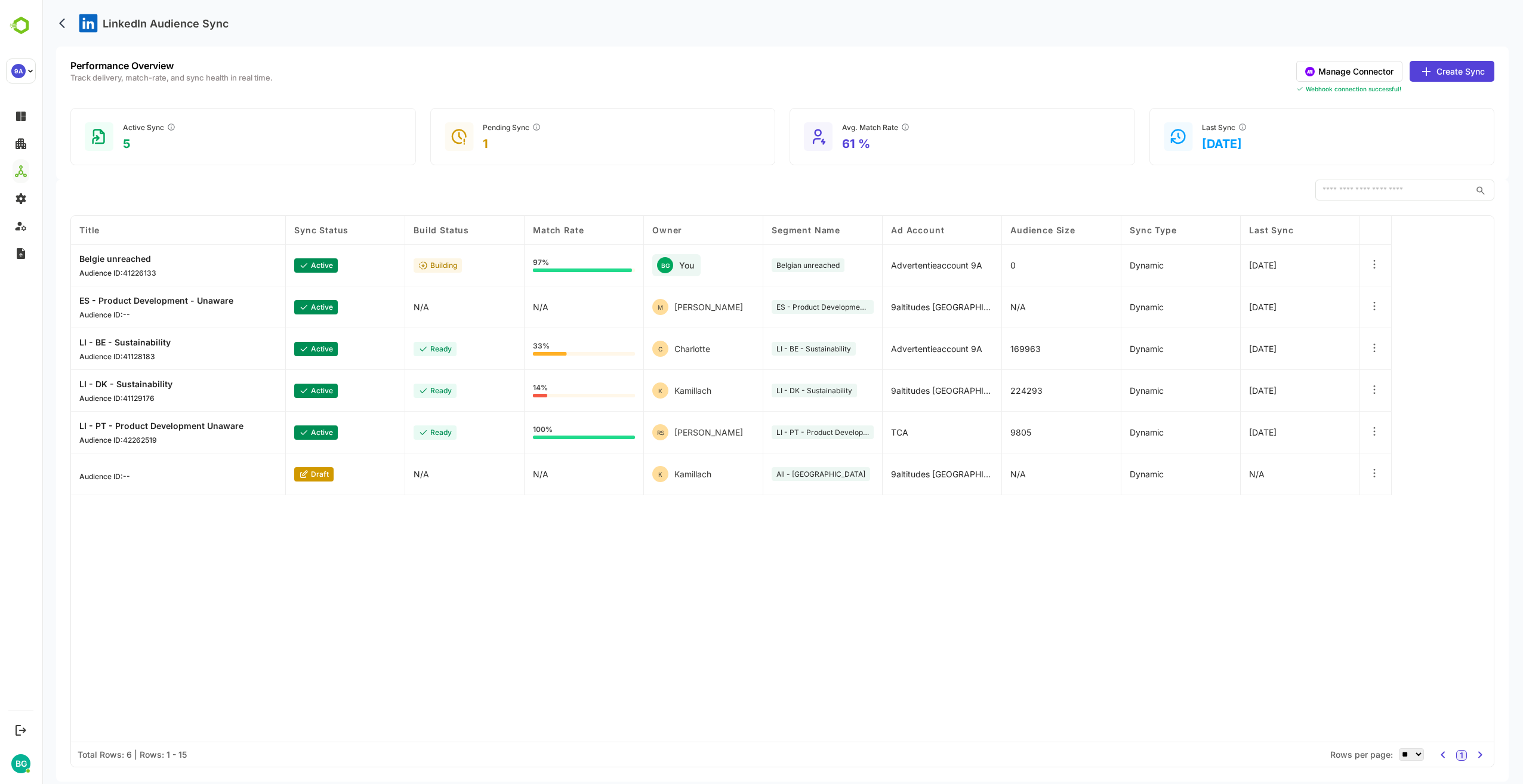
click at [385, 585] on div "Title Sync Status Build Status Match Rate Owner Segment Name Ad Account Audienc…" at bounding box center [782, 478] width 1423 height 526
click at [467, 551] on div "Title Sync Status Build Status Match Rate Owner Segment Name Ad Account Audienc…" at bounding box center [782, 478] width 1423 height 526
click at [1370, 264] on icon at bounding box center [1374, 264] width 12 height 12
click at [478, 577] on div "Title Sync Status Build Status Match Rate Owner Segment Name Ad Account Audienc…" at bounding box center [782, 478] width 1423 height 526
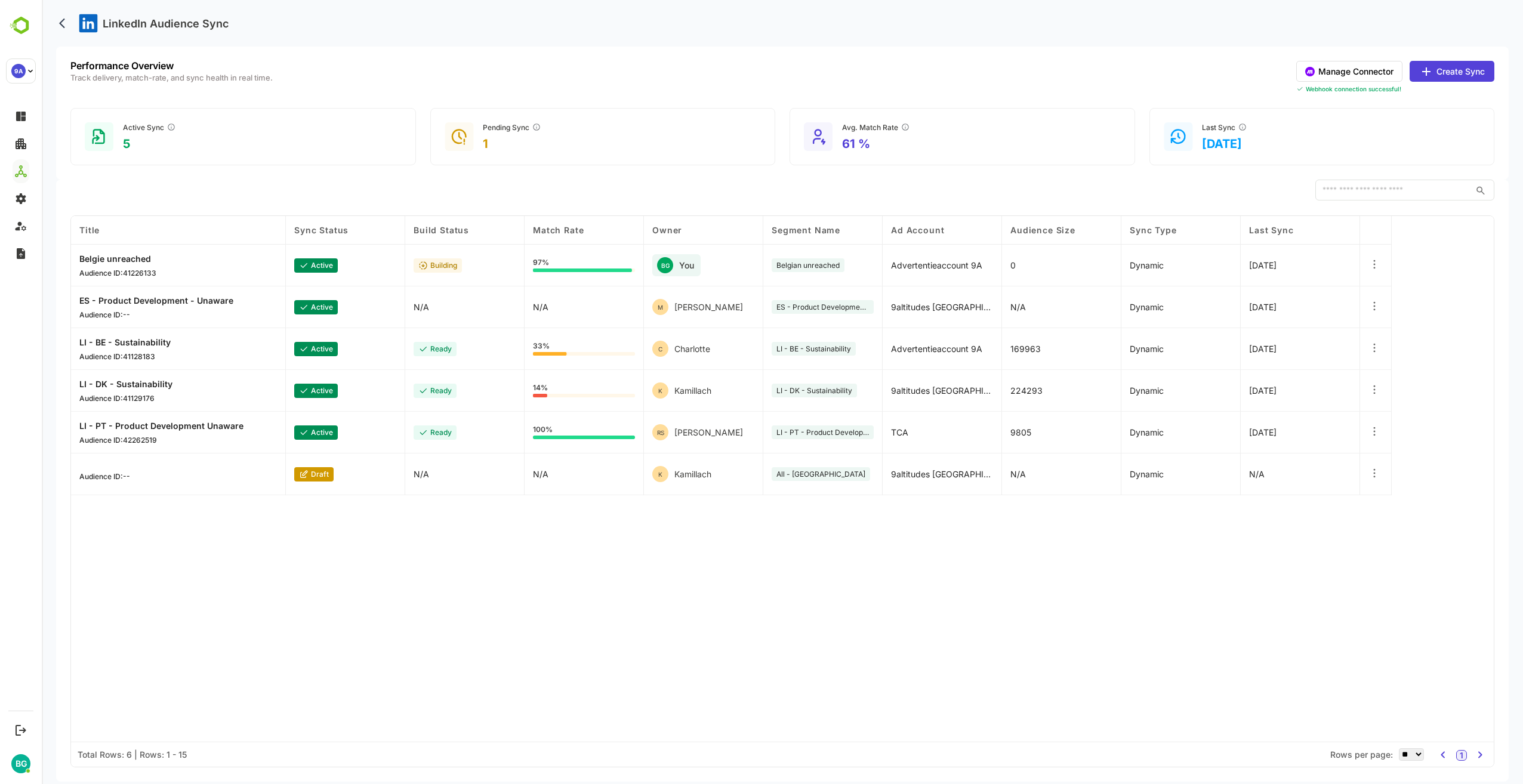
click at [249, 556] on div "Title Sync Status Build Status Match Rate Owner Segment Name Ad Account Audienc…" at bounding box center [782, 478] width 1423 height 526
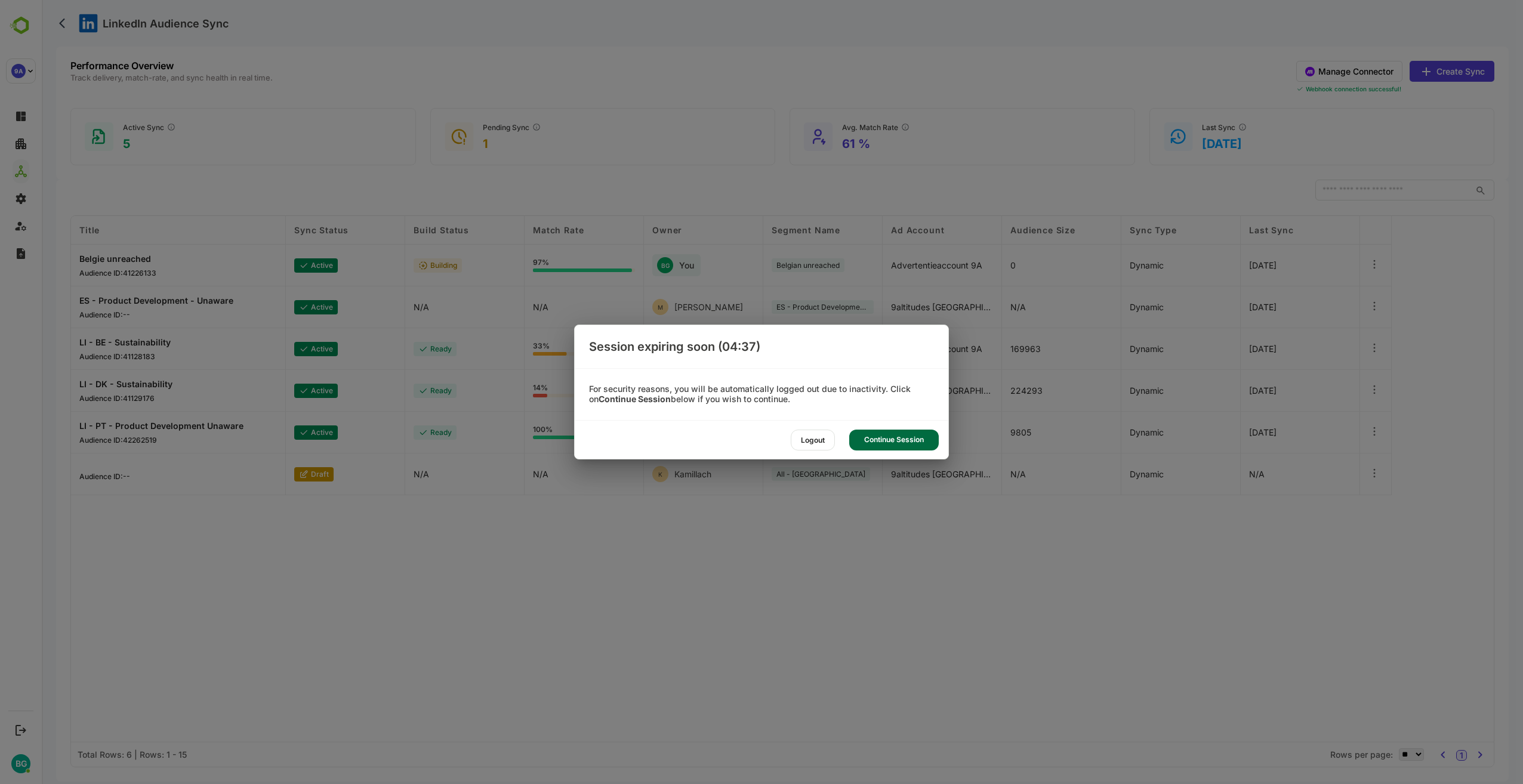
click at [894, 443] on div "Continue Session" at bounding box center [894, 439] width 89 height 21
